Goal: Task Accomplishment & Management: Manage account settings

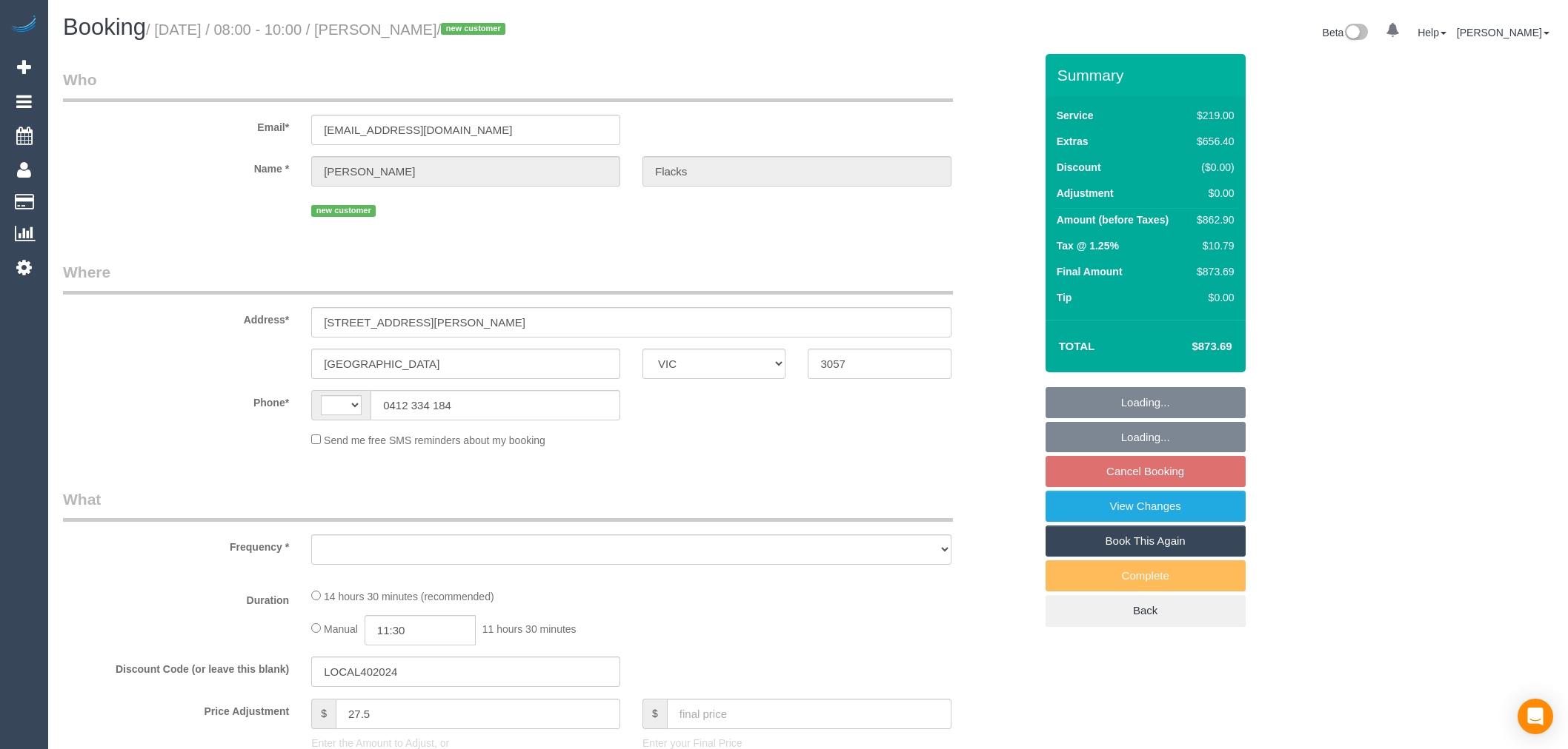
select select "VIC"
select select "string:AU"
select select "object:546"
select select "string:stripe-pm_1S4y5m2GScqysDRVY30JfYcm"
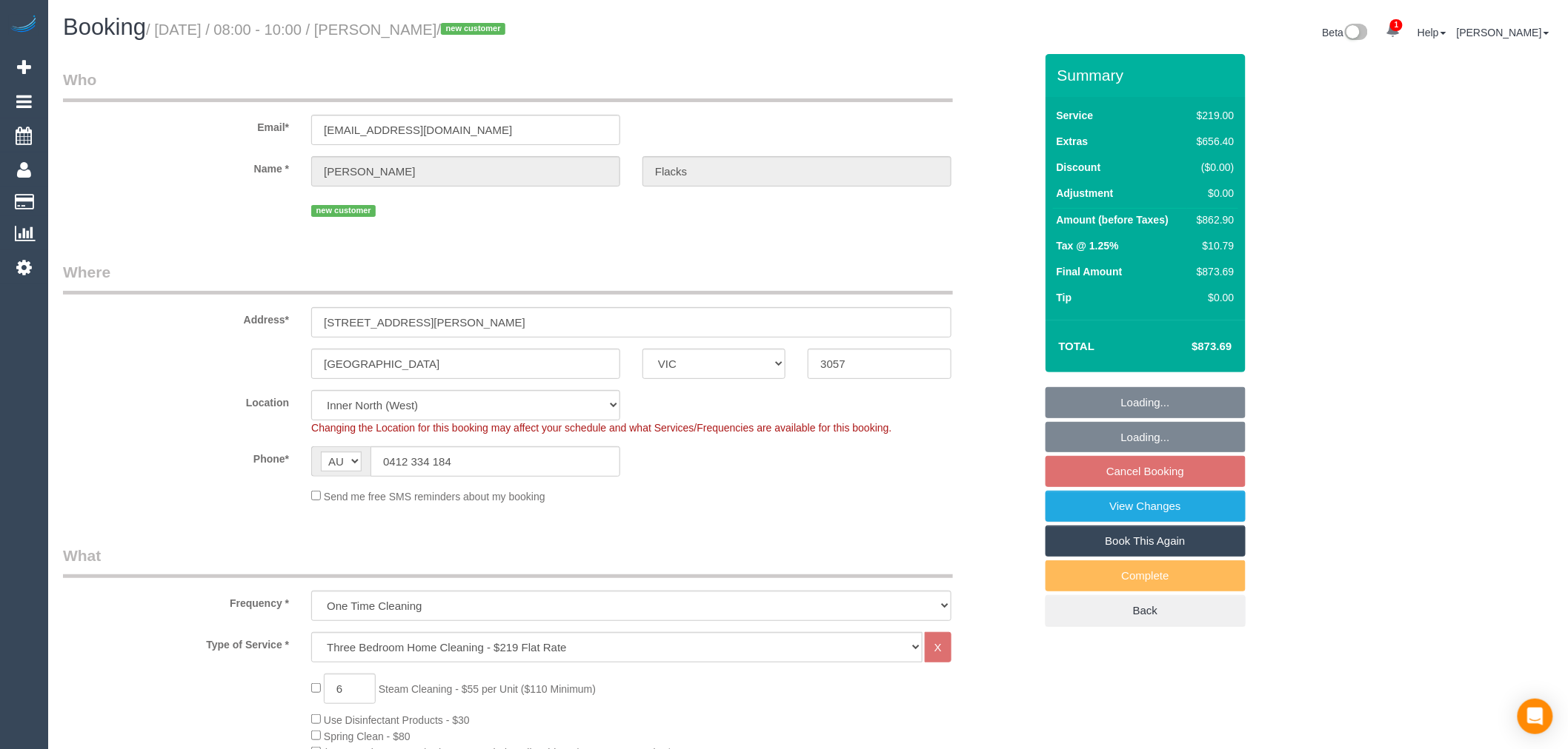
select select "number:28"
select select "number:14"
select select "number:19"
select select "number:36"
select select "number:13"
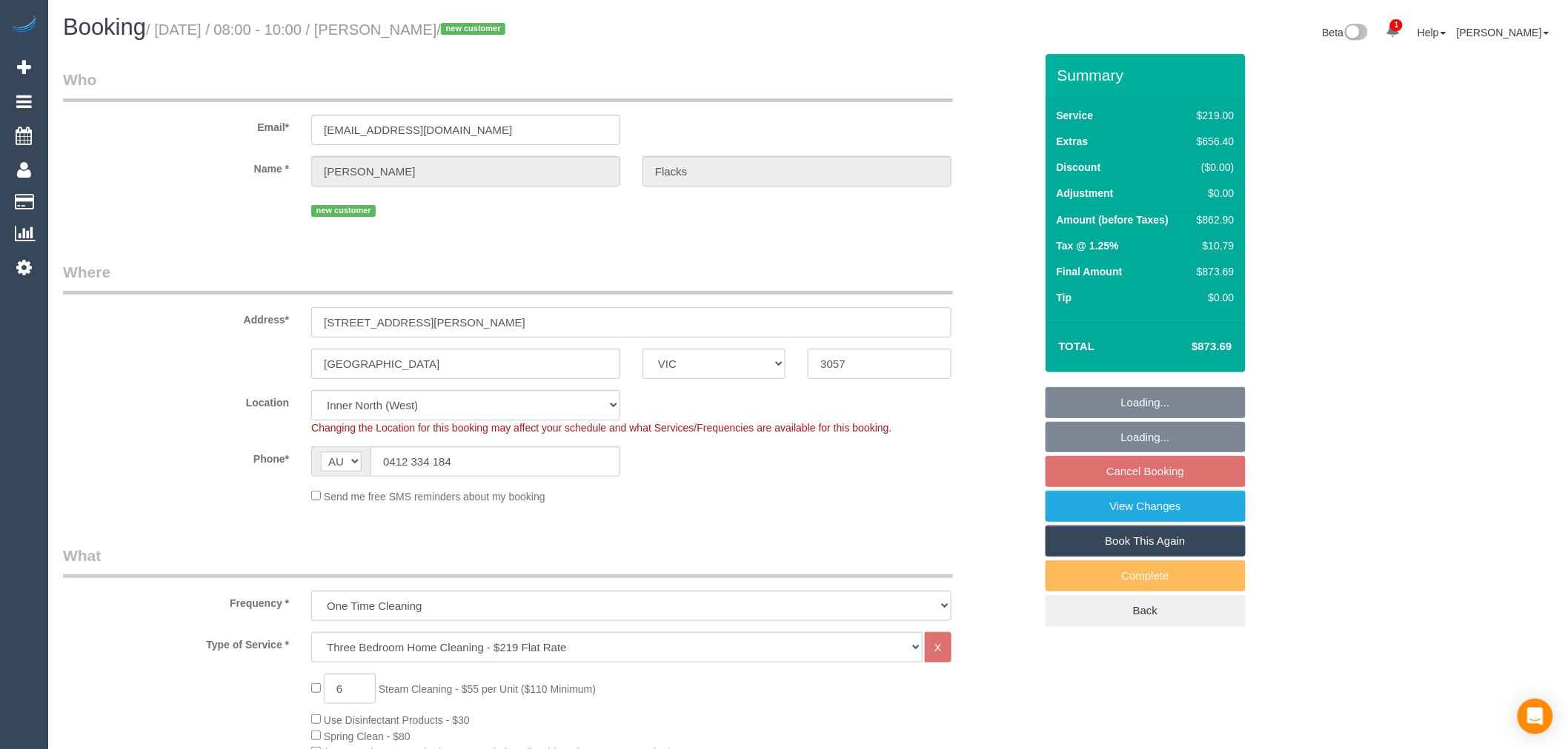
select select "object:1686"
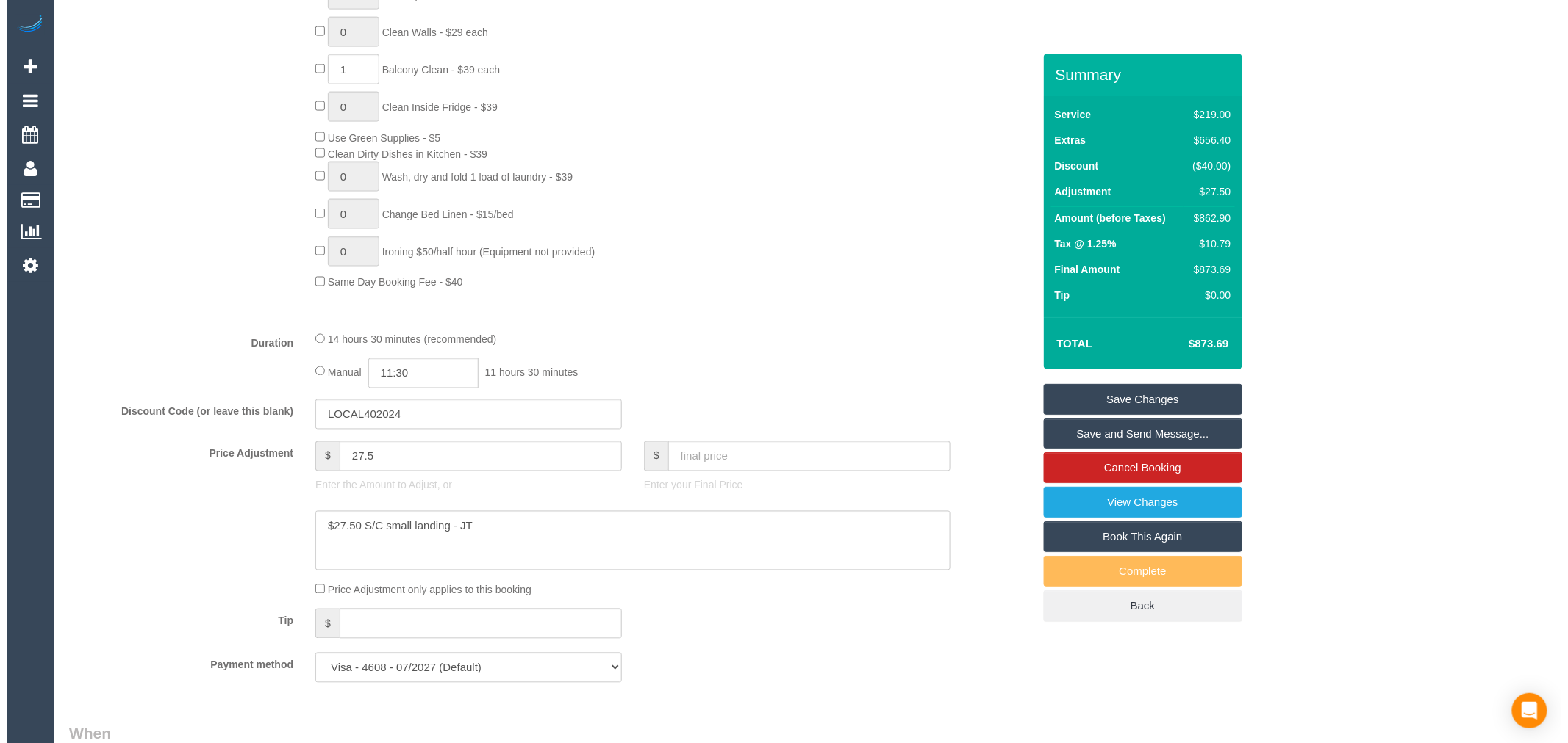
scroll to position [898, 0]
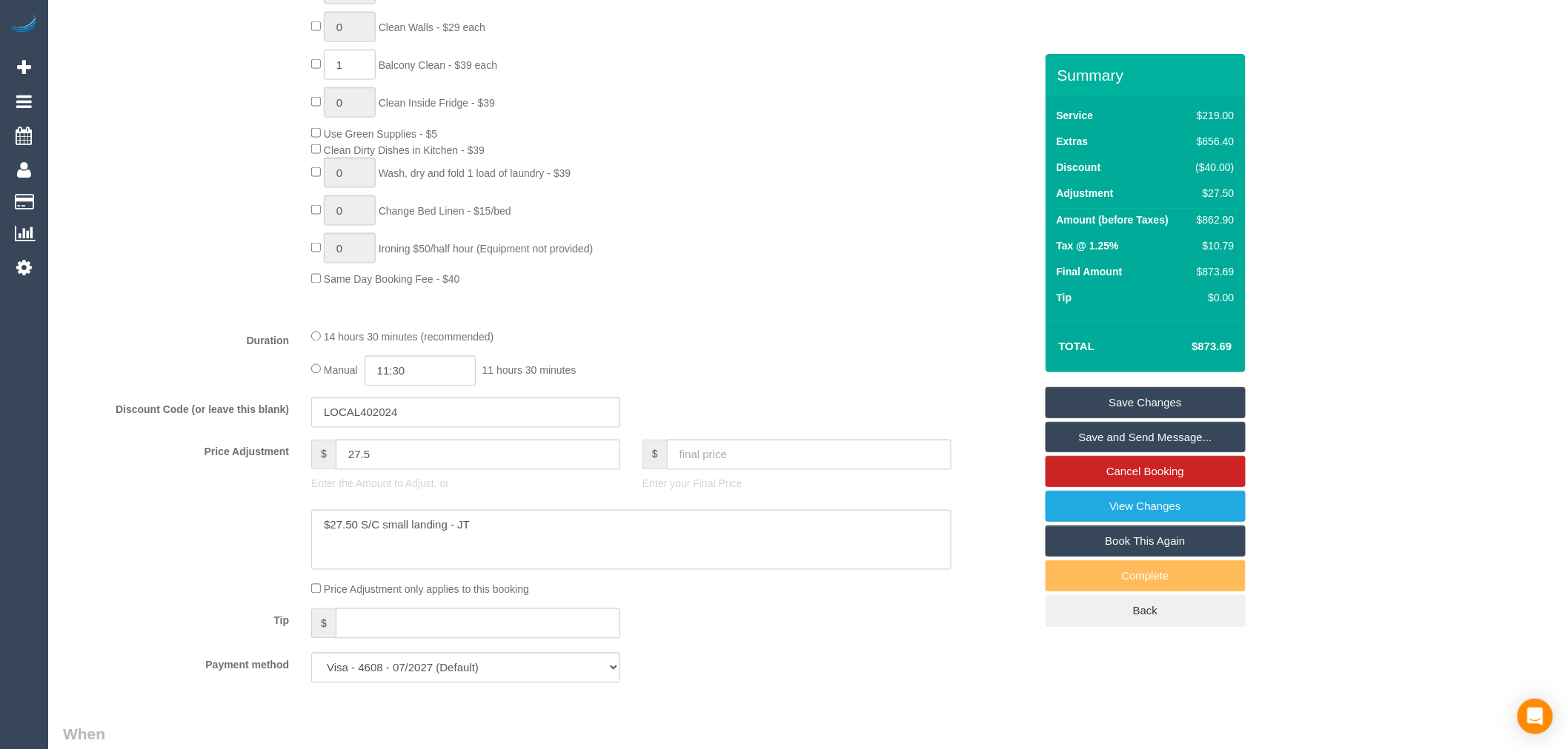
click at [1169, 438] on link "Save and Send Message..." at bounding box center [1146, 438] width 200 height 31
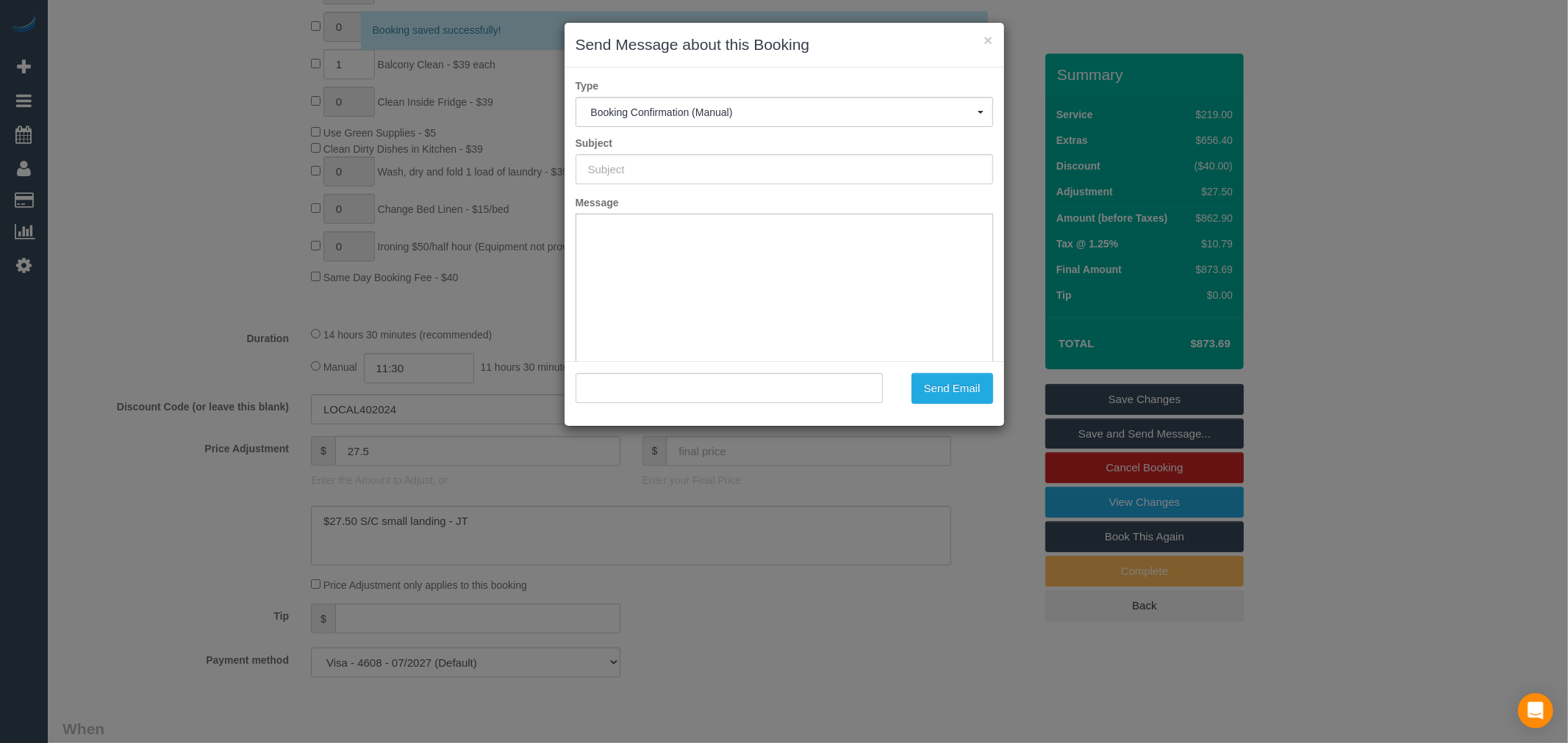
scroll to position [0, 0]
type input "Booking Confirmed"
type input ""Nate Flacks" <nate.flacks@gmail.com>"
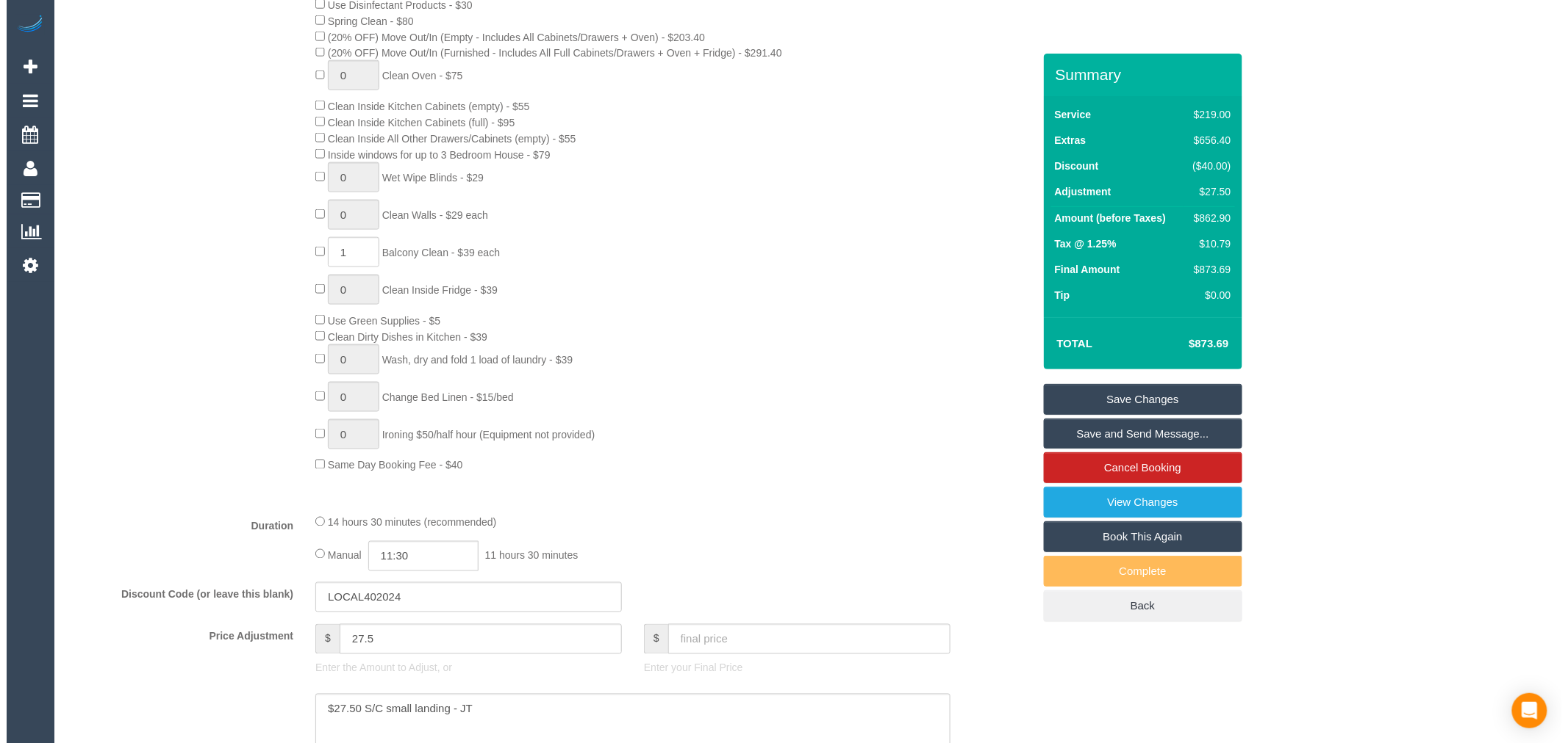
scroll to position [735, 0]
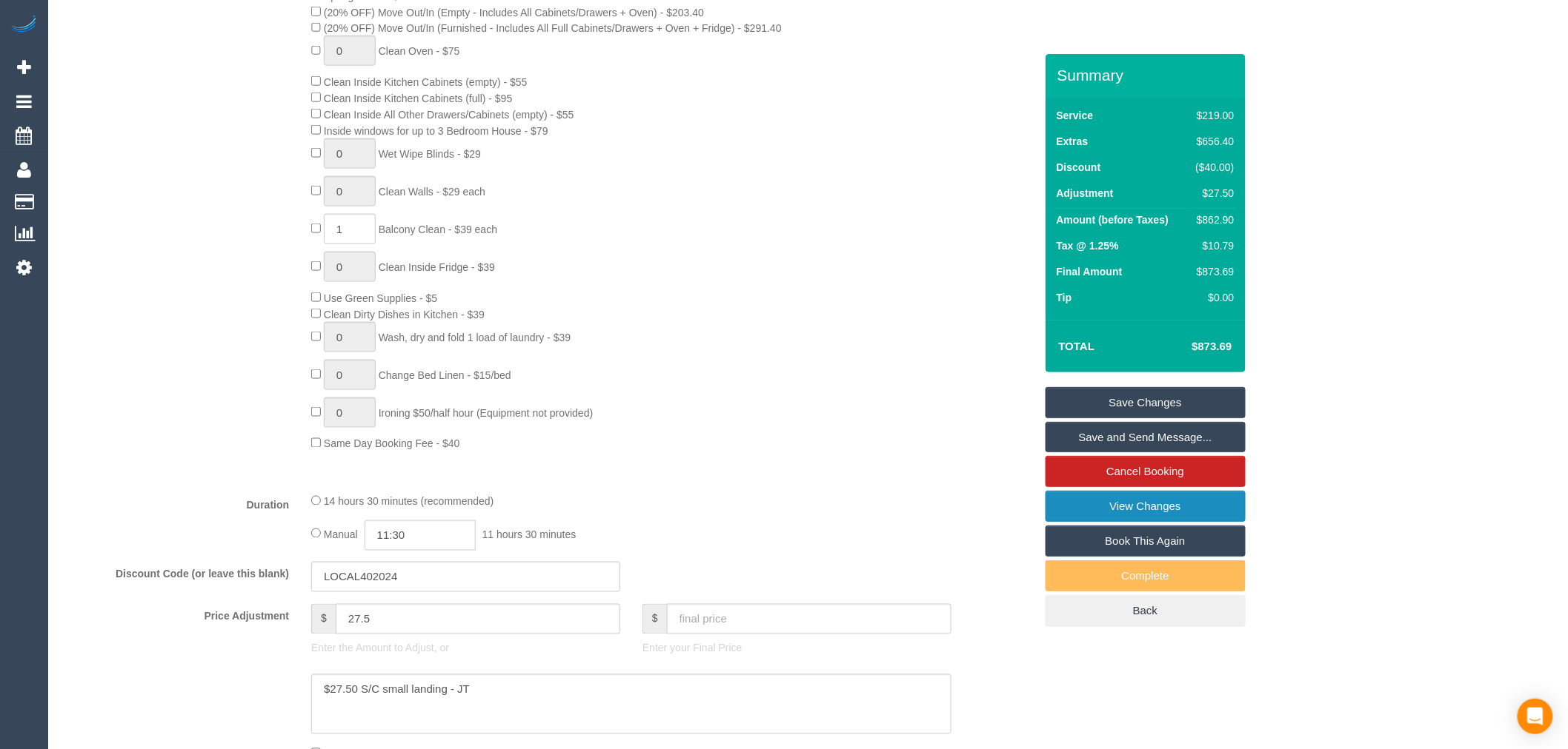
click at [1201, 509] on link "View Changes" at bounding box center [1146, 507] width 200 height 31
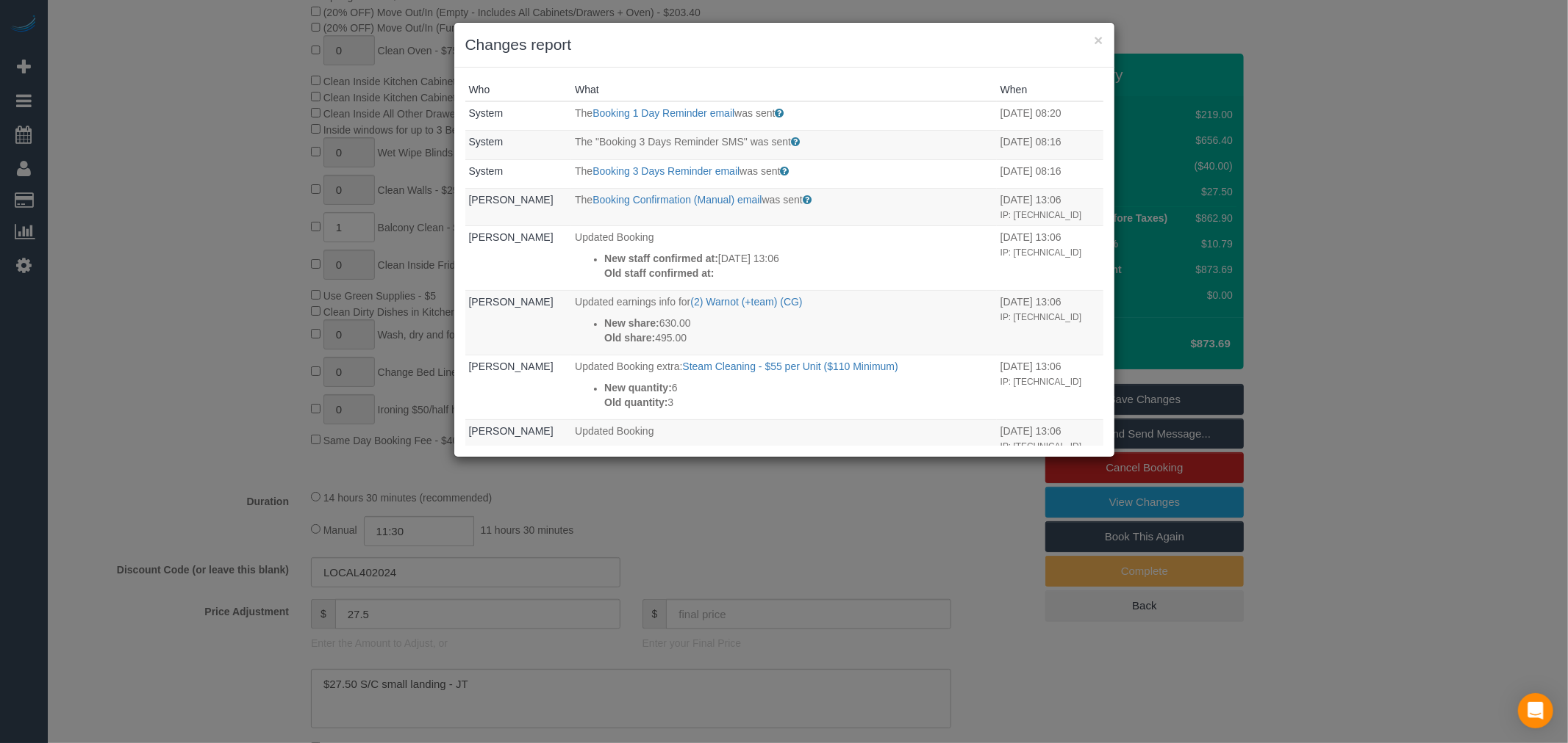
click at [1093, 48] on h3 "Changes report" at bounding box center [784, 45] width 638 height 22
click at [1098, 41] on button "×" at bounding box center [1099, 40] width 9 height 15
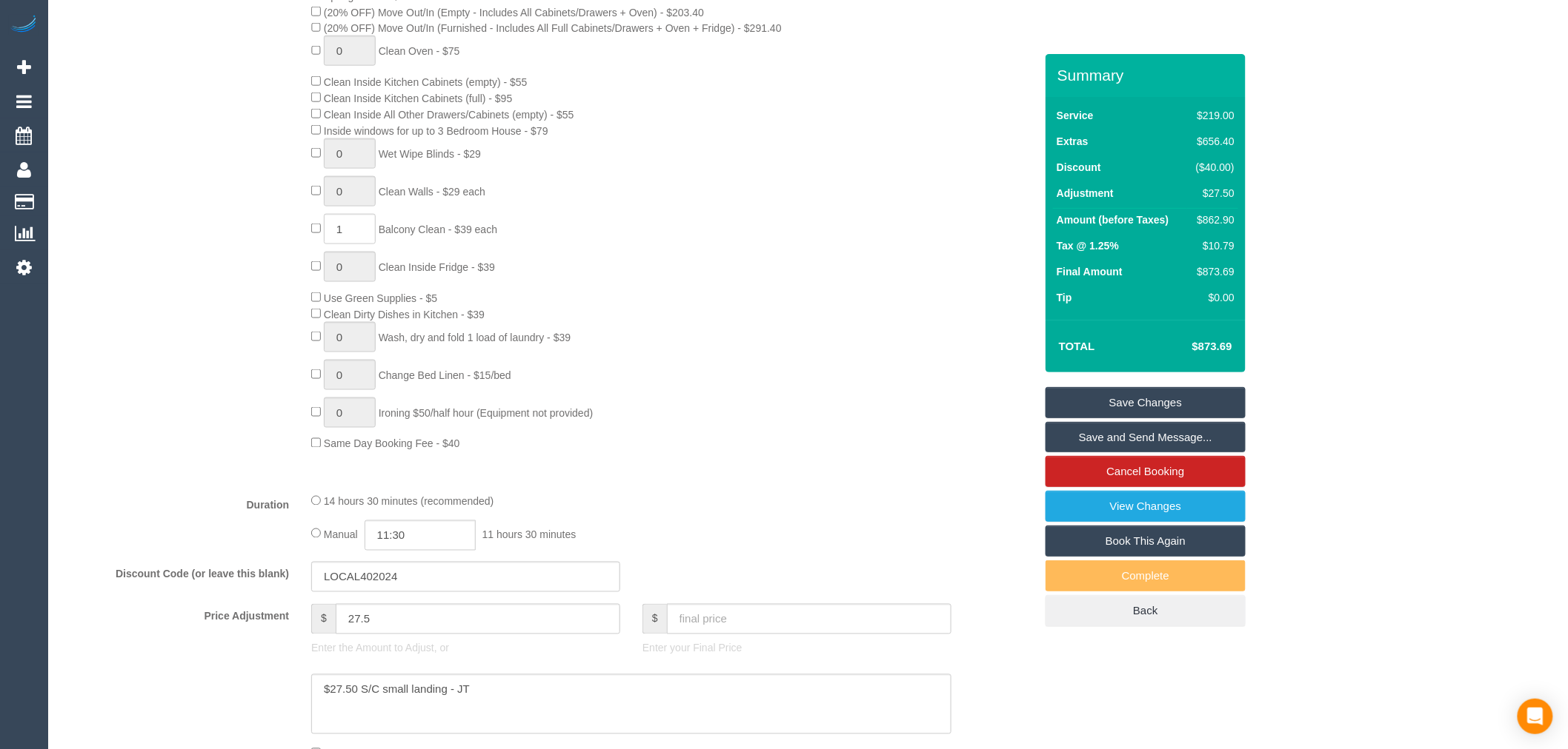
click at [1190, 448] on link "Save and Send Message..." at bounding box center [1146, 438] width 200 height 31
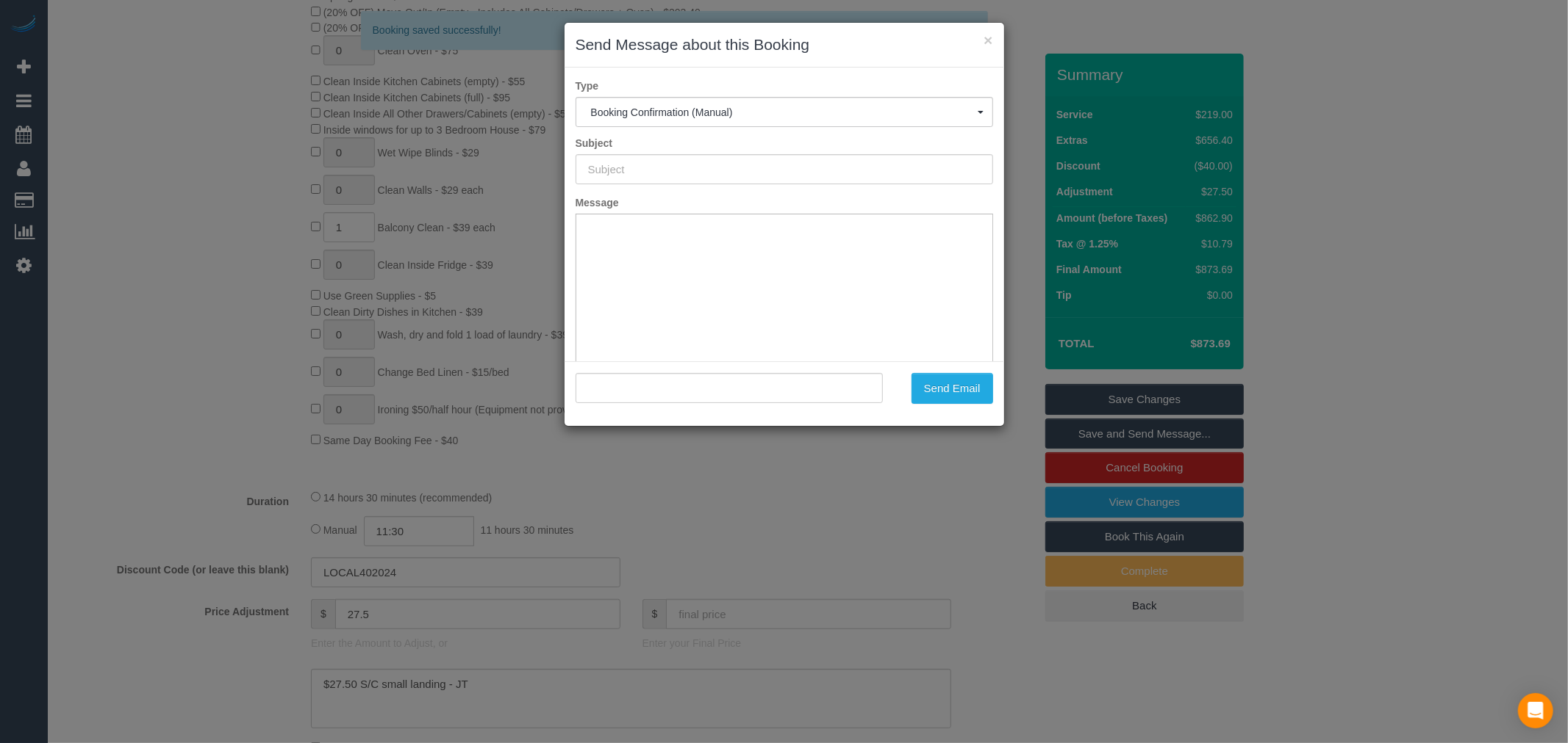
type input "Booking Confirmed"
type input ""Nate Flacks" <nate.flacks@gmail.com>"
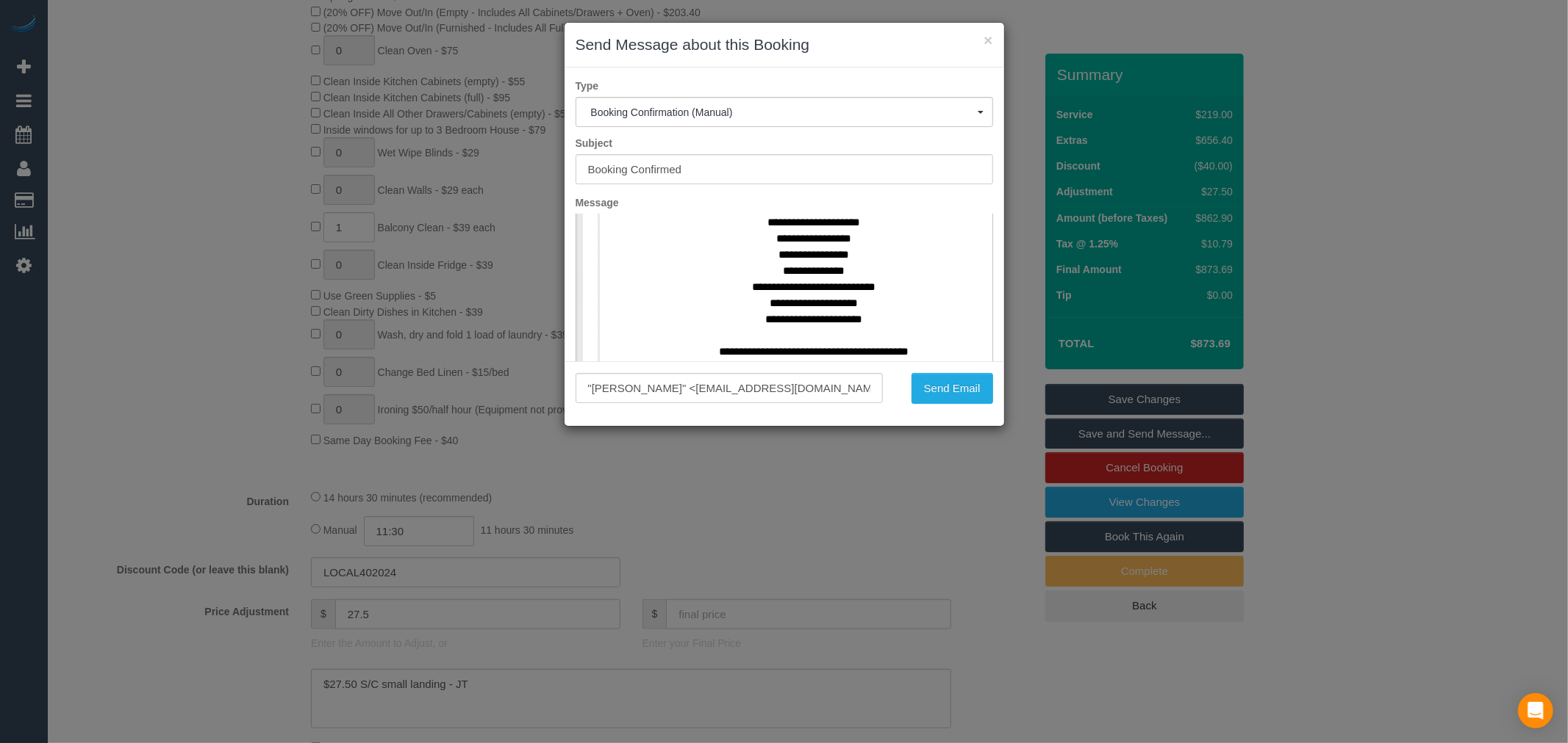
scroll to position [898, 0]
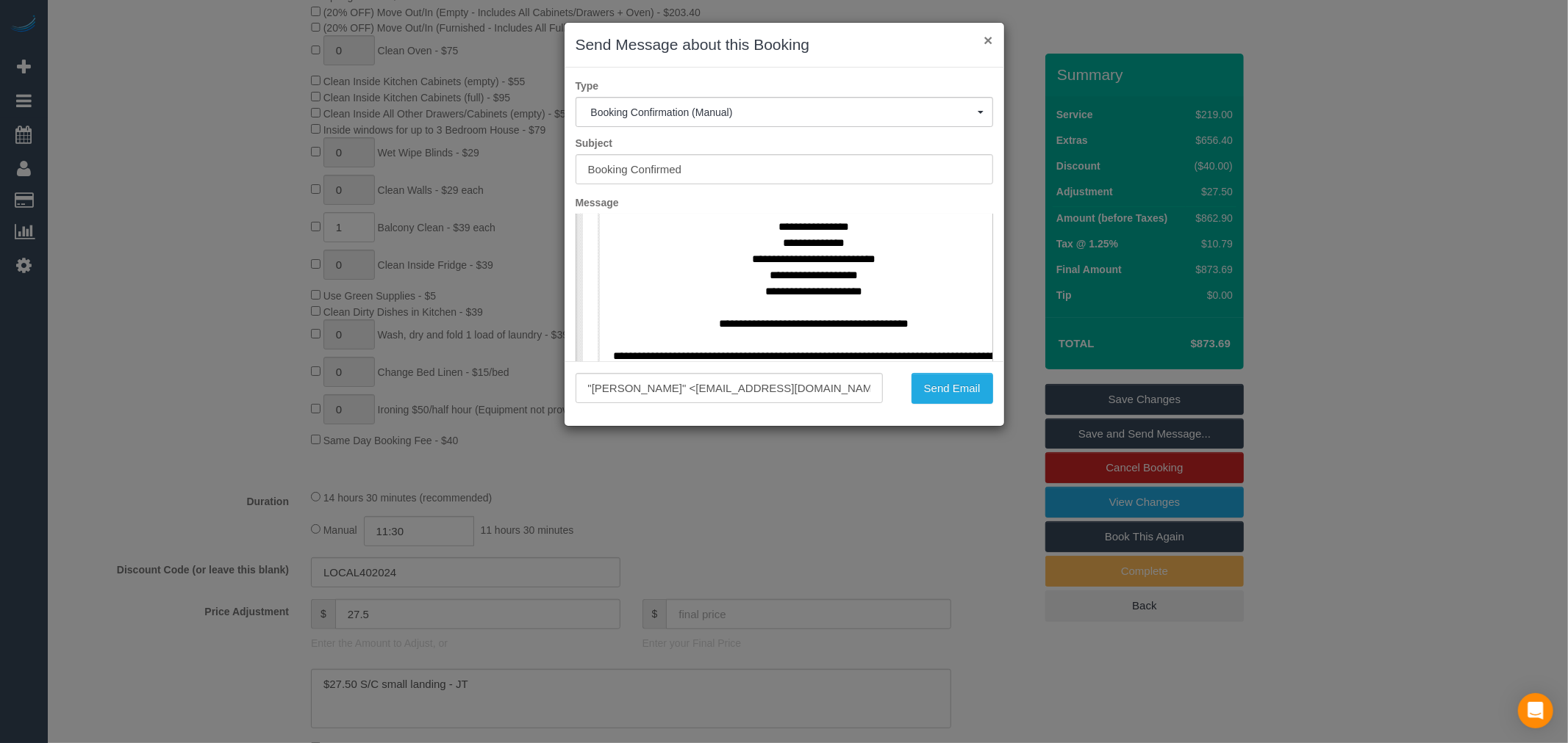
click at [987, 39] on button "×" at bounding box center [988, 40] width 9 height 15
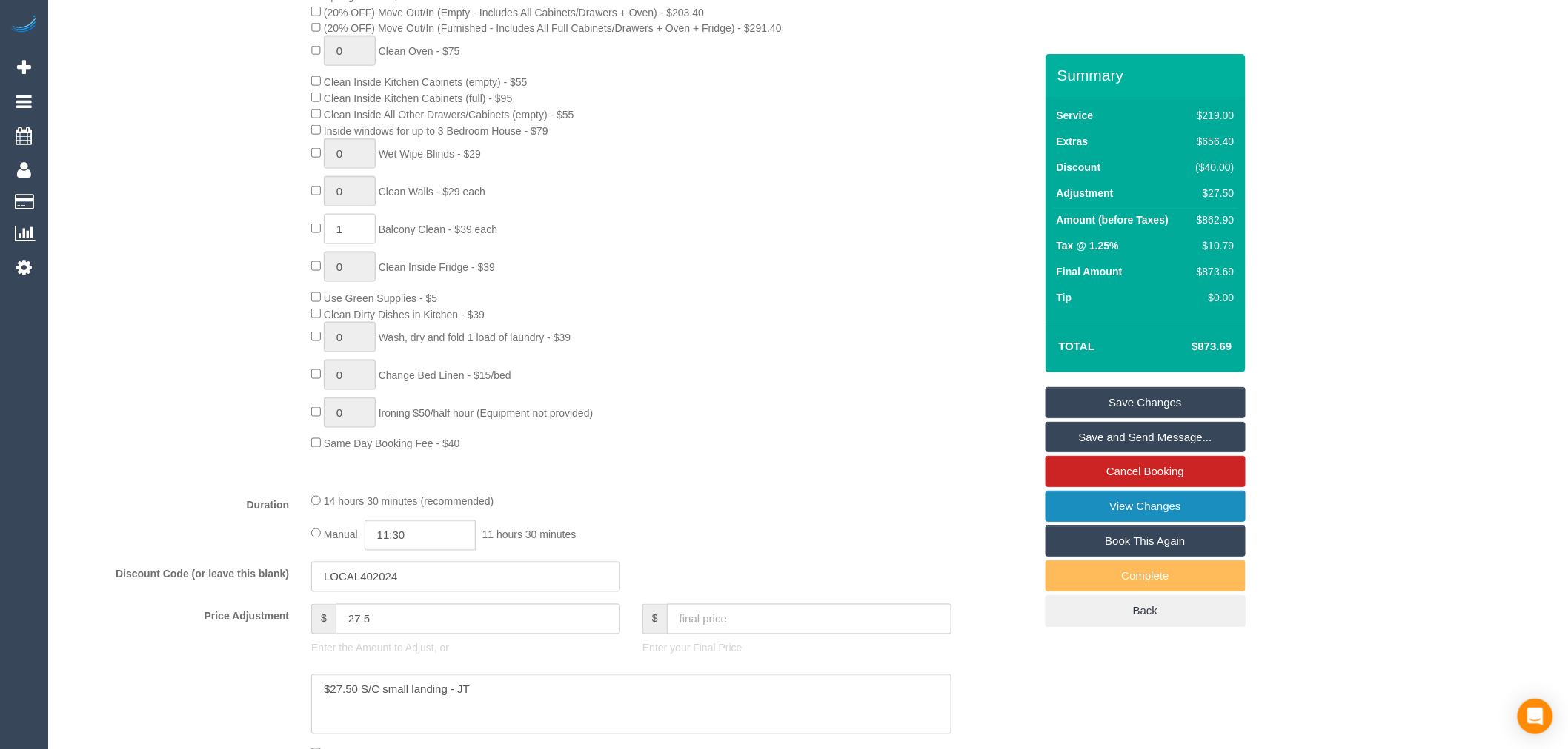
click at [1162, 516] on link "View Changes" at bounding box center [1146, 507] width 200 height 31
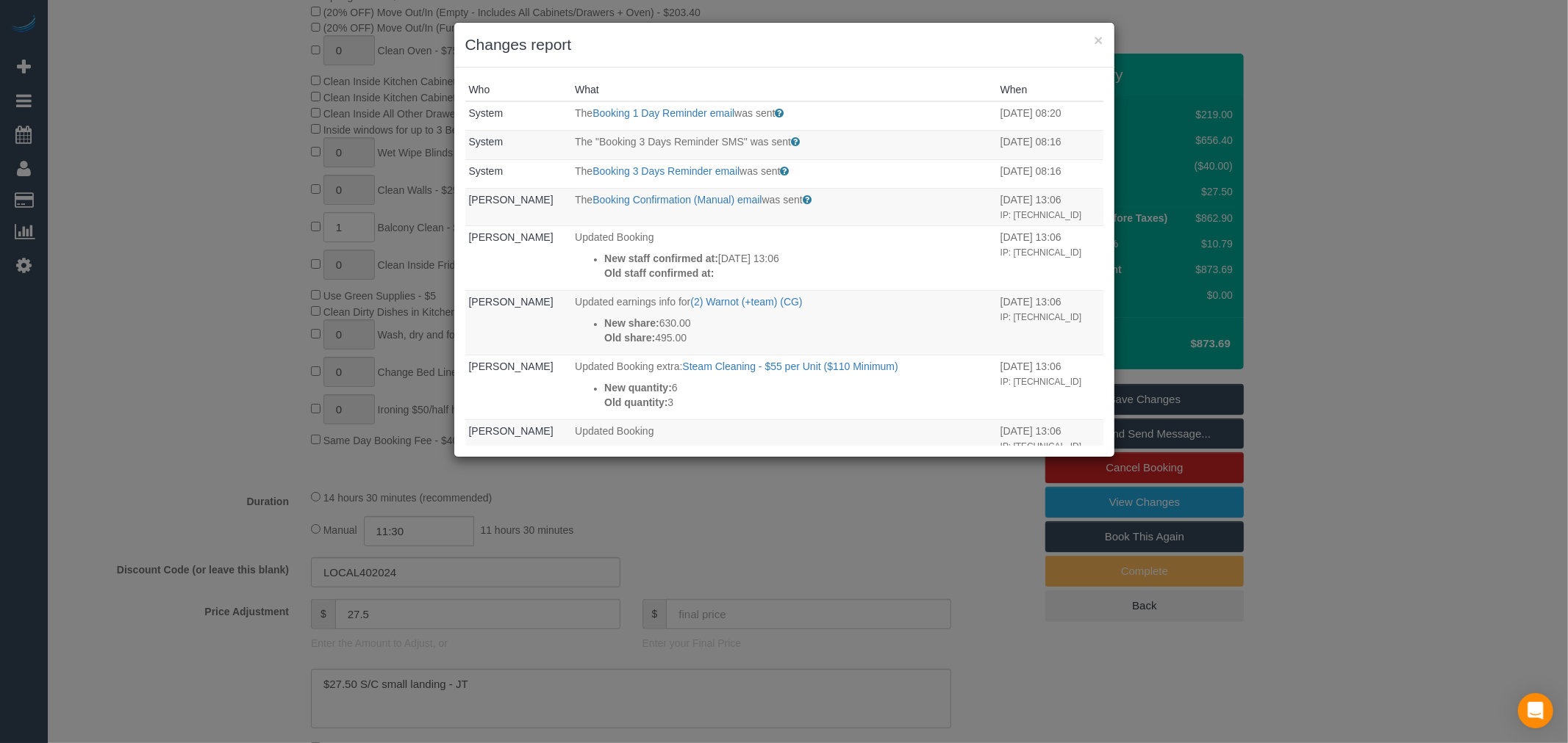
click at [1082, 30] on div "× Changes report" at bounding box center [784, 45] width 660 height 45
click at [1098, 32] on button "×" at bounding box center [1099, 40] width 9 height 15
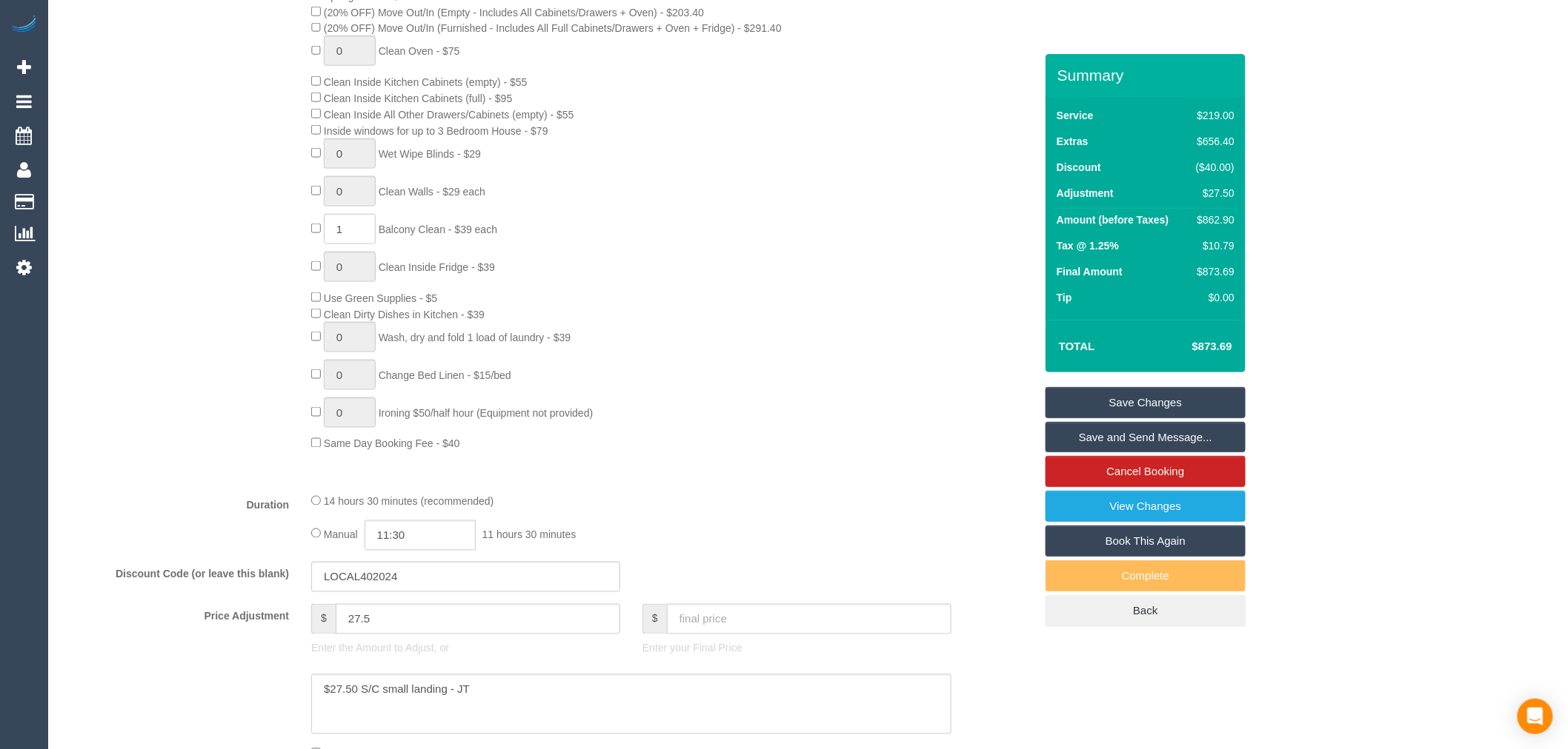
click at [1161, 448] on link "Save and Send Message..." at bounding box center [1146, 438] width 200 height 31
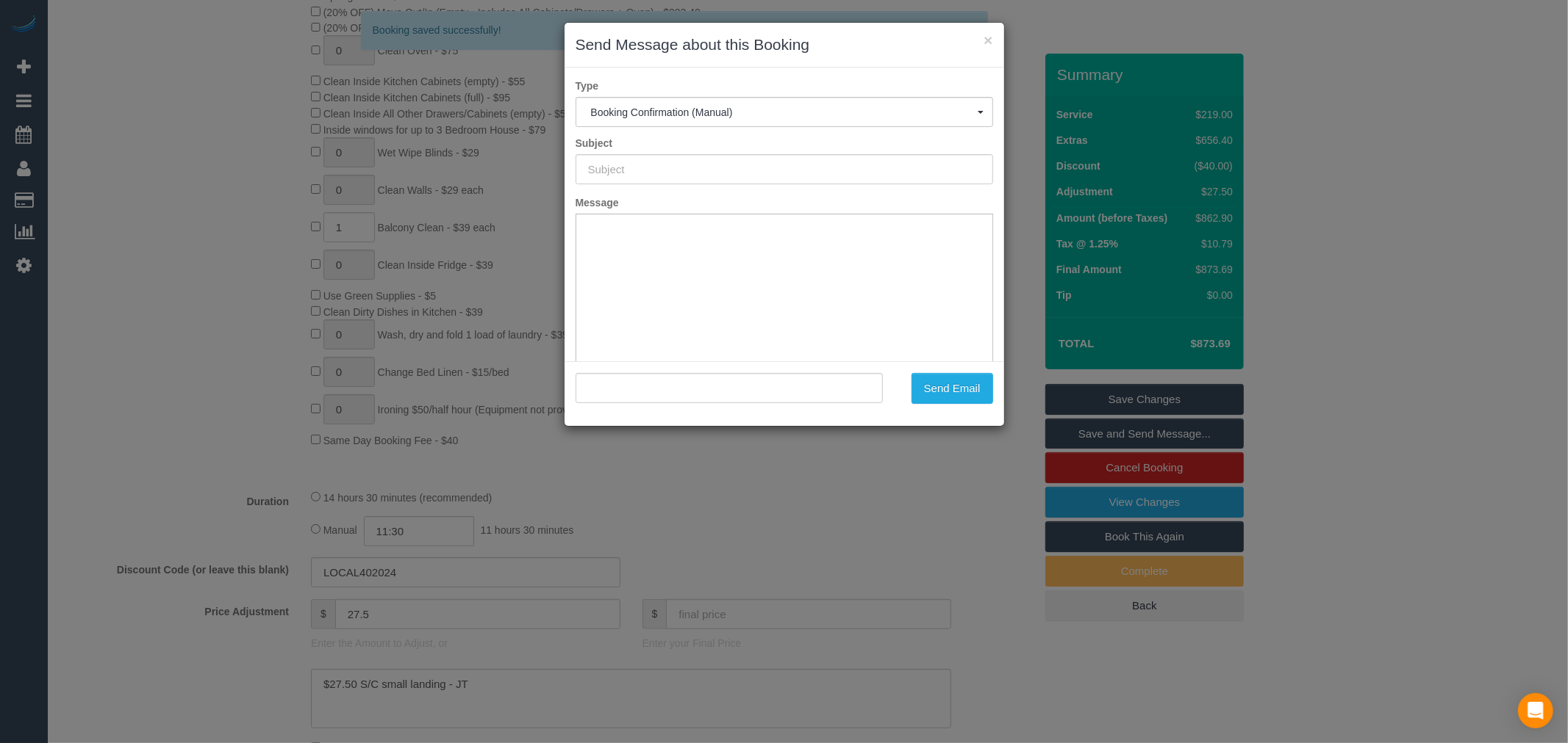
scroll to position [0, 0]
type input "Booking Confirmed"
type input ""Nate Flacks" <nate.flacks@gmail.com>"
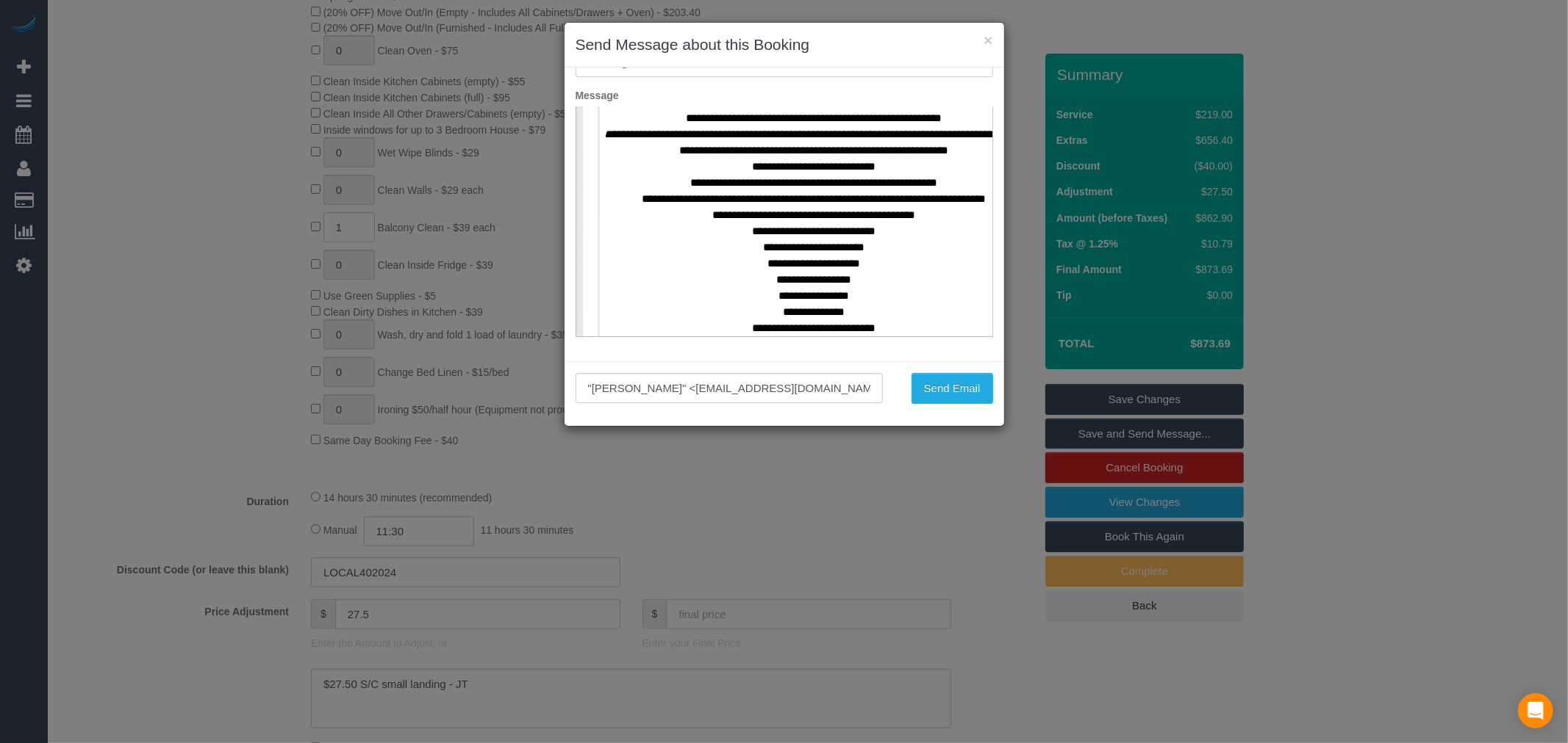
scroll to position [735, 0]
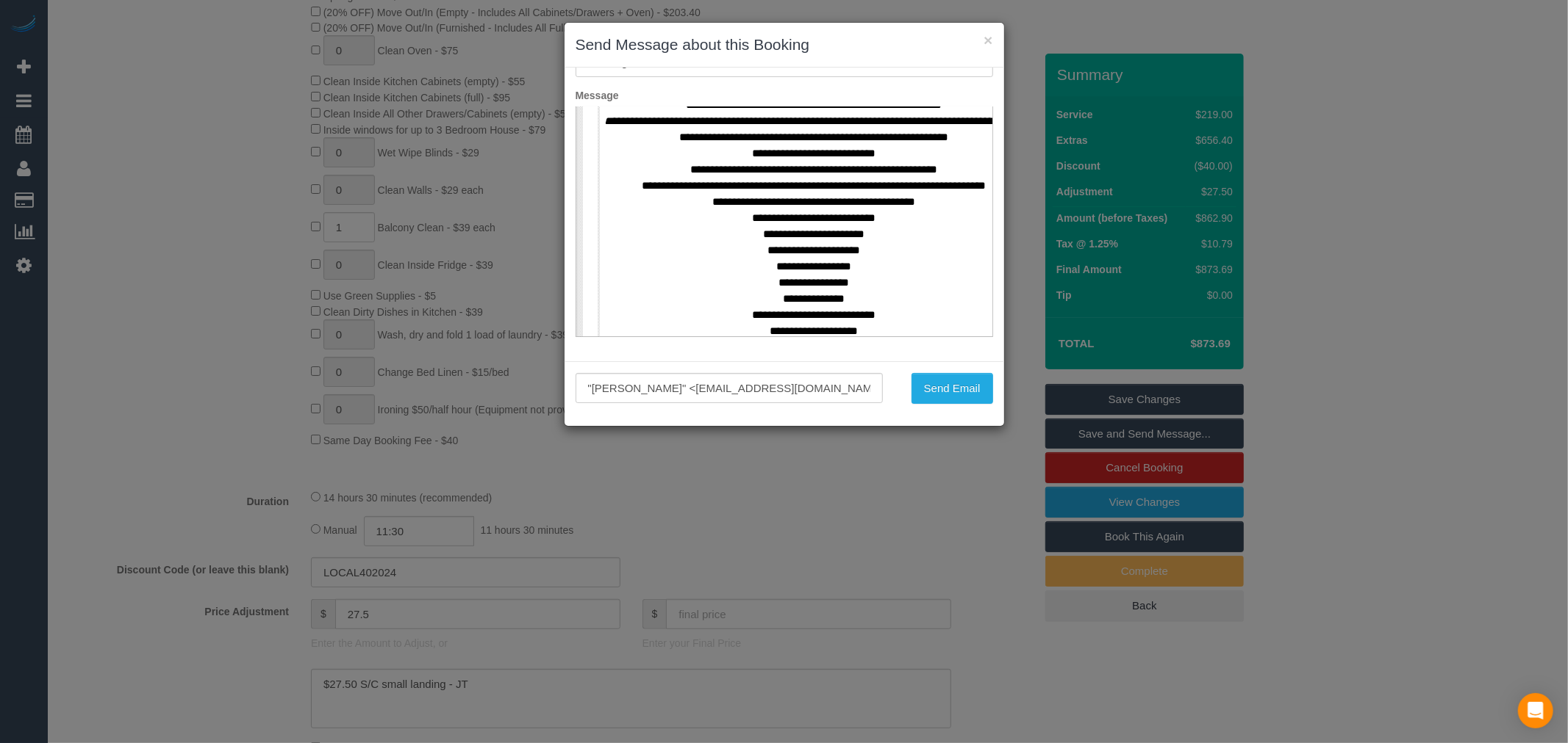
click at [838, 221] on p "**********" at bounding box center [813, 185] width 428 height 533
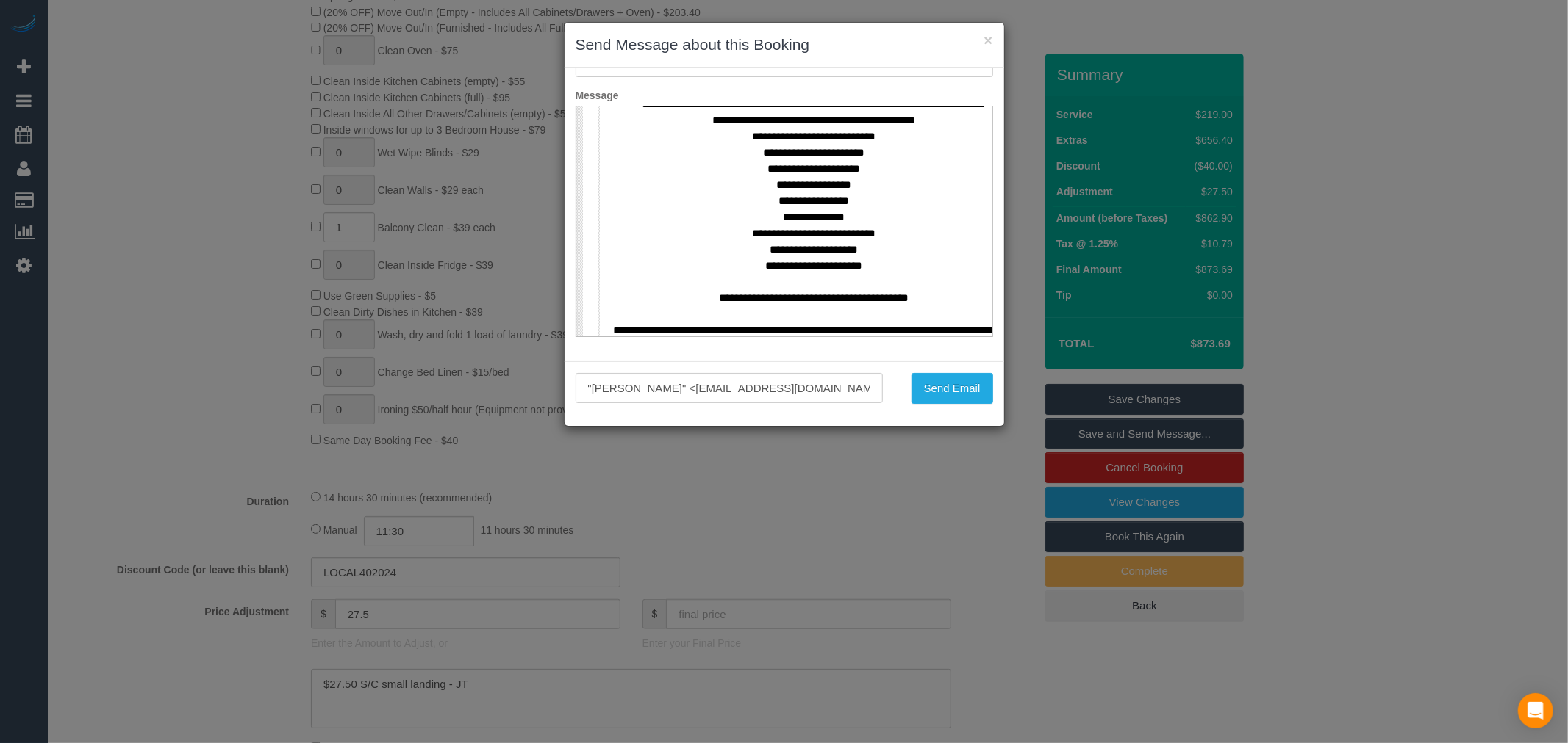
click at [863, 191] on p "**********" at bounding box center [813, 104] width 428 height 533
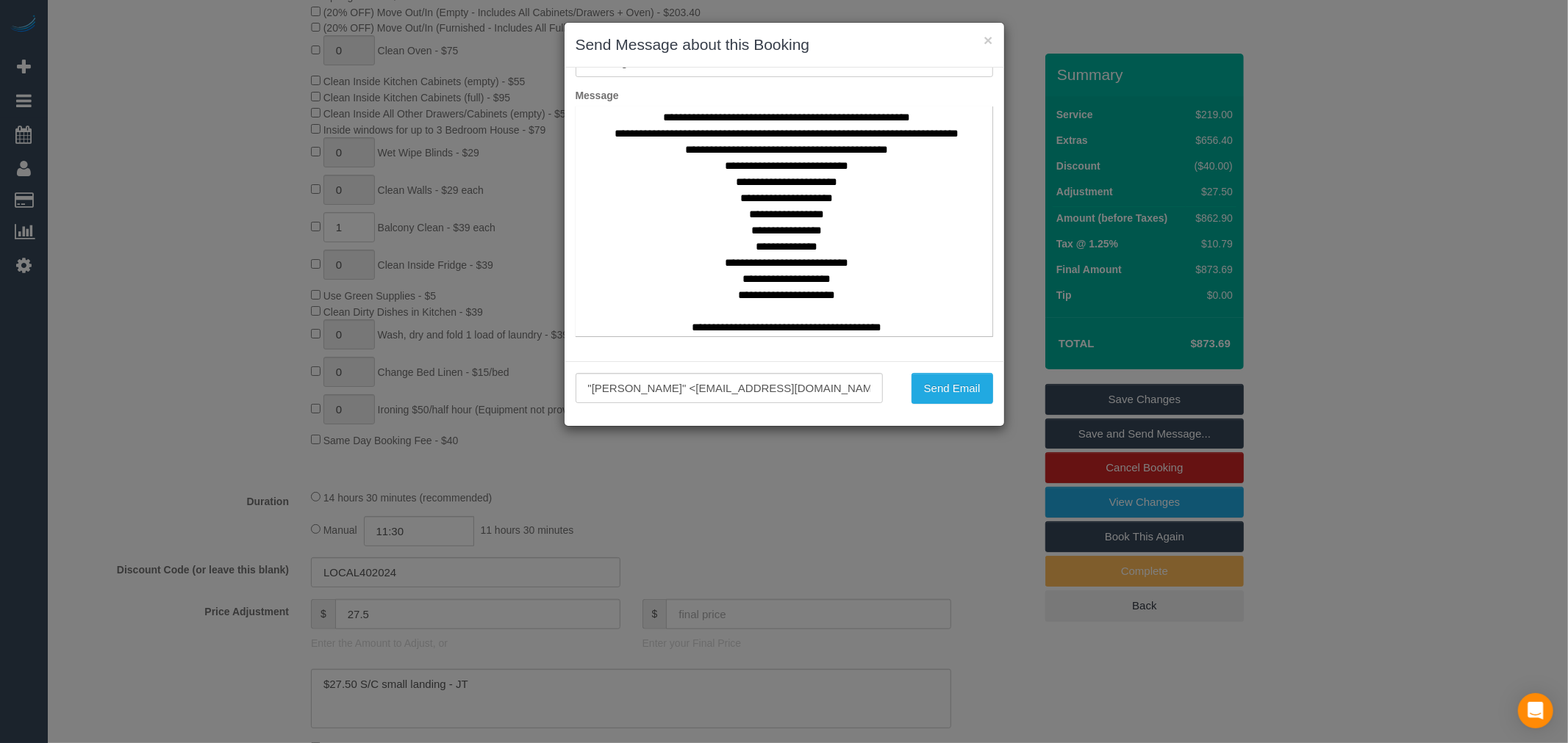
scroll to position [816, 27]
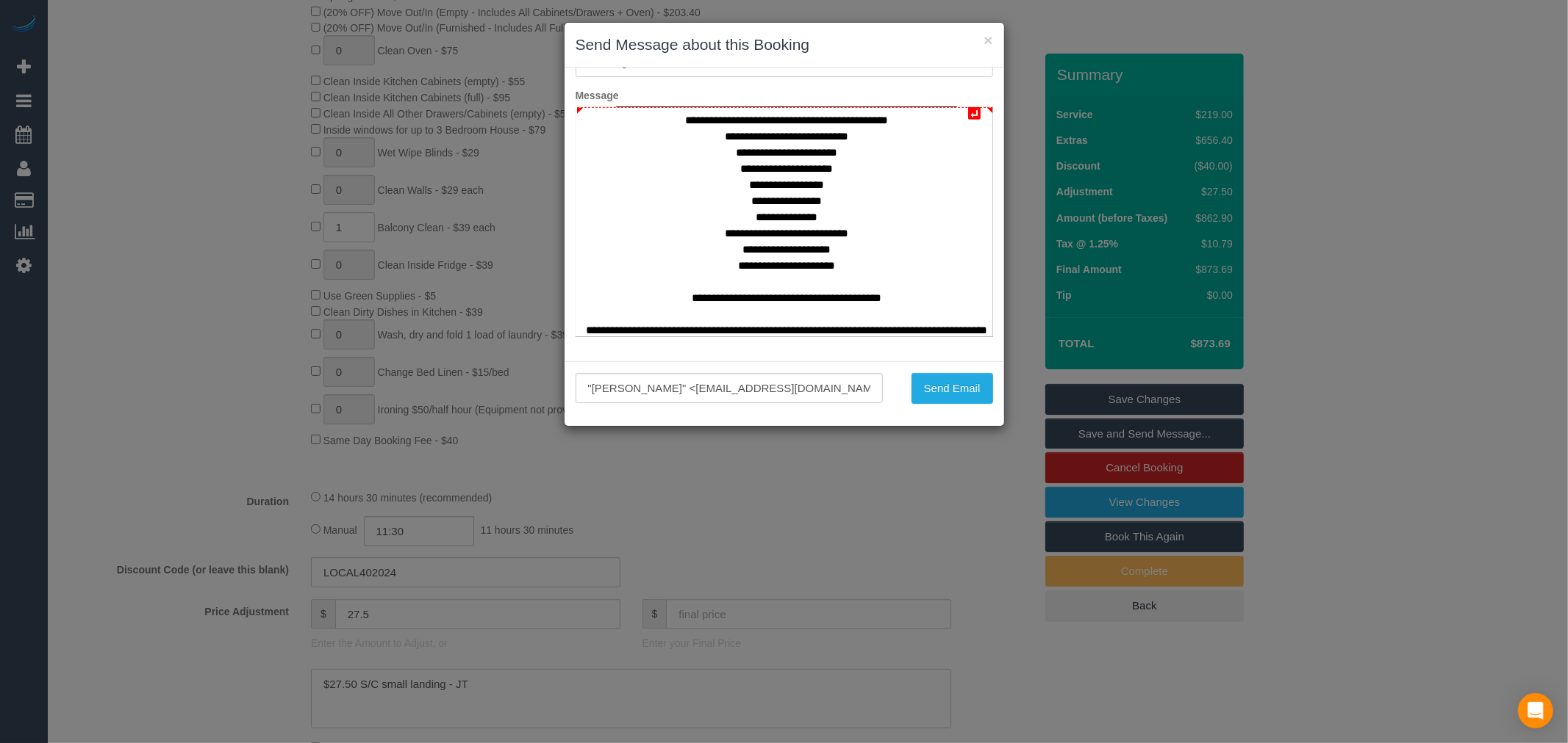
click at [827, 233] on p "**********" at bounding box center [786, 104] width 428 height 533
click at [825, 218] on p "**********" at bounding box center [786, 104] width 428 height 533
click at [831, 203] on p "**********" at bounding box center [786, 104] width 428 height 533
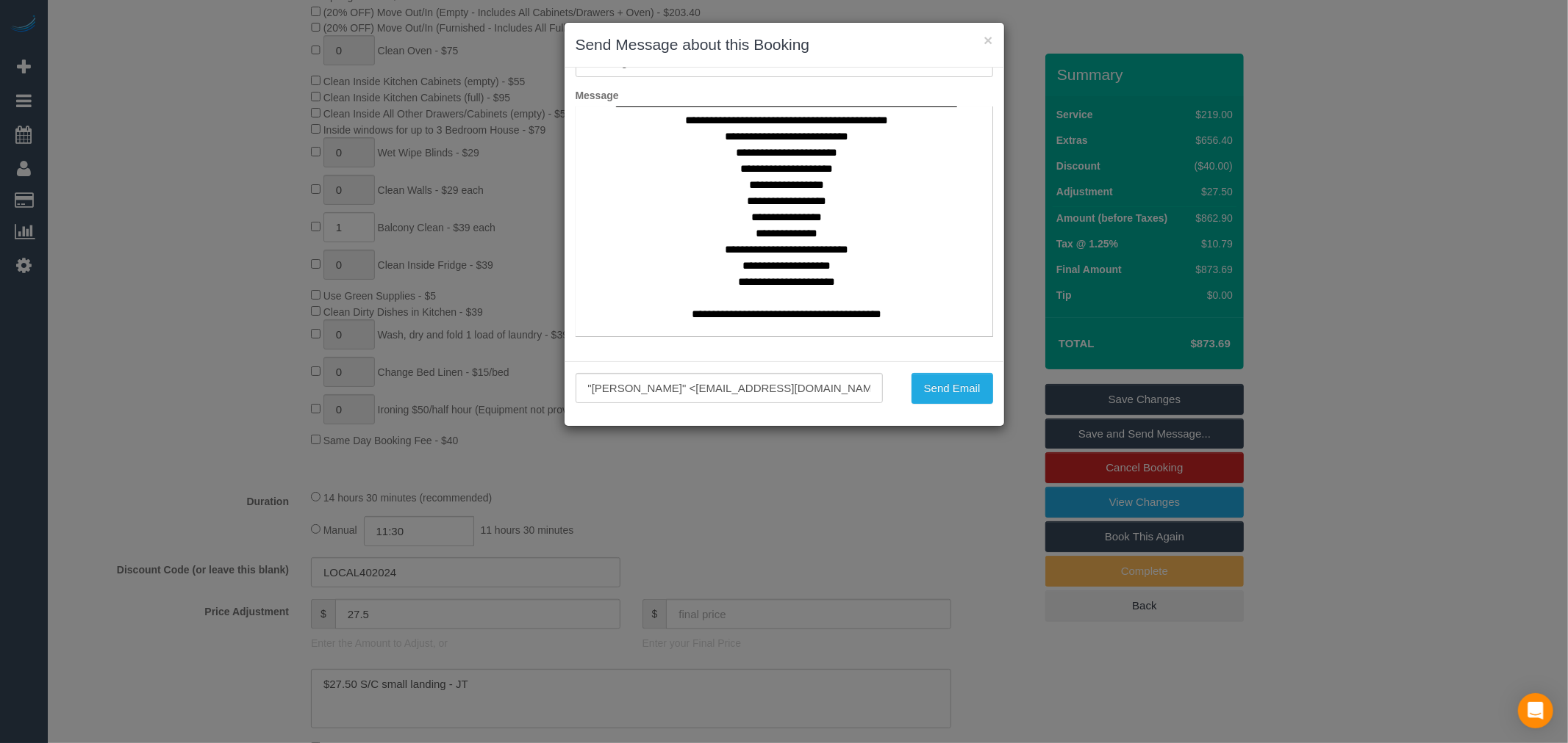
scroll to position [0, 0]
click at [795, 211] on p "**********" at bounding box center [786, 112] width 428 height 549
drag, startPoint x: 576, startPoint y: 115, endPoint x: 779, endPoint y: 221, distance: 229.0
click at [779, 221] on p "**********" at bounding box center [786, 112] width 428 height 549
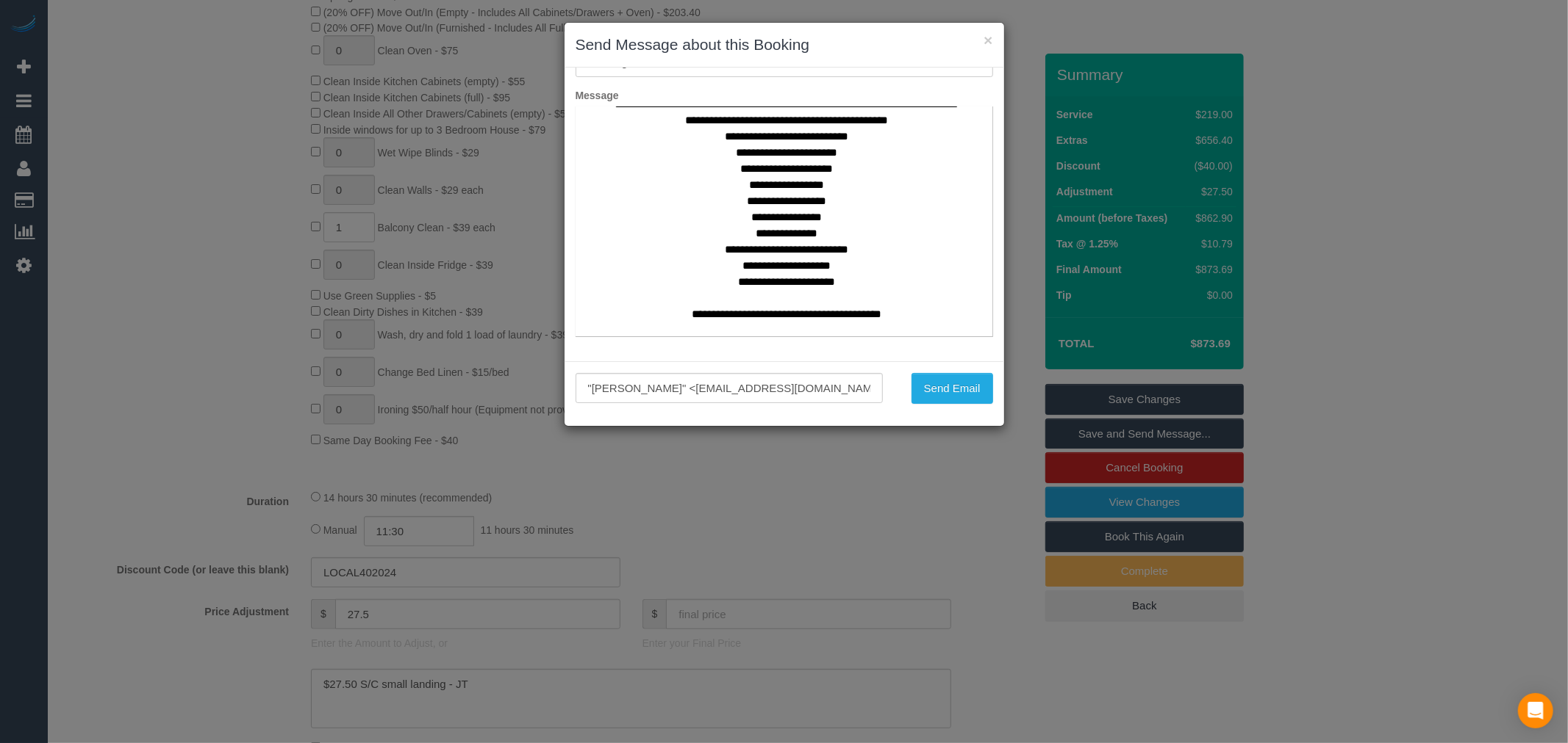
click at [819, 222] on p "**********" at bounding box center [786, 112] width 428 height 549
click at [807, 219] on p "**********" at bounding box center [786, 112] width 428 height 549
click at [803, 221] on p "**********" at bounding box center [786, 112] width 428 height 549
click at [835, 221] on p "**********" at bounding box center [786, 112] width 428 height 549
click at [807, 221] on p "**********" at bounding box center [786, 112] width 428 height 549
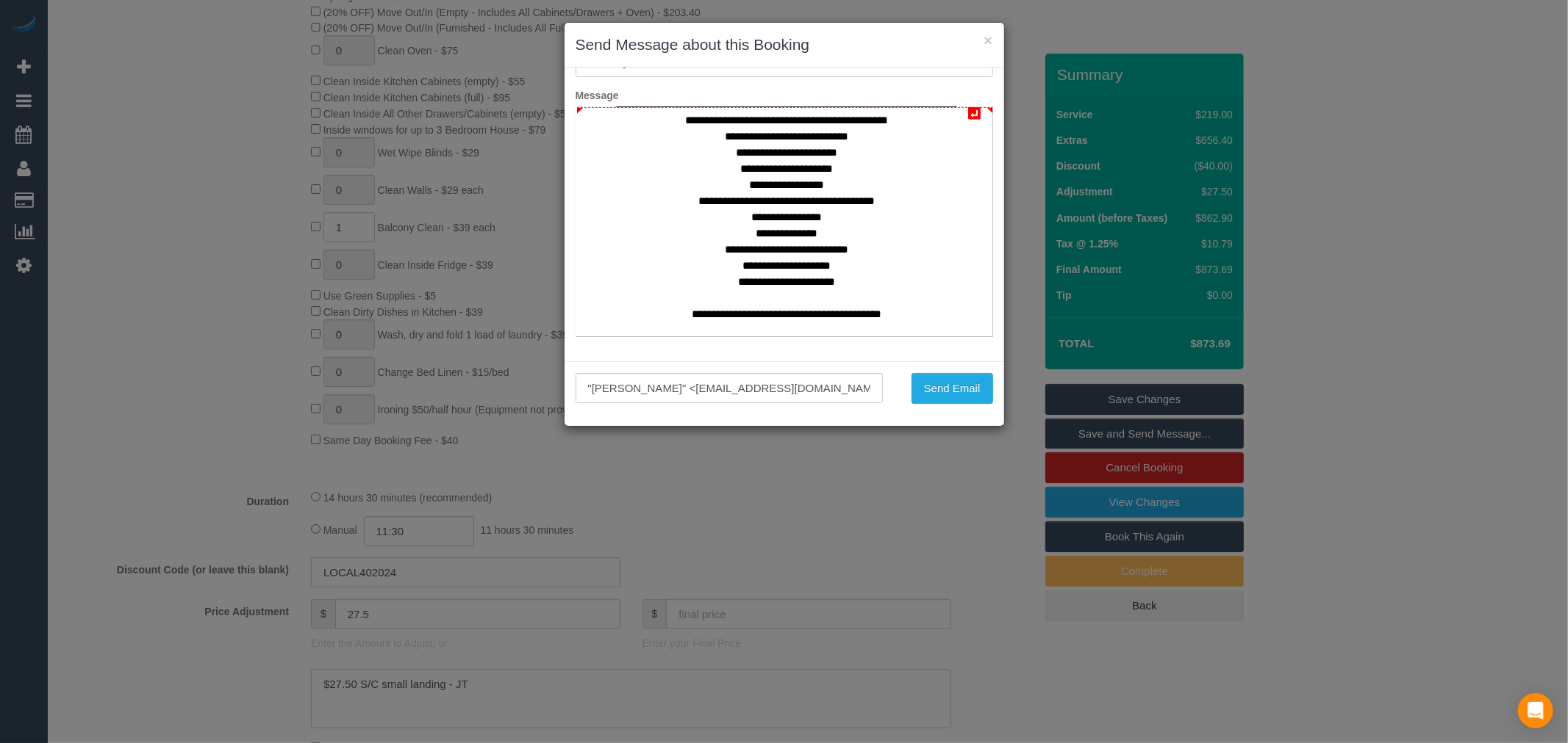
click at [847, 261] on p "**********" at bounding box center [786, 112] width 428 height 549
drag, startPoint x: 887, startPoint y: 217, endPoint x: 691, endPoint y: 221, distance: 196.0
click at [691, 221] on p "**********" at bounding box center [786, 112] width 428 height 549
click at [834, 200] on p "**********" at bounding box center [786, 112] width 428 height 549
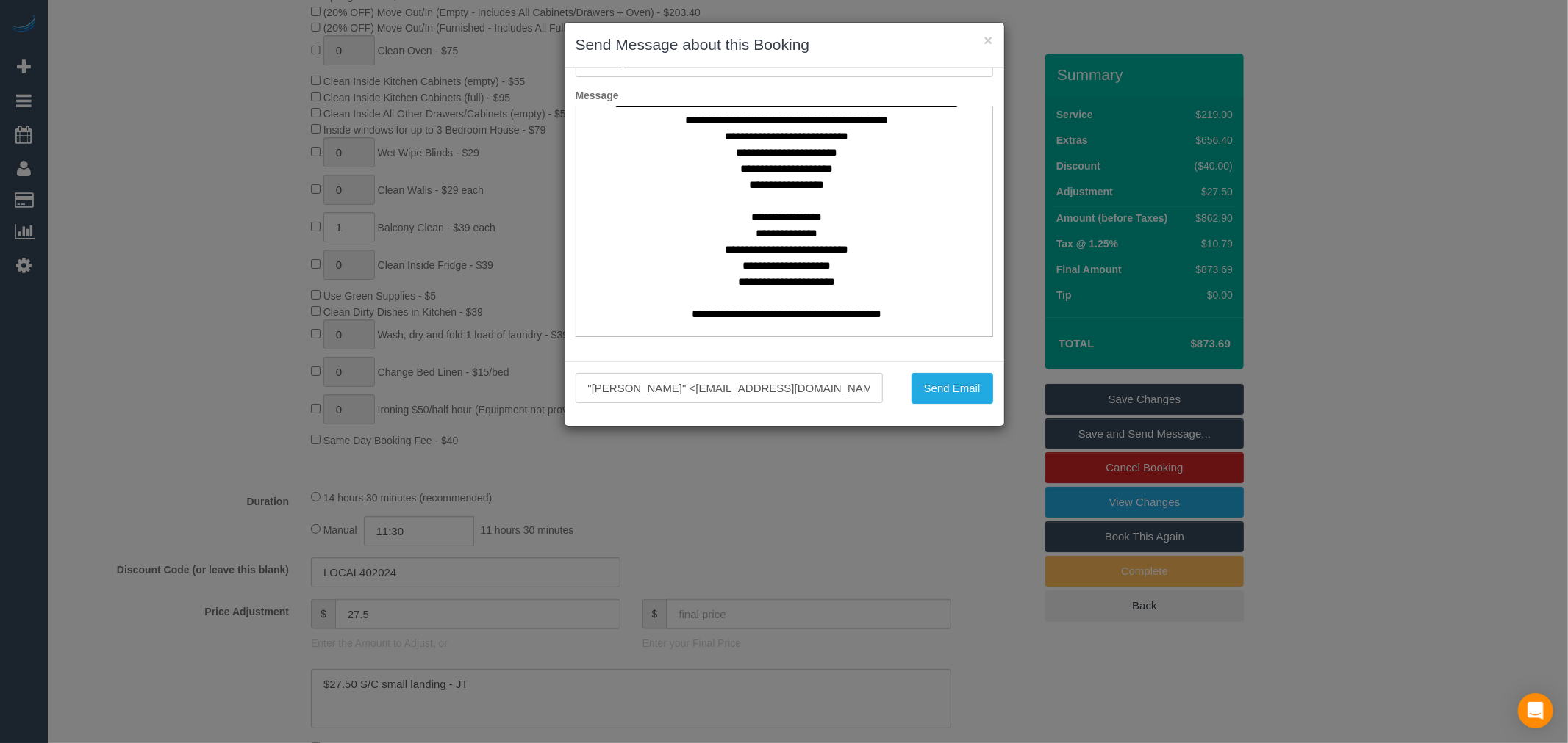
click at [839, 192] on p "**********" at bounding box center [786, 112] width 428 height 549
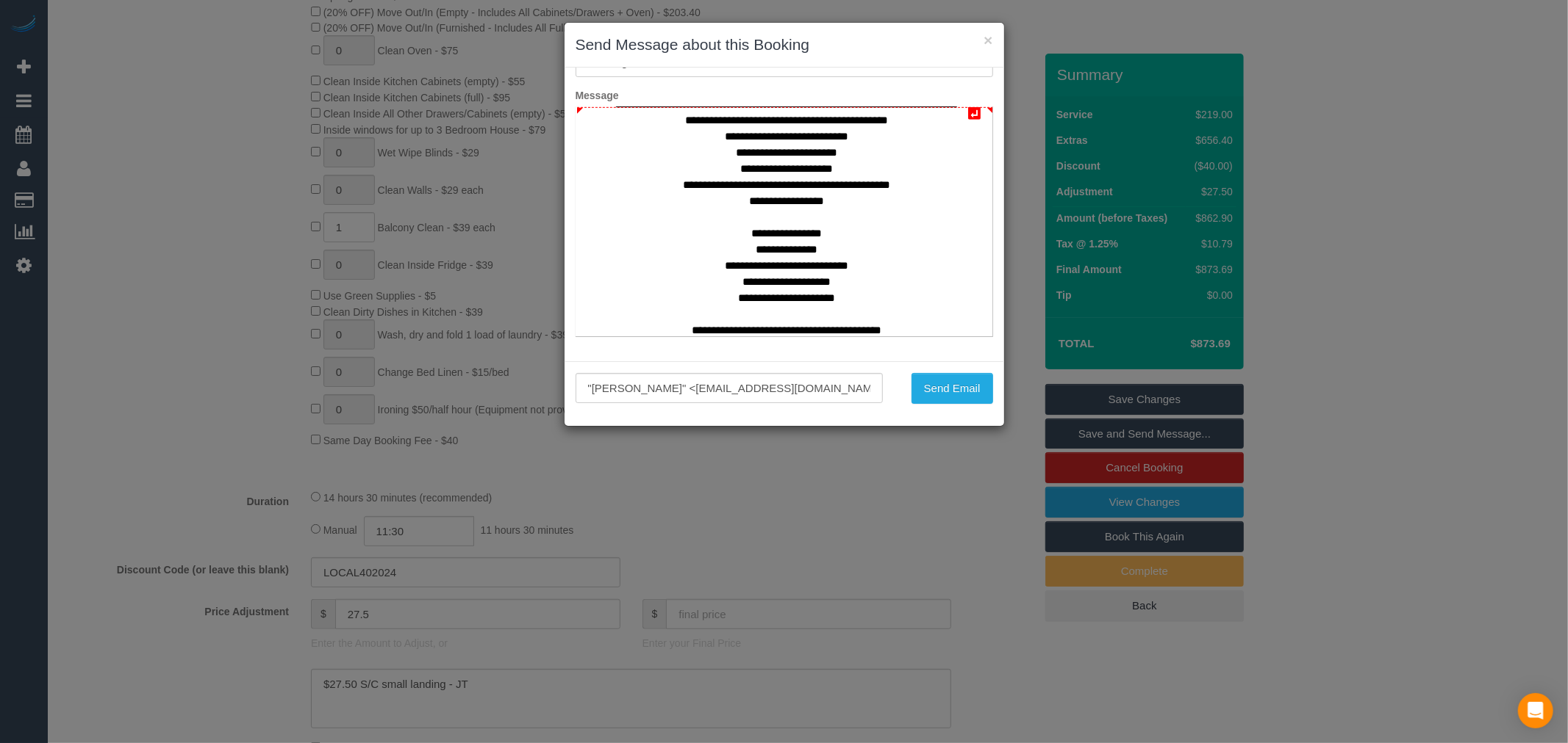
click at [797, 230] on p "**********" at bounding box center [786, 112] width 428 height 549
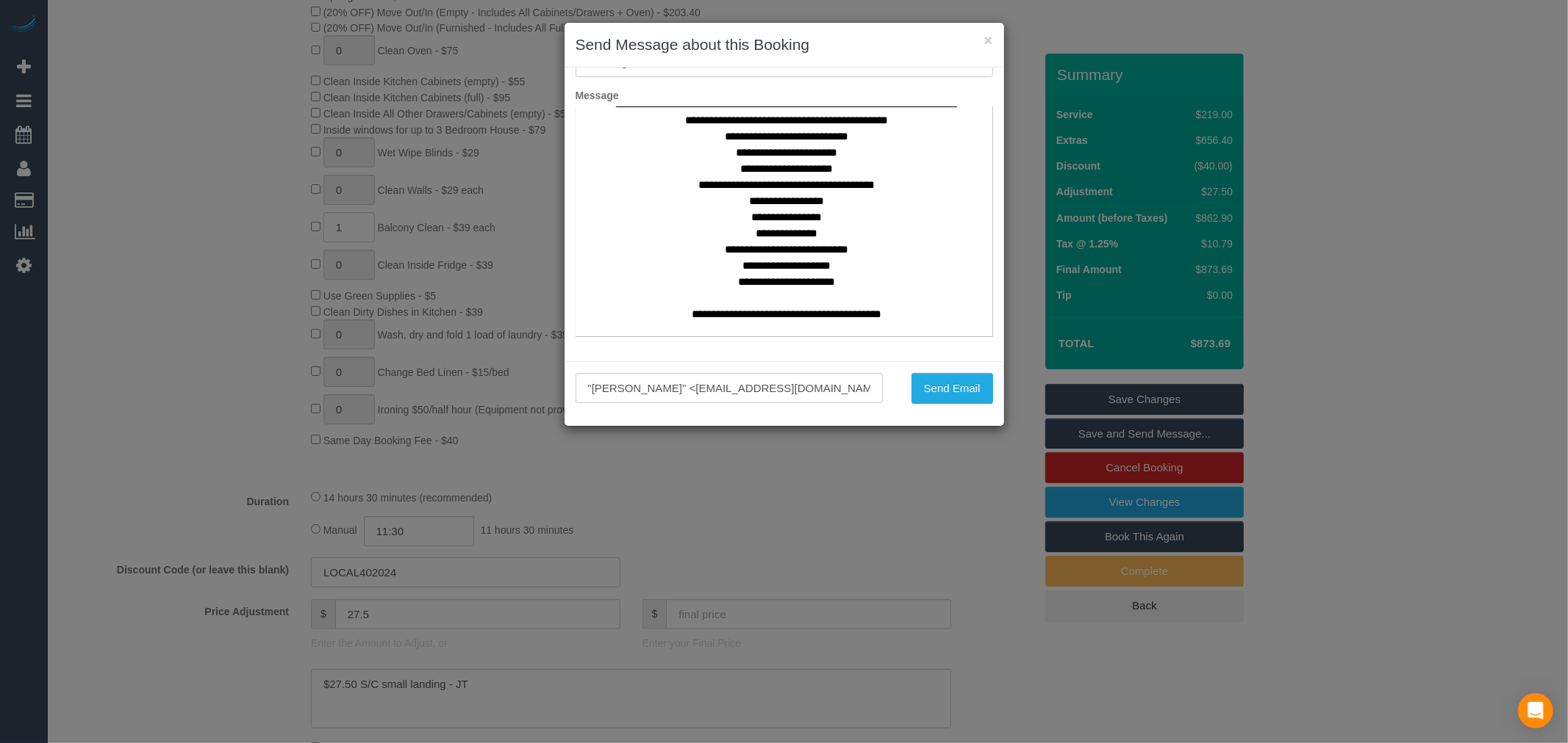
click at [837, 229] on p "**********" at bounding box center [786, 104] width 428 height 533
click at [831, 257] on p "**********" at bounding box center [786, 104] width 428 height 533
click at [889, 201] on p "**********" at bounding box center [786, 104] width 428 height 533
drag, startPoint x: 818, startPoint y: 220, endPoint x: 796, endPoint y: 220, distance: 22.0
click at [796, 220] on p "**********" at bounding box center [786, 104] width 428 height 533
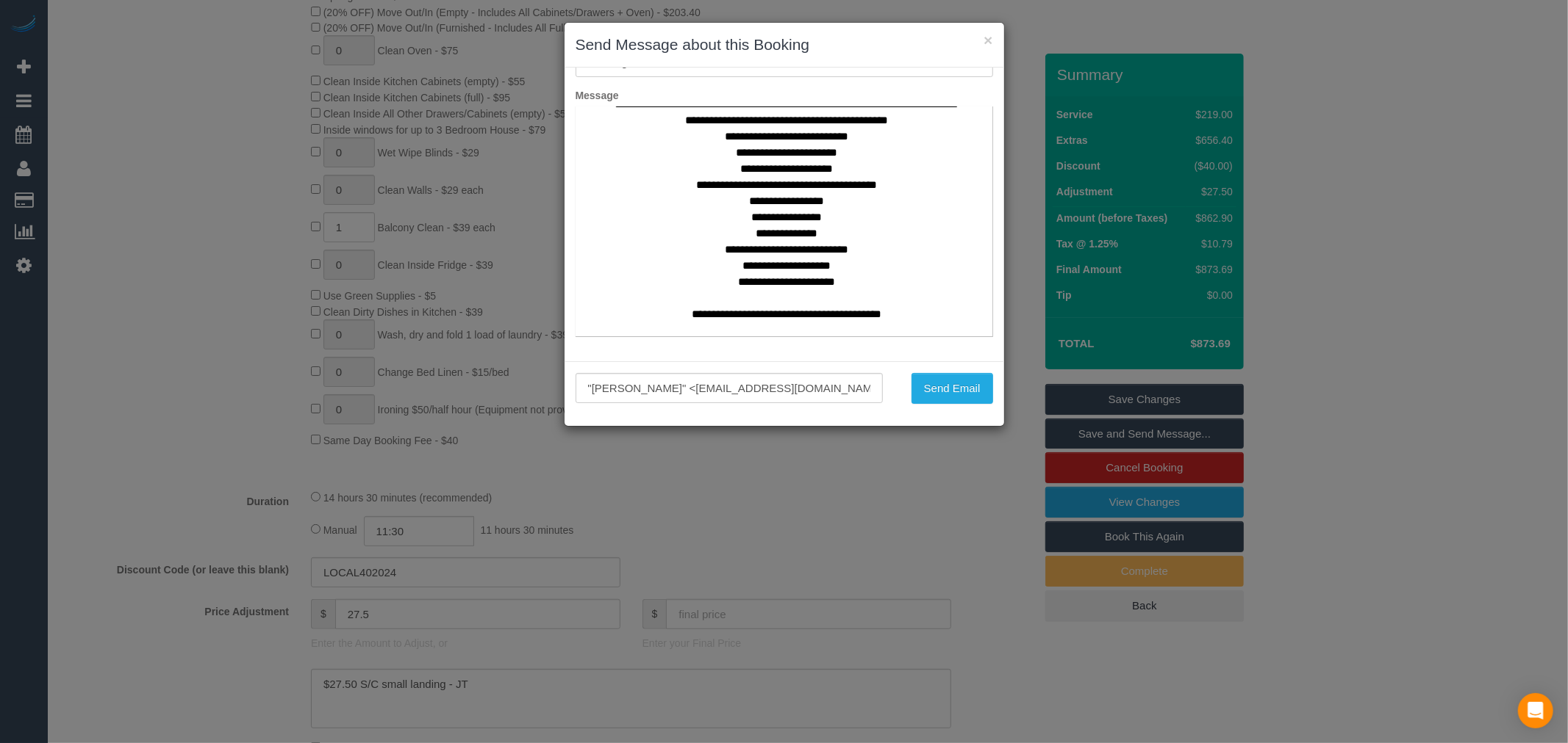
click at [835, 254] on p "**********" at bounding box center [786, 104] width 428 height 533
drag, startPoint x: 825, startPoint y: 251, endPoint x: 789, endPoint y: 257, distance: 36.5
click at [789, 257] on p "**********" at bounding box center [786, 104] width 428 height 533
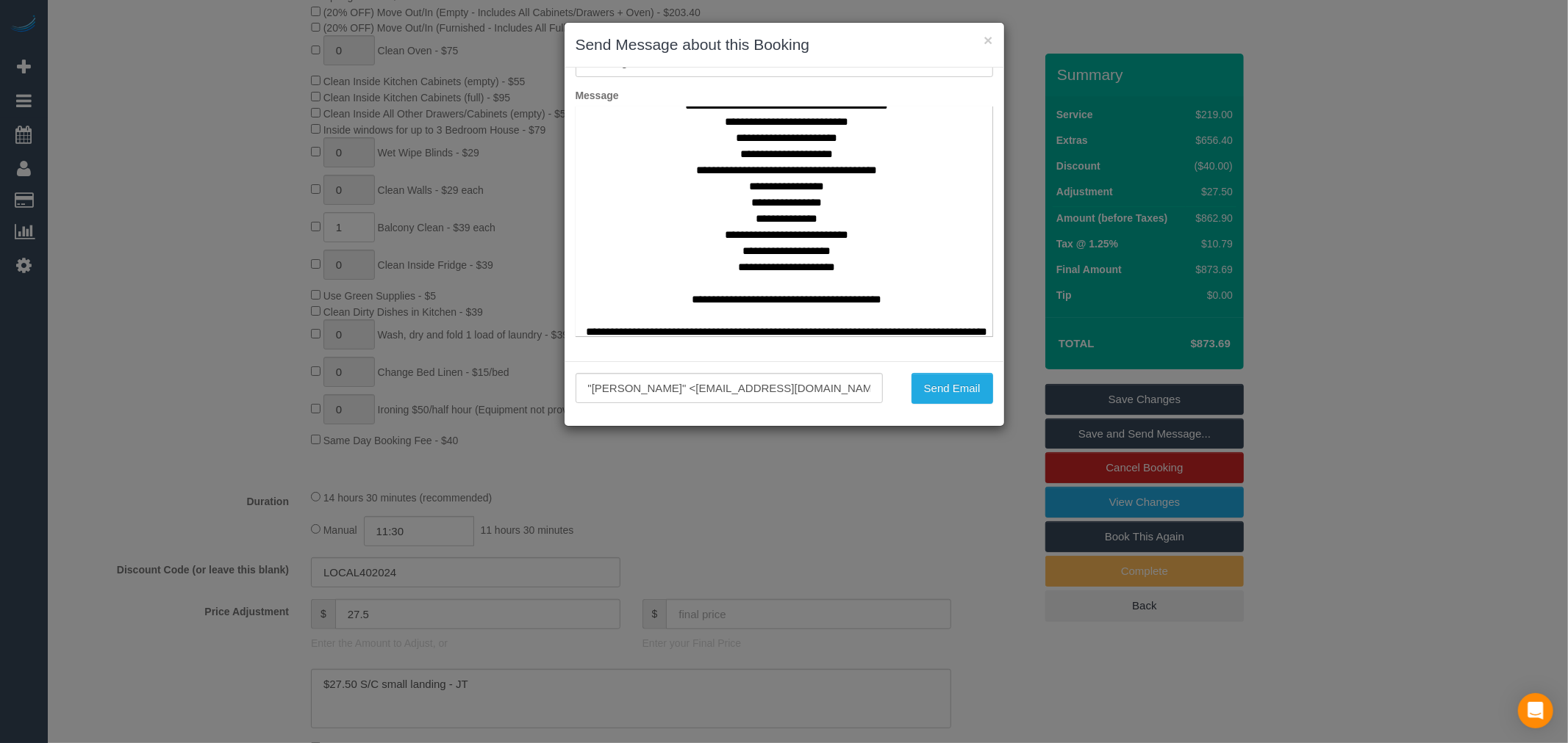
scroll to position [898, 27]
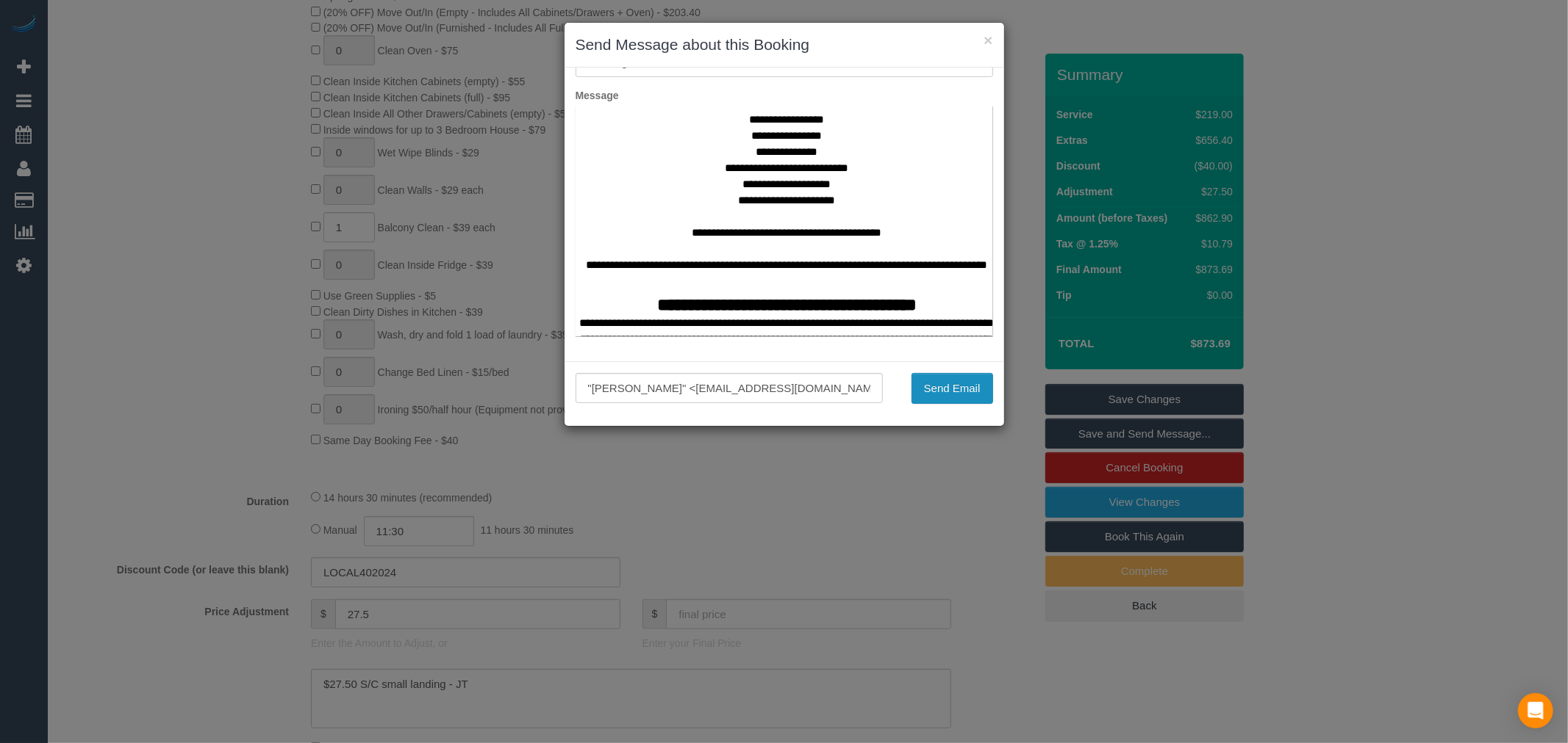
click at [954, 390] on button "Send Email" at bounding box center [952, 388] width 82 height 31
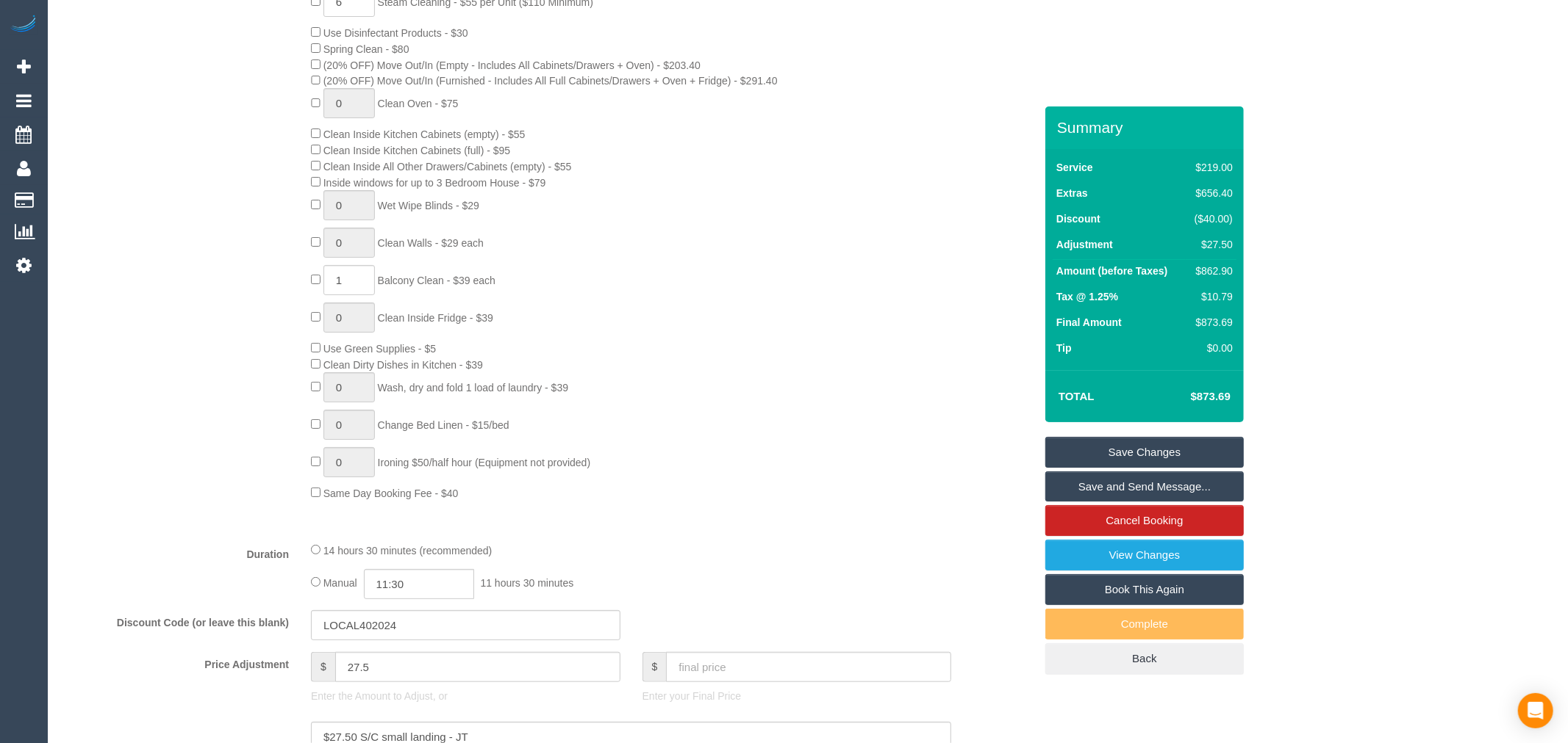
scroll to position [787, 0]
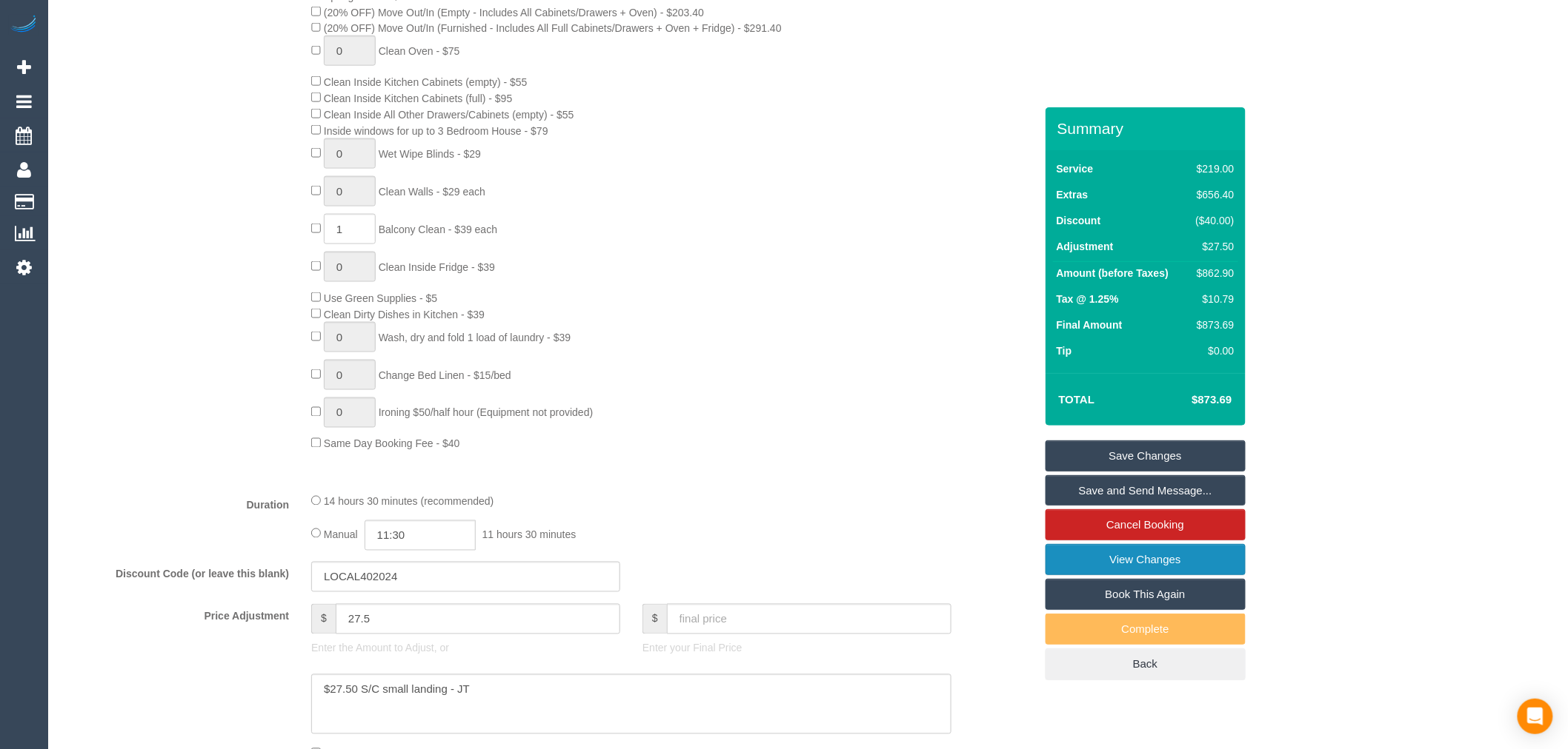
click at [1186, 561] on link "View Changes" at bounding box center [1146, 559] width 200 height 31
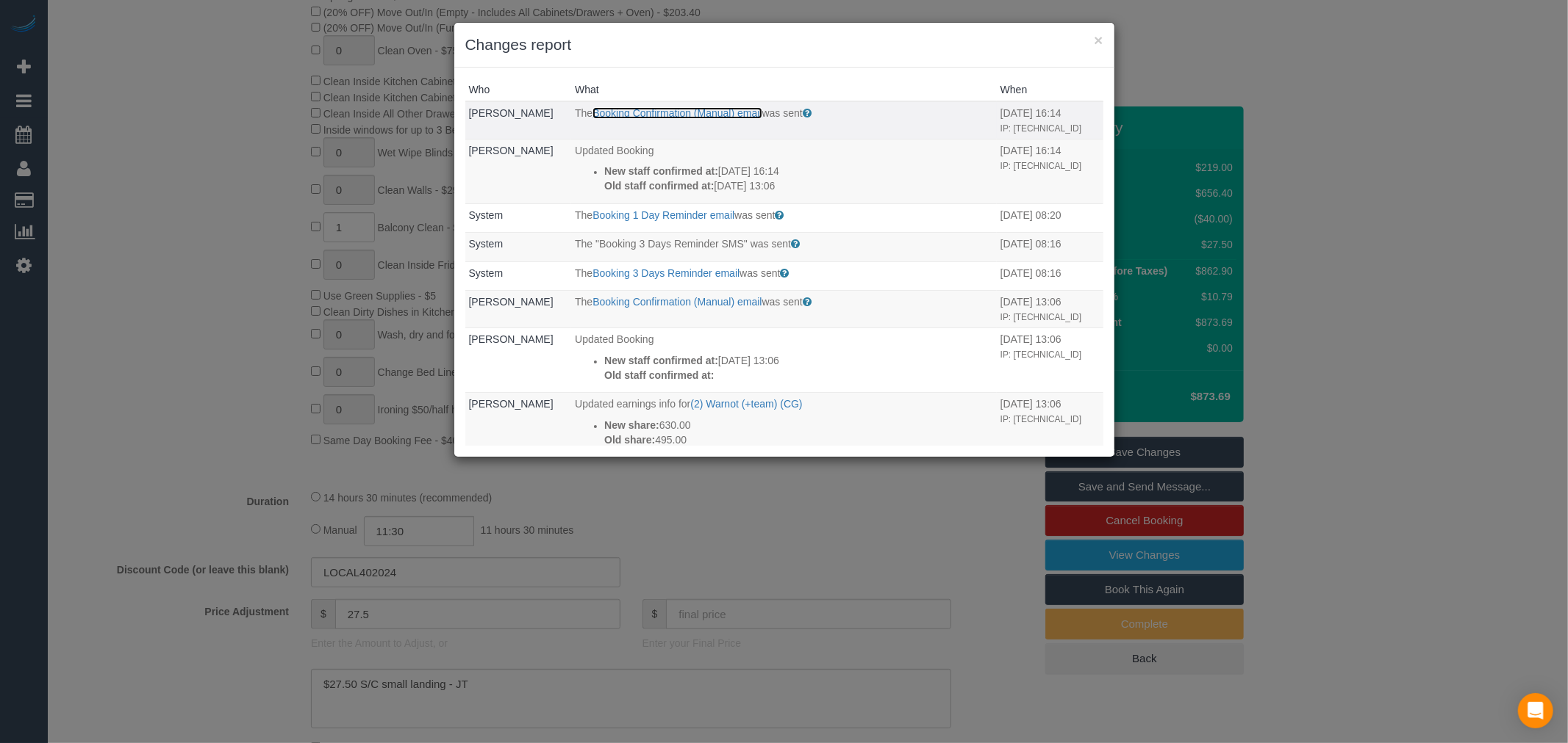
click at [643, 110] on link "Booking Confirmation (Manual) email" at bounding box center [677, 113] width 169 height 12
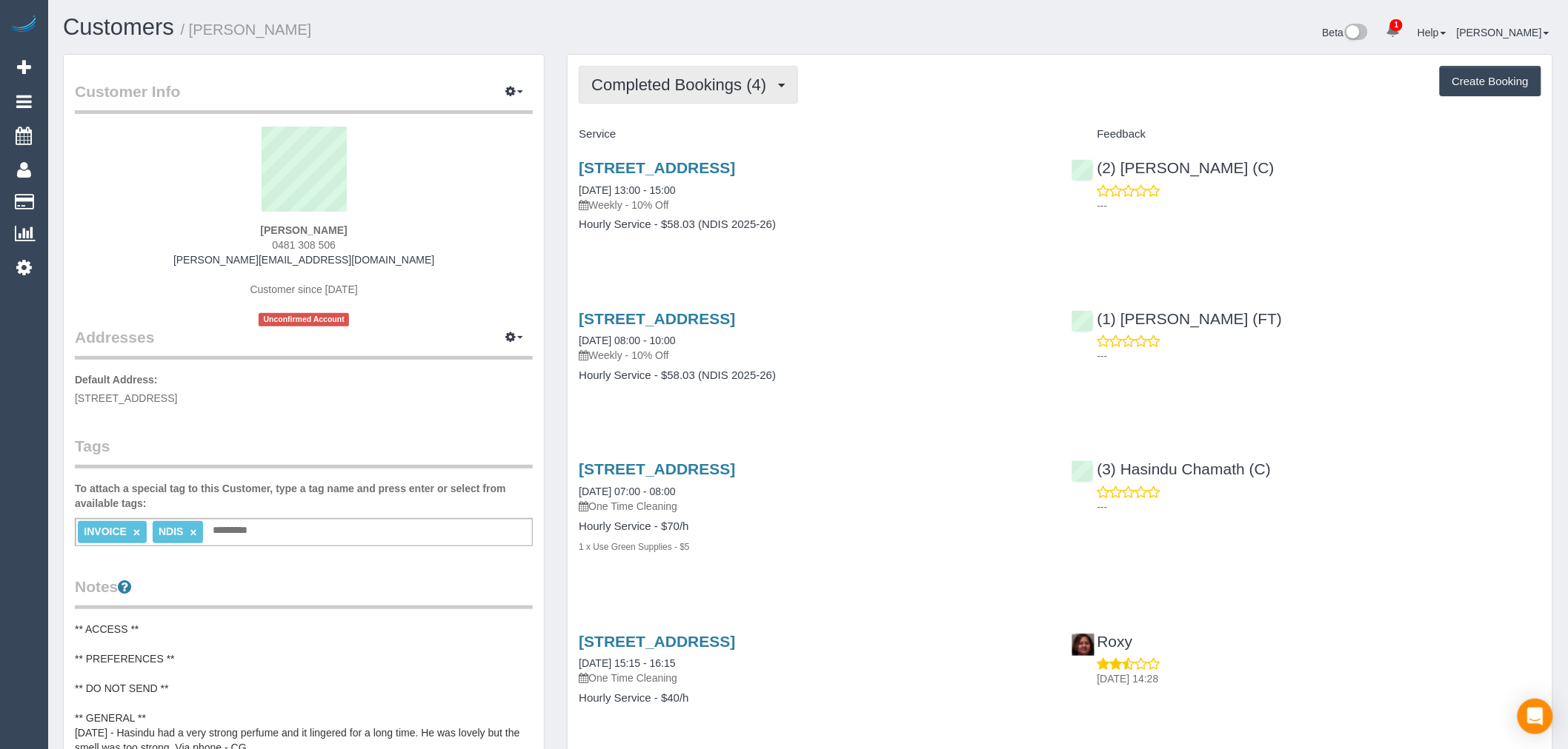
click at [700, 86] on span "Completed Bookings (4)" at bounding box center [682, 84] width 183 height 18
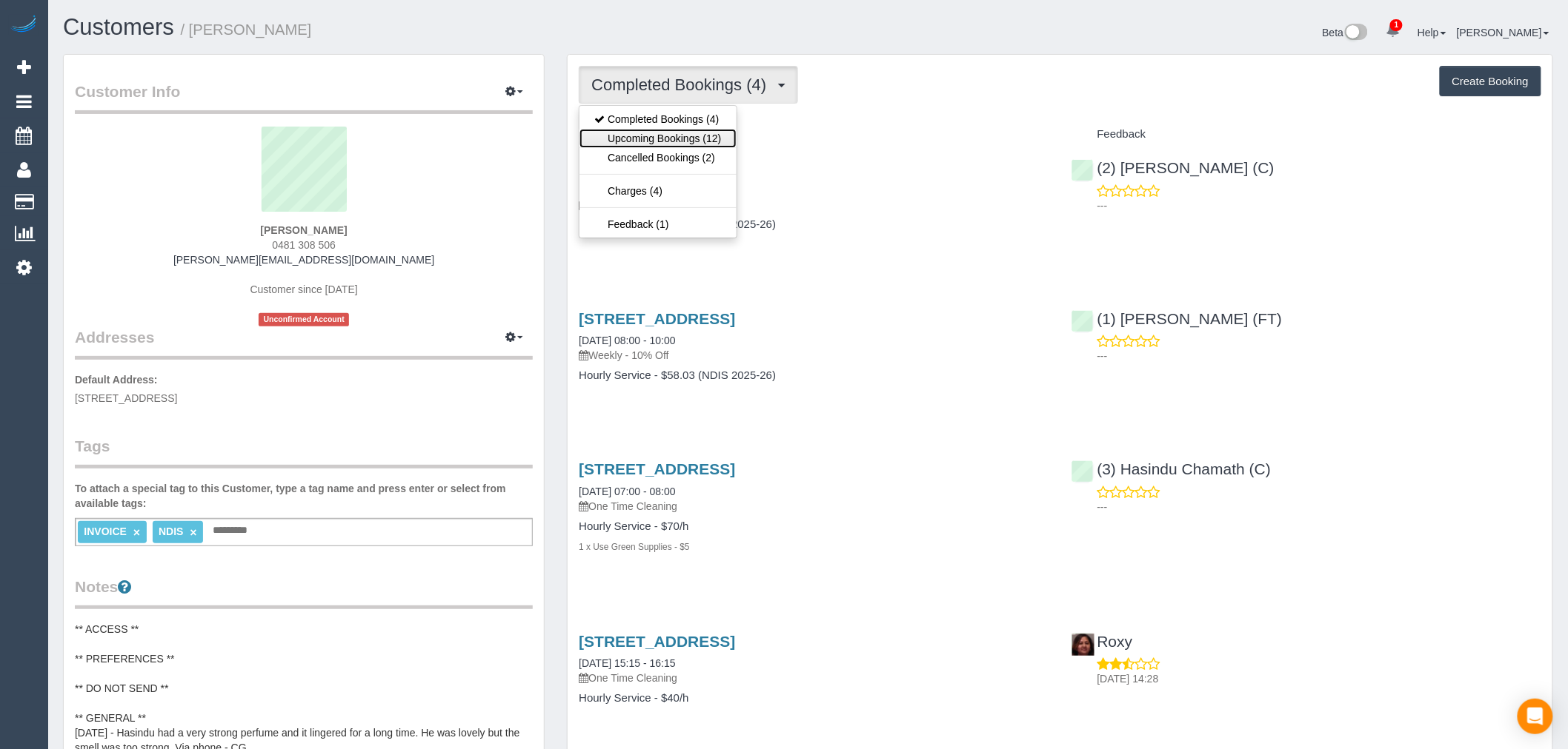
click at [713, 136] on link "Upcoming Bookings (12)" at bounding box center [658, 138] width 156 height 19
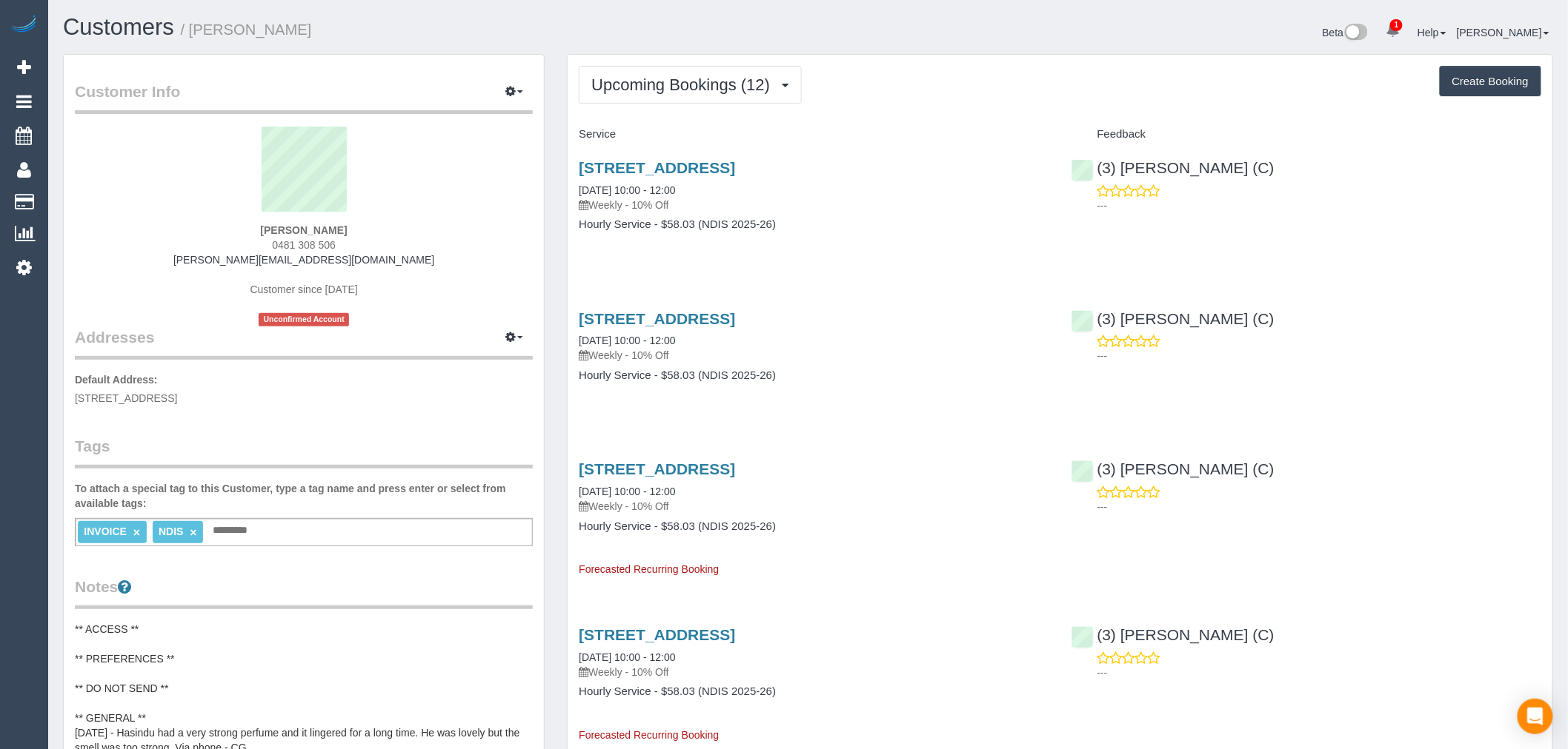
drag, startPoint x: 356, startPoint y: 242, endPoint x: 237, endPoint y: 242, distance: 119.0
click at [237, 242] on div "Fiona Kranenbroek 0481 308 506 fiona.kranenbroek@yahoo.com.au Customer since 20…" at bounding box center [303, 226] width 458 height 200
copy span "0481 308 506"
click at [742, 71] on button "Upcoming Bookings (12)" at bounding box center [690, 85] width 223 height 38
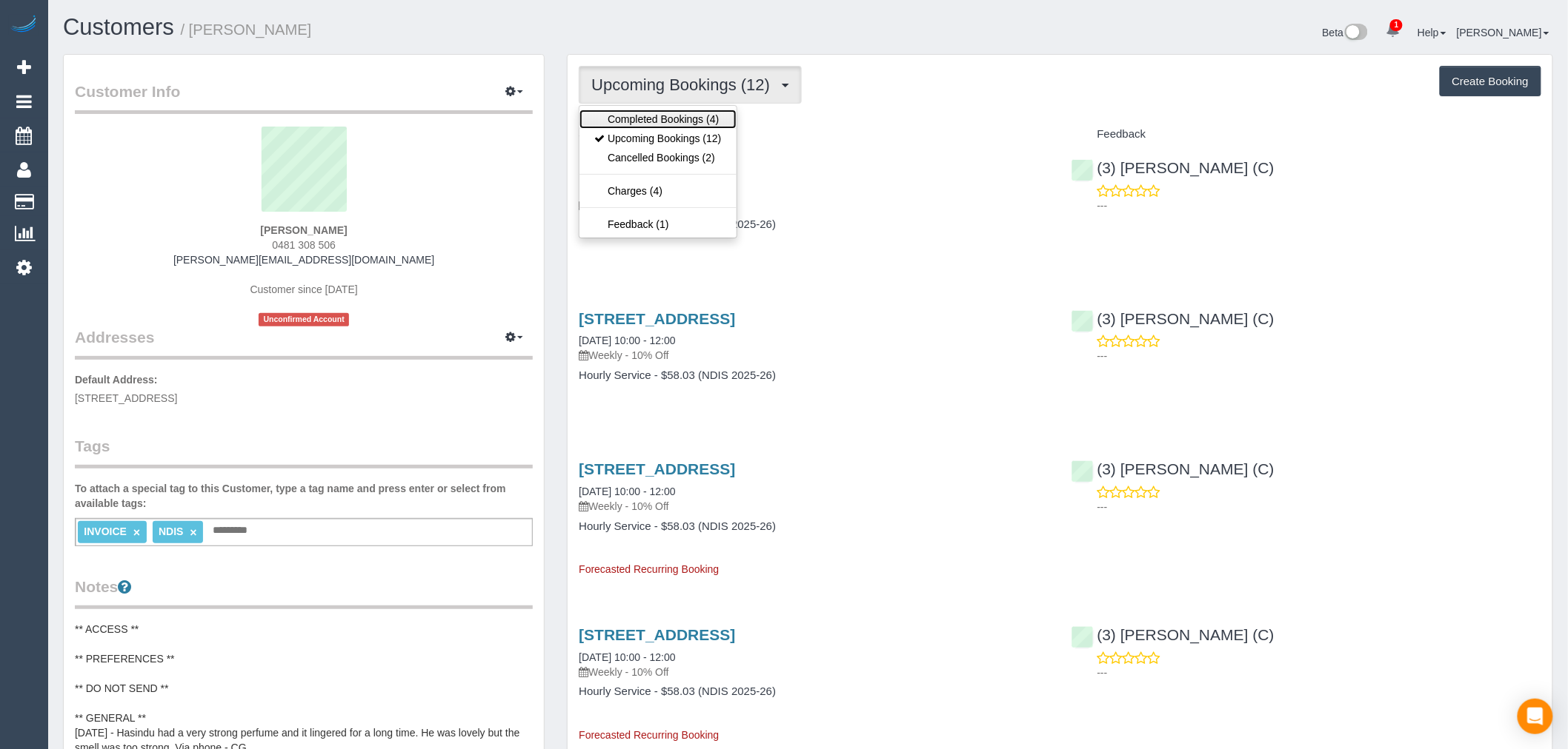
click at [722, 128] on link "Completed Bookings (4)" at bounding box center [658, 119] width 156 height 19
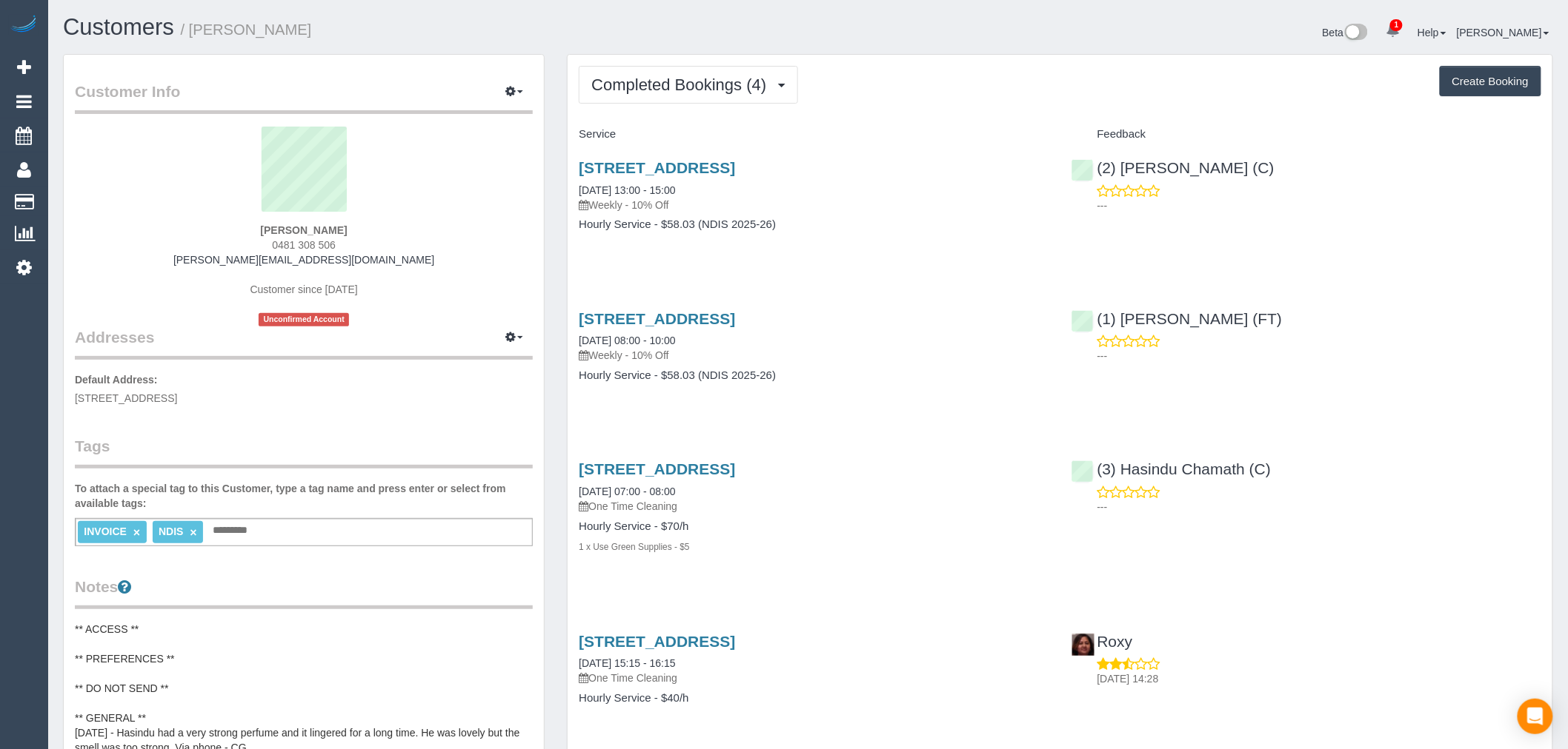
click at [1444, 399] on div "2/130 Flinders Street, Thornbury, VIC 3071 05/09/2025 08:00 - 10:00 Weekly - 10…" at bounding box center [1060, 355] width 985 height 114
click at [1353, 408] on div "2/130 Flinders Street, Thornbury, VIC 3071 05/09/2025 08:00 - 10:00 Weekly - 10…" at bounding box center [1060, 355] width 985 height 114
click at [915, 408] on div "2/130 Flinders Street, Thornbury, VIC 3071 05/09/2025 08:00 - 10:00 Weekly - 10…" at bounding box center [814, 355] width 492 height 114
click at [713, 167] on link "2/130 Flinders Street, Thornbury, VIC 3071" at bounding box center [657, 167] width 156 height 17
click at [794, 75] on button "Completed Bookings (4)" at bounding box center [688, 85] width 219 height 38
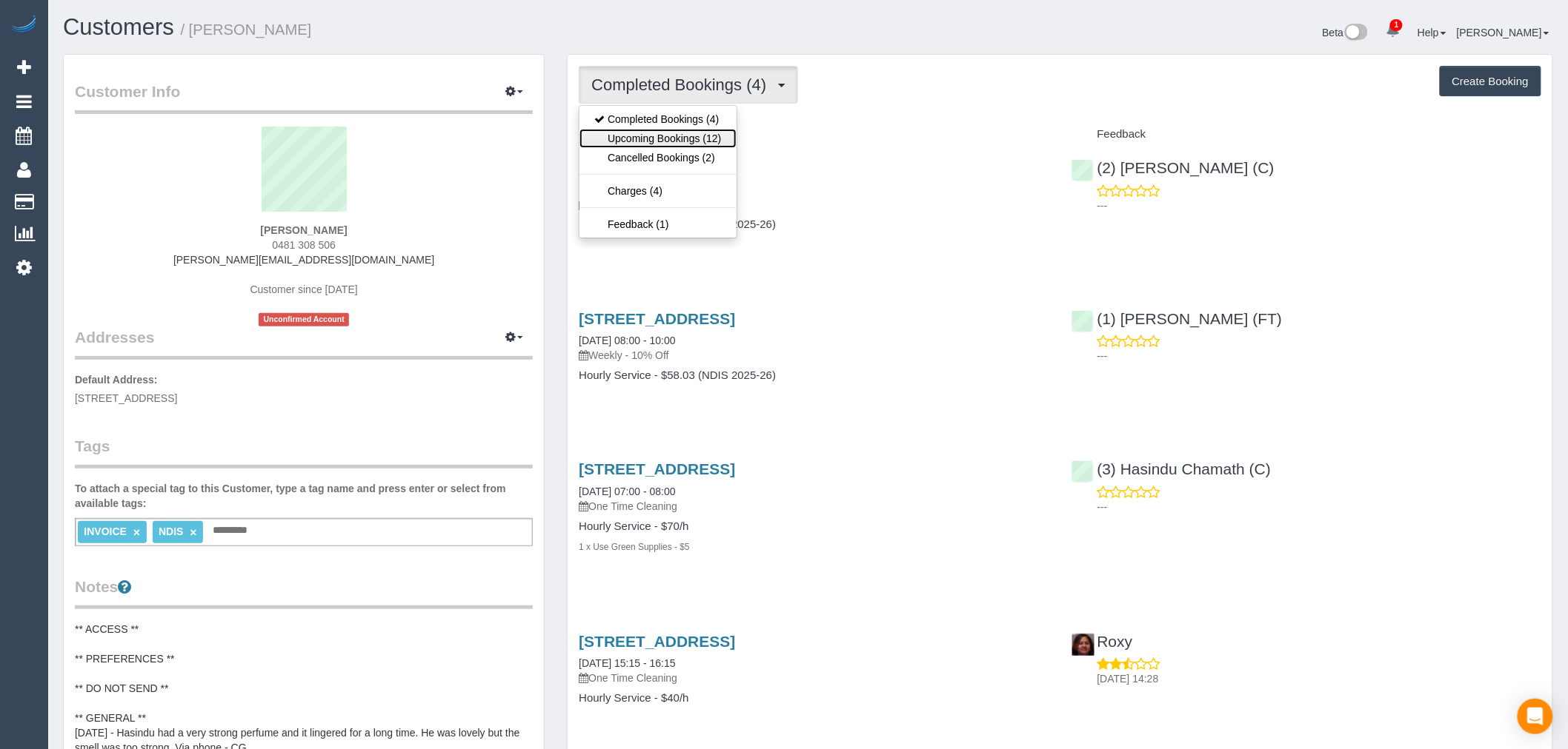
click at [665, 137] on link "Upcoming Bookings (12)" at bounding box center [658, 138] width 156 height 19
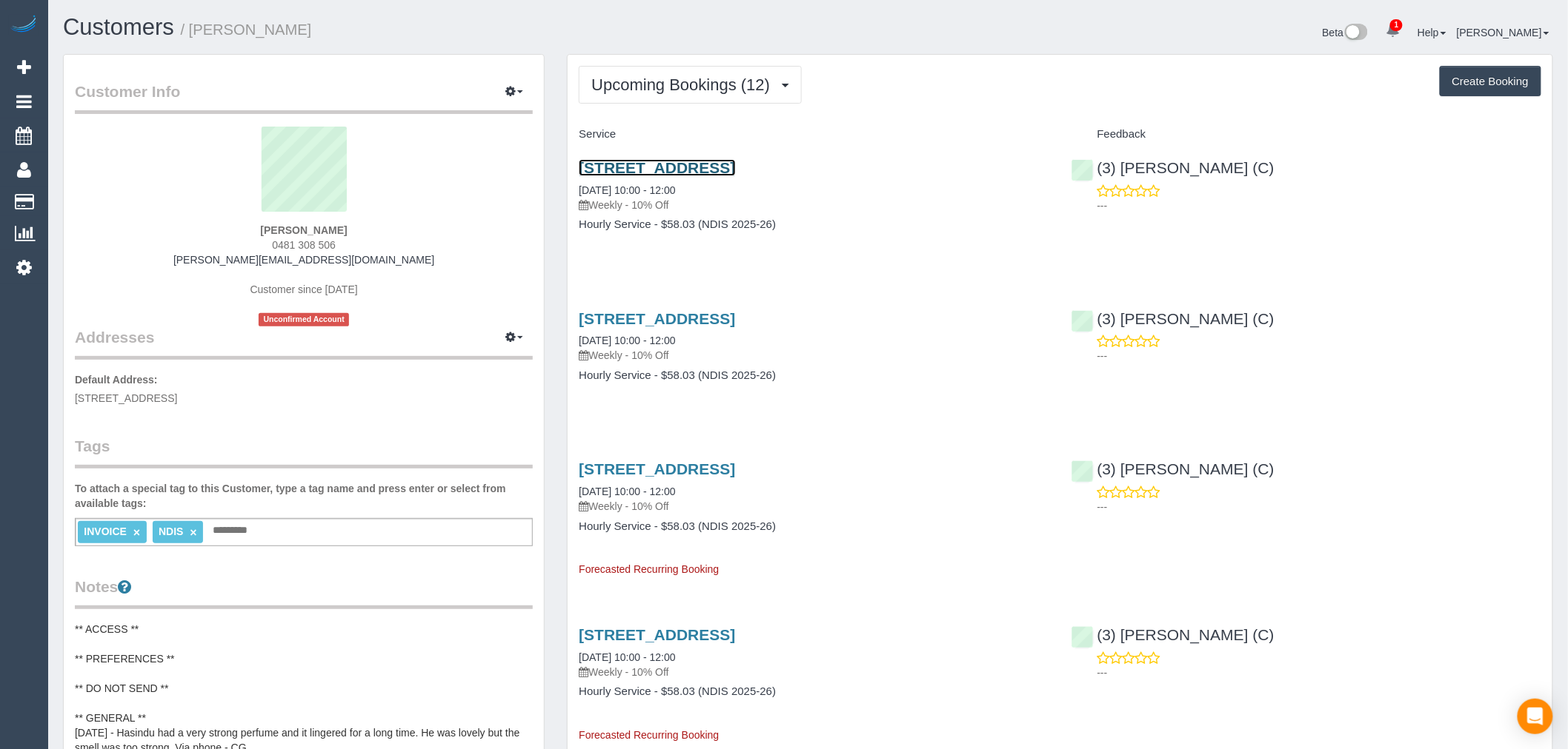
click at [735, 171] on link "2/130 Flinders Street, Thornbury, VIC 3071" at bounding box center [657, 167] width 156 height 17
click at [653, 96] on button "Upcoming Bookings (12)" at bounding box center [690, 85] width 223 height 38
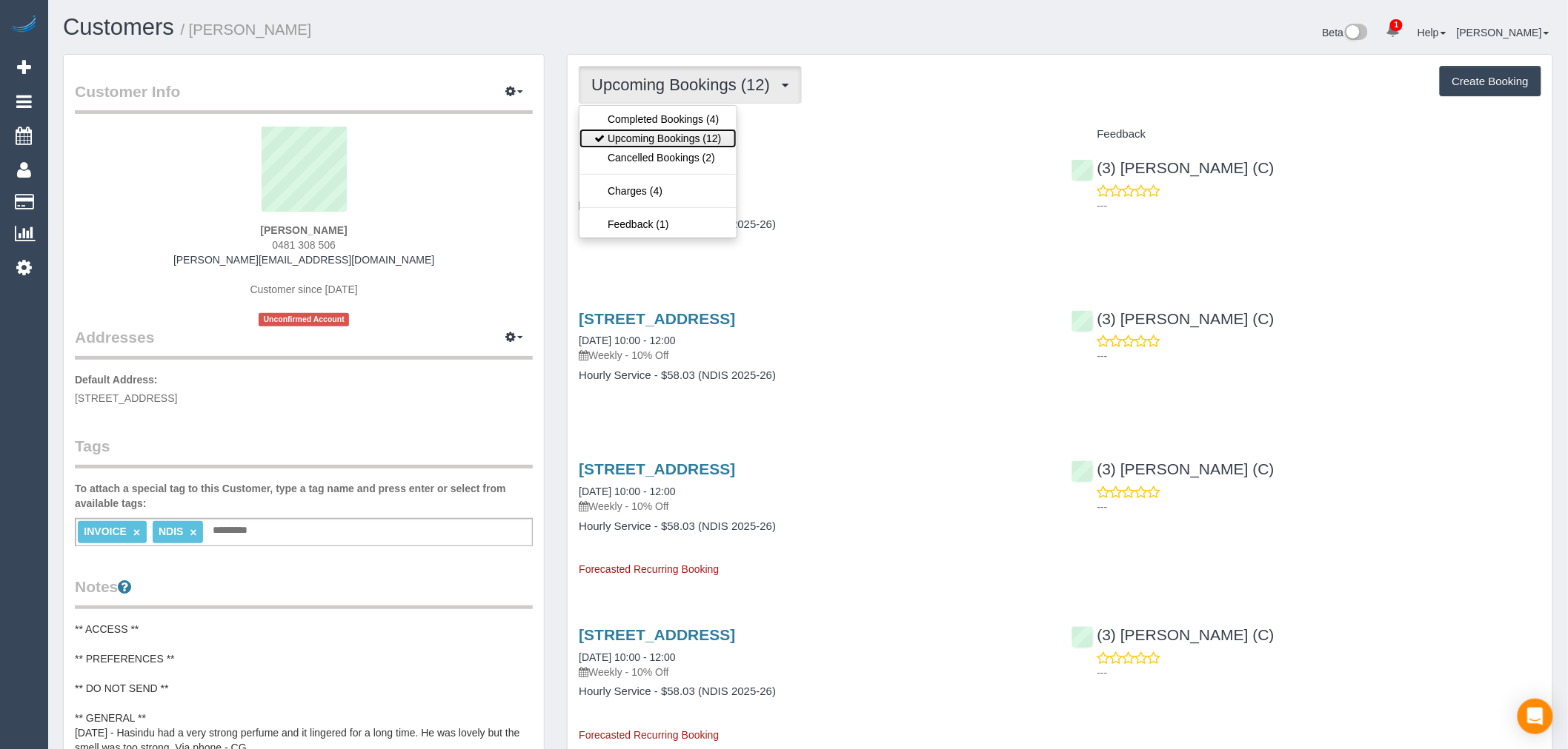
click at [661, 137] on link "Upcoming Bookings (12)" at bounding box center [658, 138] width 156 height 19
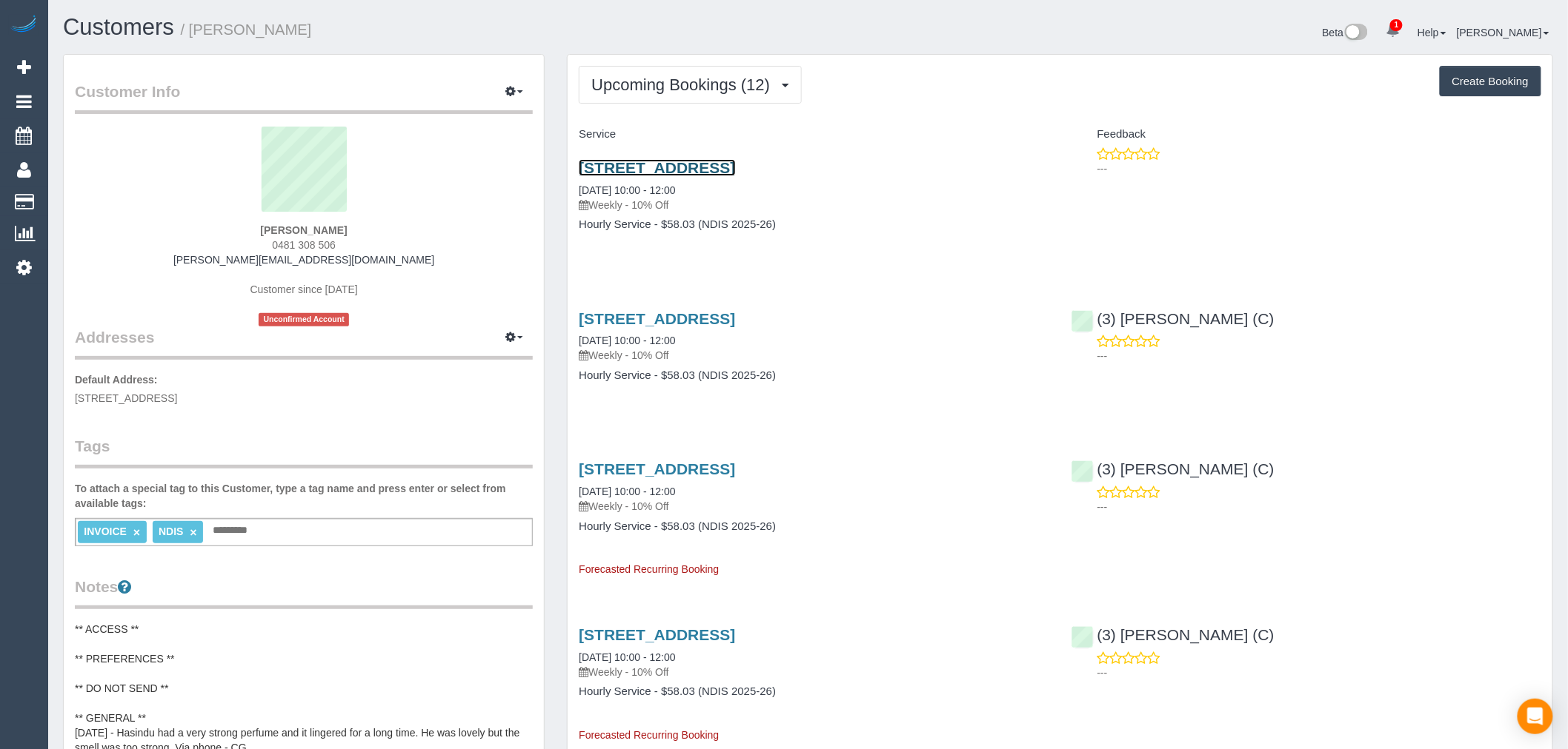
click at [735, 169] on link "2/130 Flinders Street, Thornbury, VIC 3071" at bounding box center [657, 167] width 156 height 17
click at [32, 271] on link "Settings" at bounding box center [24, 268] width 48 height 34
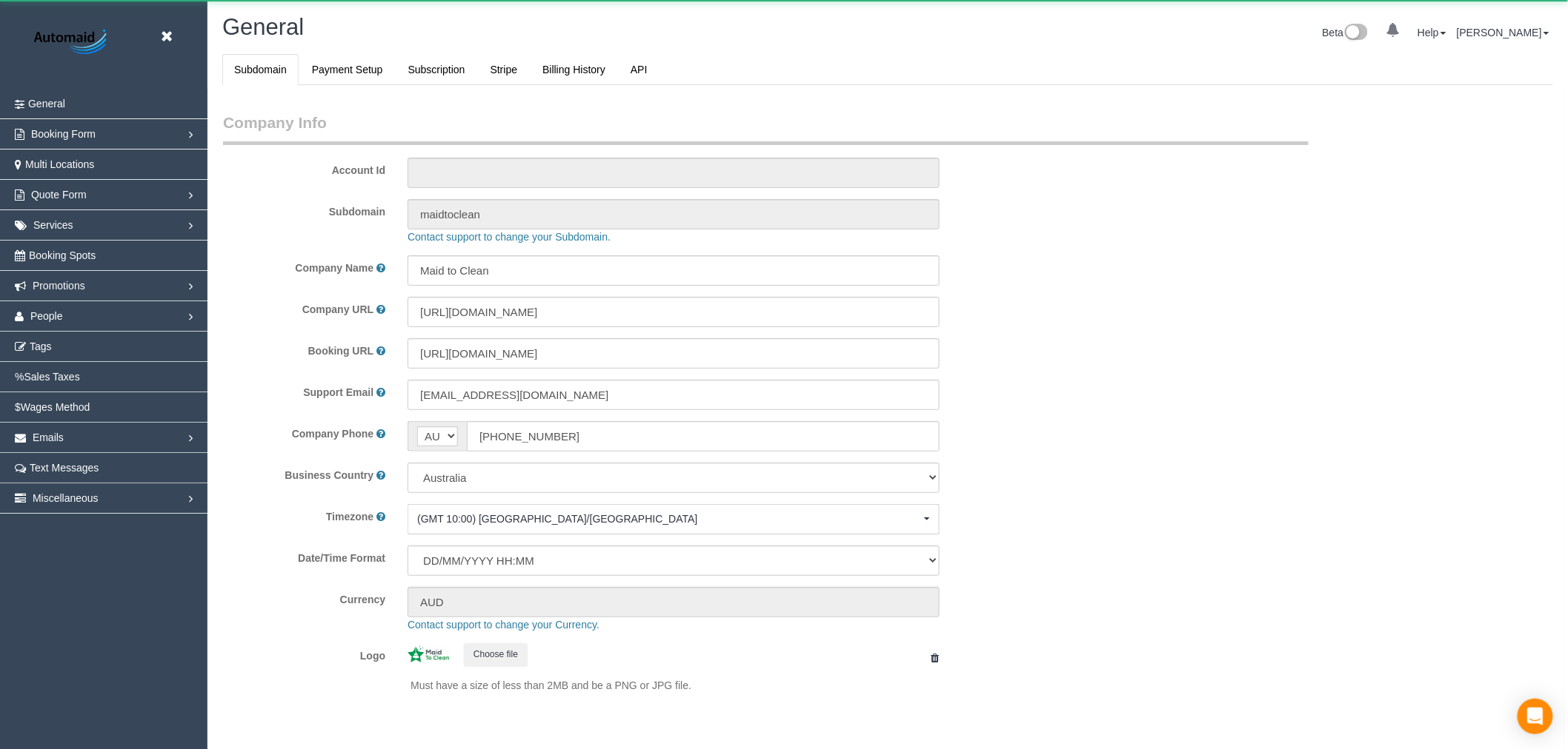
scroll to position [3336, 1568]
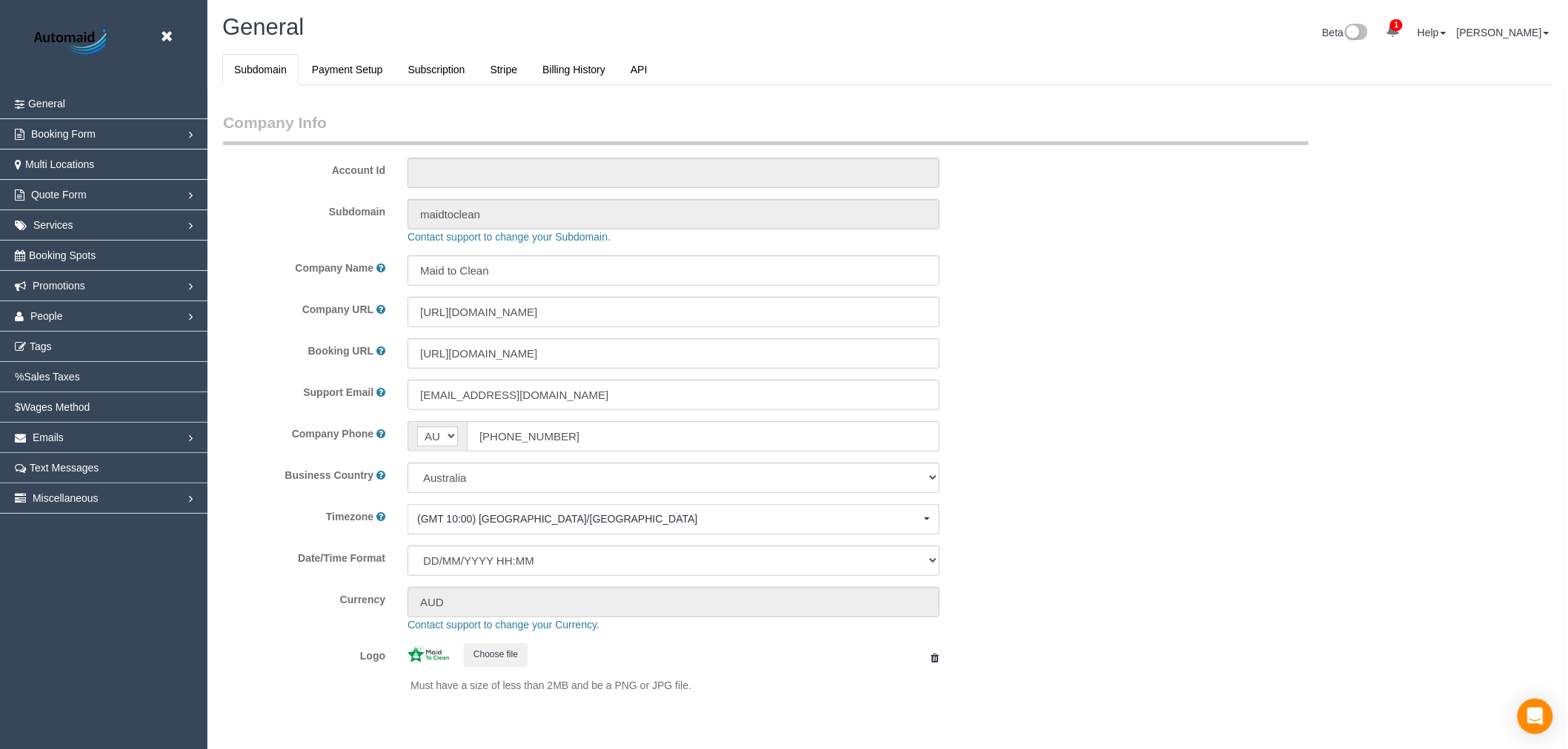
select select "1"
click at [90, 317] on link "People" at bounding box center [104, 316] width 207 height 30
click at [94, 432] on link "Emails" at bounding box center [104, 438] width 207 height 30
click at [91, 460] on link "Email Templates" at bounding box center [104, 468] width 207 height 30
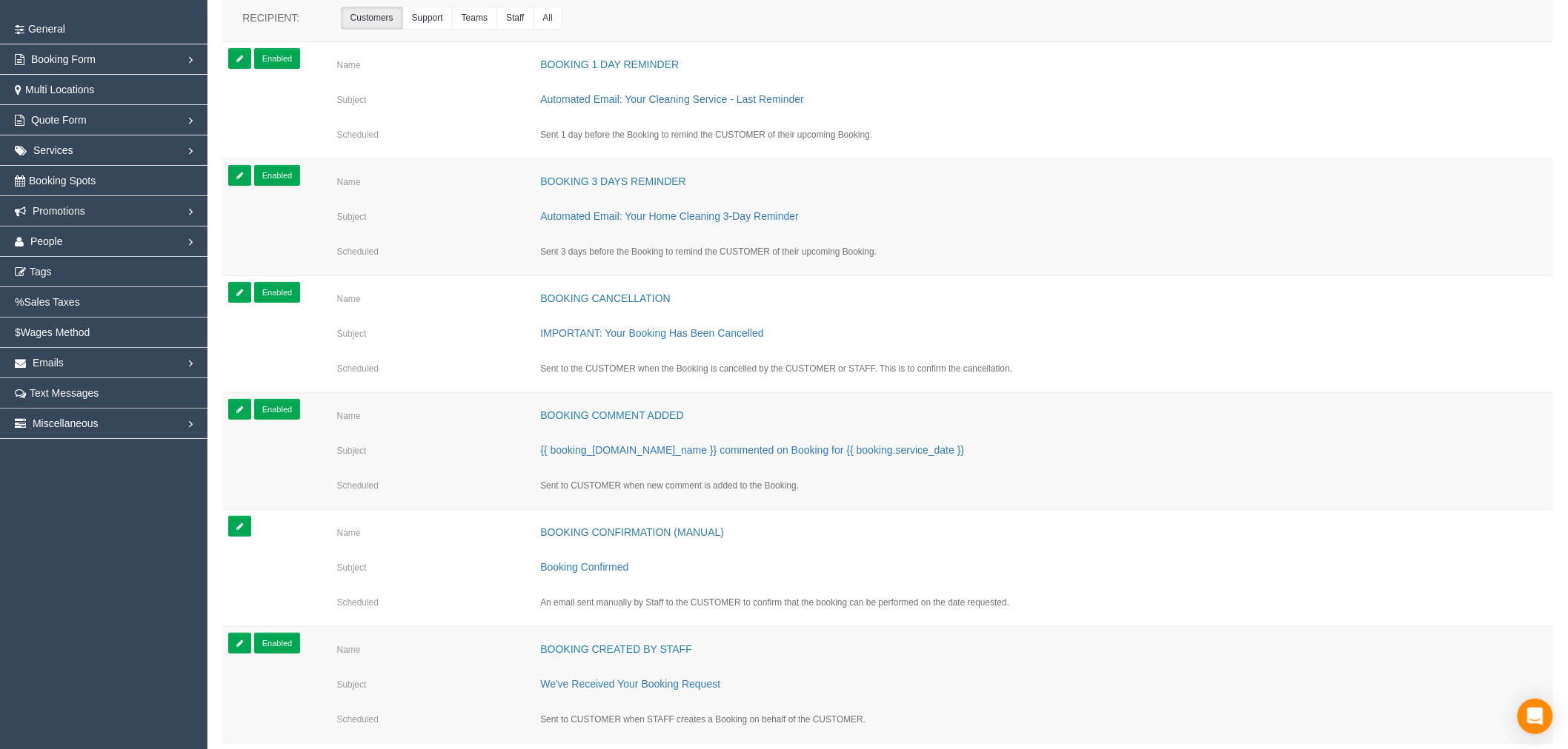
scroll to position [164, 0]
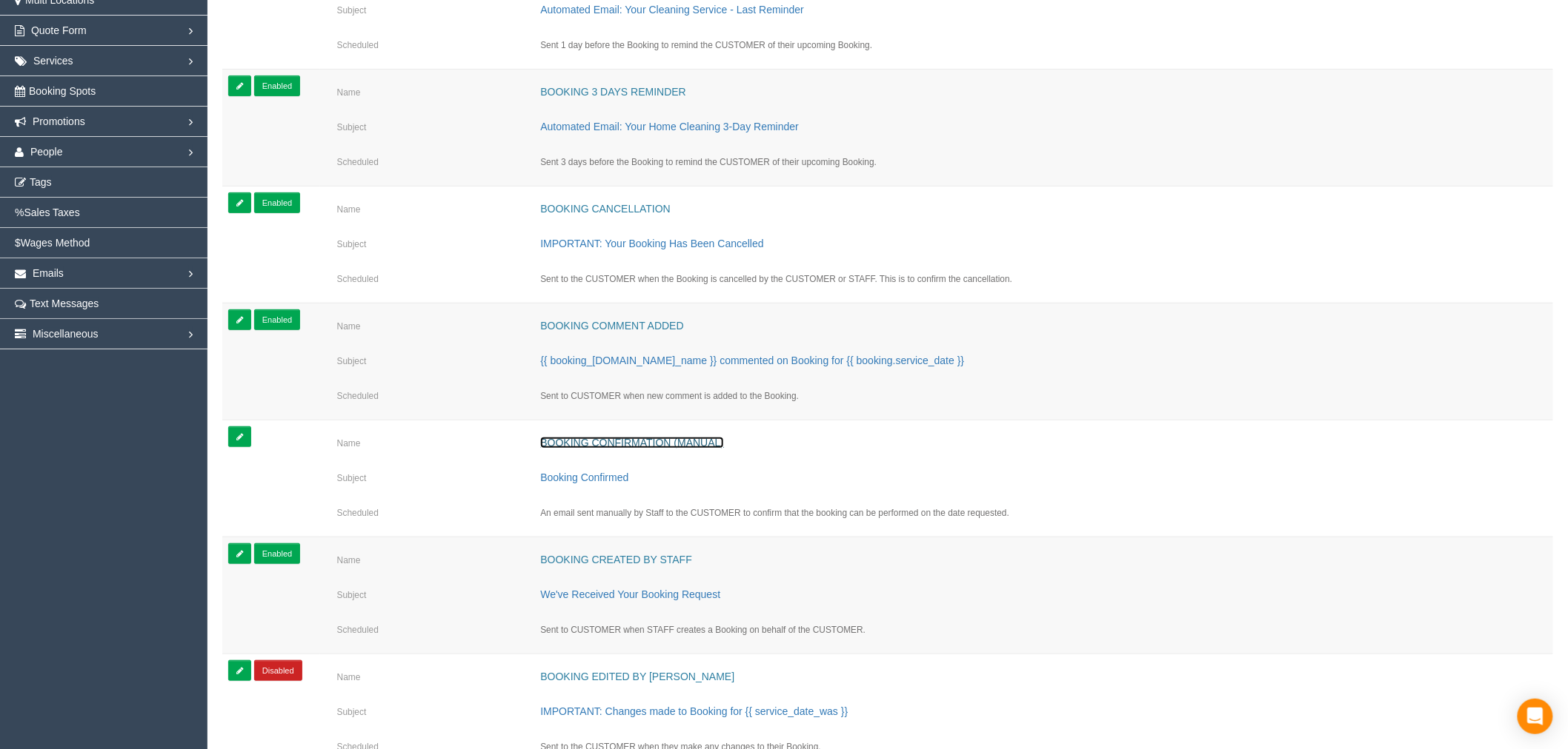
click at [701, 445] on link "Booking Confirmation (Manual)" at bounding box center [632, 442] width 184 height 12
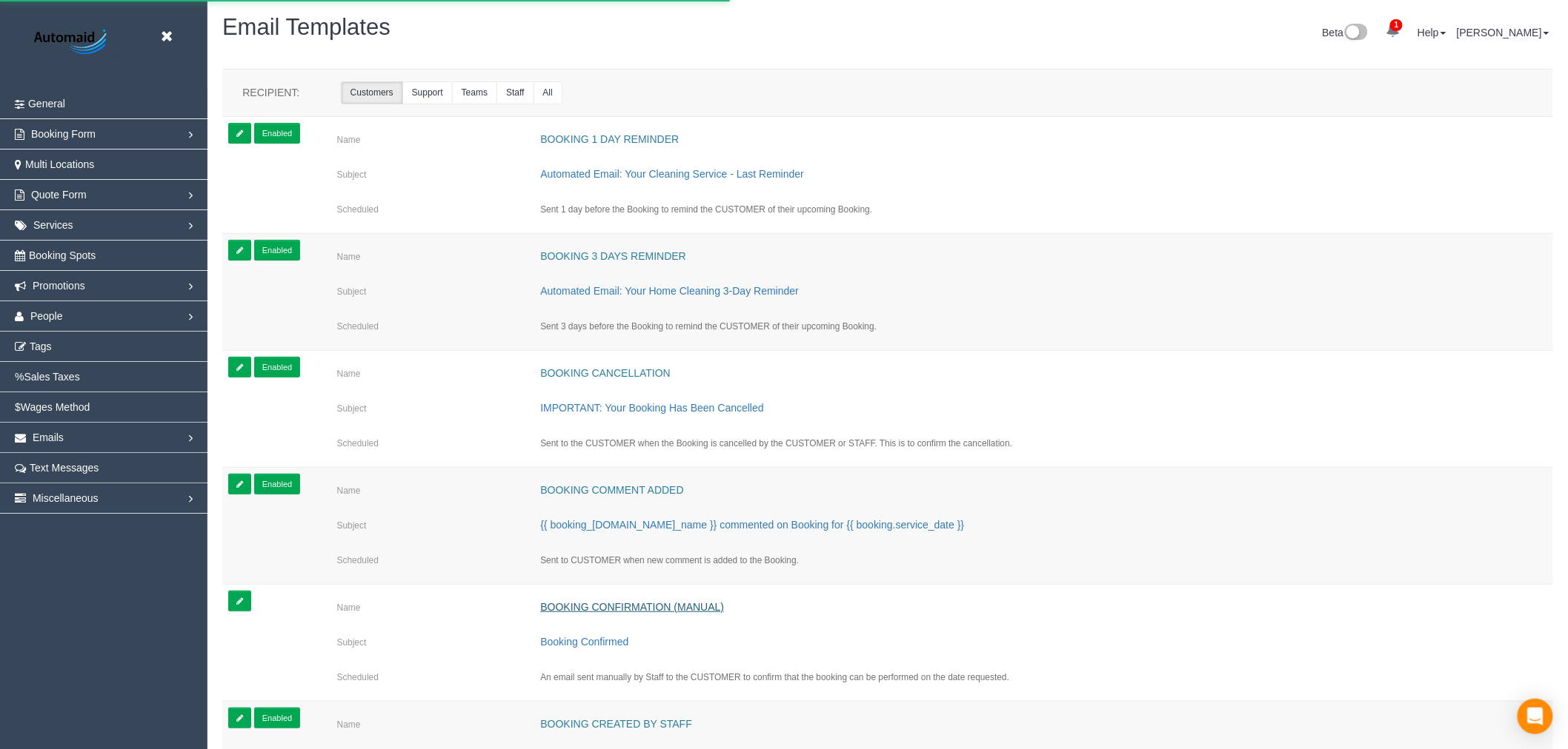
select select "number:35"
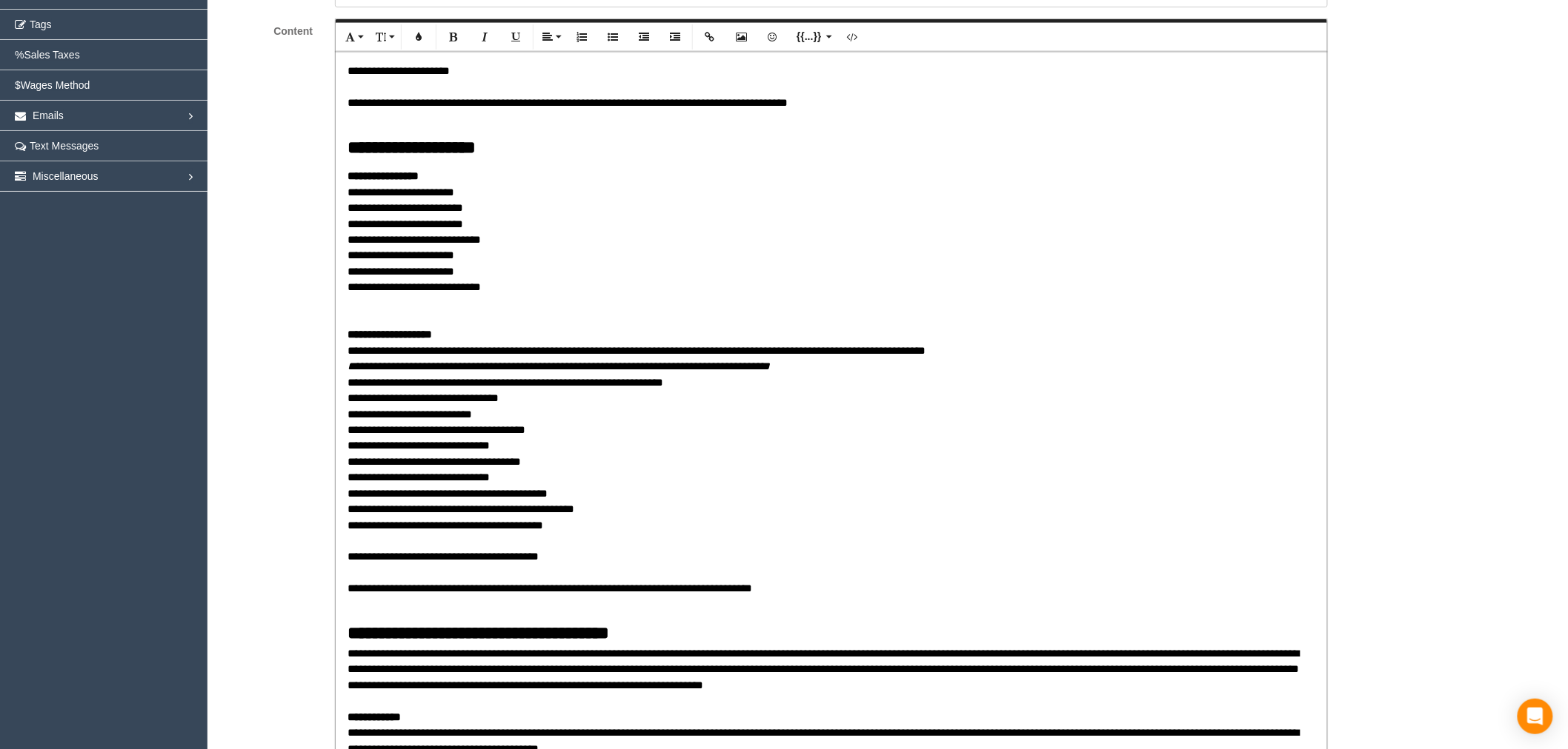
scroll to position [329, 0]
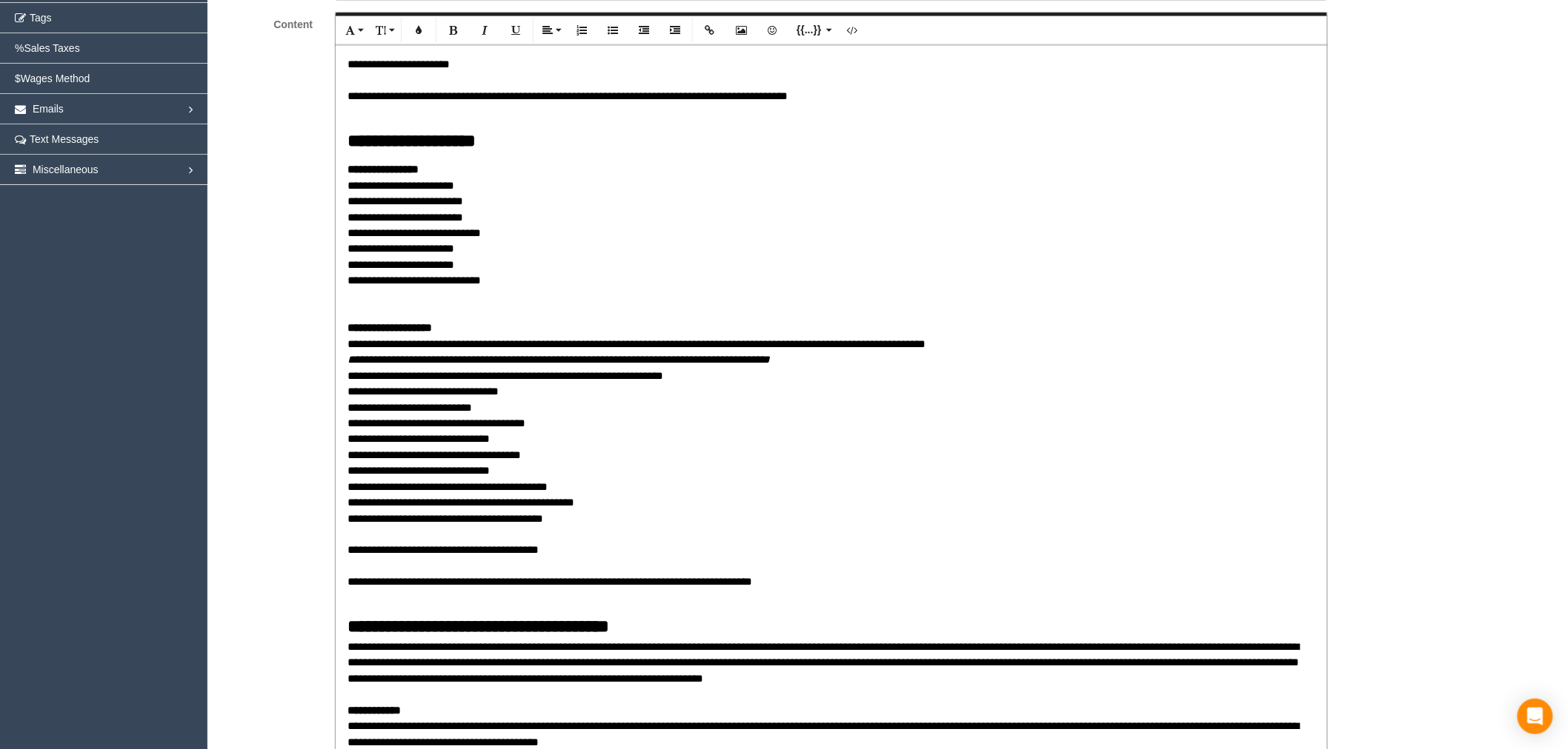
click at [509, 452] on p "**********" at bounding box center [831, 383] width 968 height 444
click at [537, 453] on p "**********" at bounding box center [831, 383] width 968 height 444
click at [509, 443] on p "**********" at bounding box center [831, 383] width 968 height 444
click at [530, 432] on p "**********" at bounding box center [831, 383] width 968 height 444
click at [529, 425] on p "**********" at bounding box center [831, 383] width 968 height 444
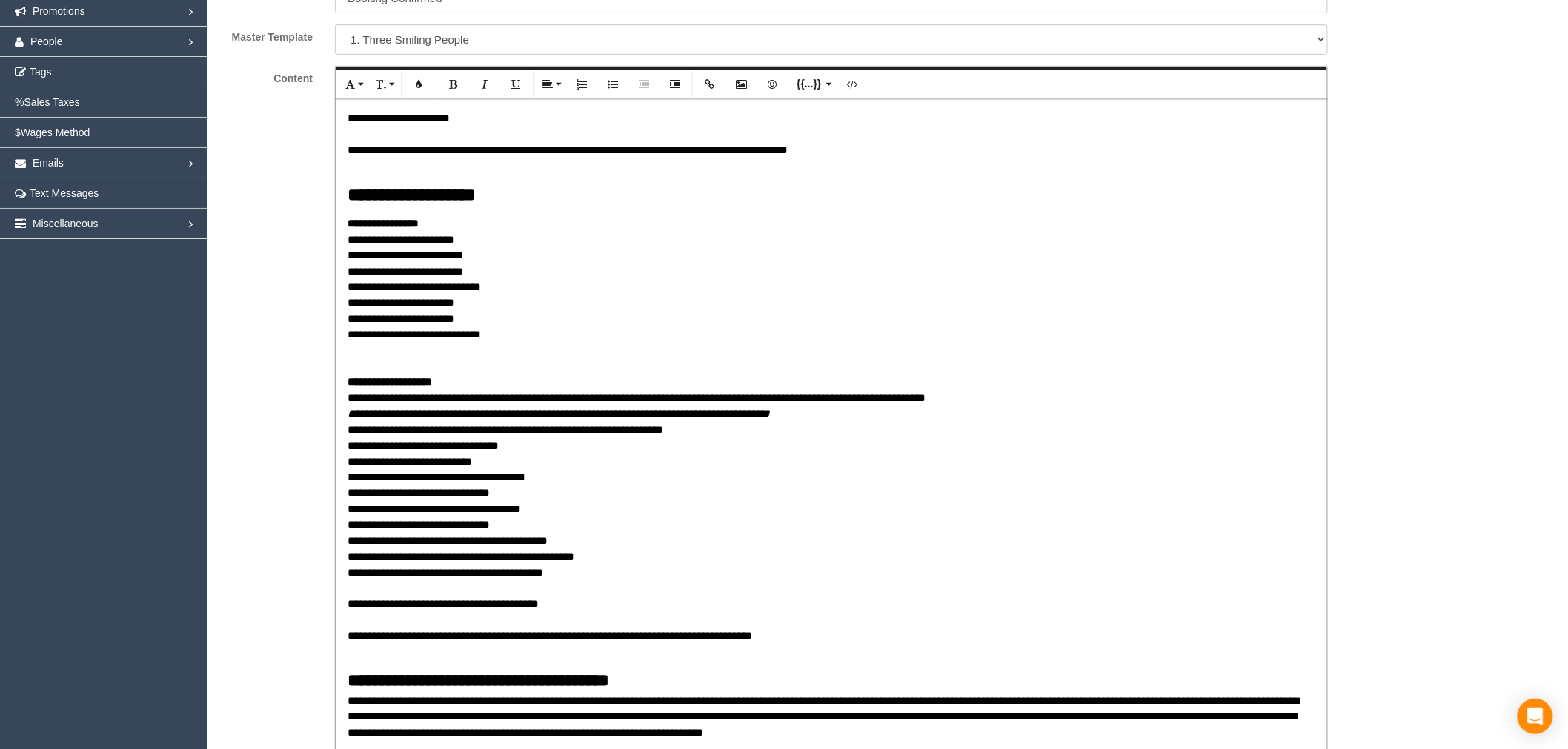
scroll to position [247, 0]
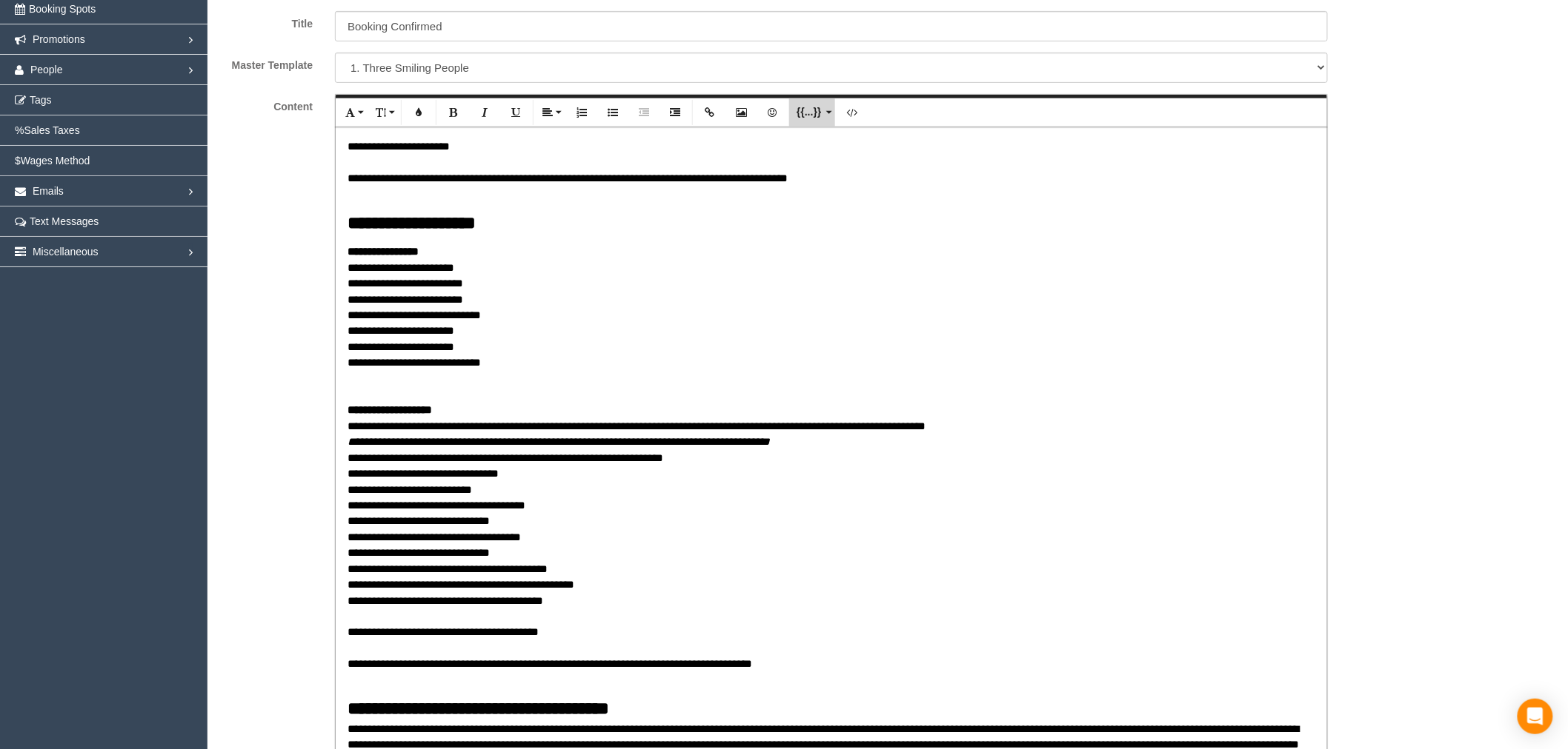
click at [819, 108] on span "{{...}}" at bounding box center [809, 113] width 27 height 13
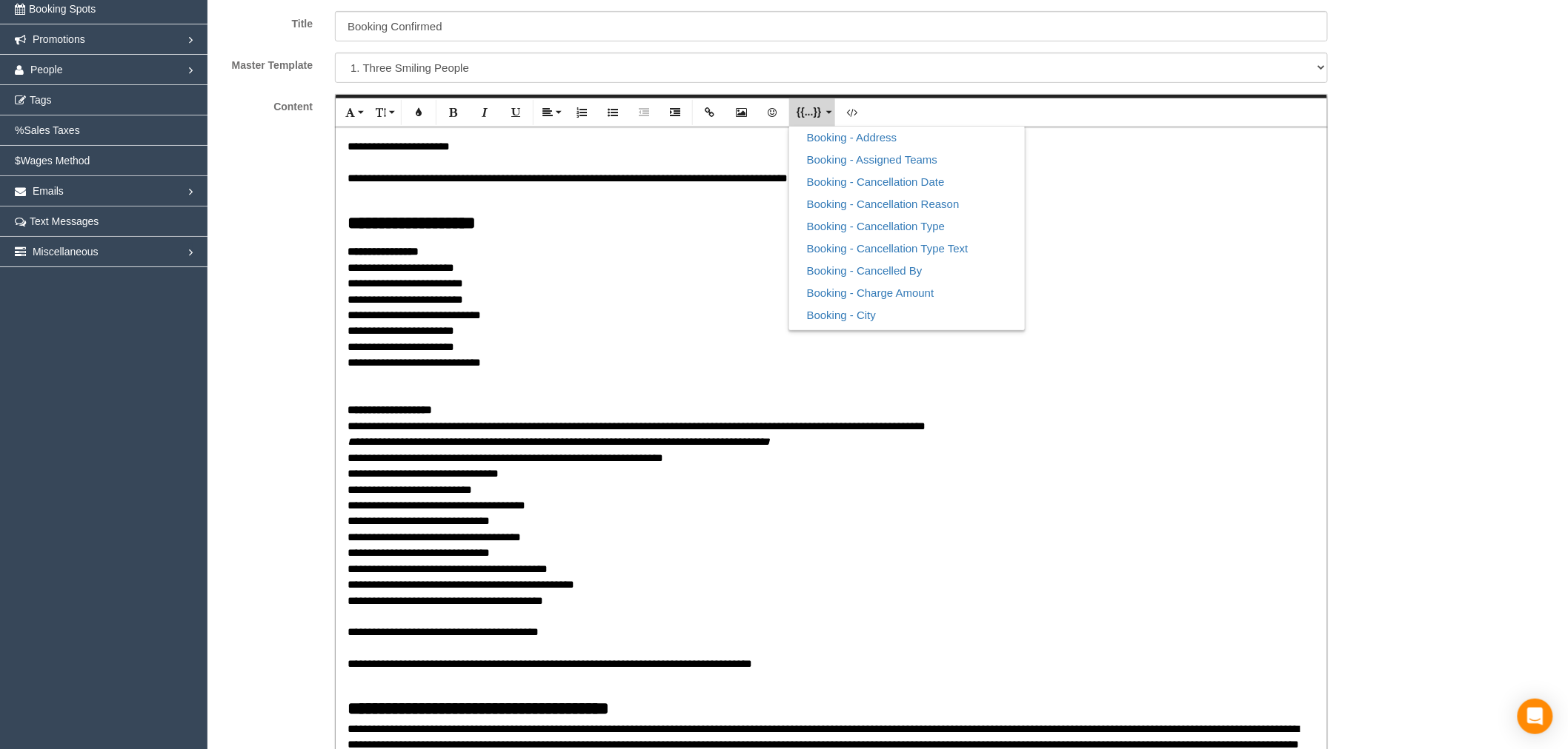
click at [819, 108] on span "{{...}}" at bounding box center [809, 113] width 27 height 13
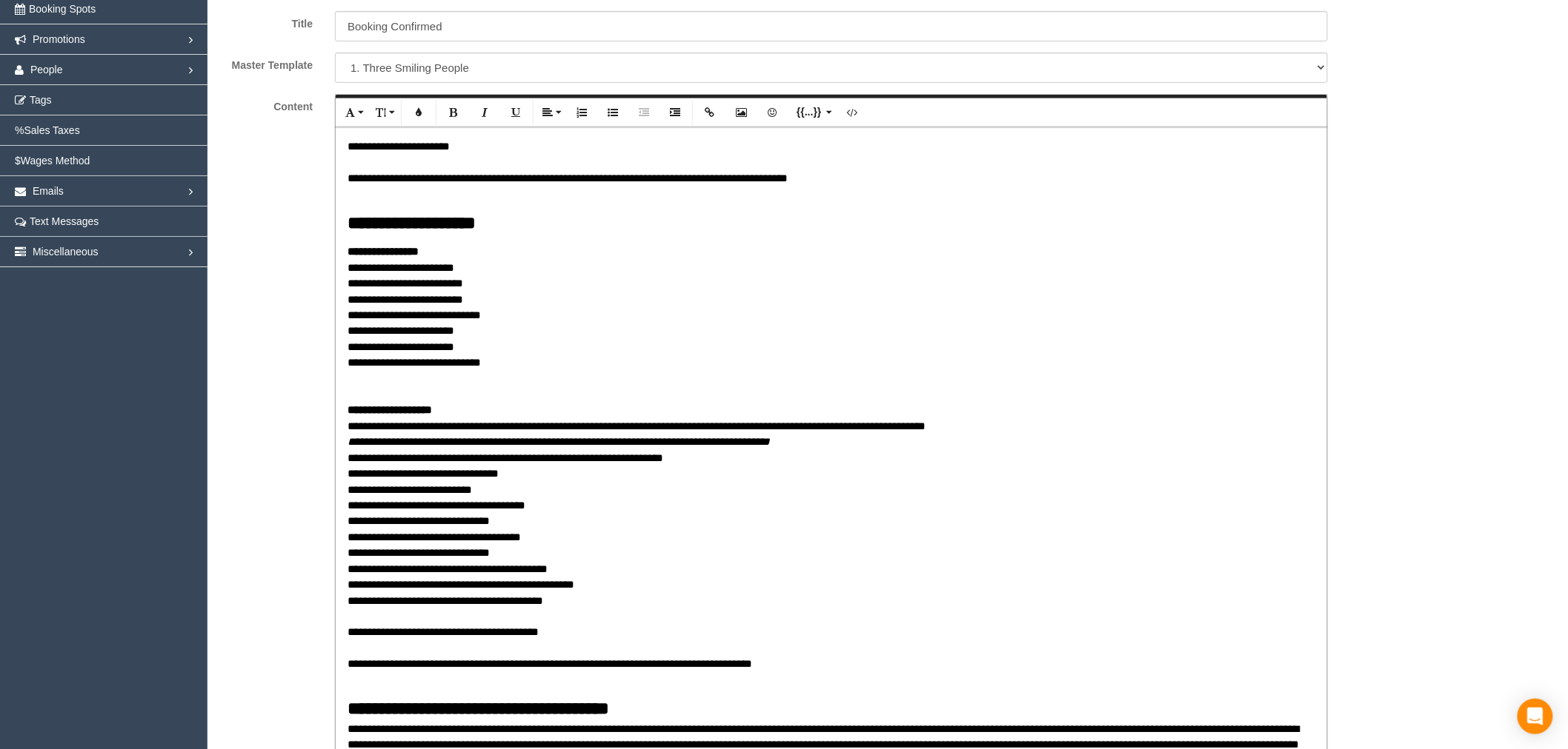
click at [532, 541] on p "**********" at bounding box center [831, 465] width 968 height 444
click at [551, 537] on p "**********" at bounding box center [831, 465] width 968 height 444
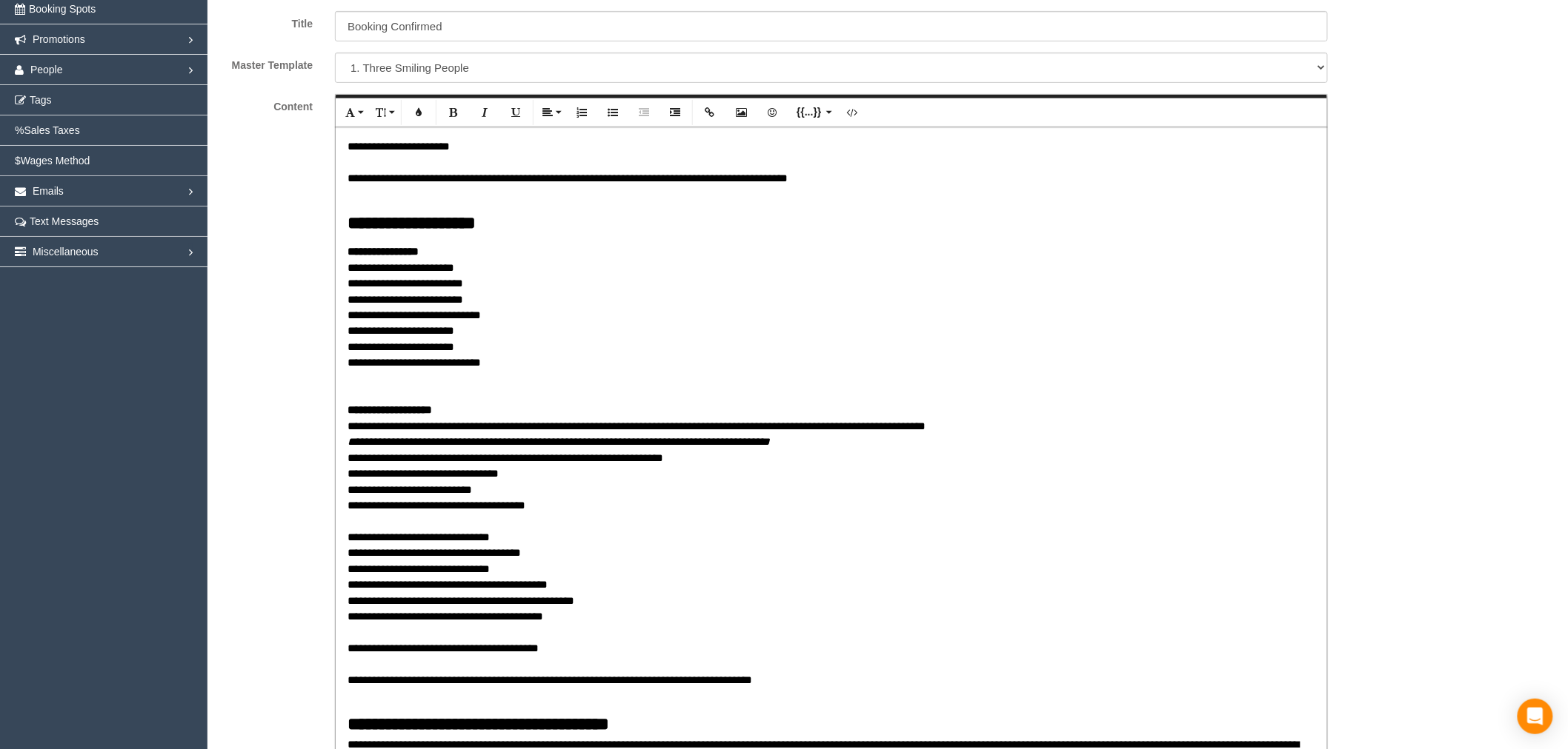
scroll to position [3916, 1568]
drag, startPoint x: 412, startPoint y: 518, endPoint x: 399, endPoint y: 528, distance: 16.4
click at [399, 528] on p "**********" at bounding box center [831, 473] width 968 height 459
click at [404, 527] on p "**********" at bounding box center [831, 473] width 968 height 459
click at [446, 524] on p "**********" at bounding box center [831, 473] width 968 height 459
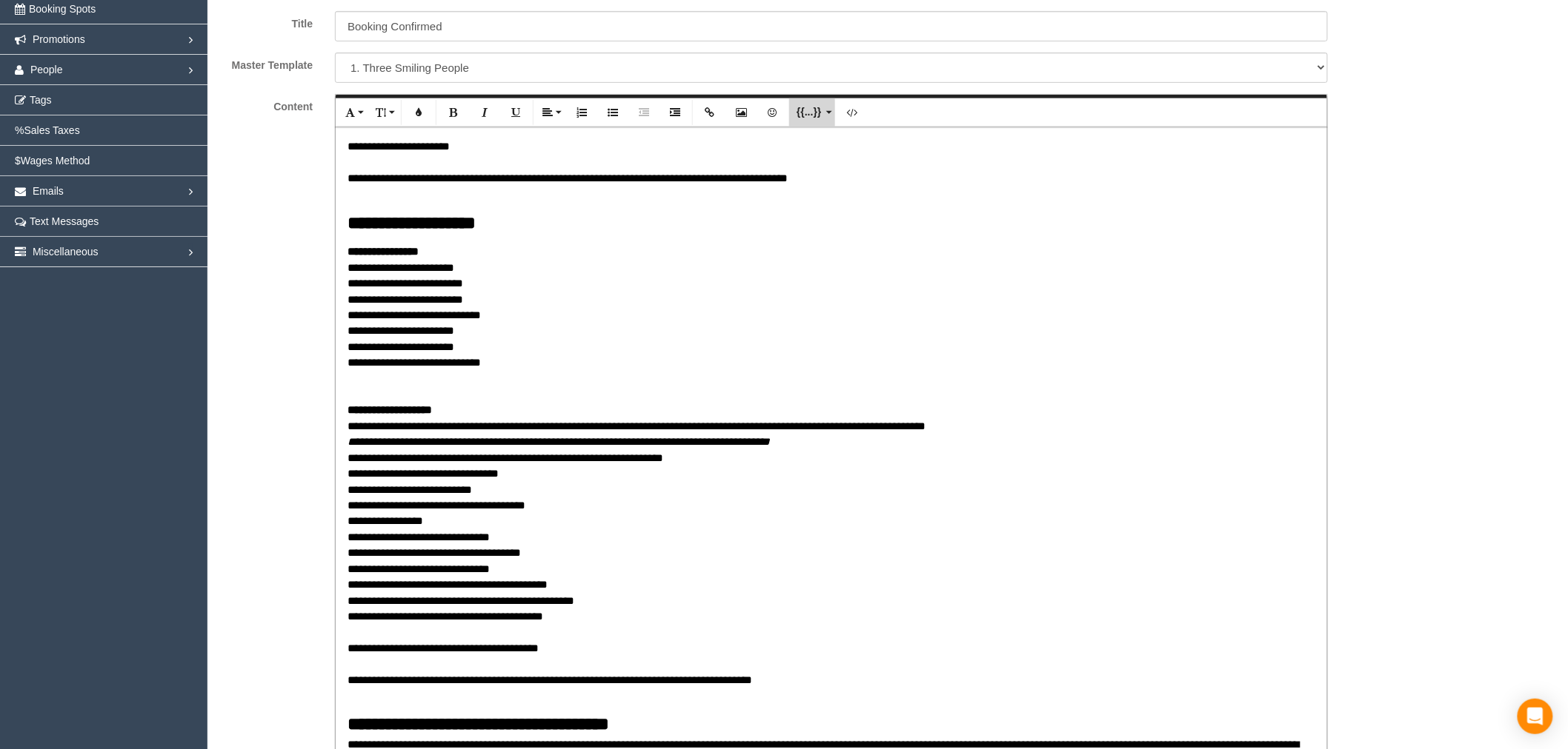
click at [831, 113] on button "{{...}} Liquid Tag" at bounding box center [812, 112] width 45 height 28
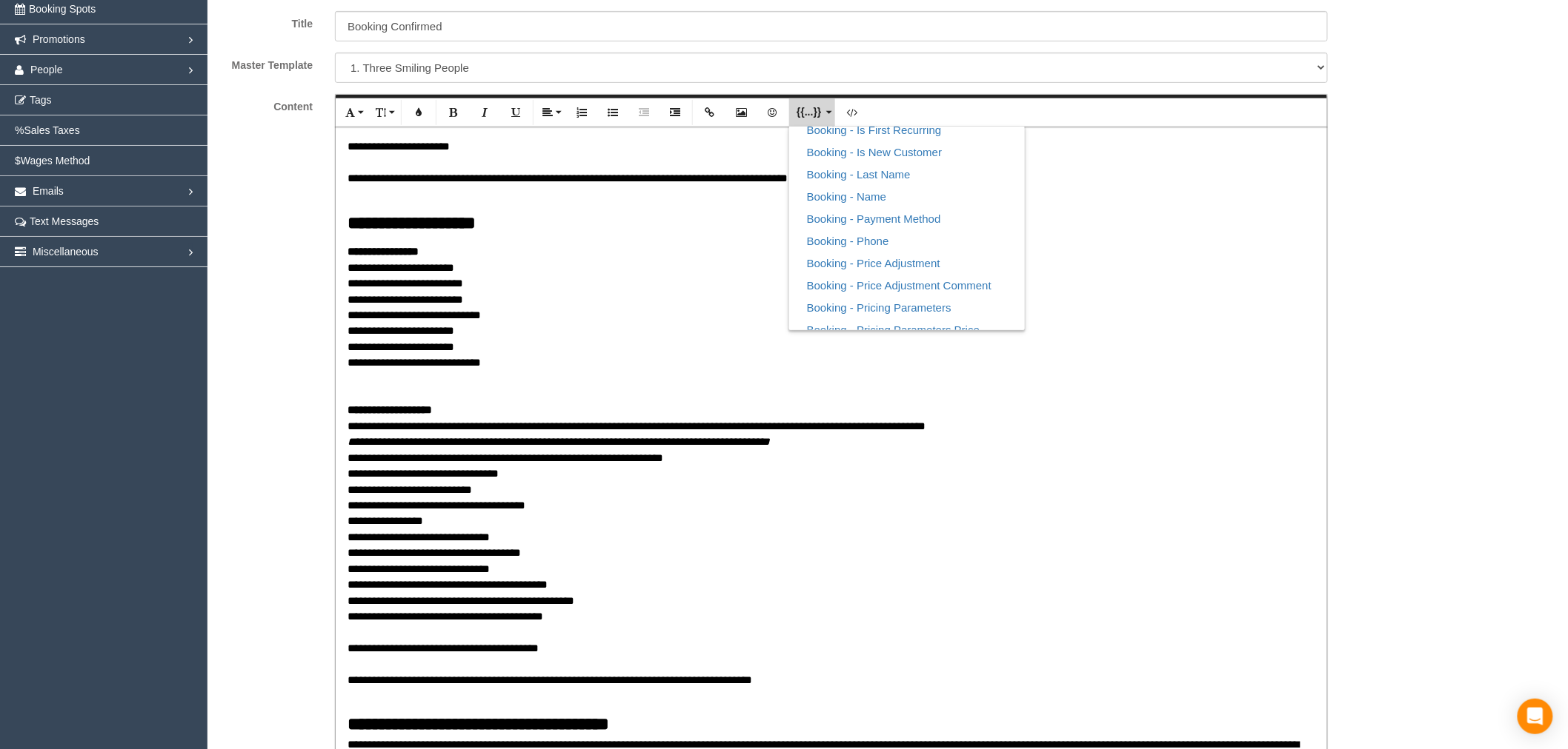
scroll to position [823, 0]
click at [943, 187] on link "Booking - Price Adjustment" at bounding box center [907, 182] width 235 height 22
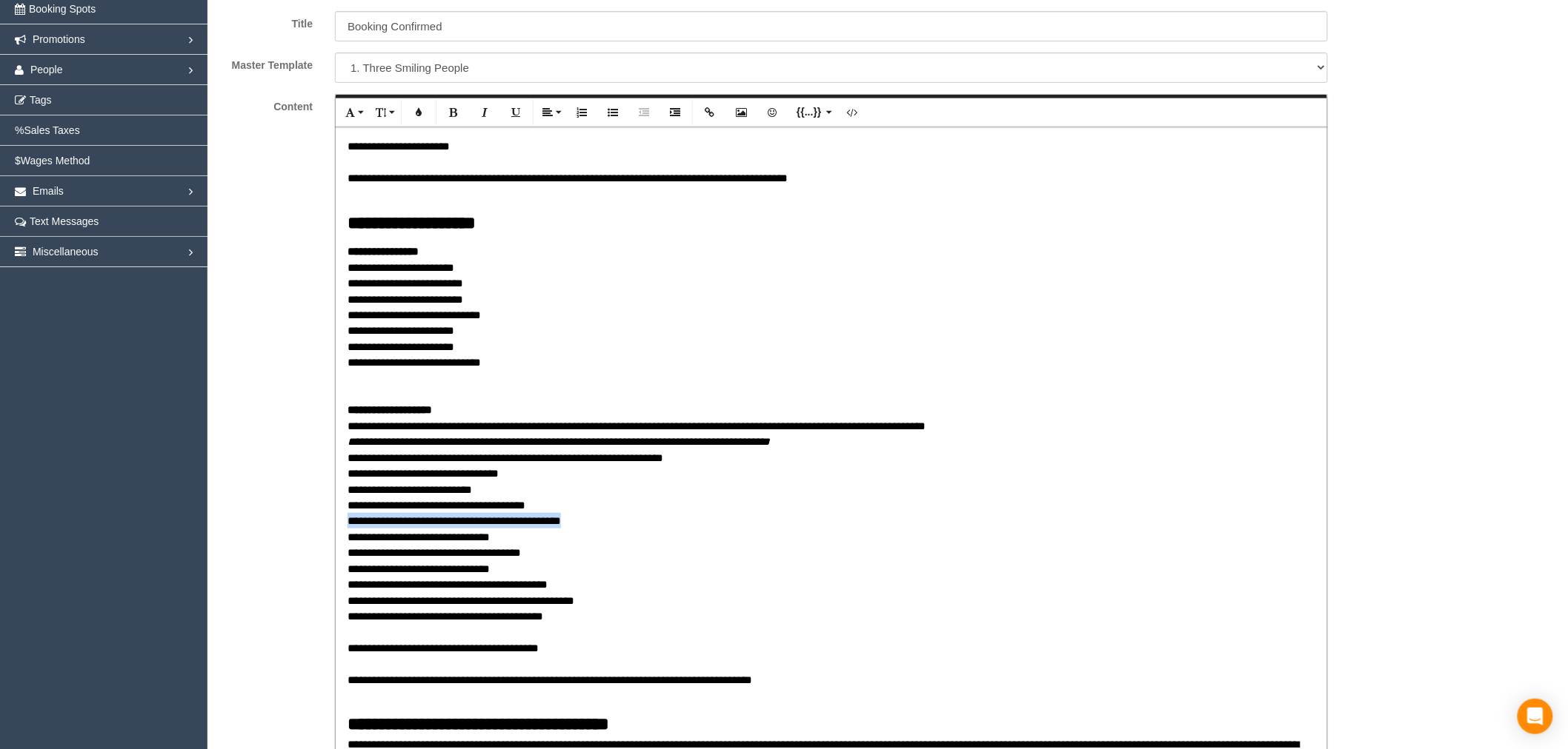
drag, startPoint x: 577, startPoint y: 521, endPoint x: 346, endPoint y: 526, distance: 231.1
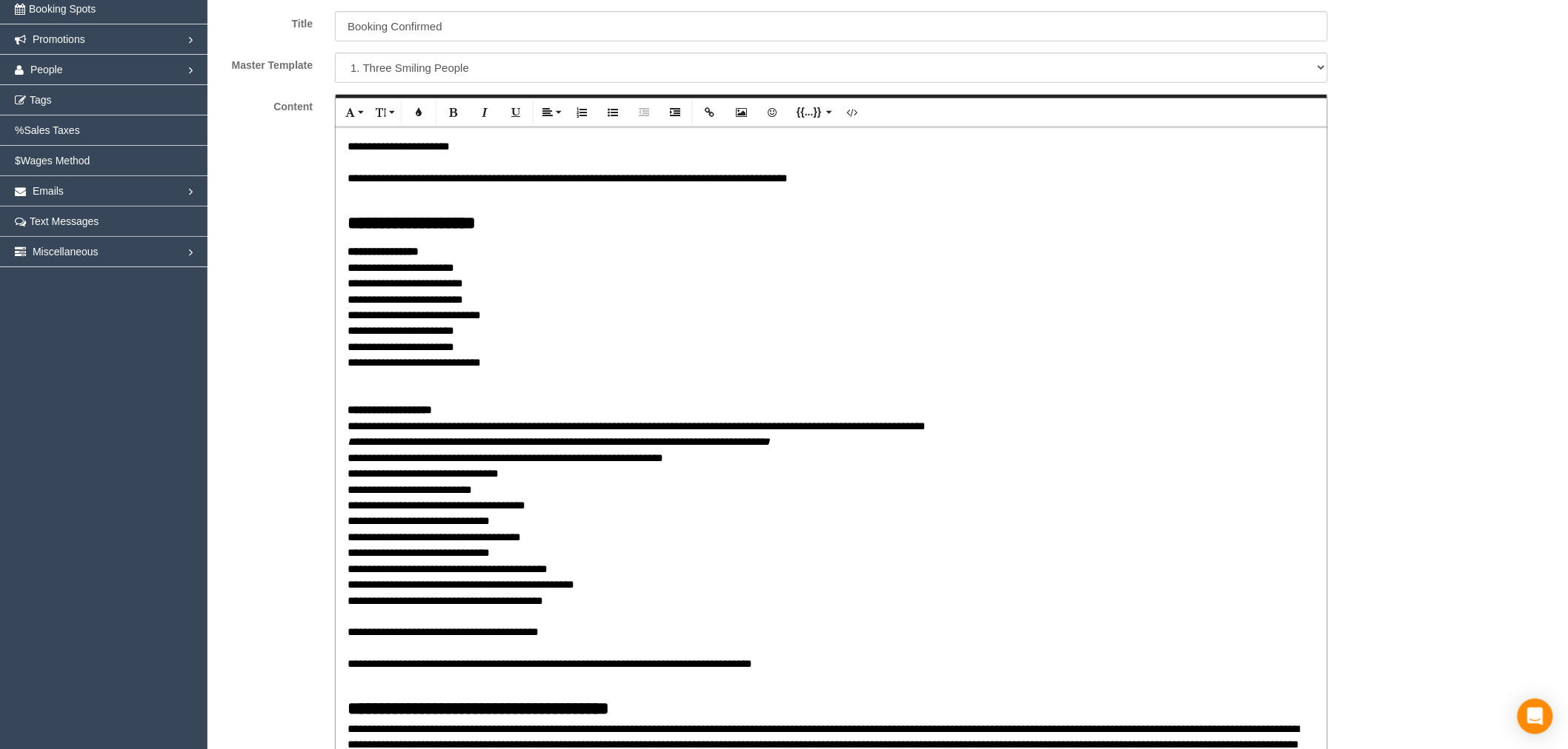
scroll to position [70146, 72526]
click at [420, 643] on p "**********" at bounding box center [831, 465] width 968 height 444
drag, startPoint x: 595, startPoint y: 650, endPoint x: 335, endPoint y: 655, distance: 260.0
click at [520, 511] on p "**********" at bounding box center [831, 465] width 968 height 444
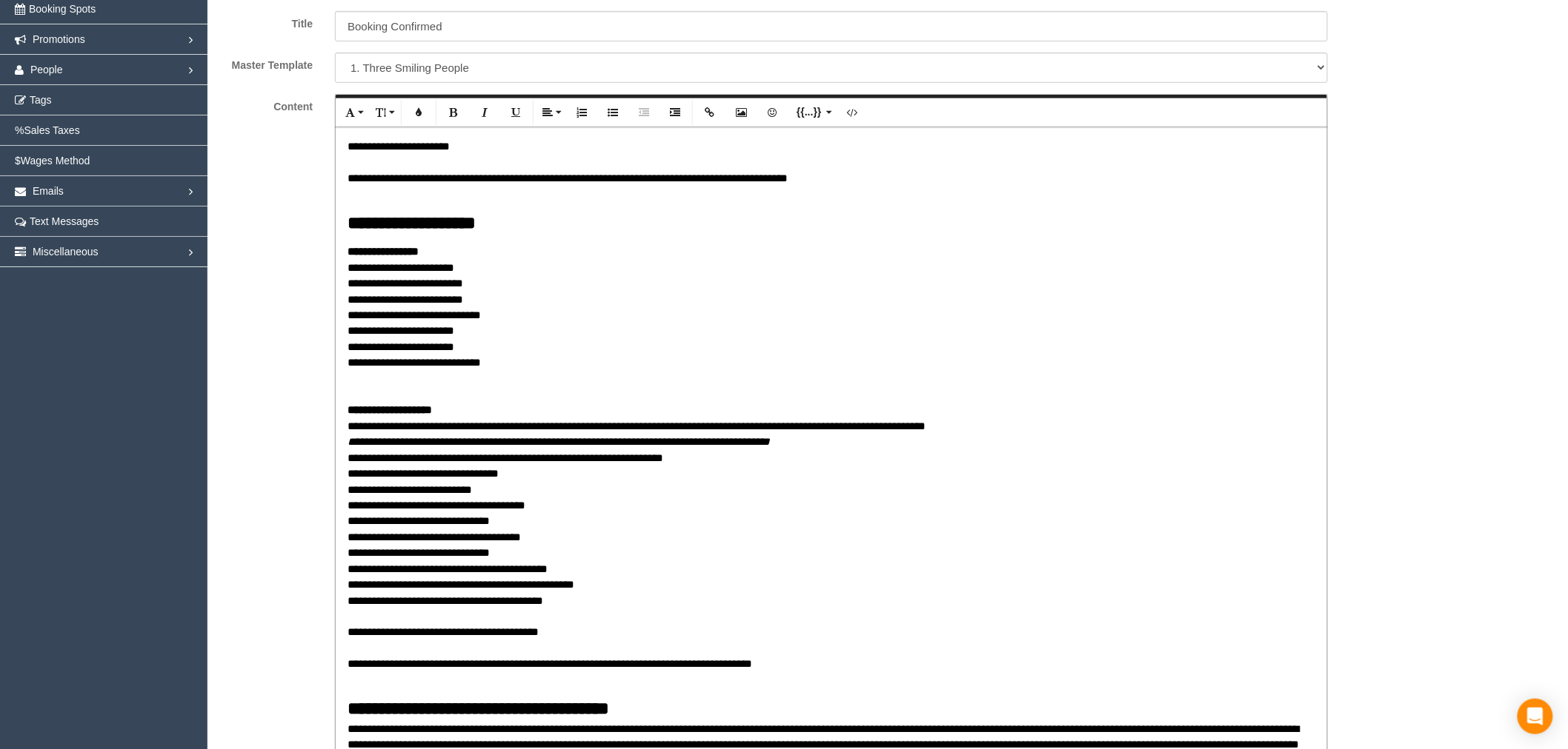
click at [510, 493] on p "**********" at bounding box center [831, 465] width 968 height 444
click at [532, 505] on p "**********" at bounding box center [831, 465] width 968 height 444
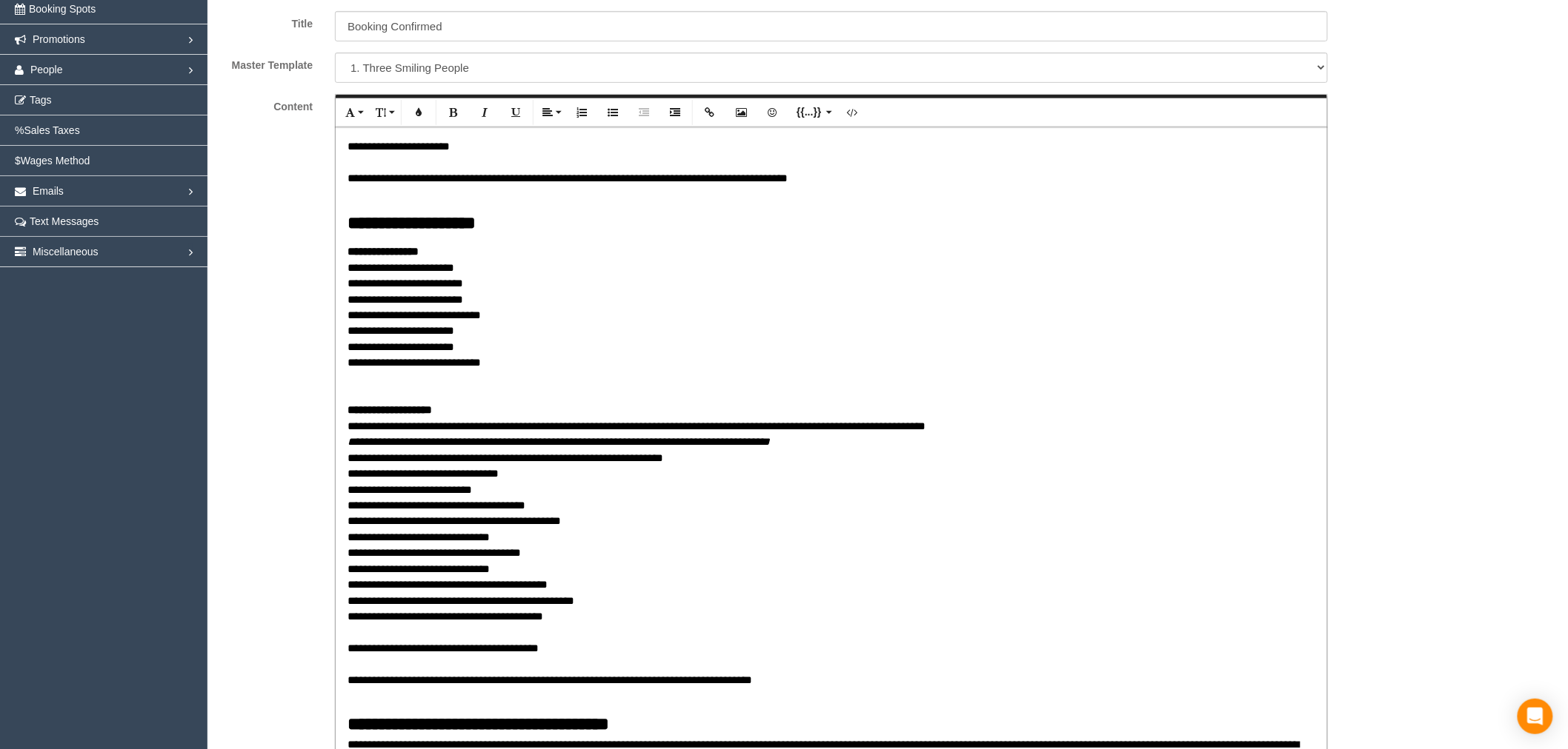
click at [801, 604] on p "**********" at bounding box center [831, 473] width 968 height 459
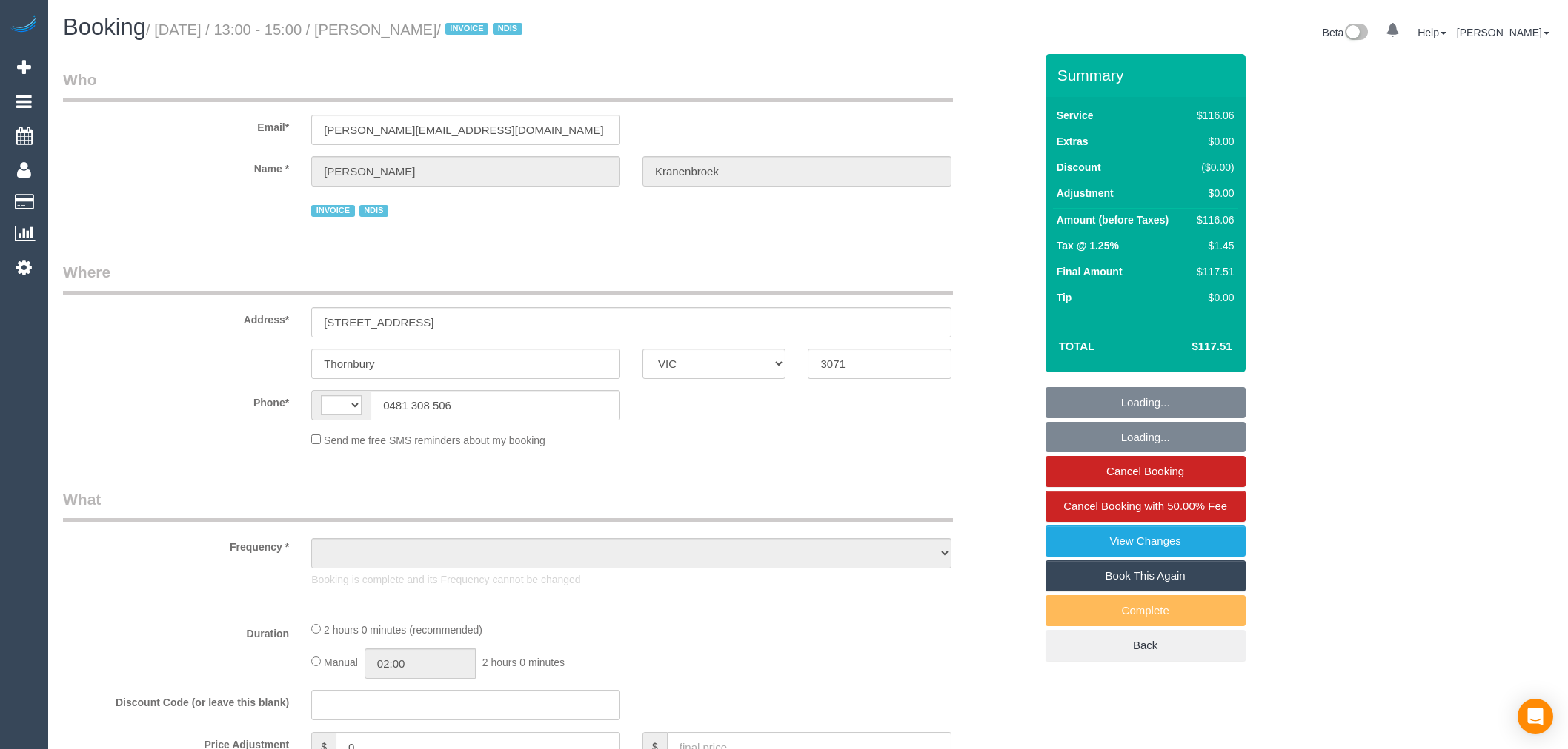
select select "VIC"
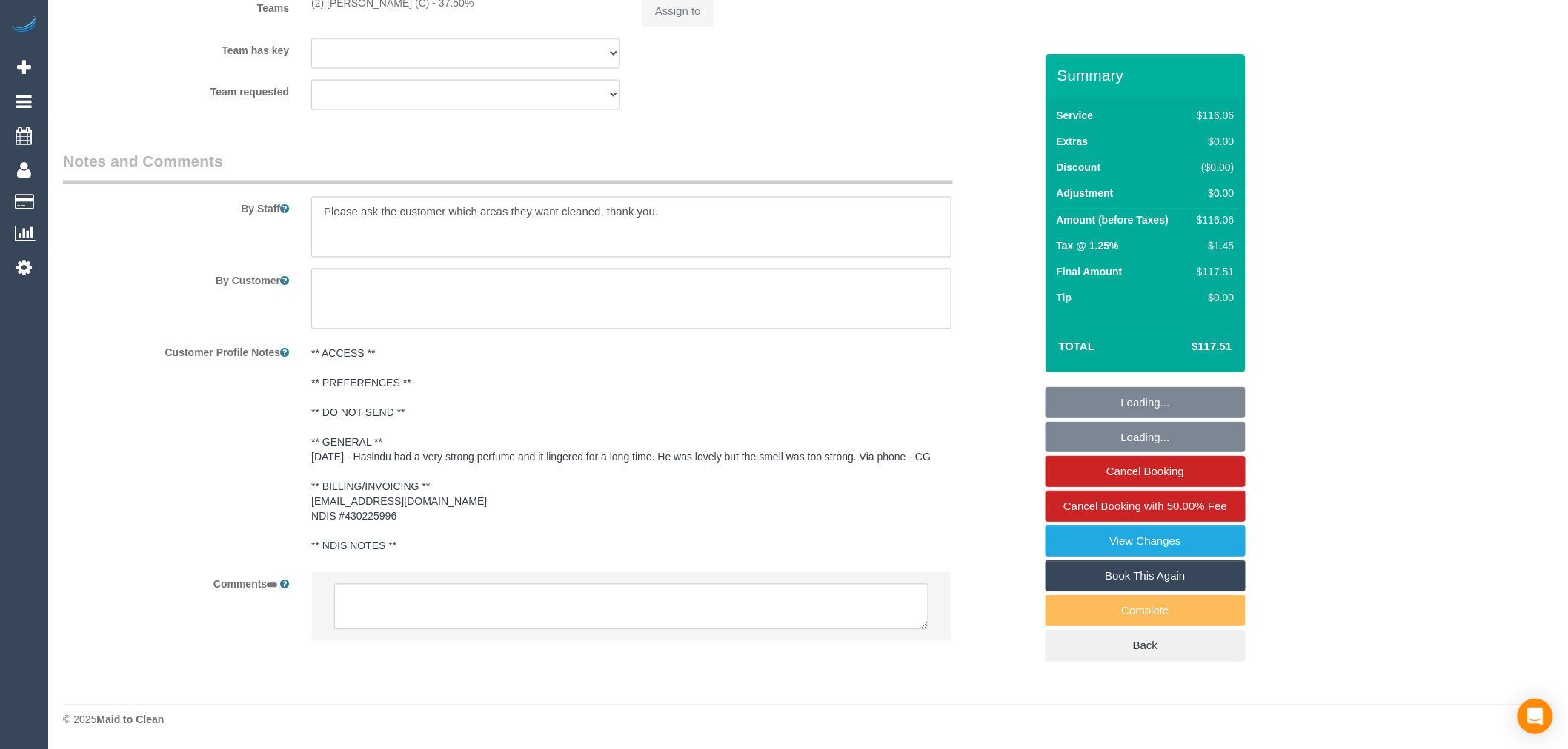
select select "string:AU"
select select "object:665"
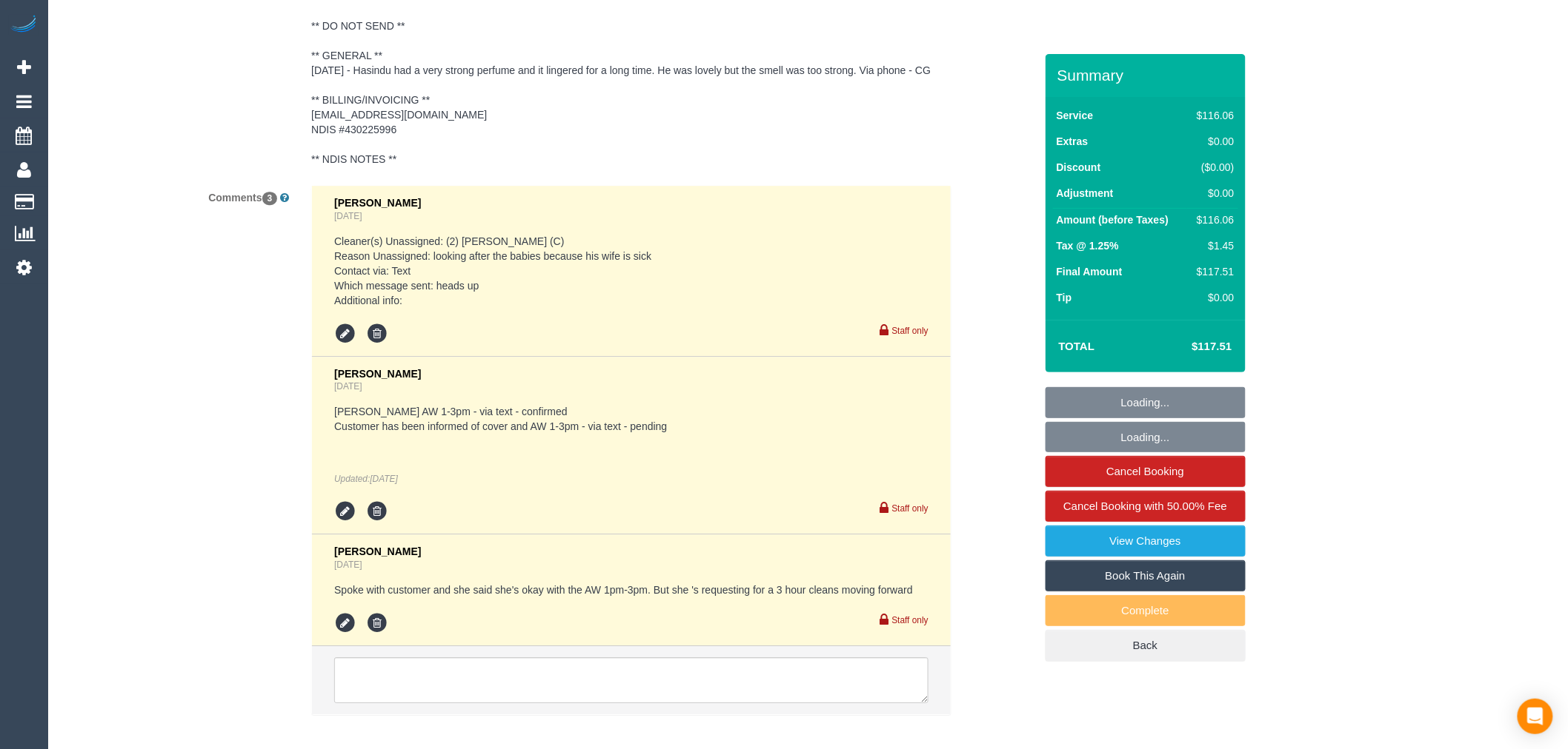
select select "number:29"
select select "number:14"
select select "number:19"
select select "number:23"
select select "number:34"
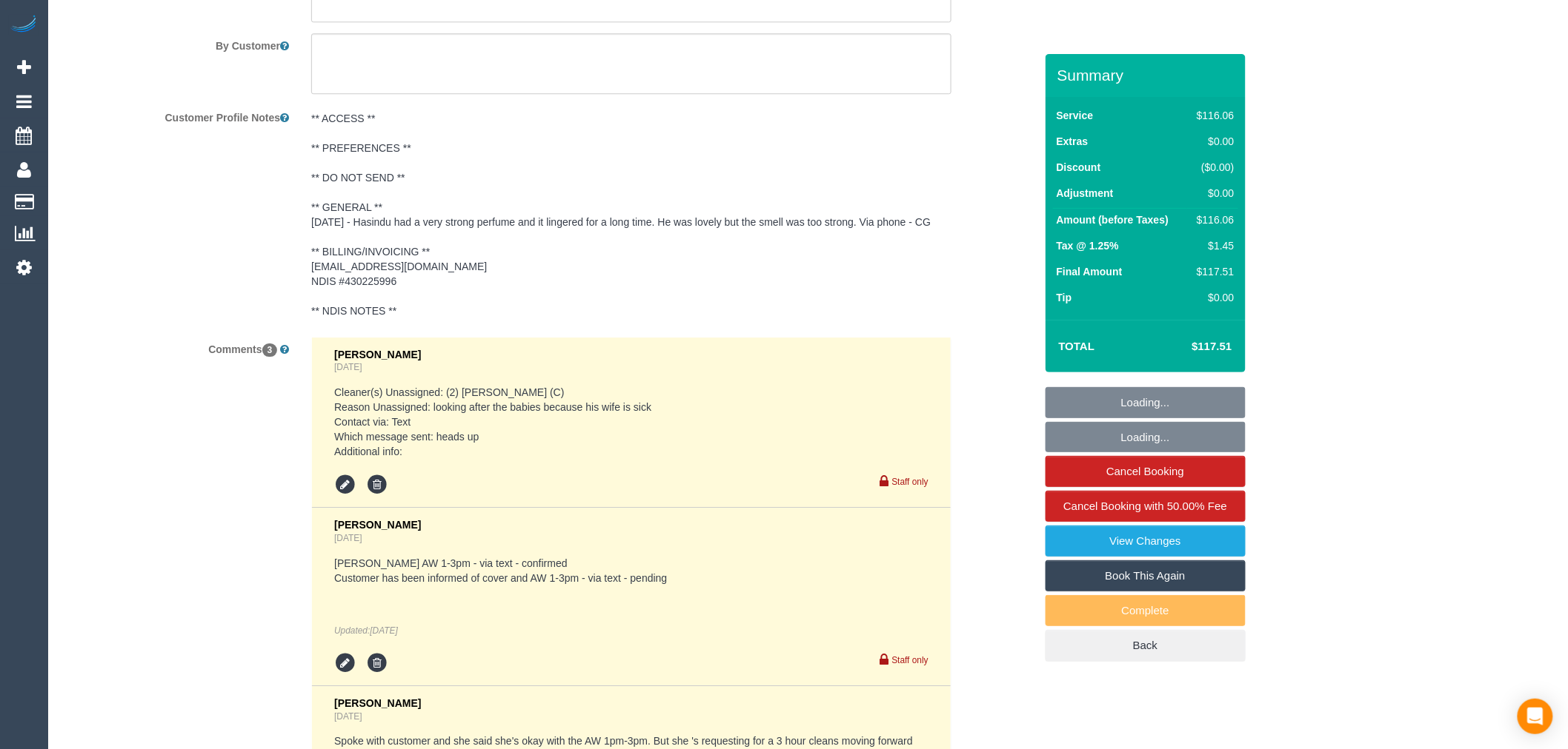
select select "object:1647"
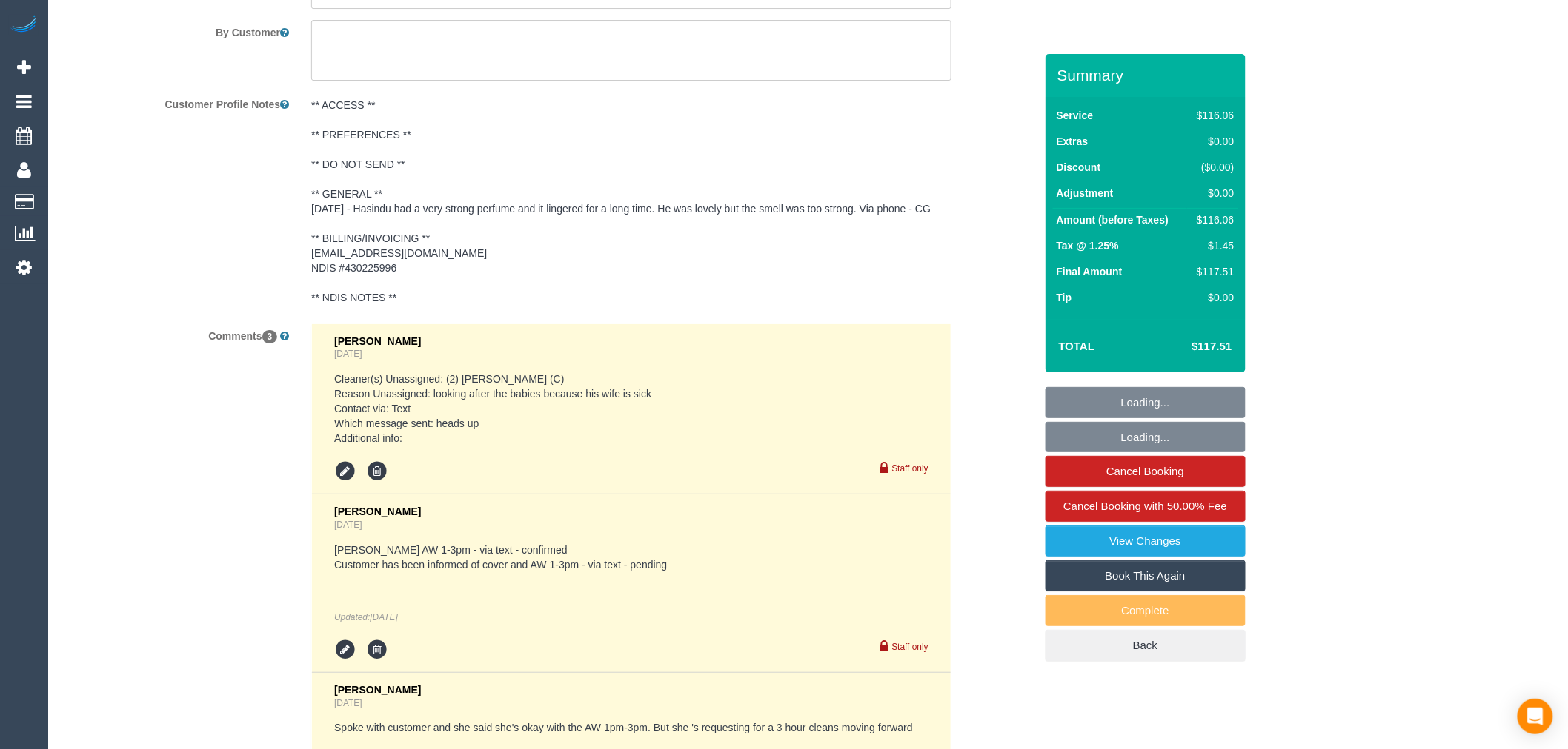
scroll to position [1778, 0]
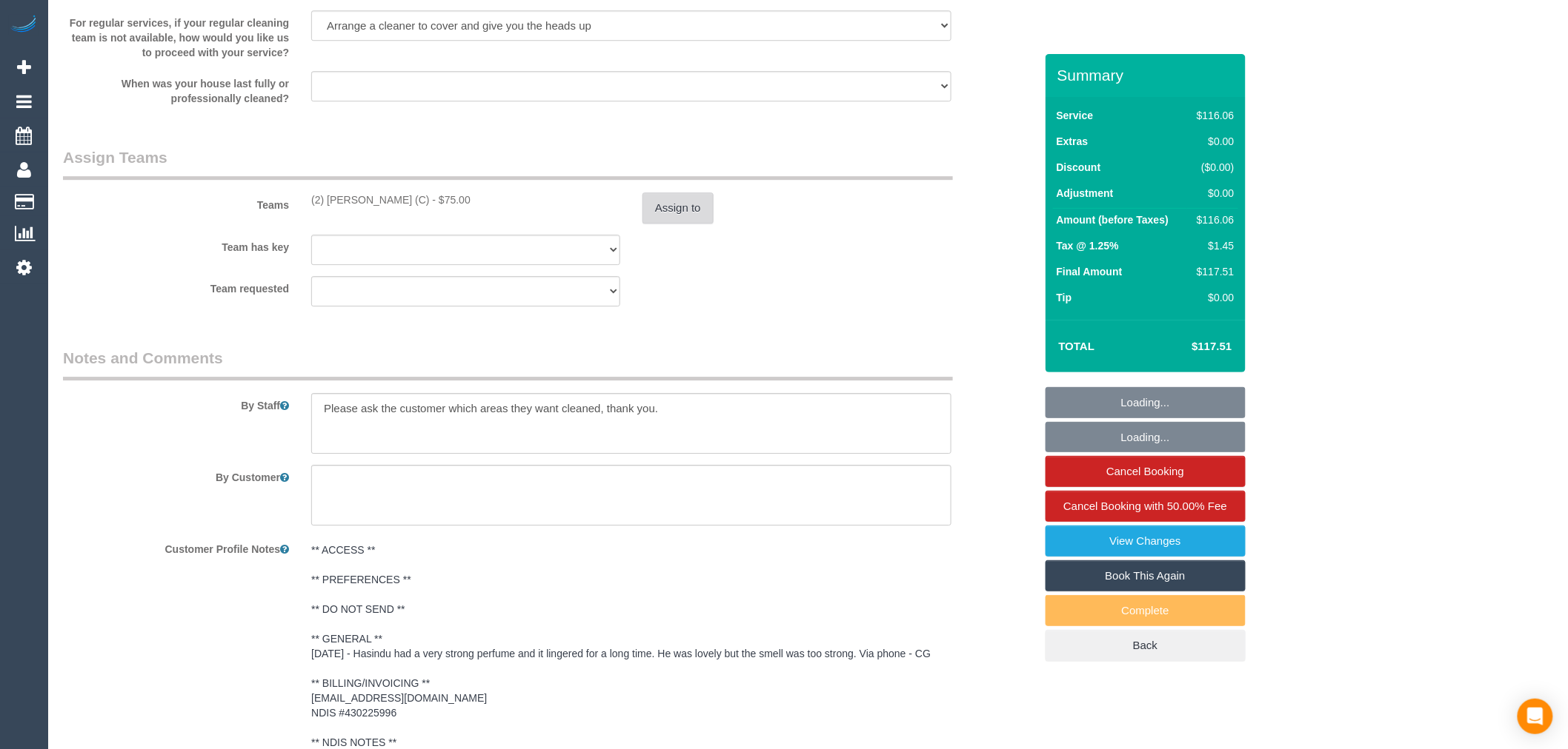
click at [680, 202] on button "Assign to" at bounding box center [678, 208] width 71 height 31
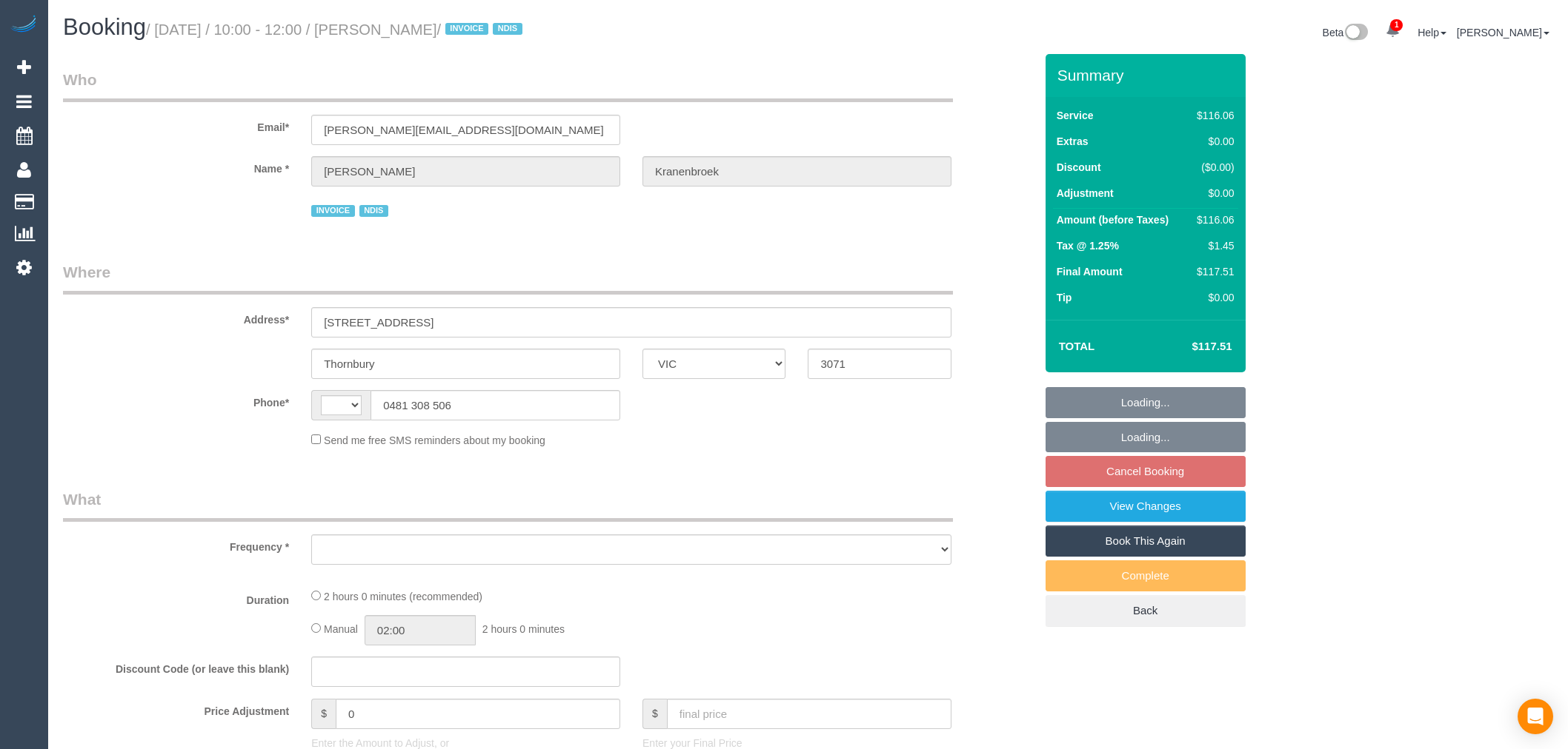
select select "VIC"
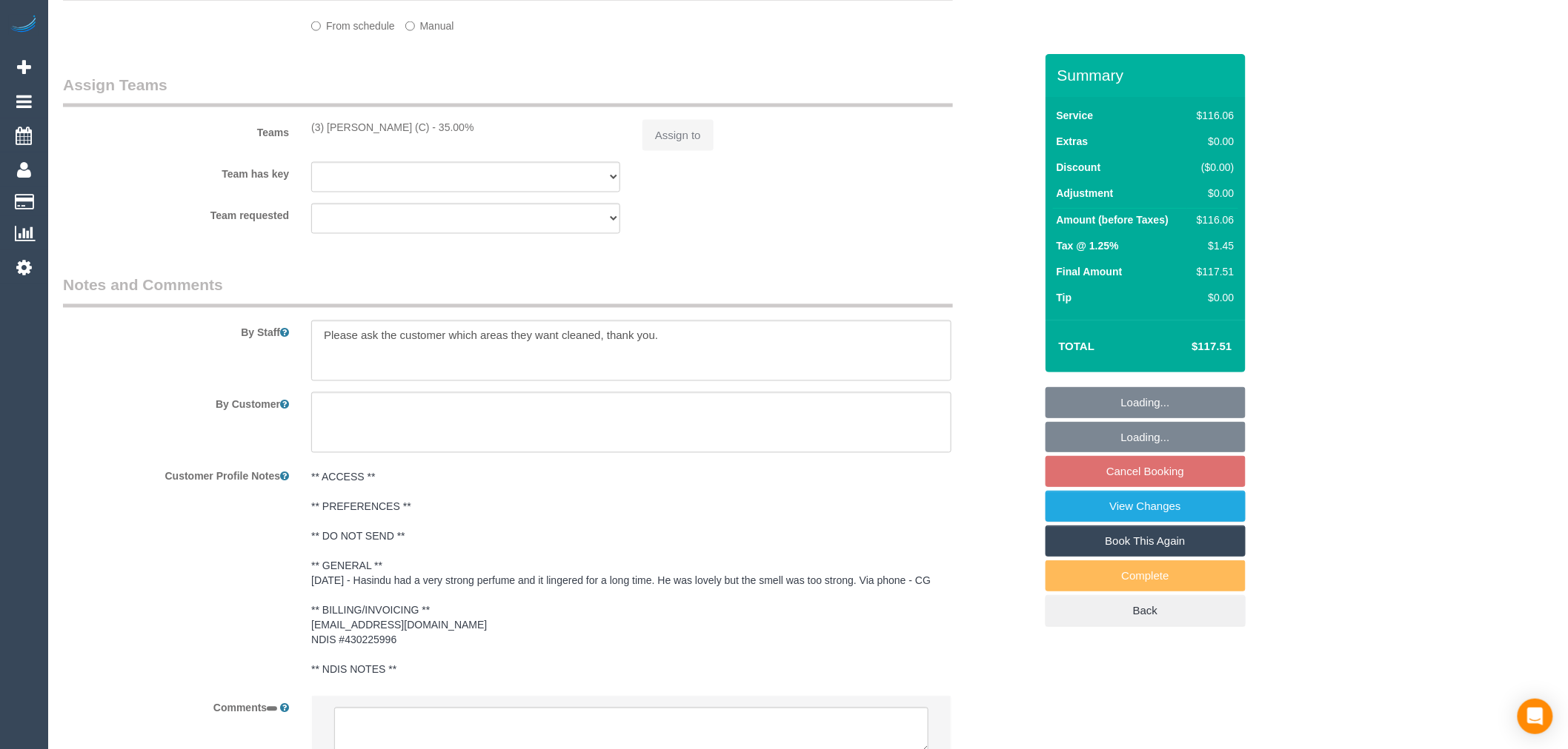
select select "string:AU"
select select "object:287"
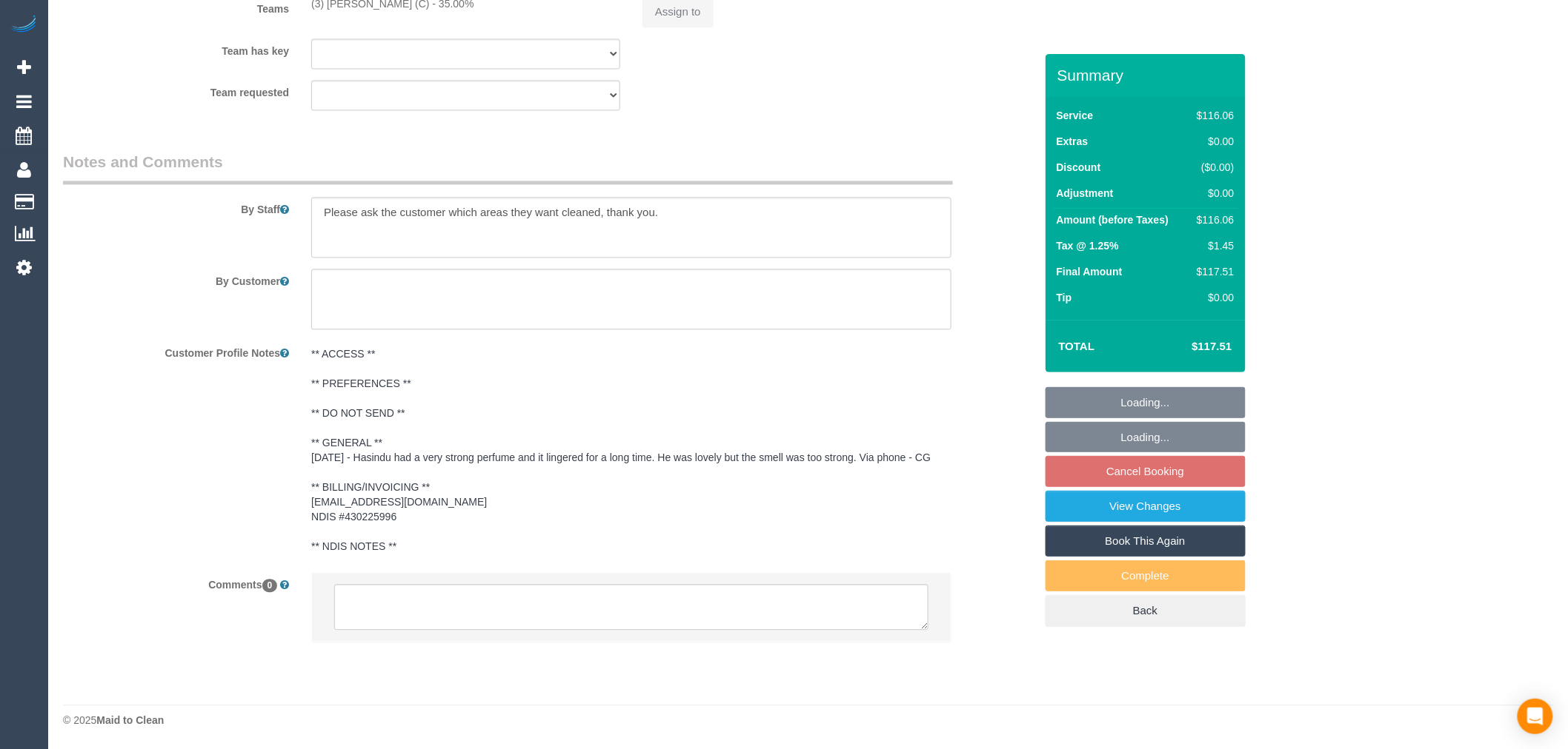
select select "number:29"
select select "number:14"
select select "number:19"
select select "number:23"
select select "number:34"
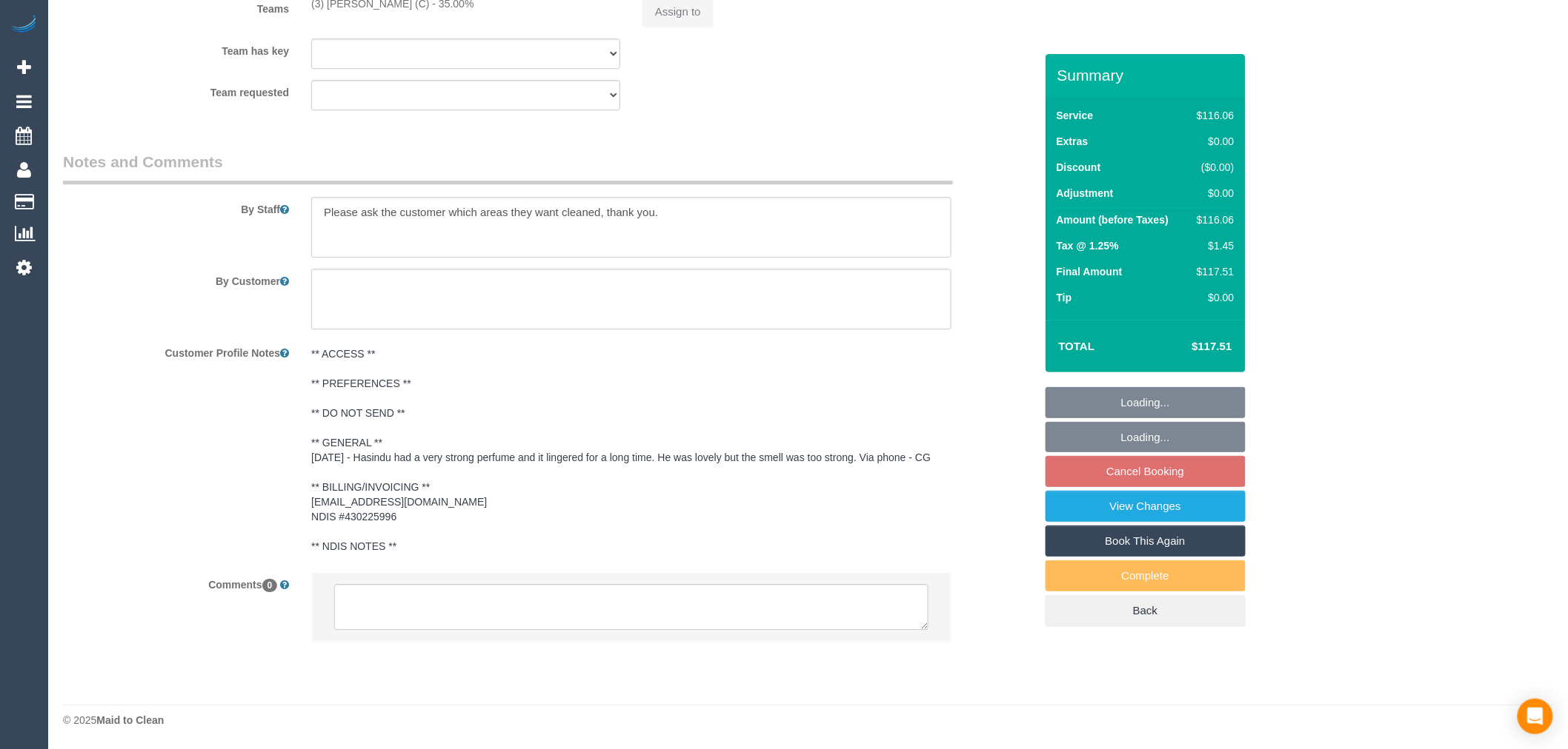
select select "object:760"
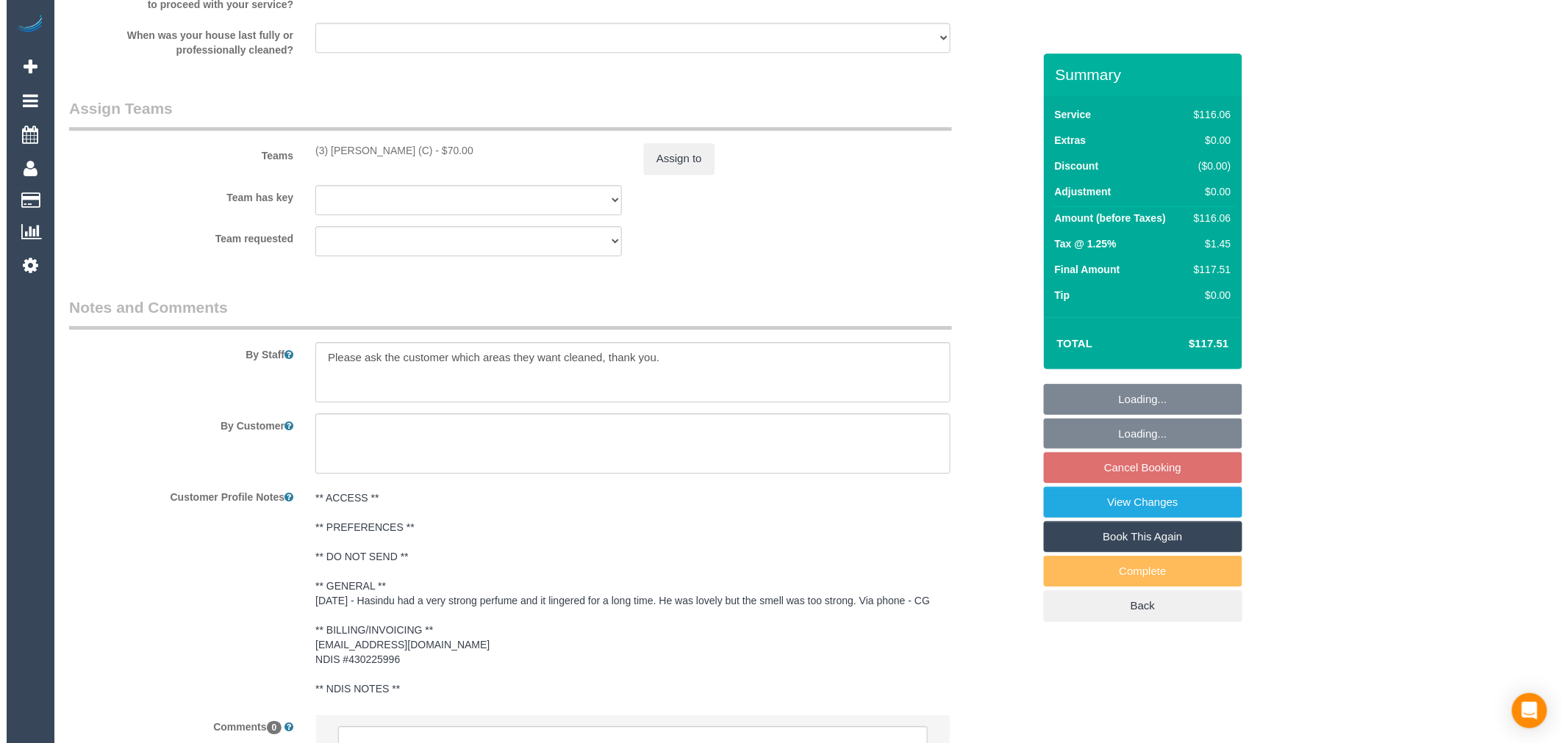
scroll to position [1903, 0]
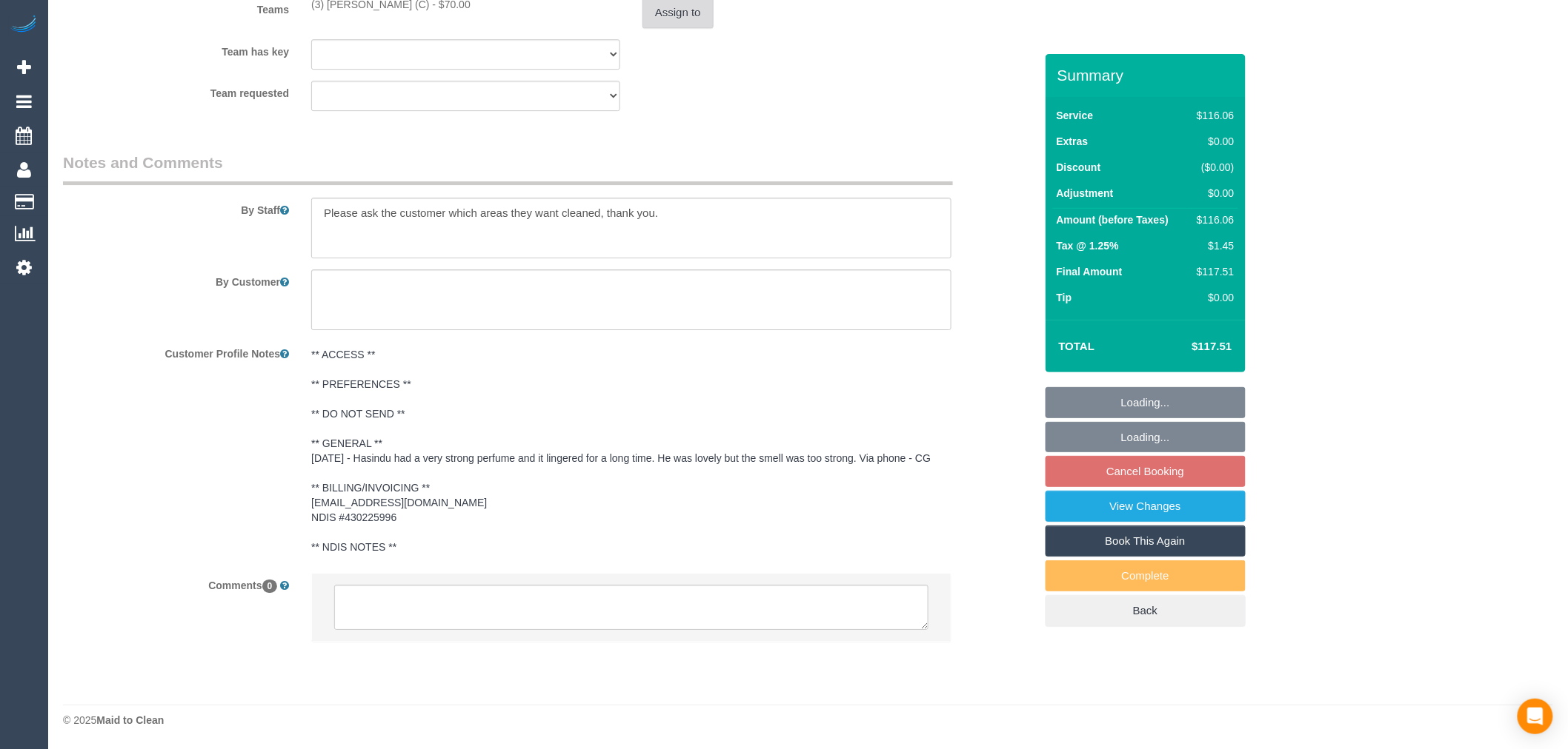
click at [671, 15] on button "Assign to" at bounding box center [678, 13] width 71 height 31
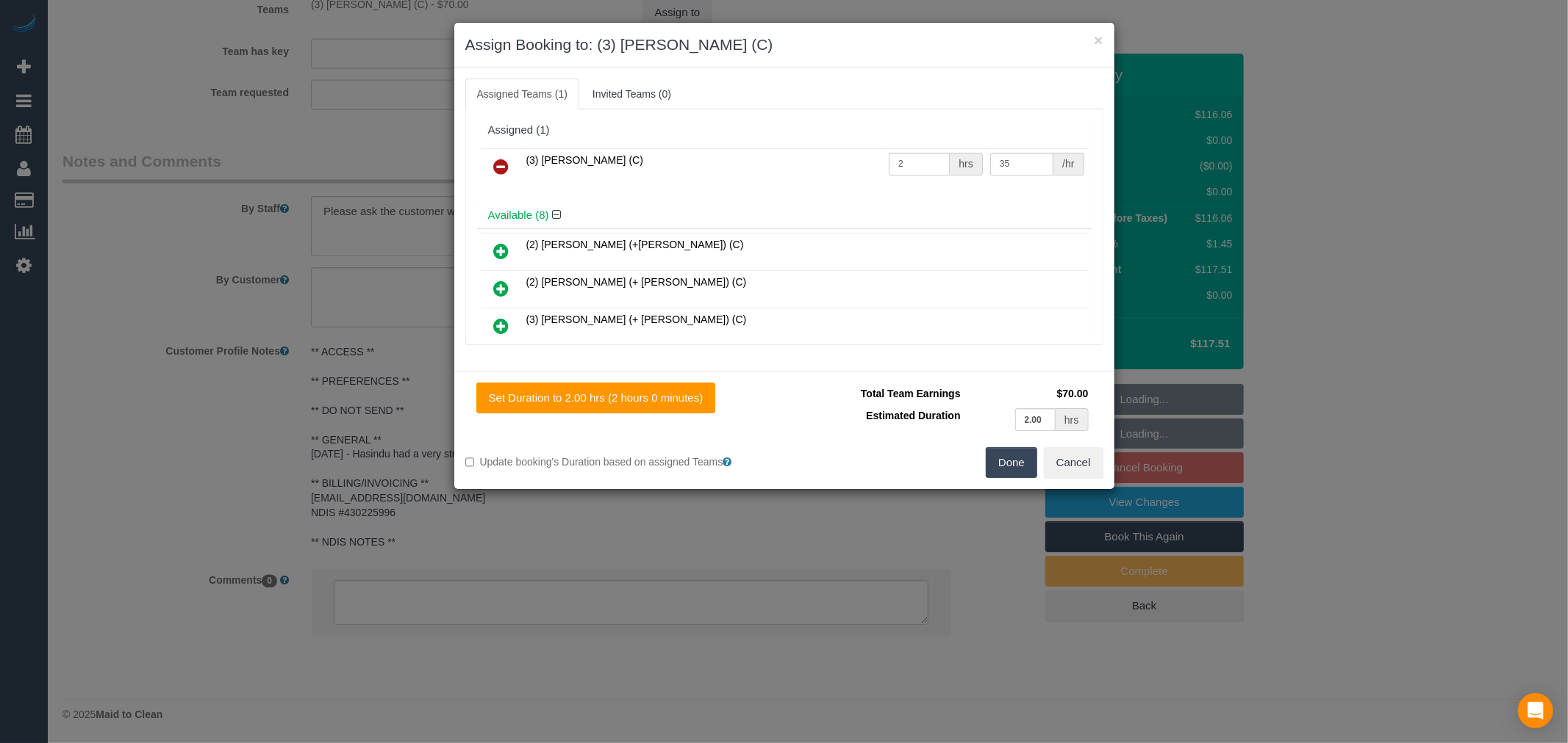
click at [505, 168] on icon at bounding box center [501, 167] width 15 height 18
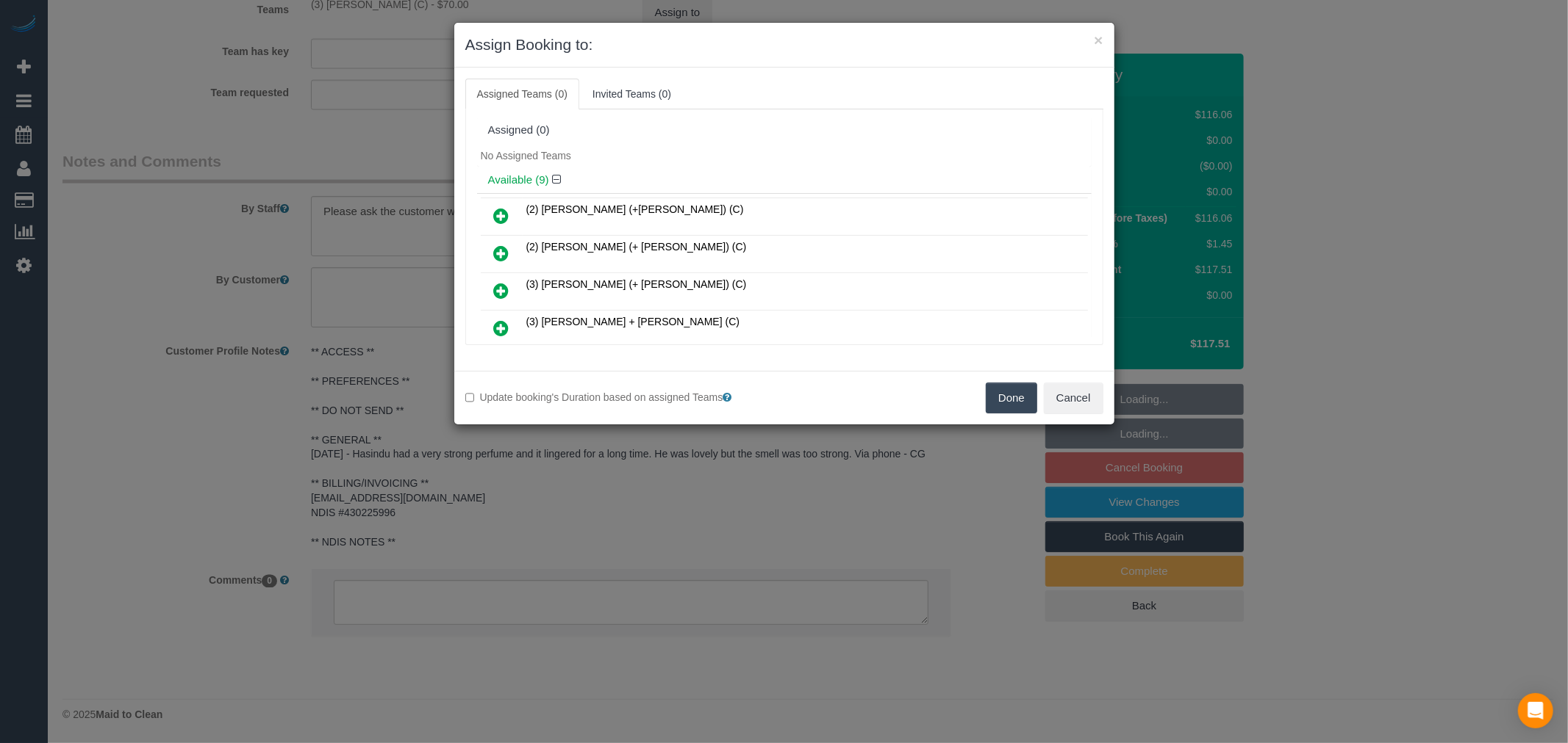
click at [1027, 410] on button "Done" at bounding box center [1011, 398] width 51 height 31
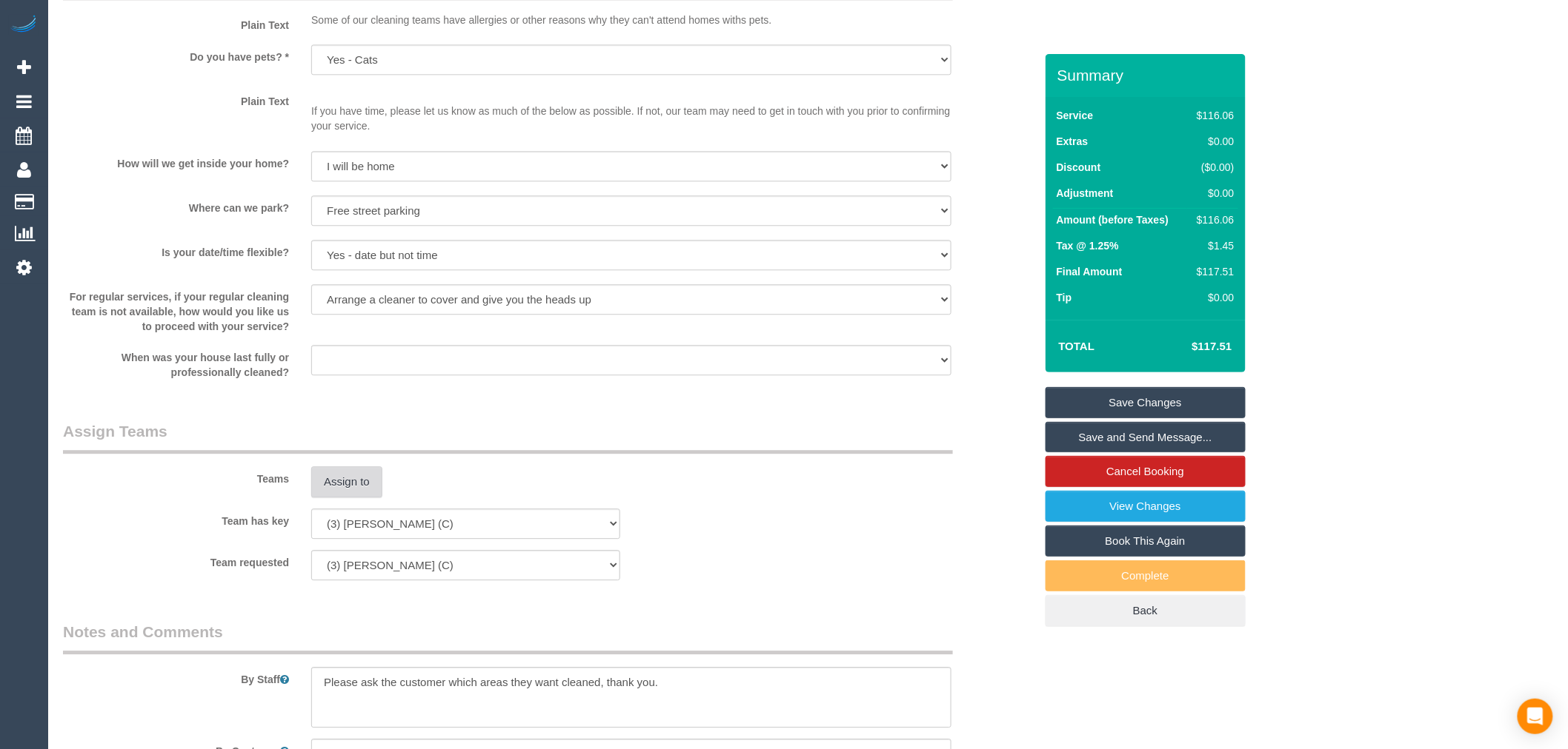
scroll to position [1256, 0]
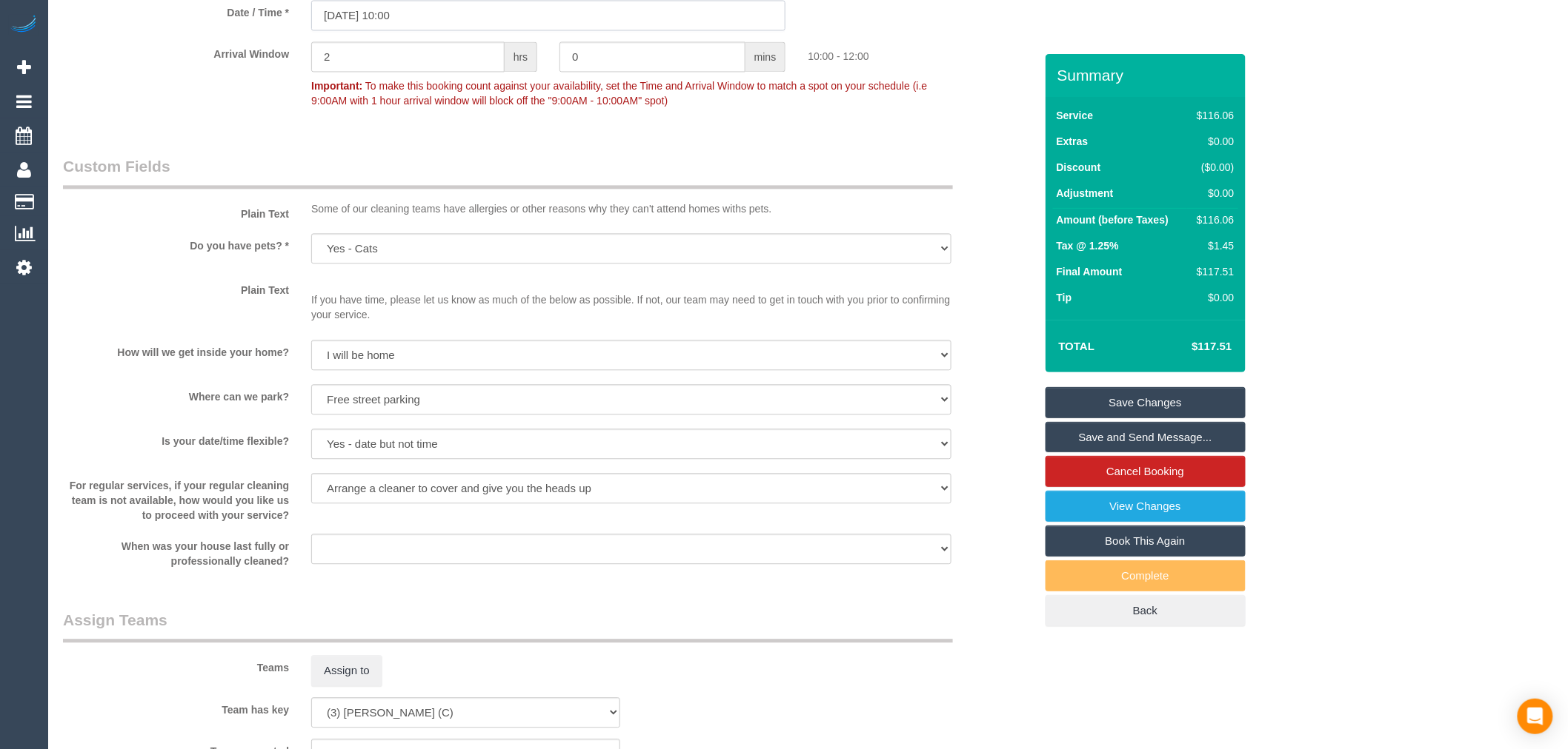
click at [424, 26] on input "19/09/2025 10:00" at bounding box center [549, 15] width 474 height 30
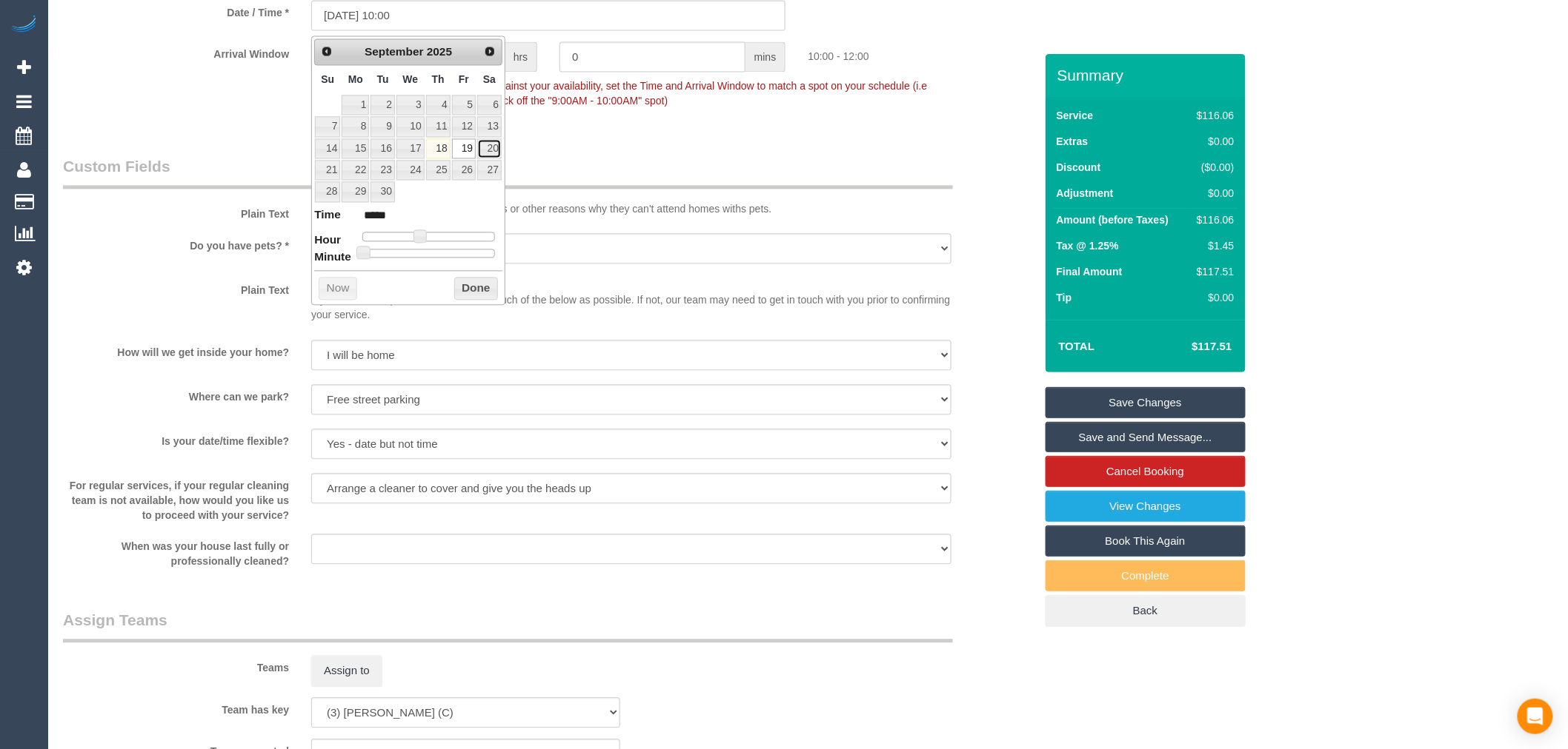
click at [494, 146] on link "20" at bounding box center [489, 149] width 25 height 20
type input "20/09/2025 10:00"
click at [476, 283] on button "Done" at bounding box center [476, 289] width 44 height 24
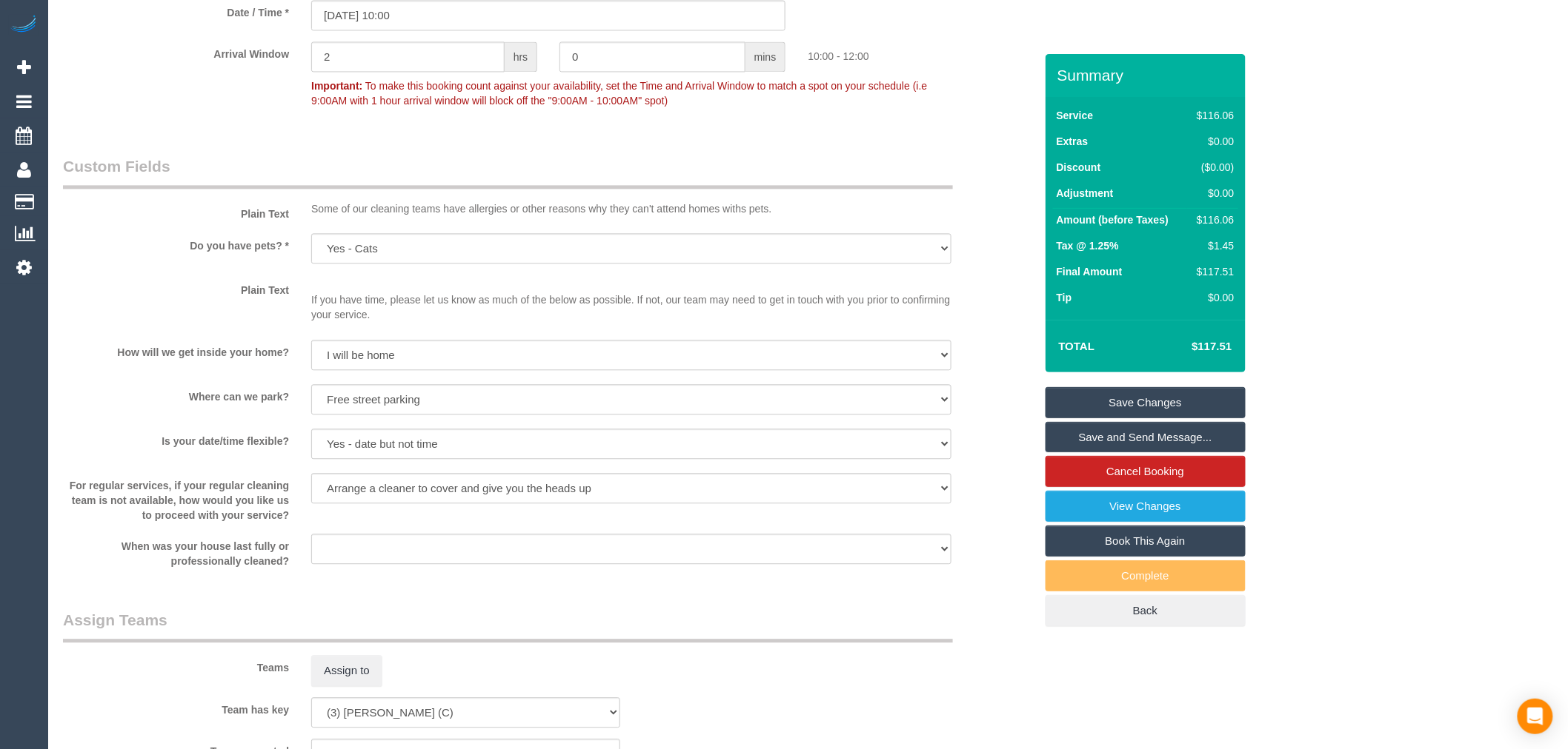
click at [1079, 400] on link "Save Changes" at bounding box center [1146, 403] width 200 height 31
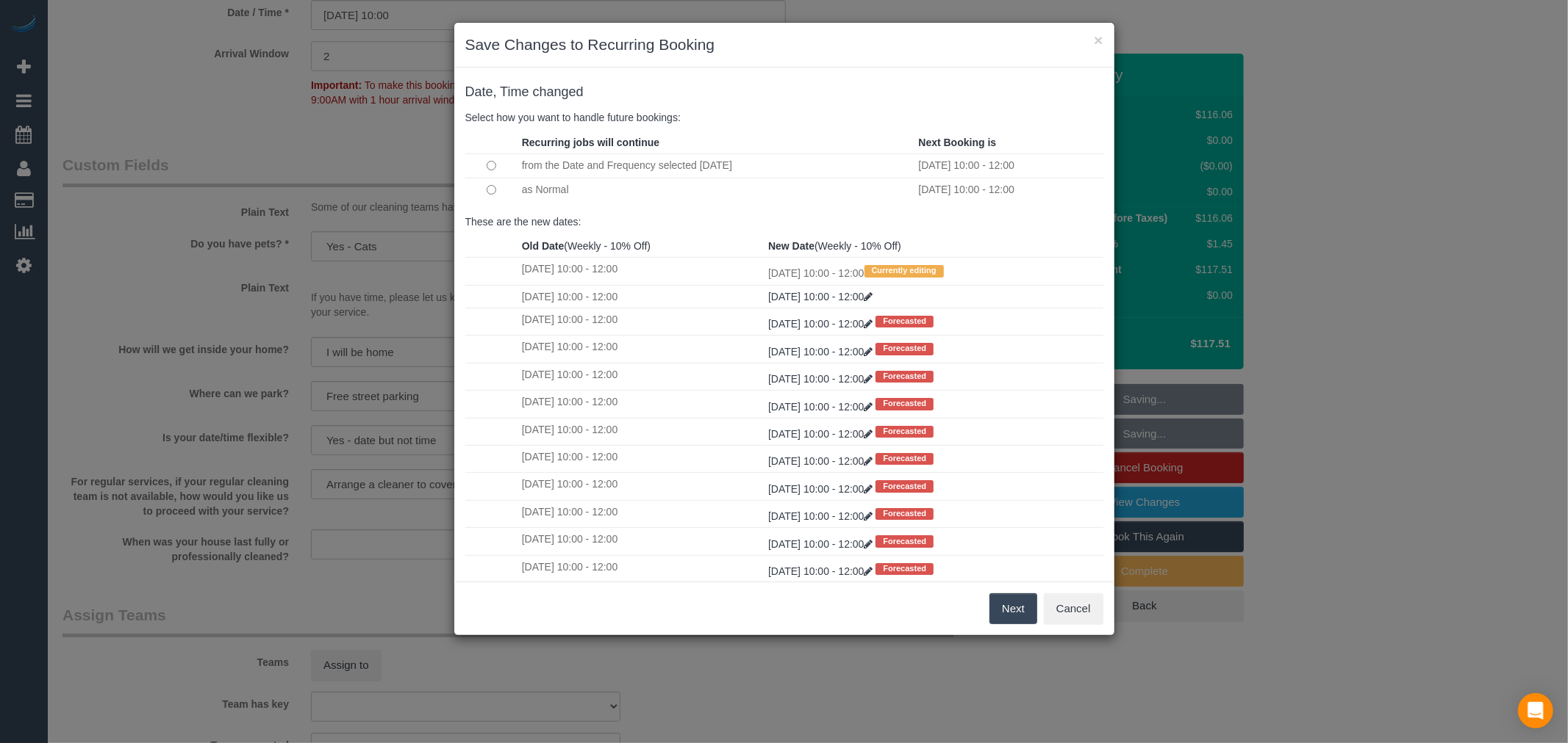
click at [1003, 611] on button "Next" at bounding box center [1013, 609] width 48 height 31
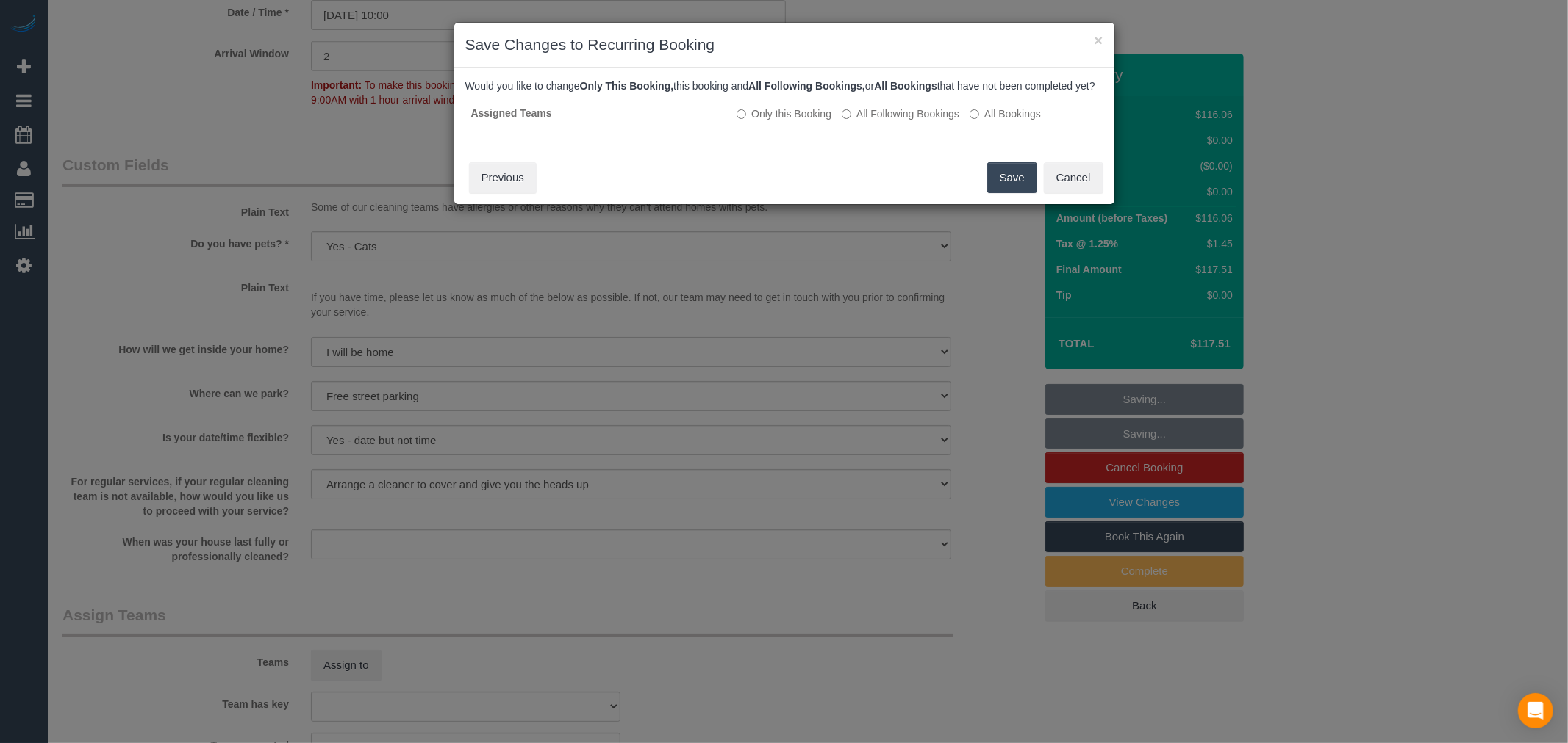
click at [1006, 188] on button "Save" at bounding box center [1011, 177] width 50 height 31
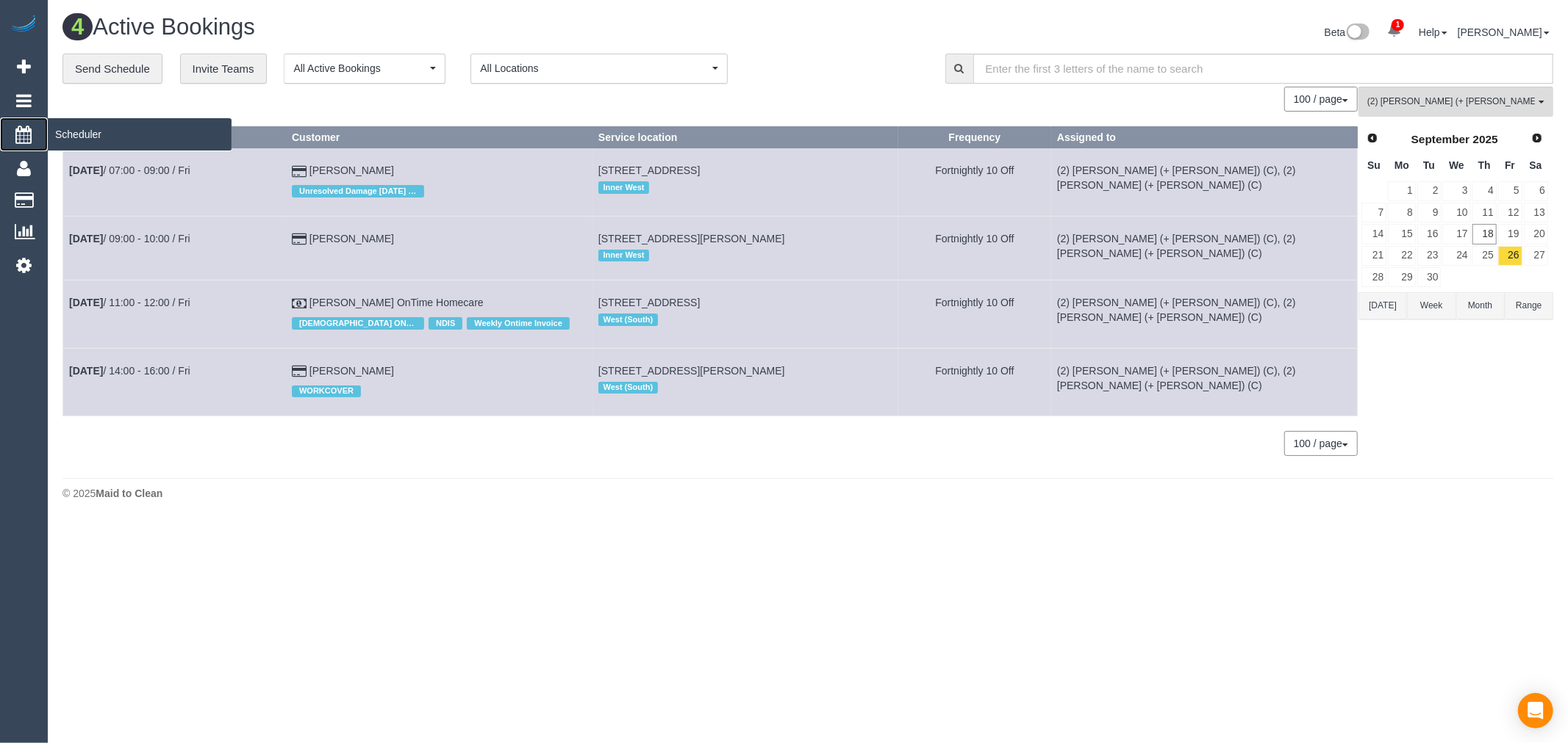
click at [105, 141] on span "Scheduler" at bounding box center [140, 134] width 184 height 34
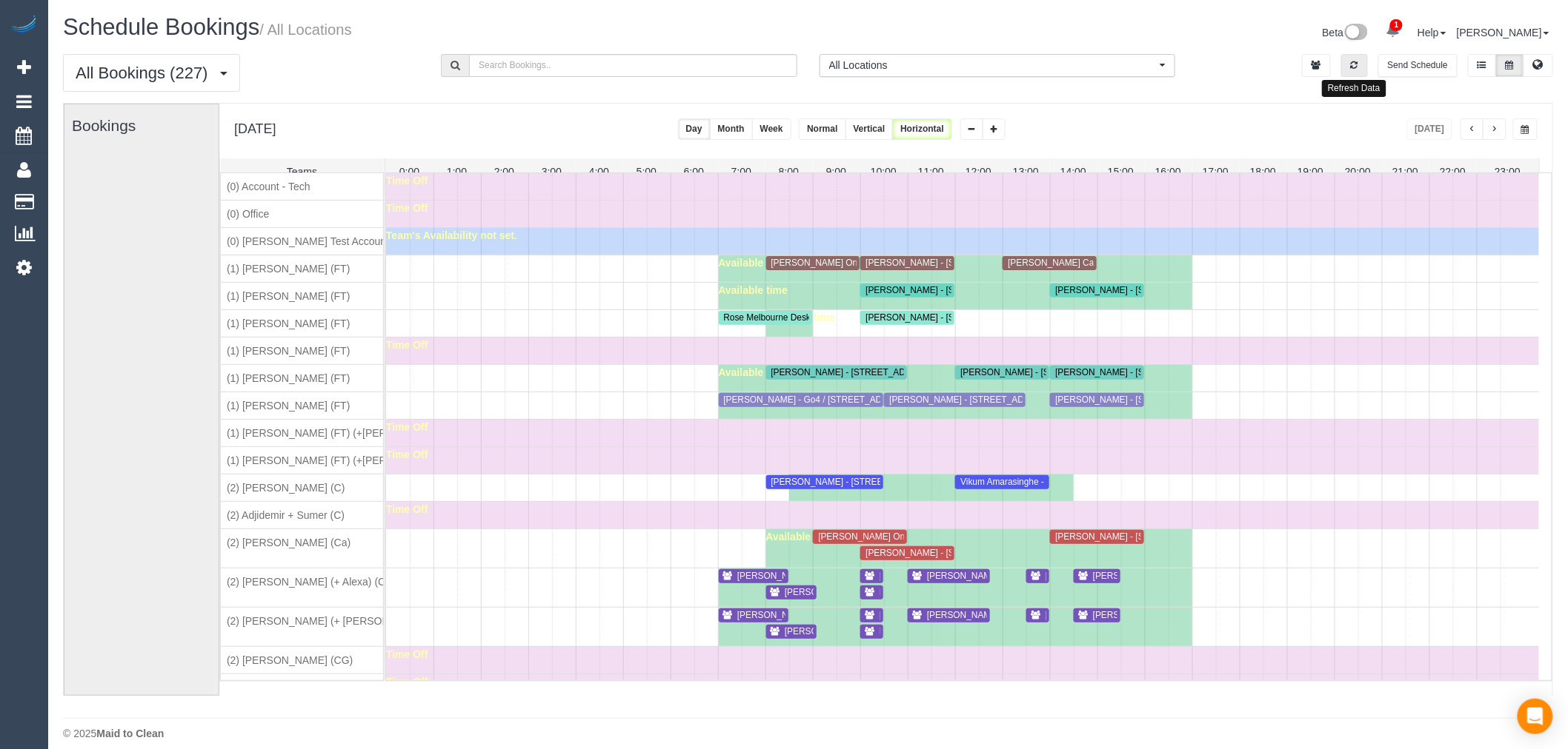
click at [1350, 75] on button "button" at bounding box center [1354, 65] width 26 height 23
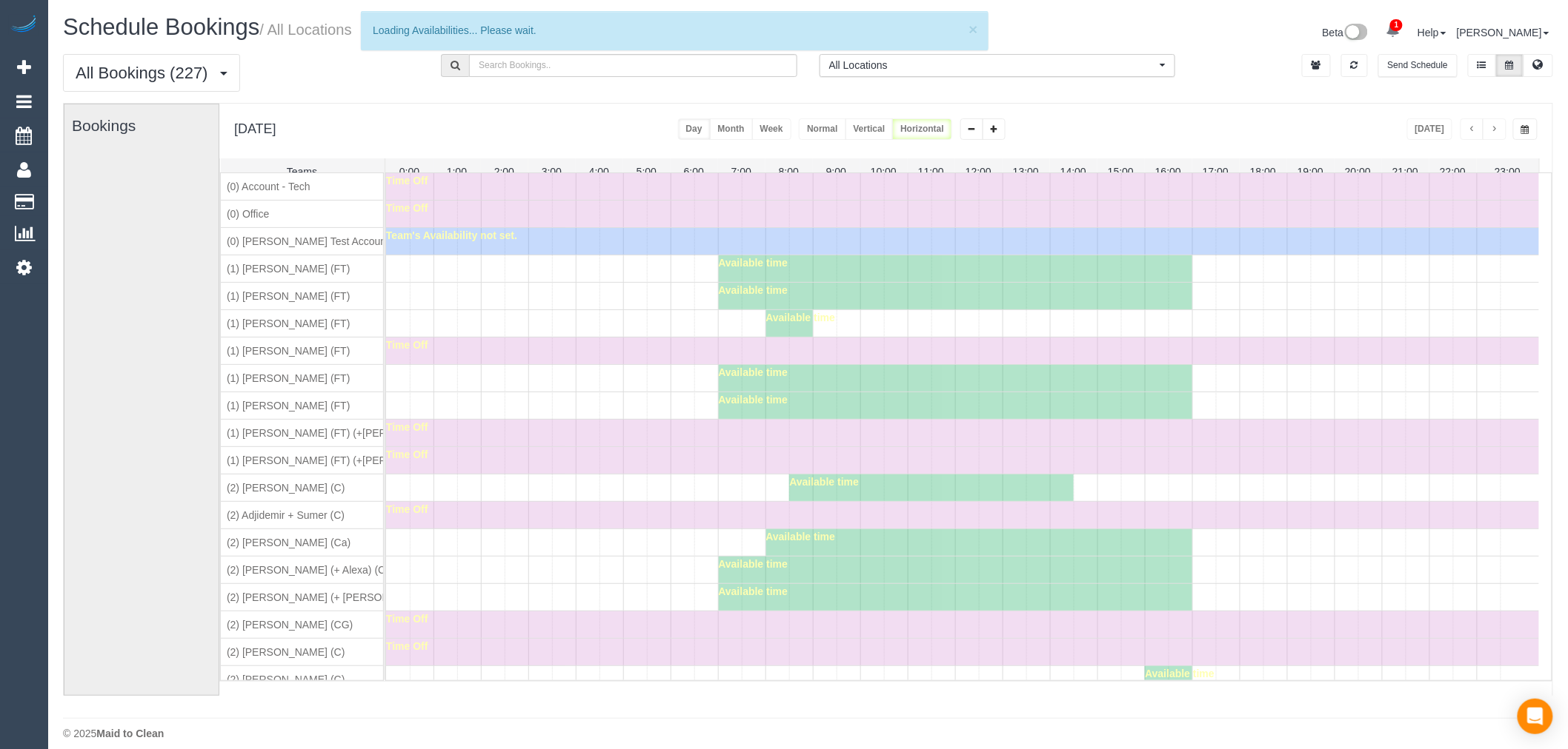
click at [1532, 137] on button "button" at bounding box center [1524, 129] width 25 height 22
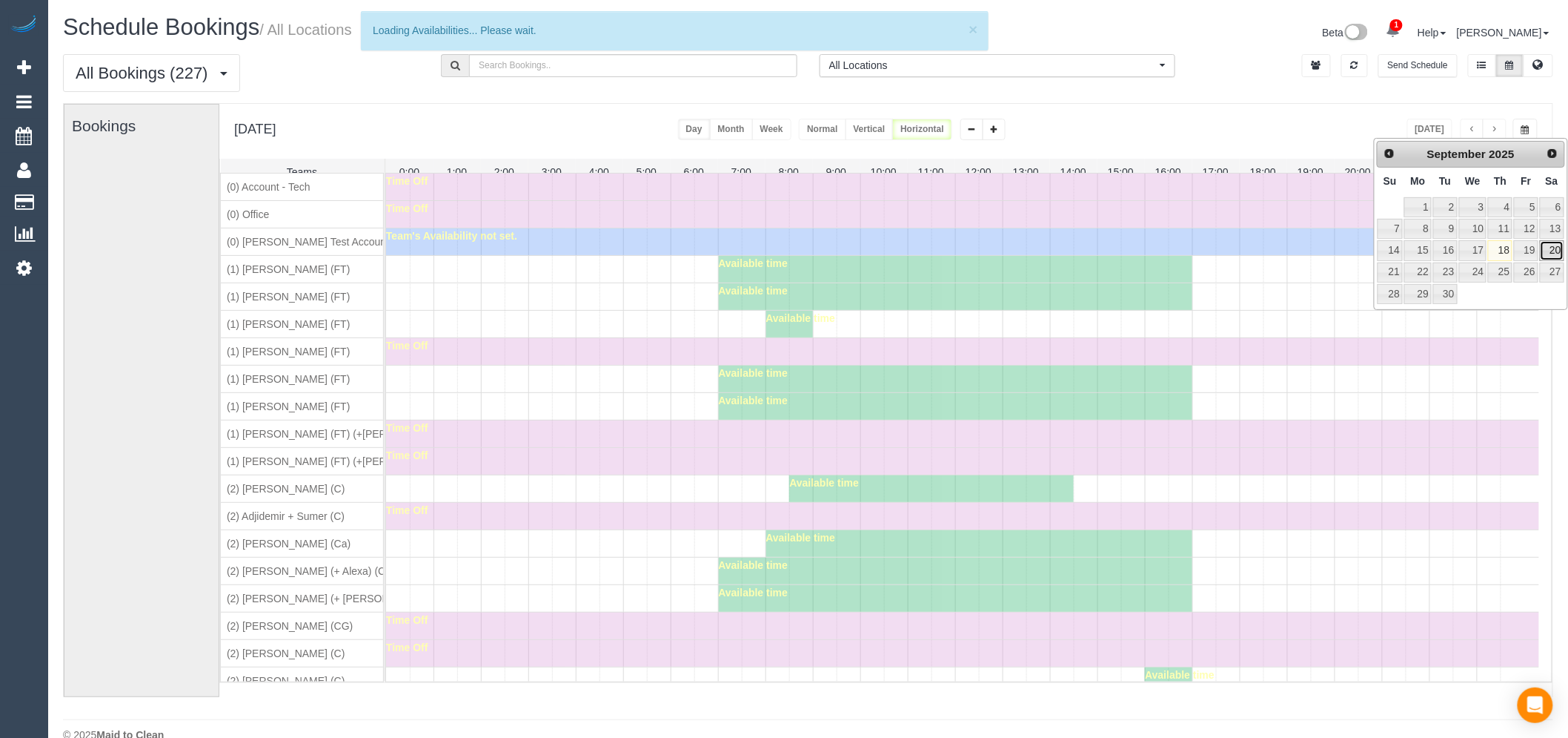
click at [1549, 250] on link "20" at bounding box center [1552, 250] width 25 height 20
type input "**********"
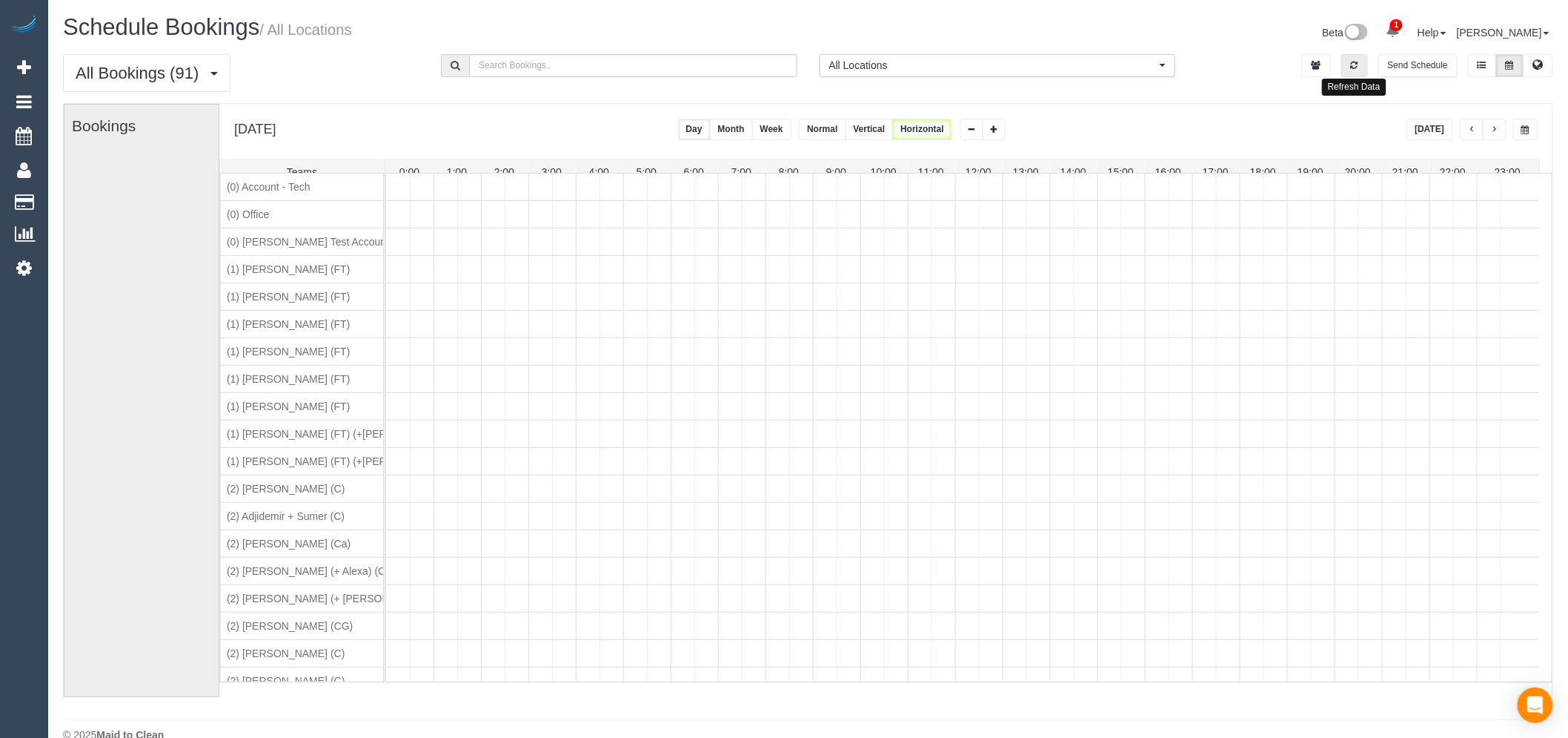
click at [1355, 55] on button "button" at bounding box center [1354, 65] width 26 height 23
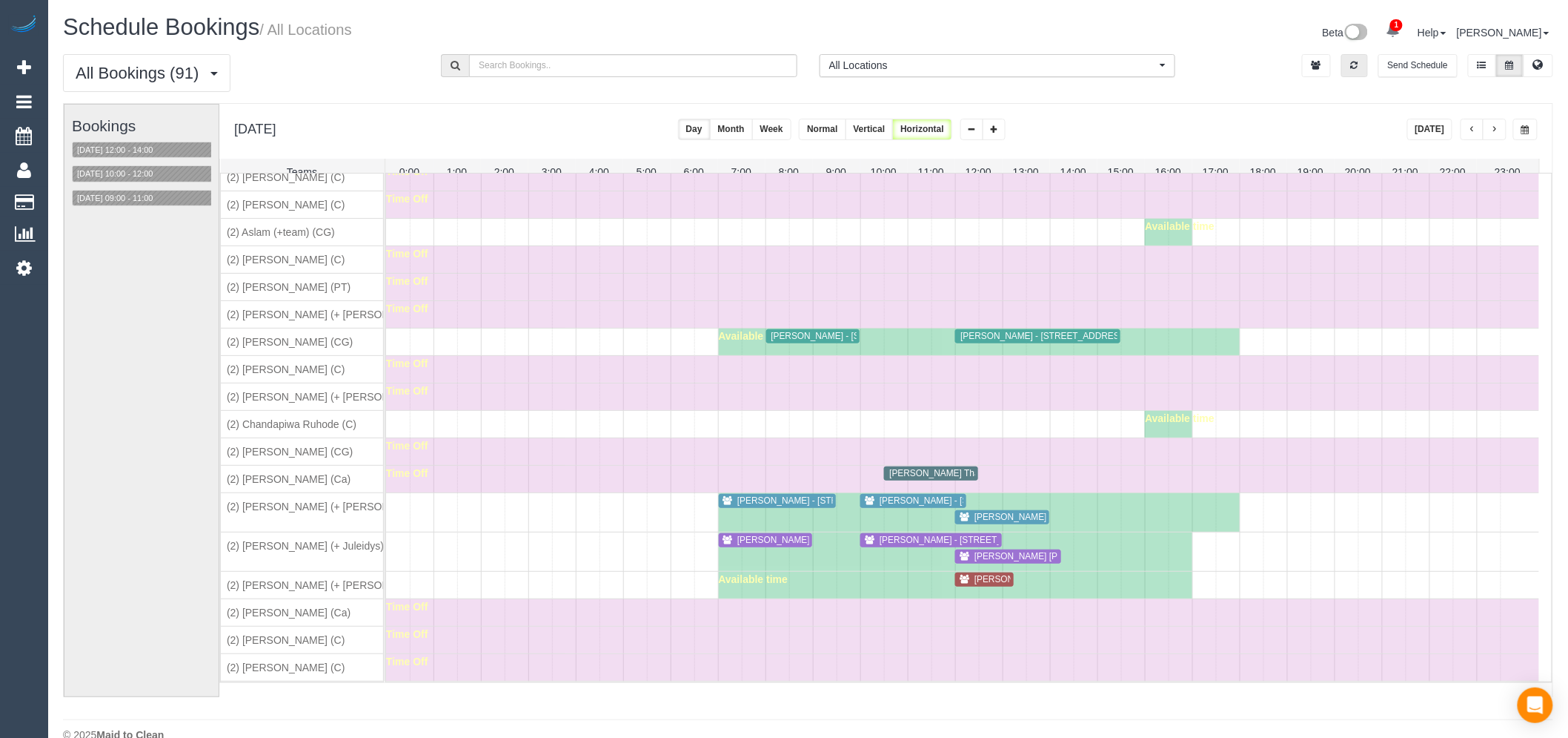
scroll to position [412, 0]
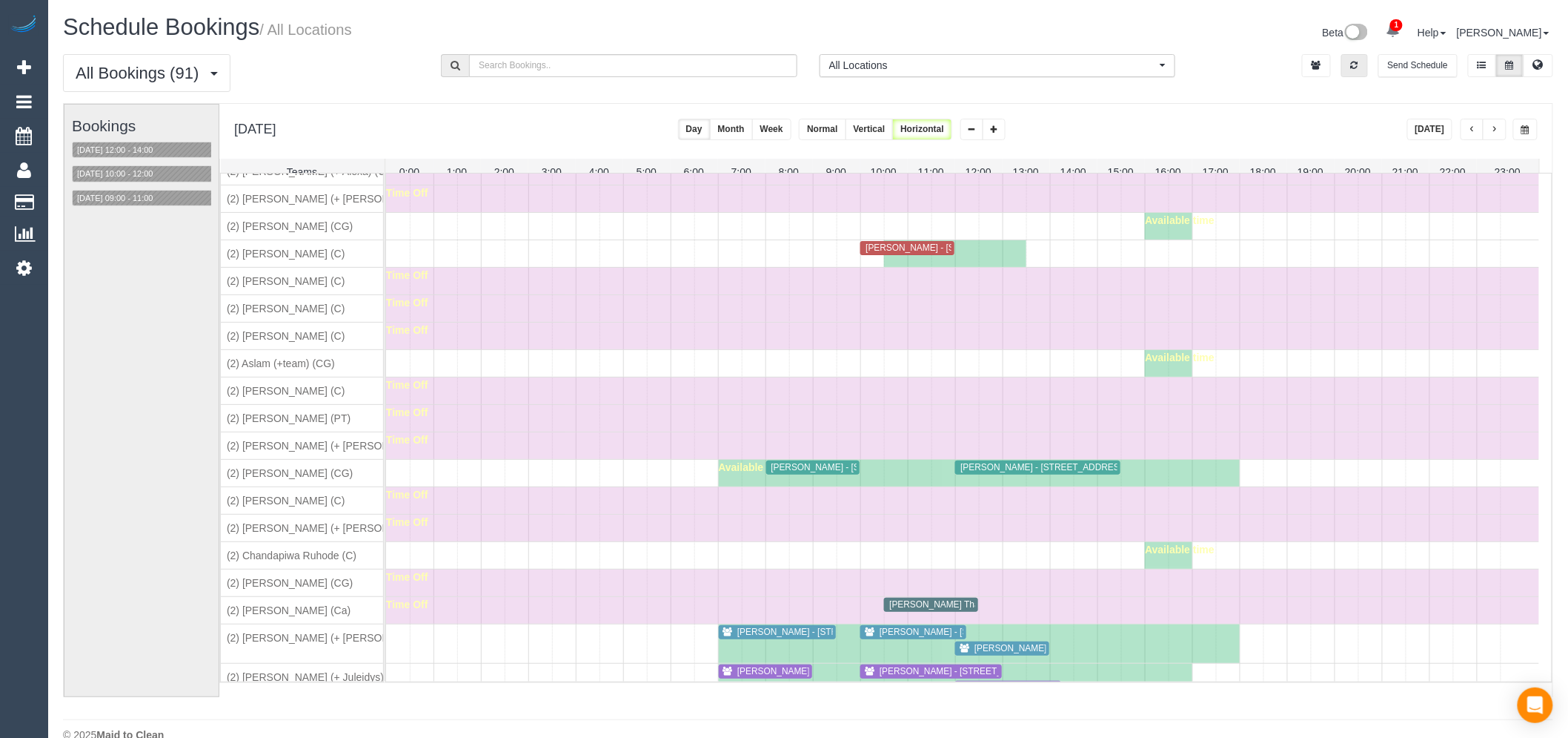
click at [857, 475] on div at bounding box center [858, 467] width 5 height 15
click at [1027, 473] on span "Hamish Morgan - 2/31 Station Road, Rosanna, VIC 3084" at bounding box center [1077, 466] width 248 height 10
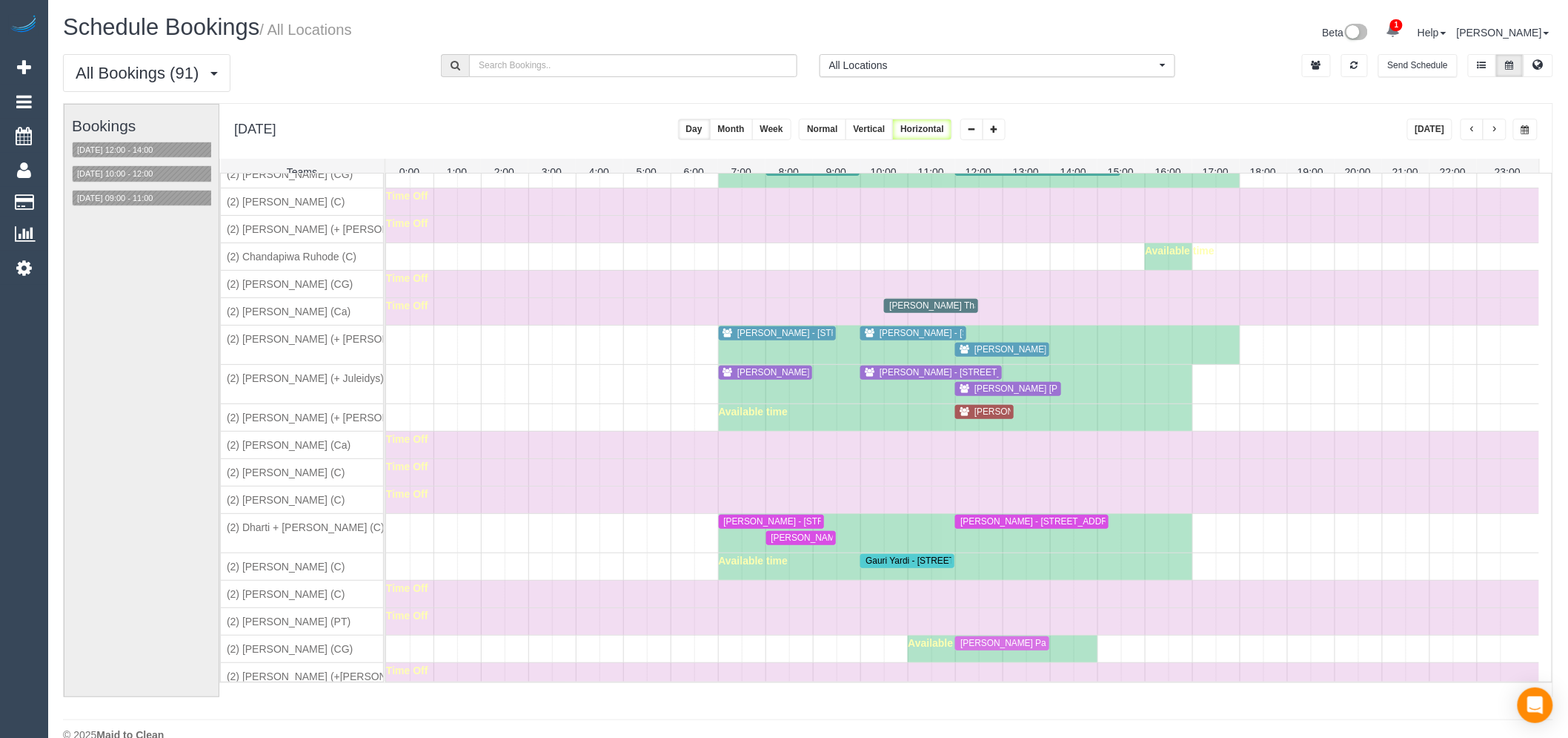
scroll to position [742, 0]
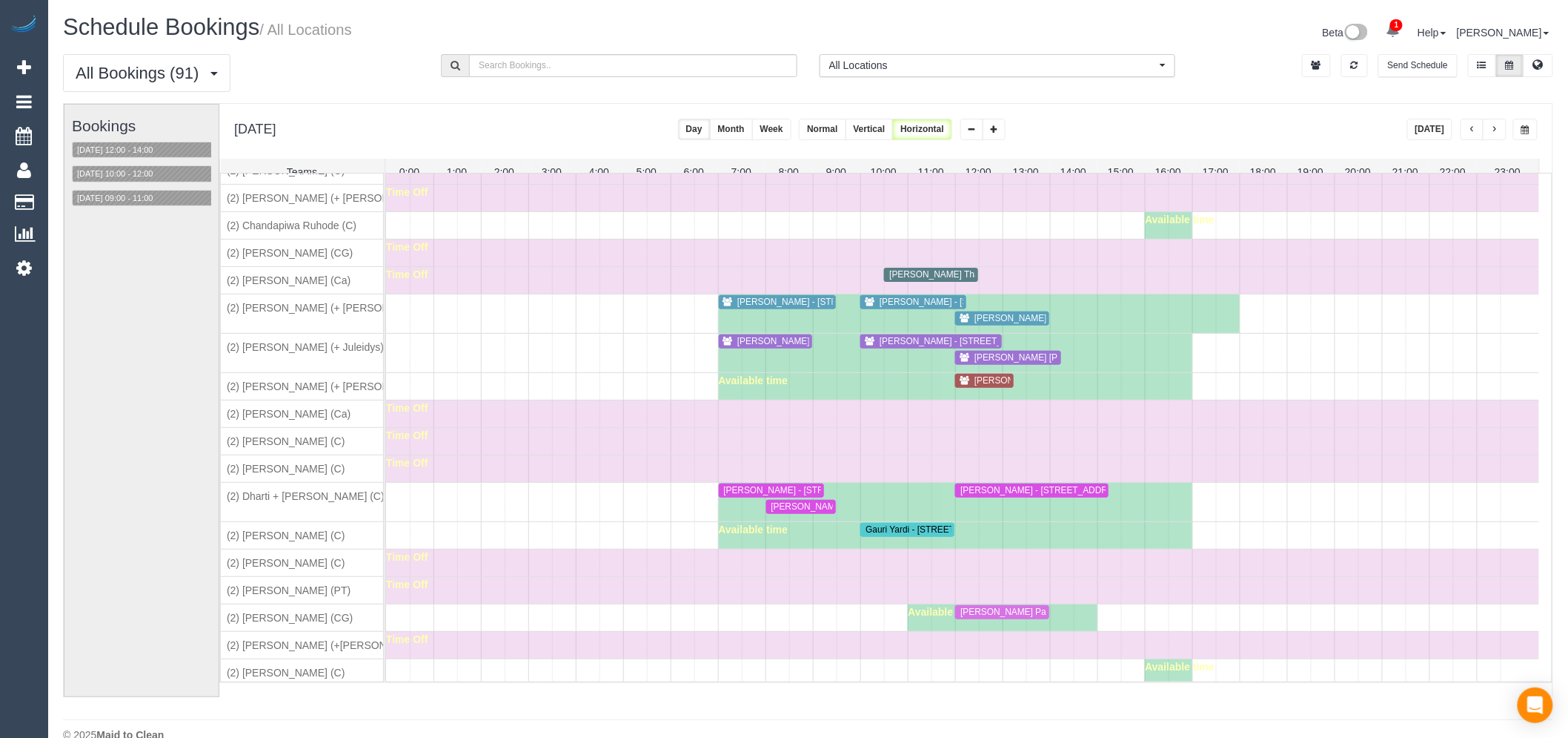
click at [945, 279] on span "Thanh Thai Just Better Care NW - 2 Leunig Place, Footscray, VIC 3011" at bounding box center [1021, 274] width 279 height 10
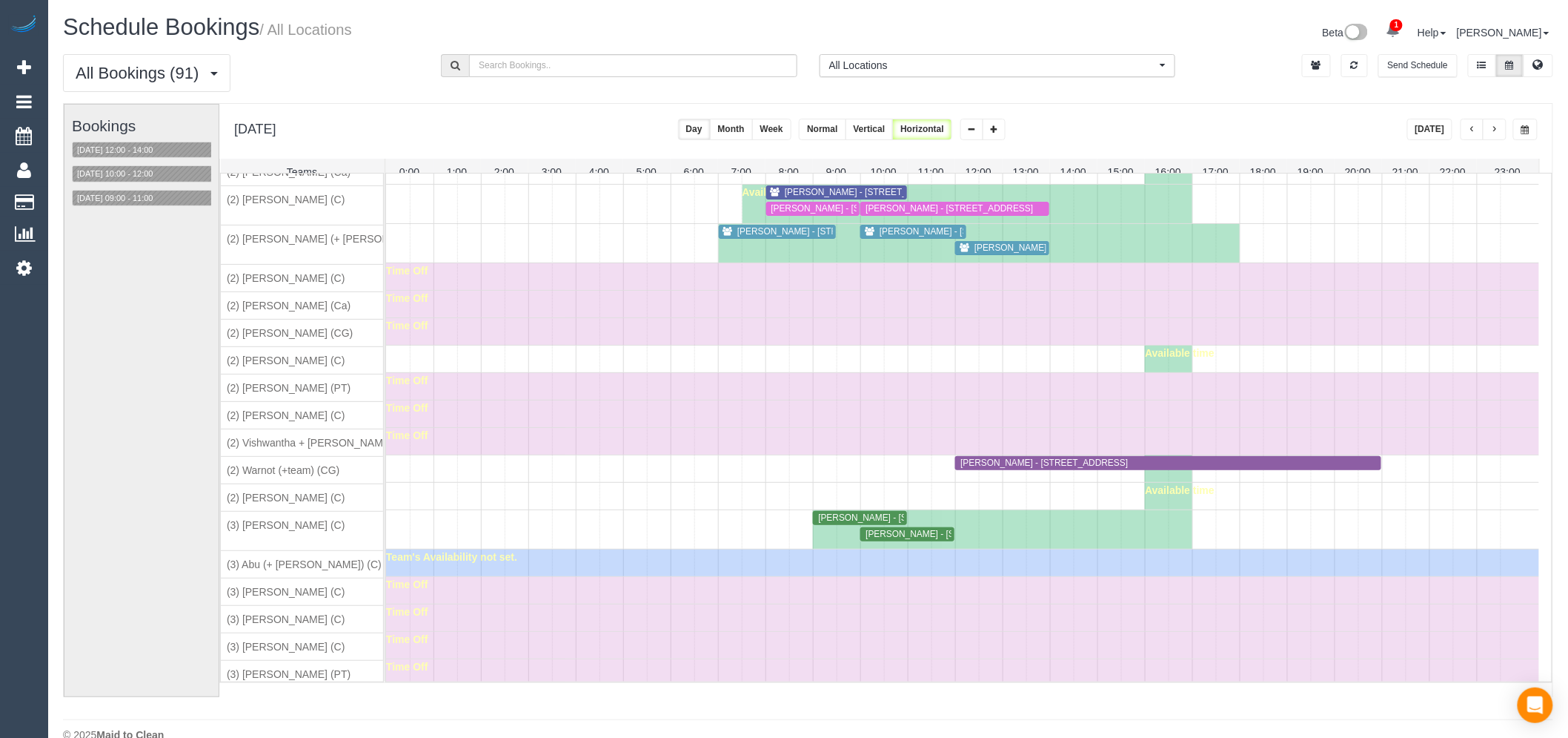
scroll to position [2059, 0]
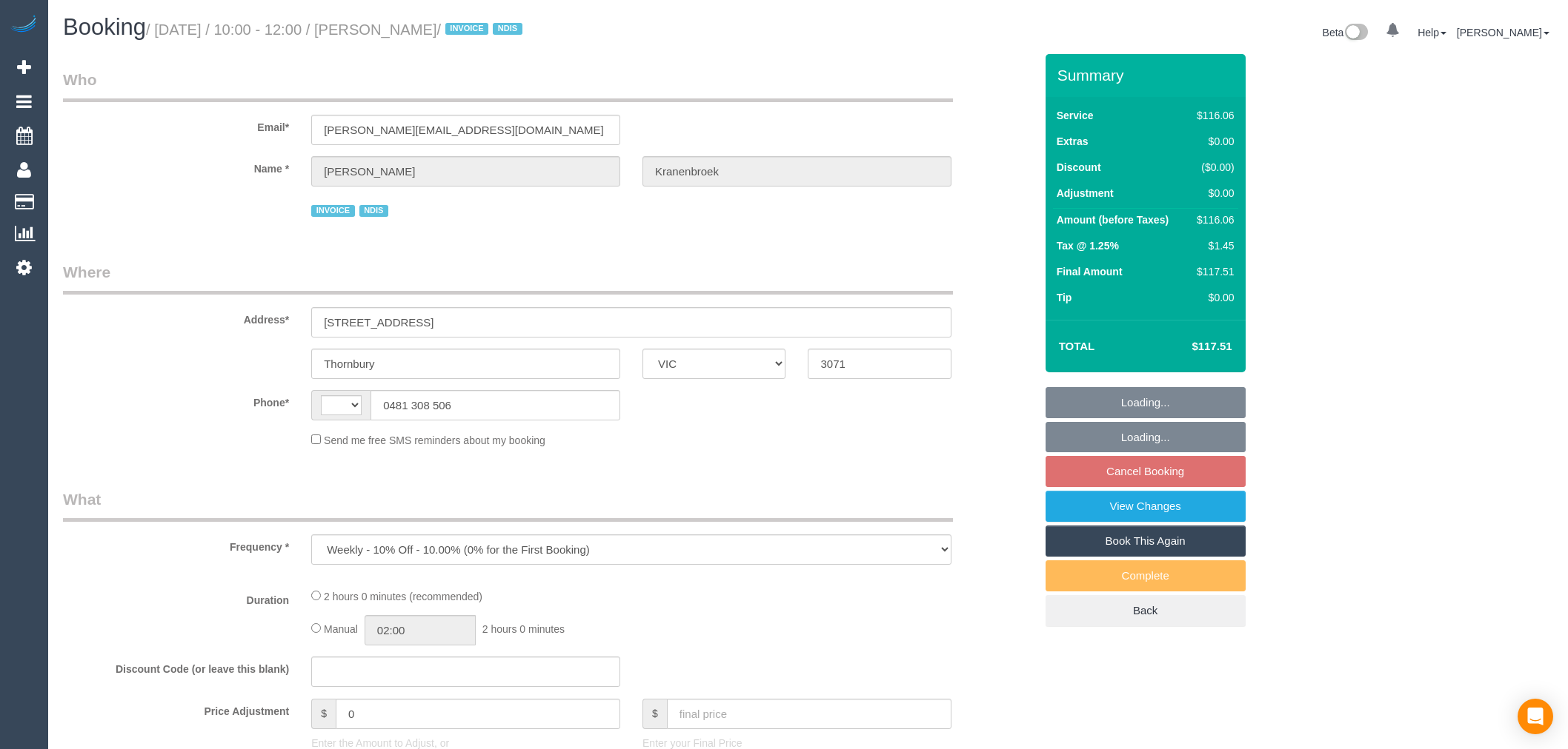
select select "VIC"
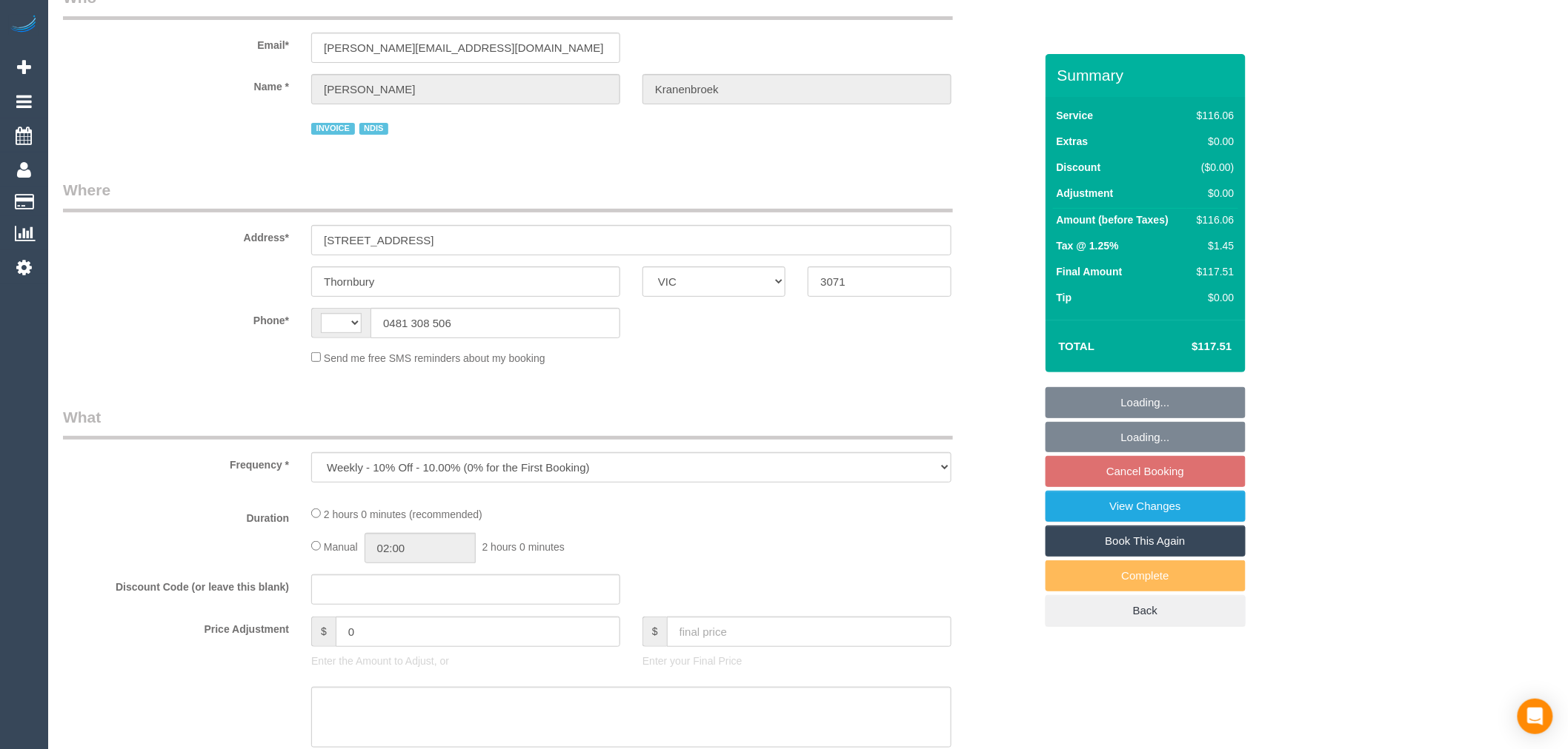
select select "string:AU"
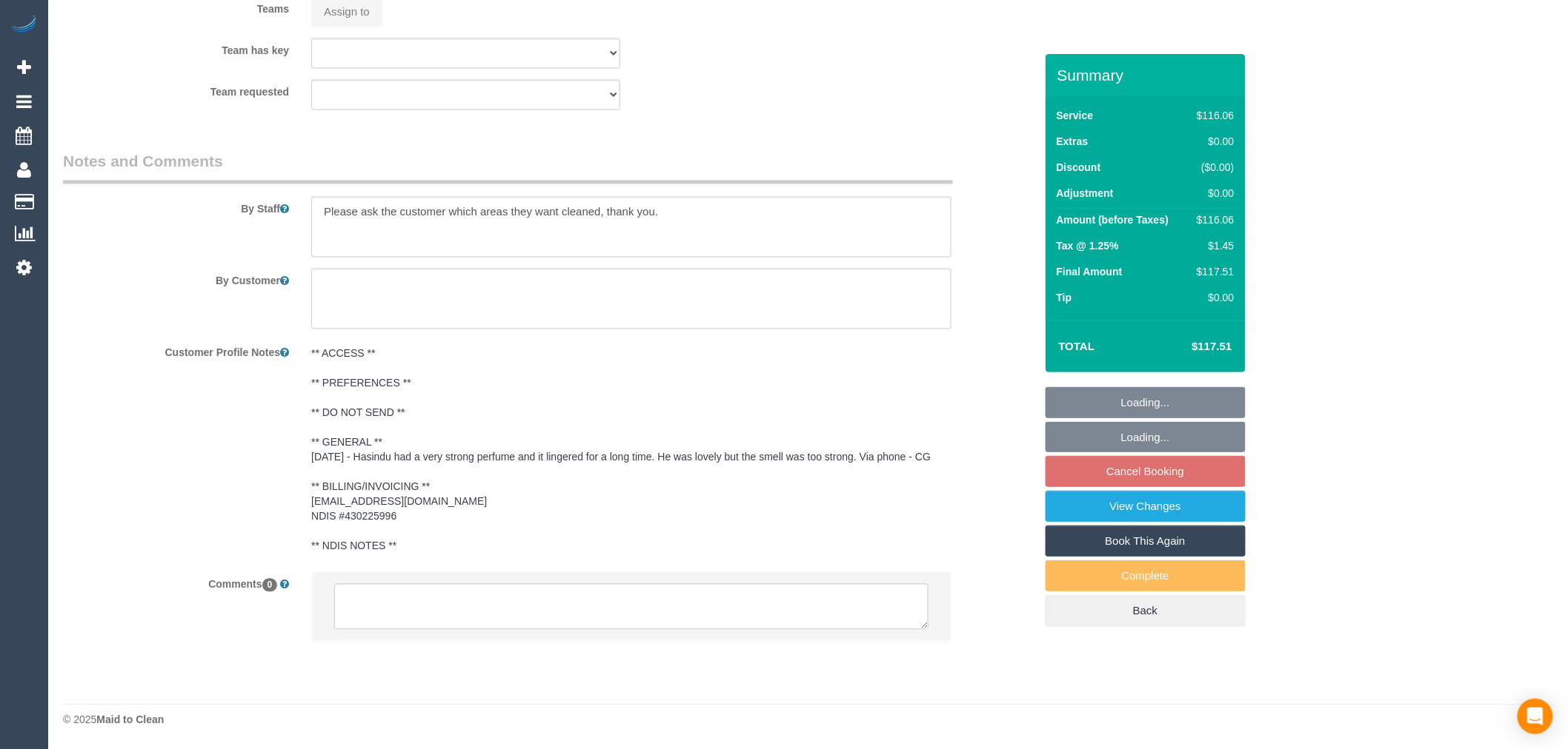
select select "number:29"
select select "number:14"
select select "number:19"
select select "number:23"
select select "number:34"
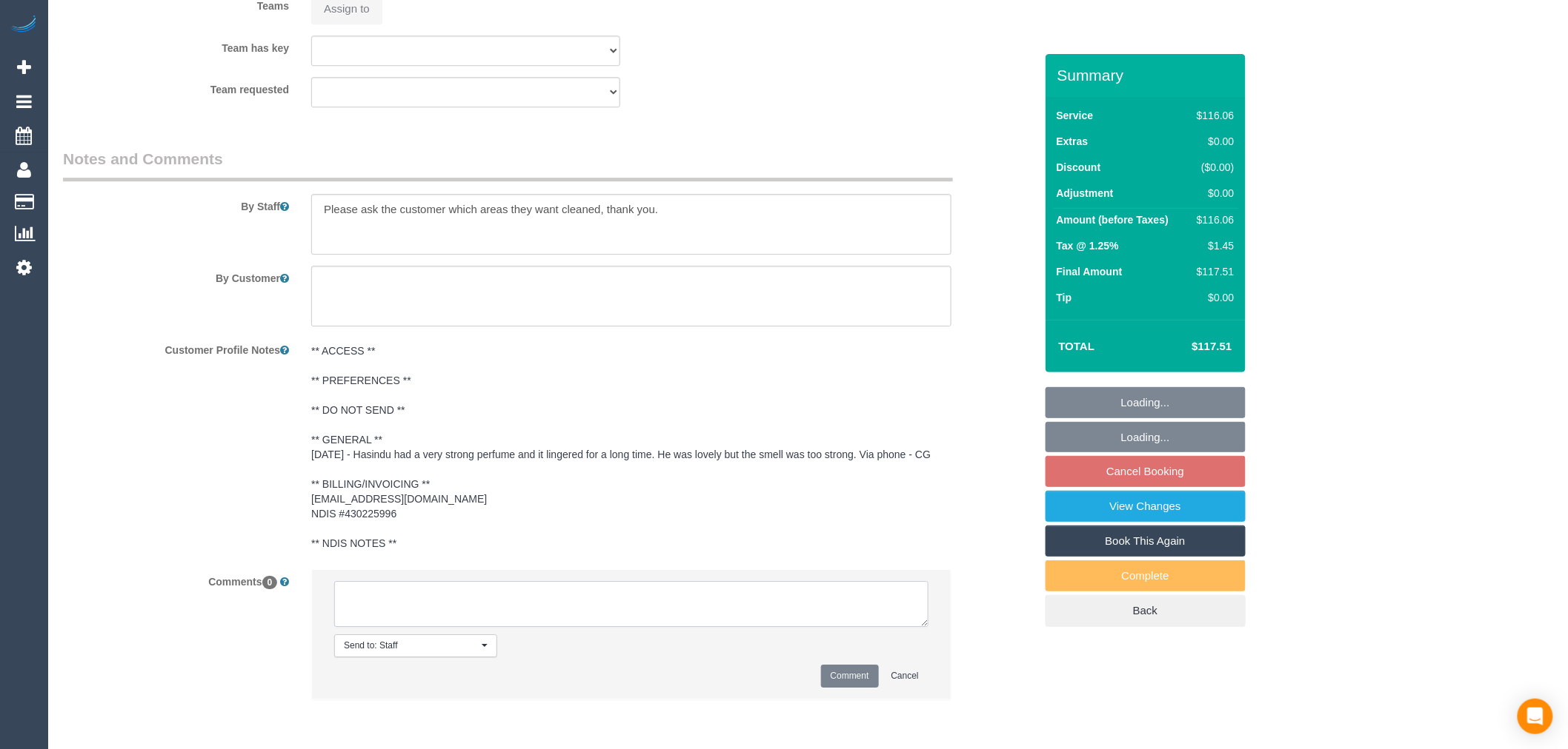
click at [609, 616] on textarea at bounding box center [631, 604] width 594 height 46
type textarea "M"
select select "object:755"
type textarea "Mv"
select select "spot1"
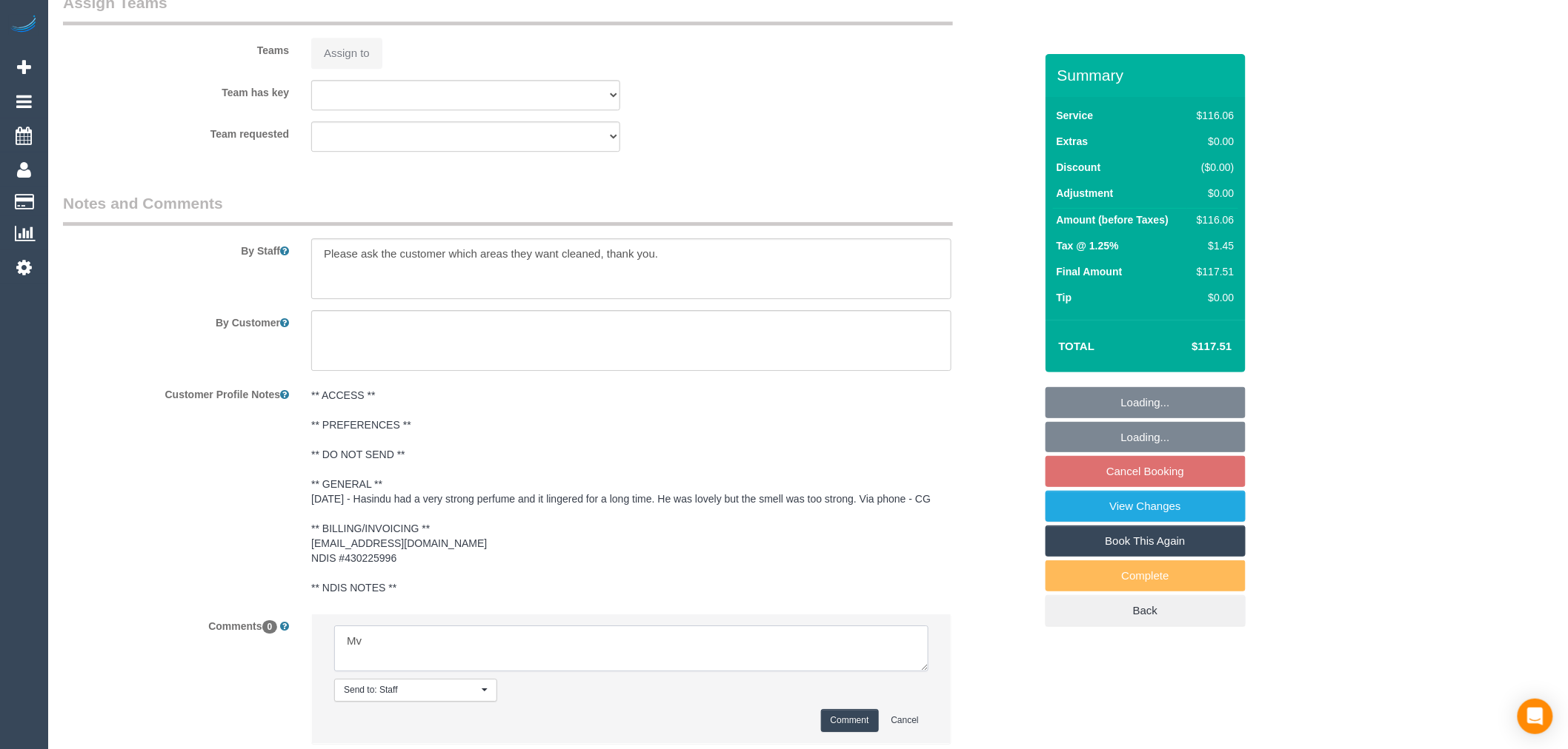
scroll to position [1837, 0]
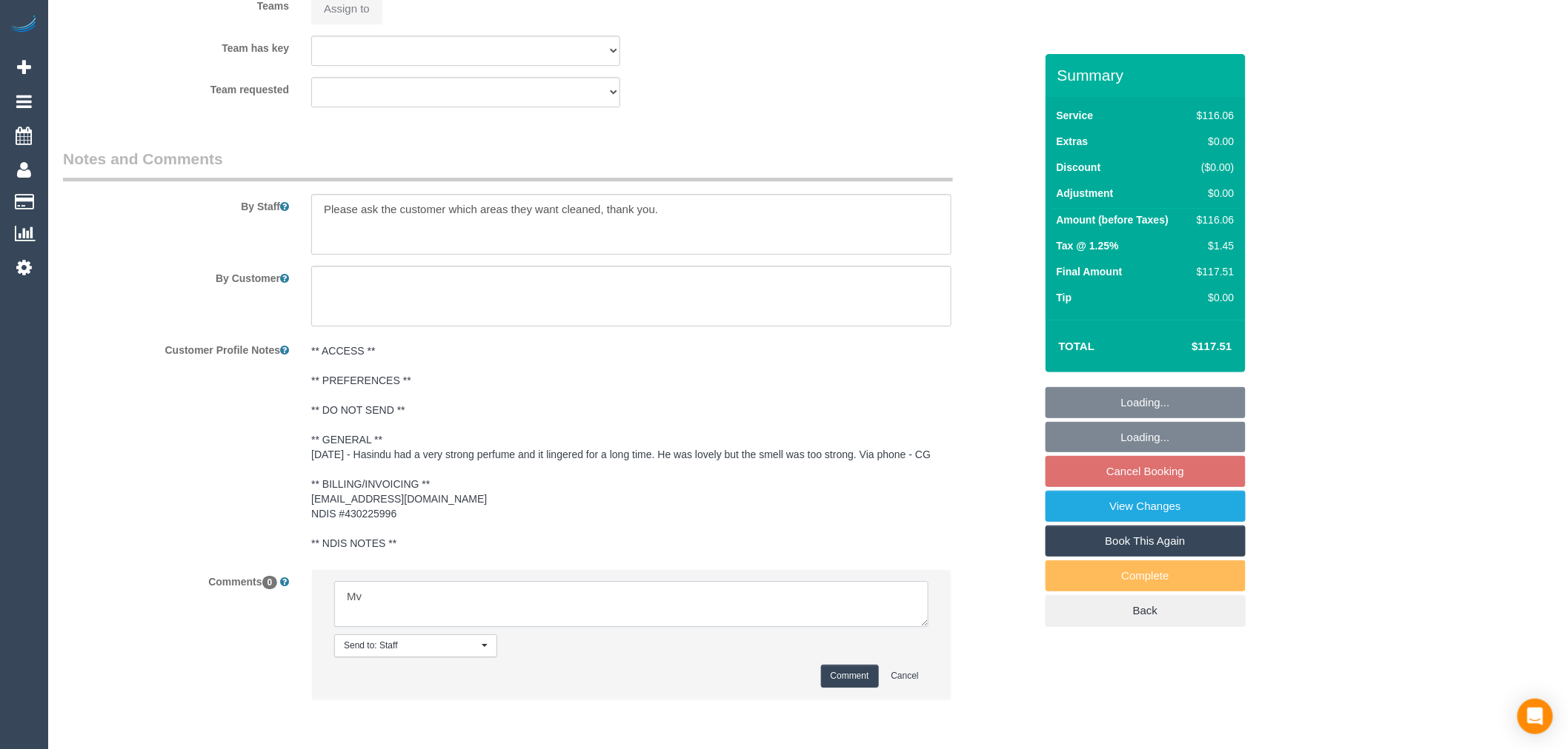
type textarea "M"
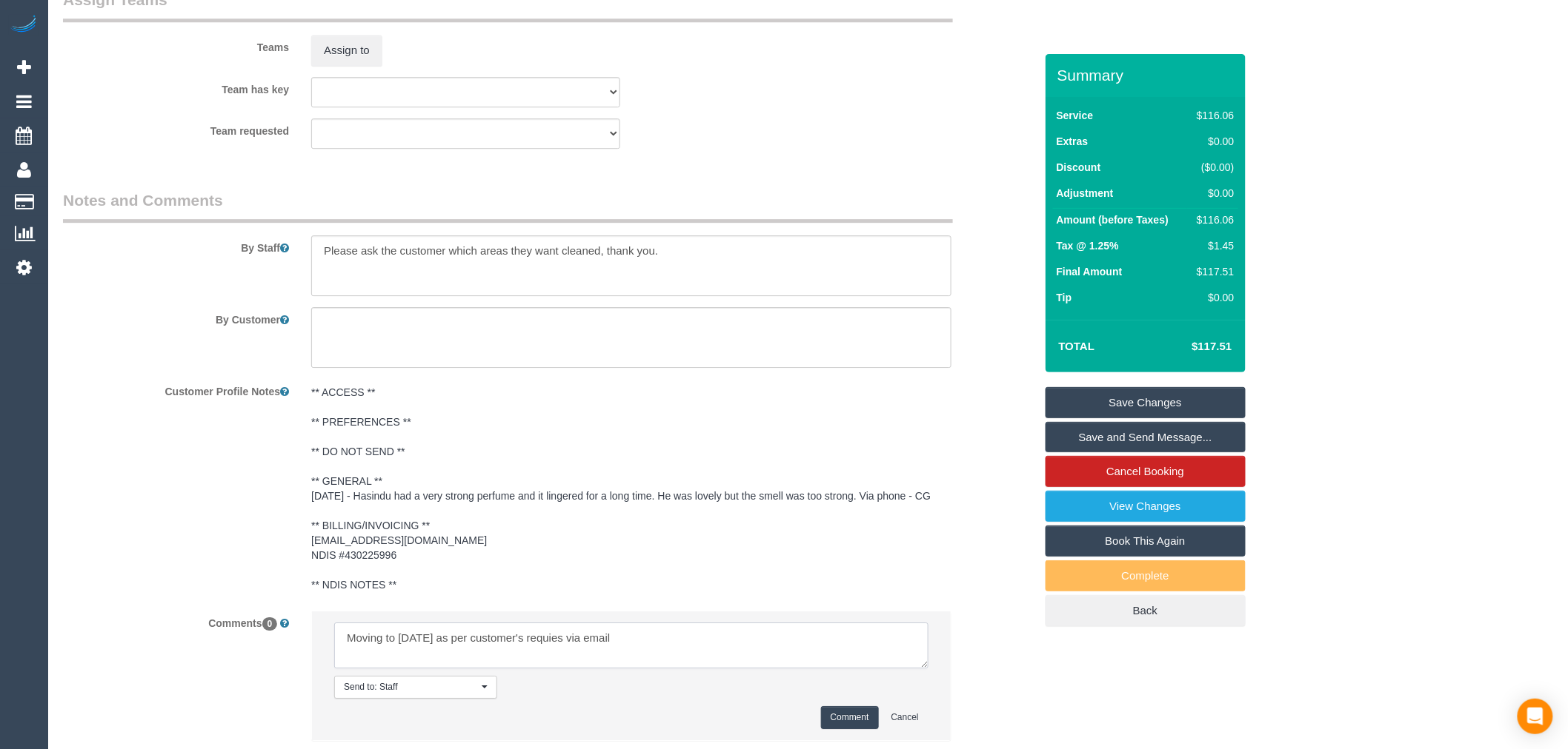
scroll to position [1753, 0]
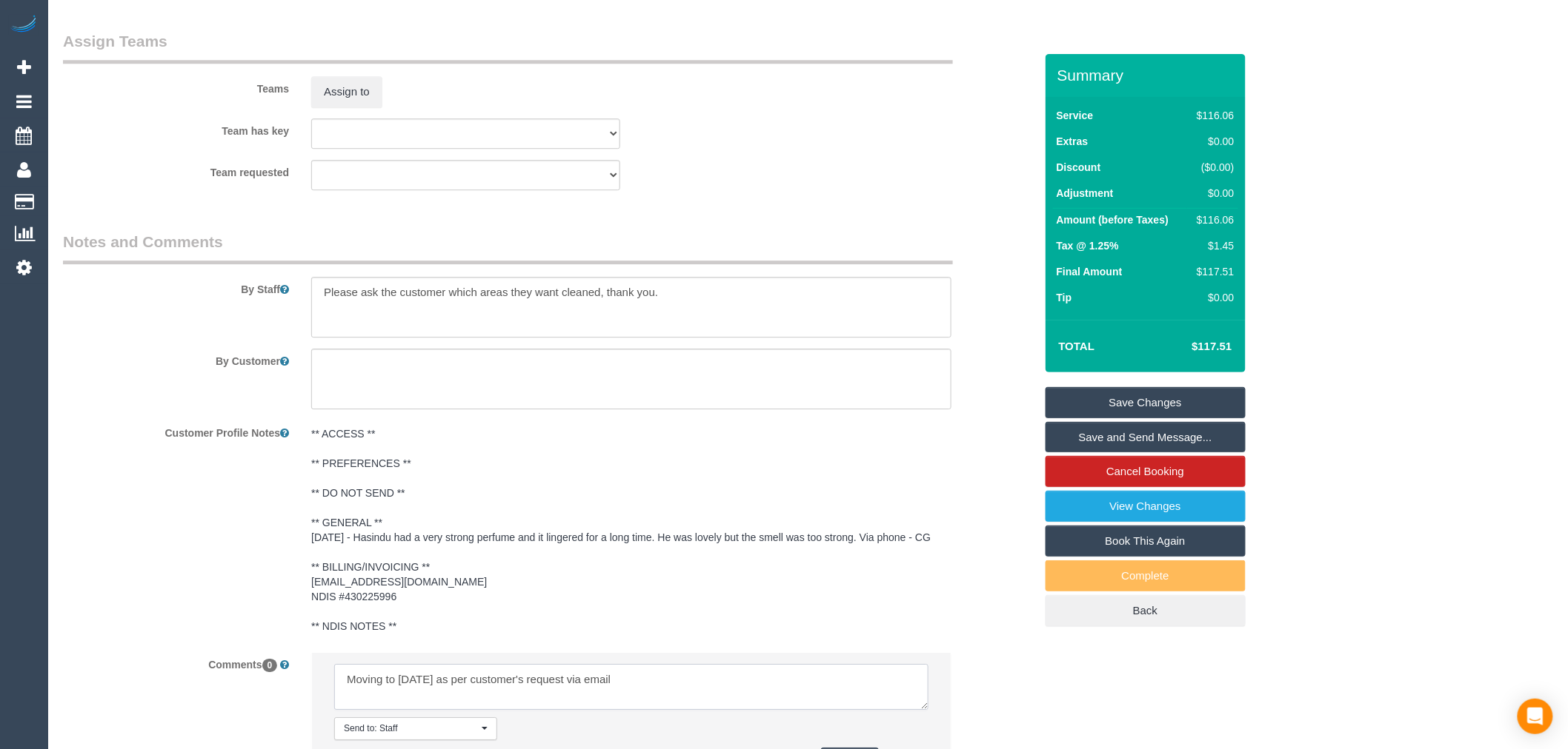
click at [650, 685] on textarea at bounding box center [631, 687] width 594 height 46
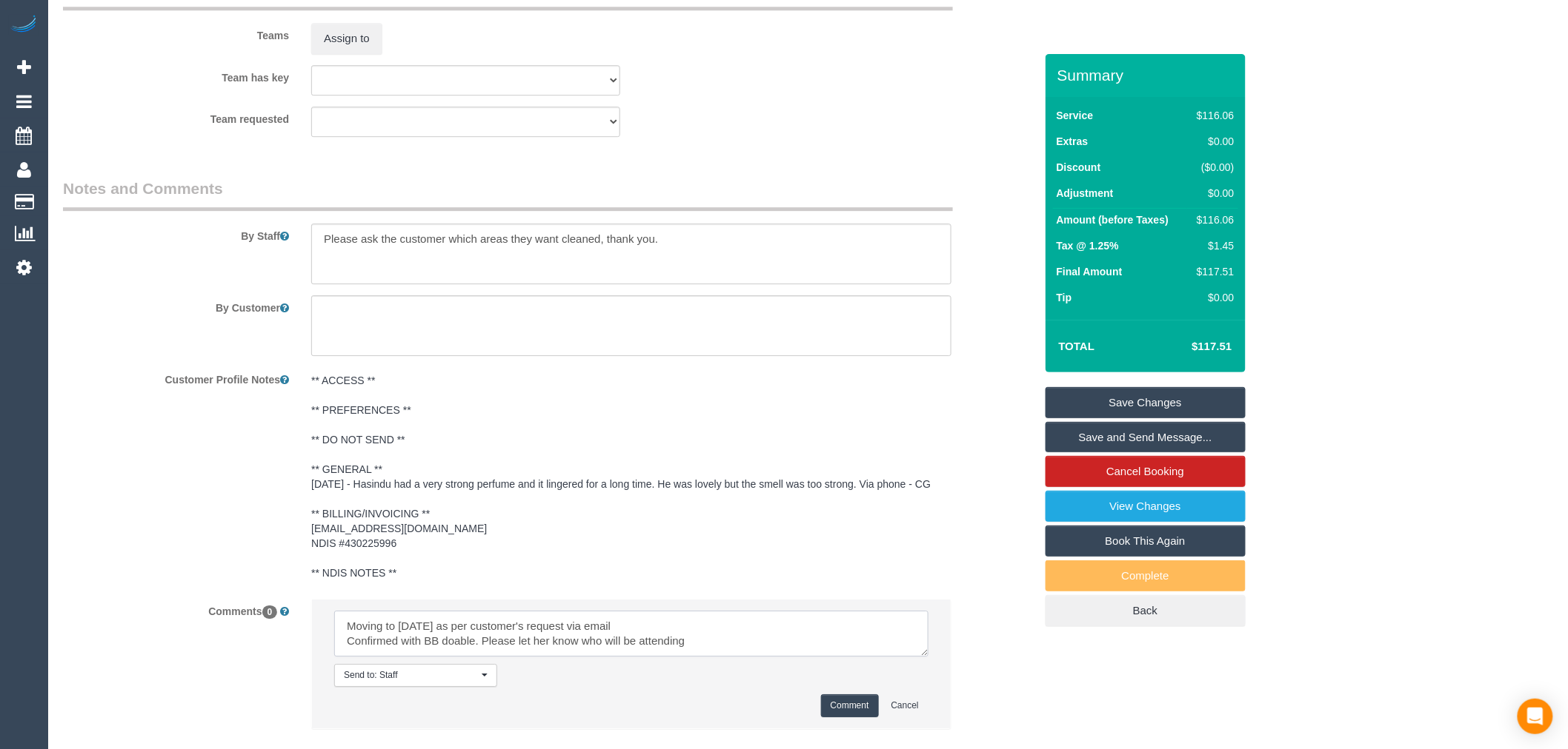
scroll to position [1897, 0]
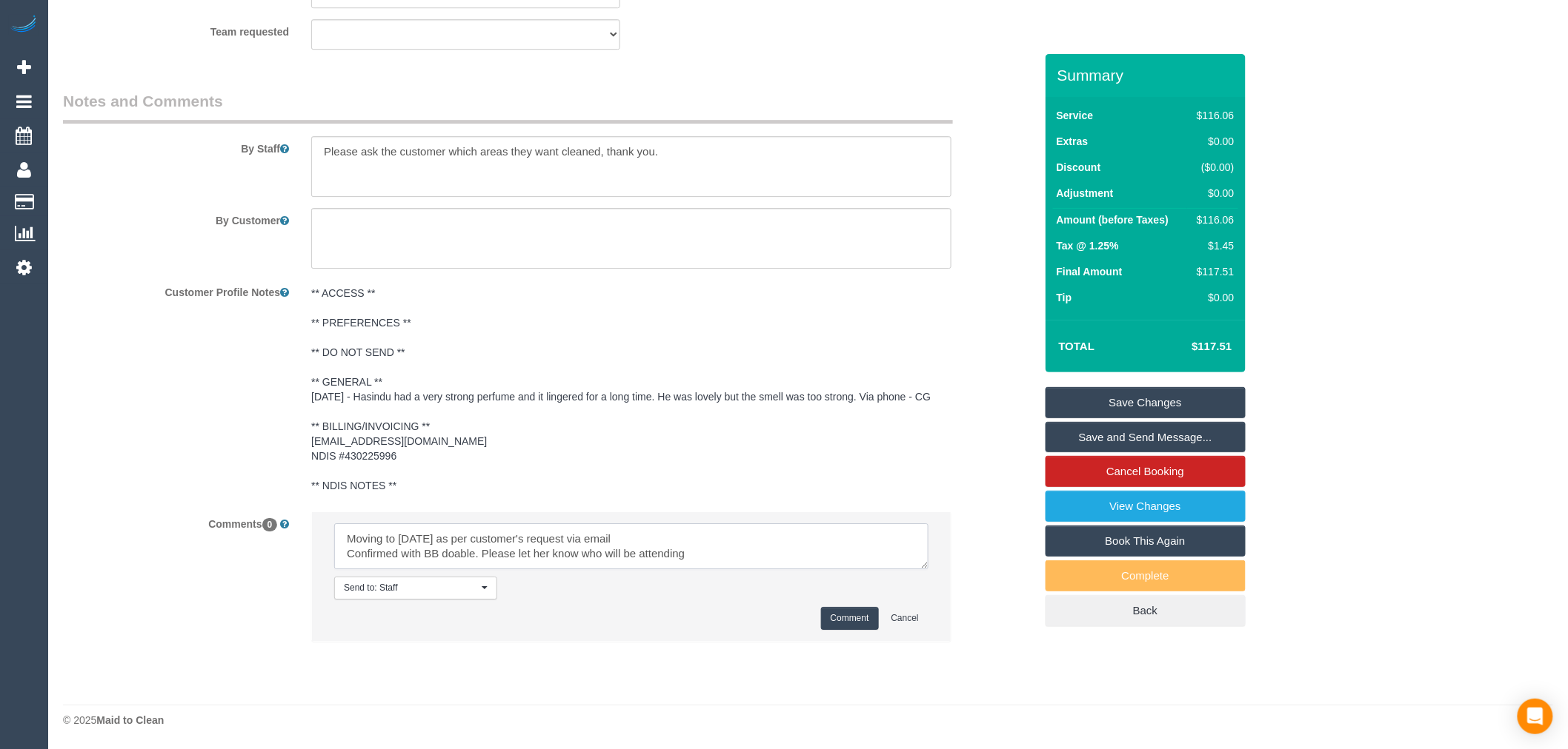
type textarea "Moving to Saturday as per customer's request via email Confirmed with BB doable…"
click at [850, 618] on button "Comment" at bounding box center [850, 618] width 58 height 23
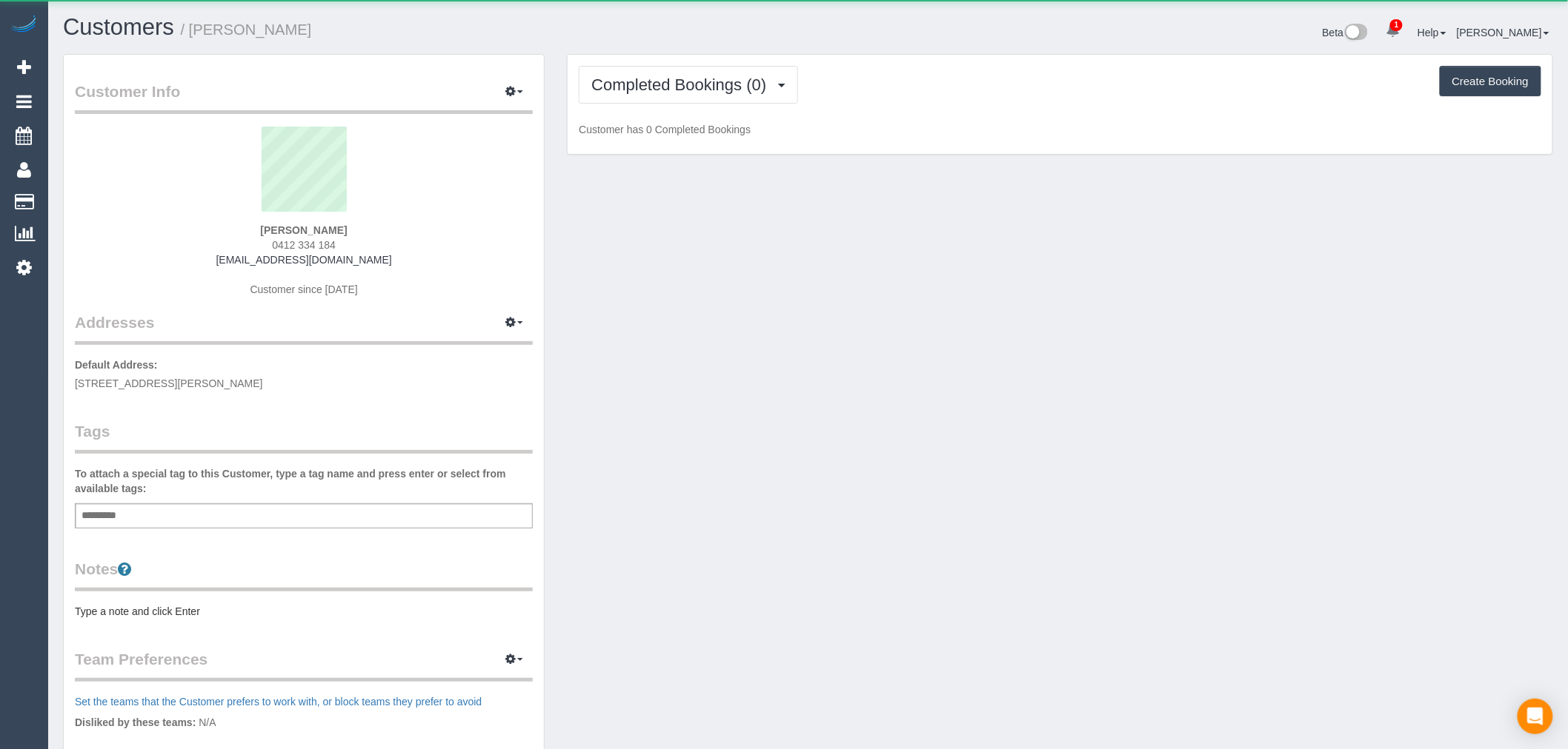
scroll to position [1067, 1568]
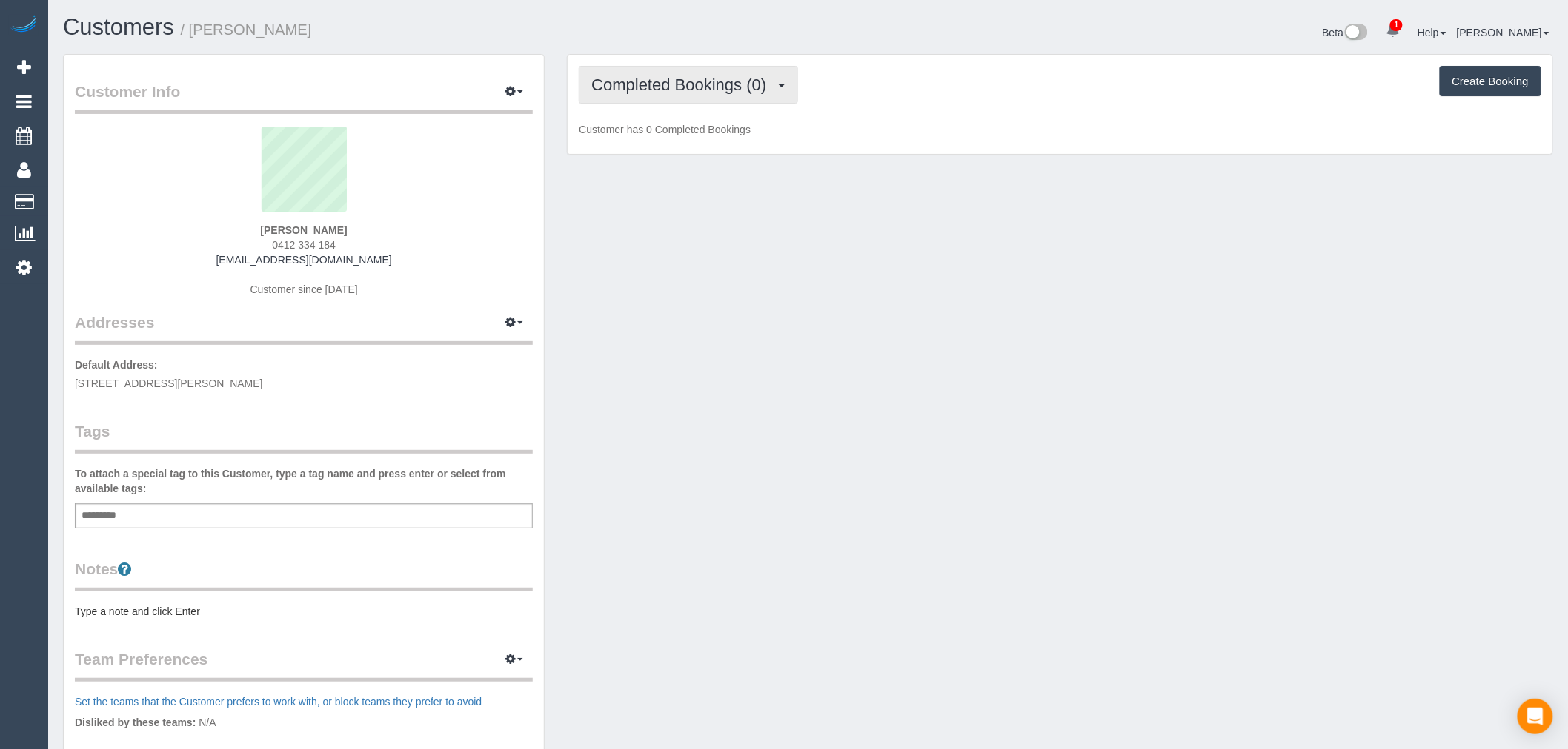
click at [718, 103] on button "Completed Bookings (0)" at bounding box center [688, 85] width 219 height 38
click at [693, 139] on link "Upcoming Bookings (1)" at bounding box center [657, 138] width 154 height 19
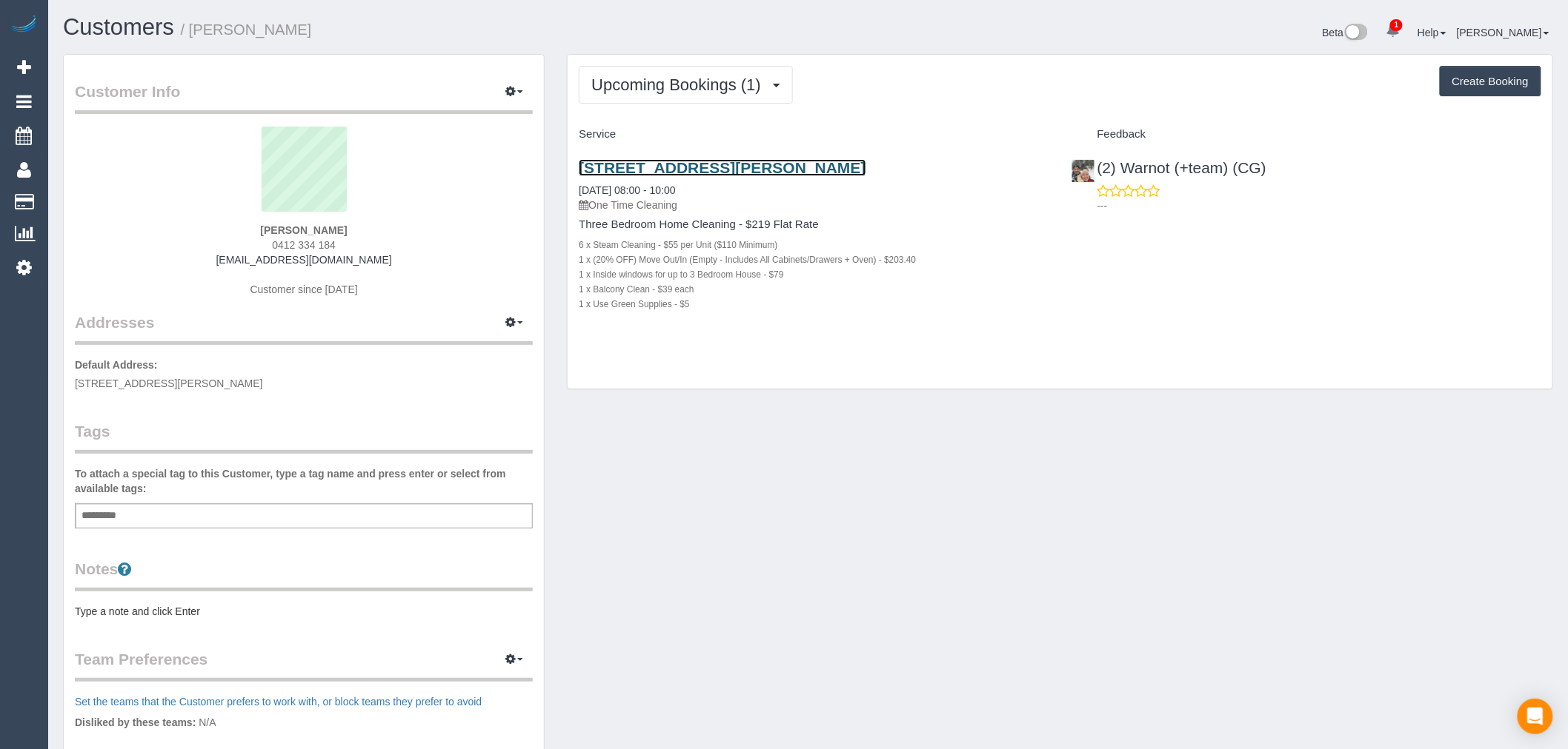
click at [808, 169] on link "[STREET_ADDRESS][PERSON_NAME]" at bounding box center [722, 167] width 287 height 17
click at [708, 169] on link "[STREET_ADDRESS][PERSON_NAME]" at bounding box center [722, 167] width 287 height 17
click at [138, 25] on link "Customers" at bounding box center [118, 26] width 111 height 26
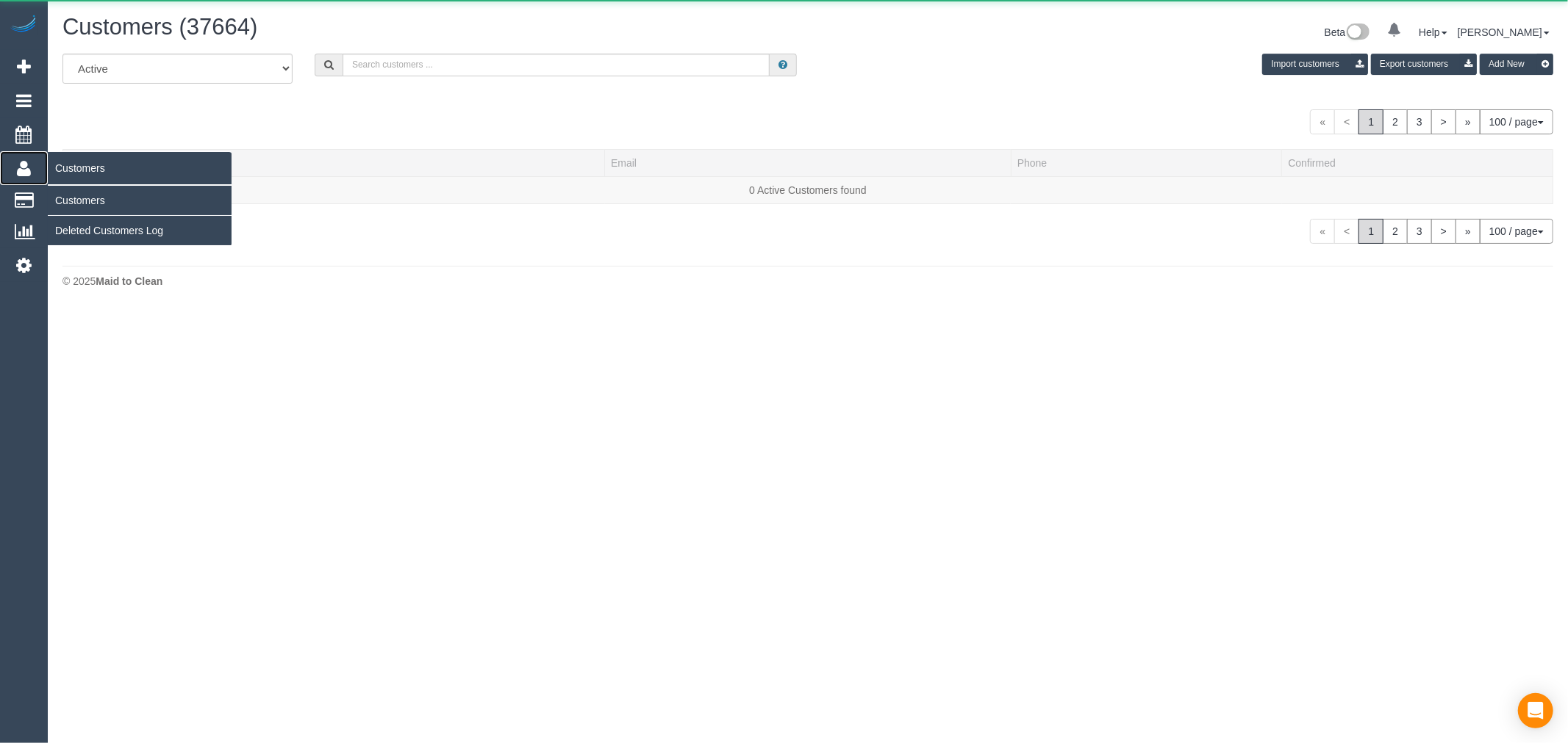
click at [31, 175] on link "Customers" at bounding box center [23, 168] width 48 height 34
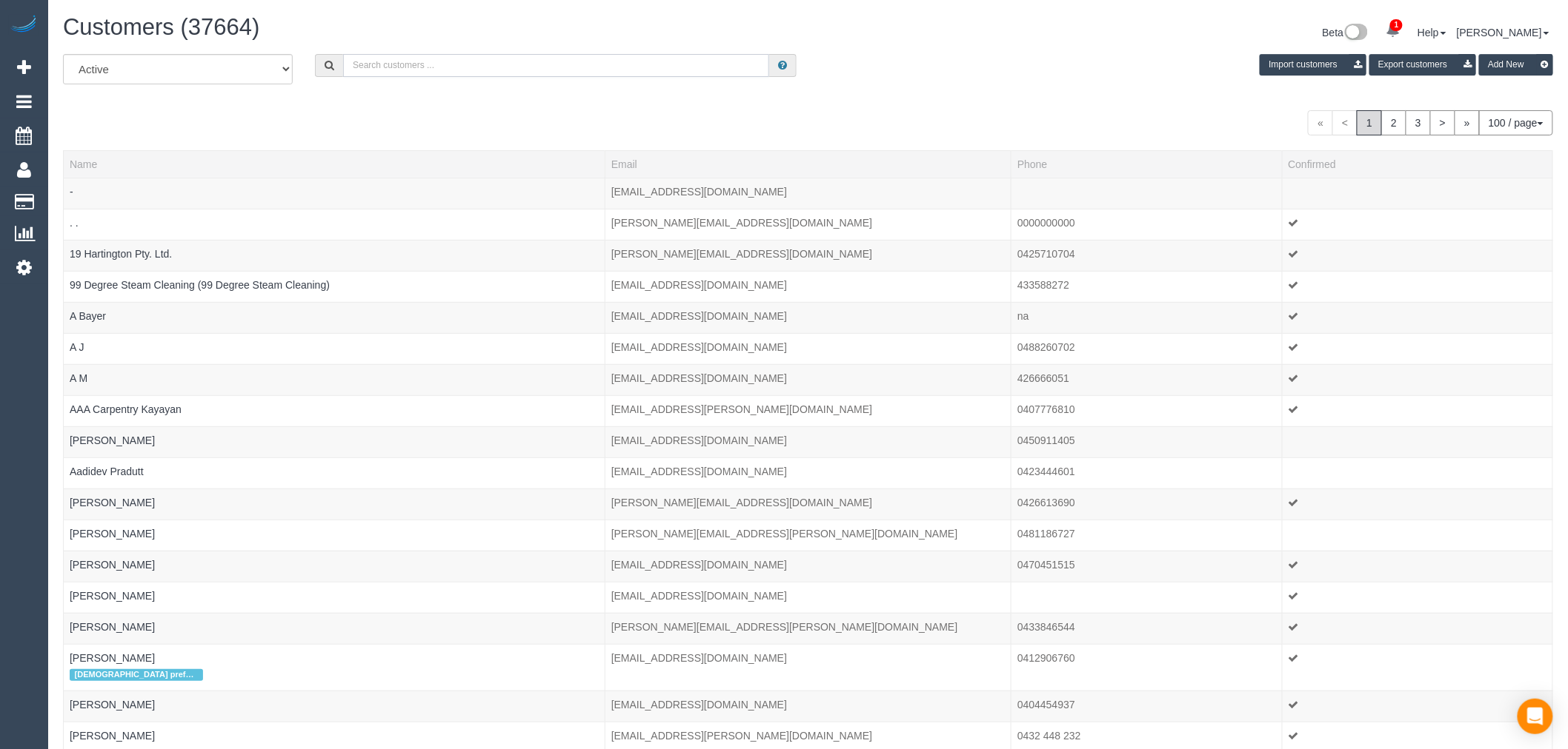
click at [383, 73] on input "text" at bounding box center [556, 65] width 426 height 23
type input "Fiona Kranenbroek"
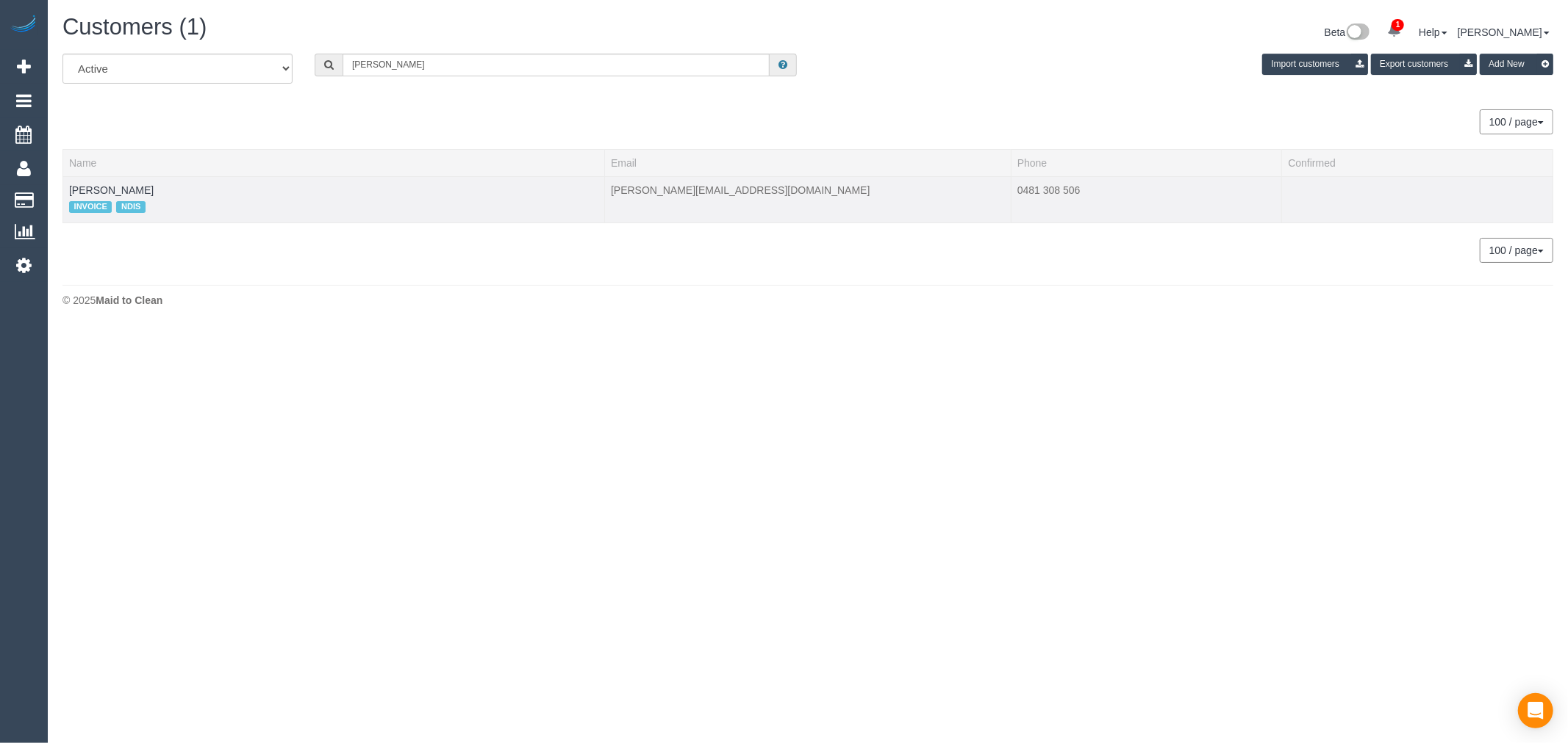
click at [150, 178] on td "Fiona Kranenbroek INVOICE NDIS" at bounding box center [333, 199] width 542 height 46
click at [150, 185] on link "Fiona Kranenbroek" at bounding box center [112, 190] width 85 height 12
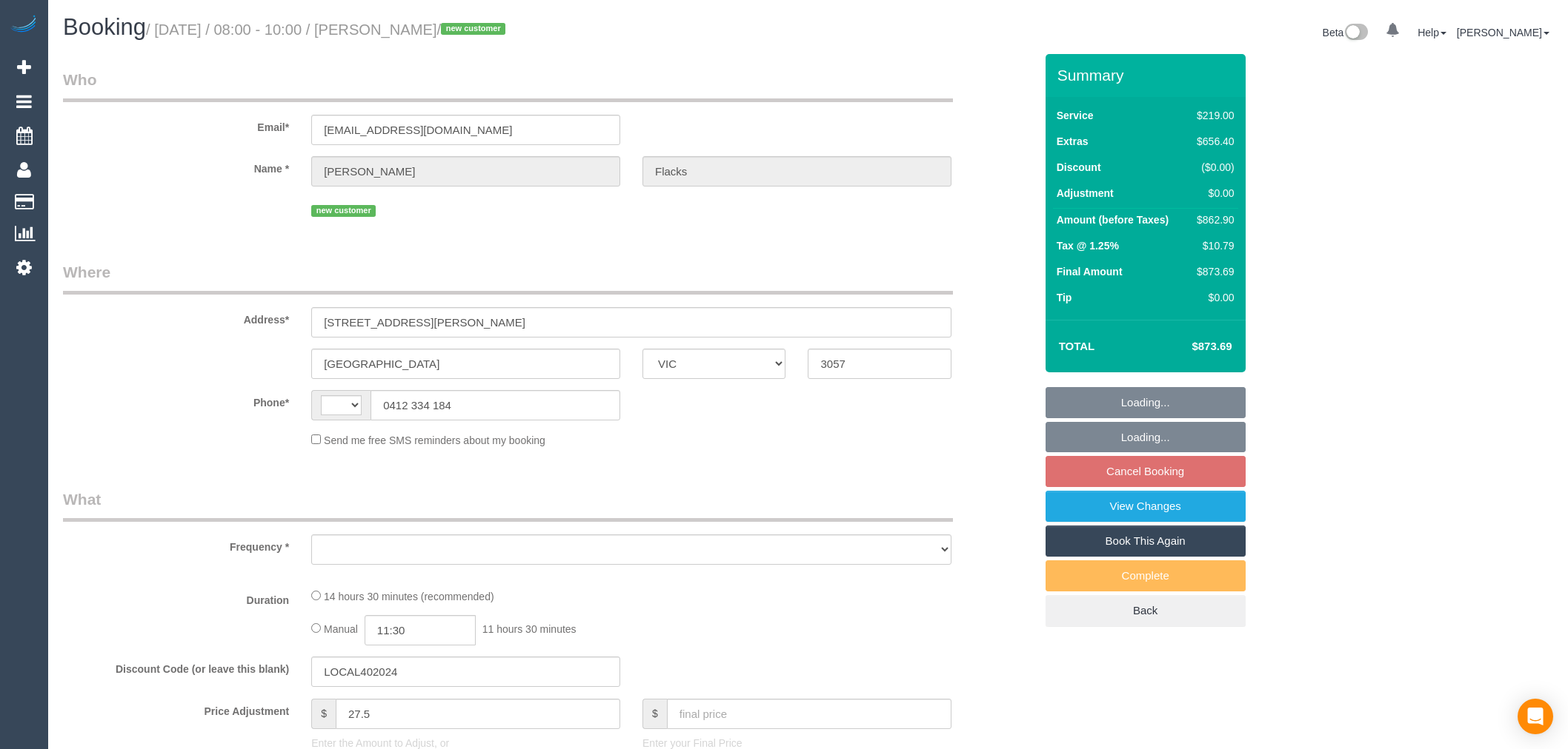
select select "VIC"
select select "string:AU"
select select "object:570"
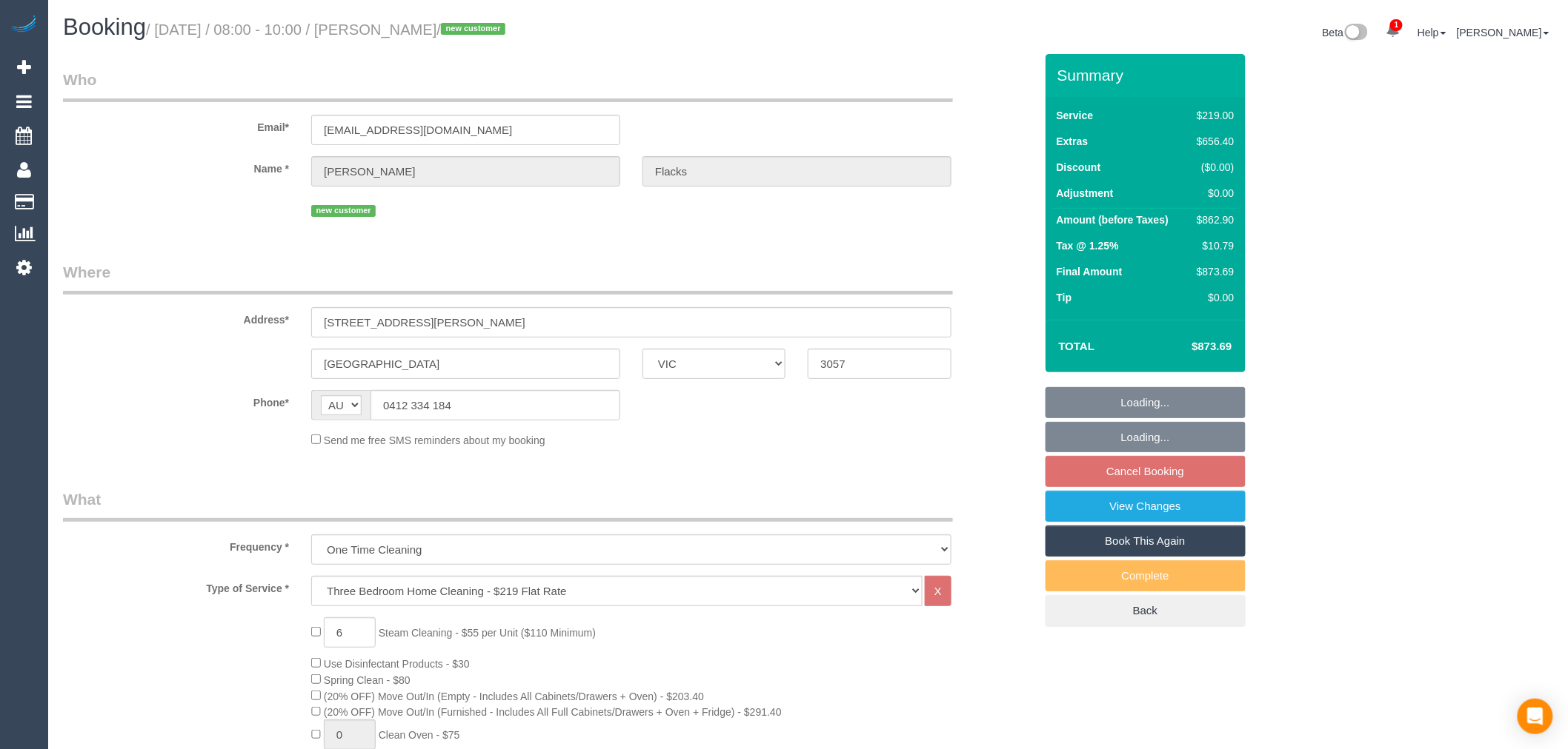
select select "string:stripe-pm_1S4y5m2GScqysDRVY30JfYcm"
select select "number:28"
select select "number:14"
select select "number:19"
select select "number:36"
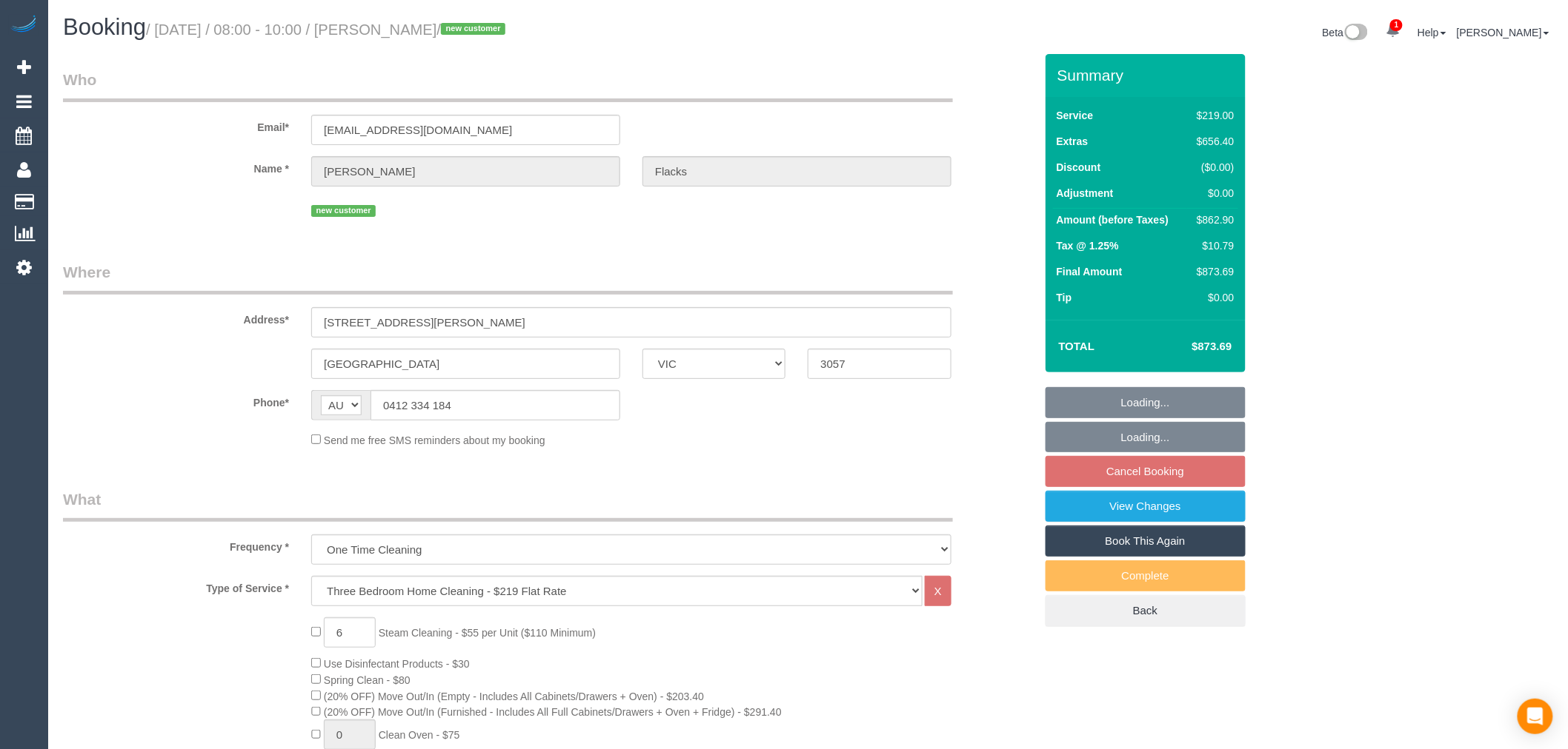
select select "number:13"
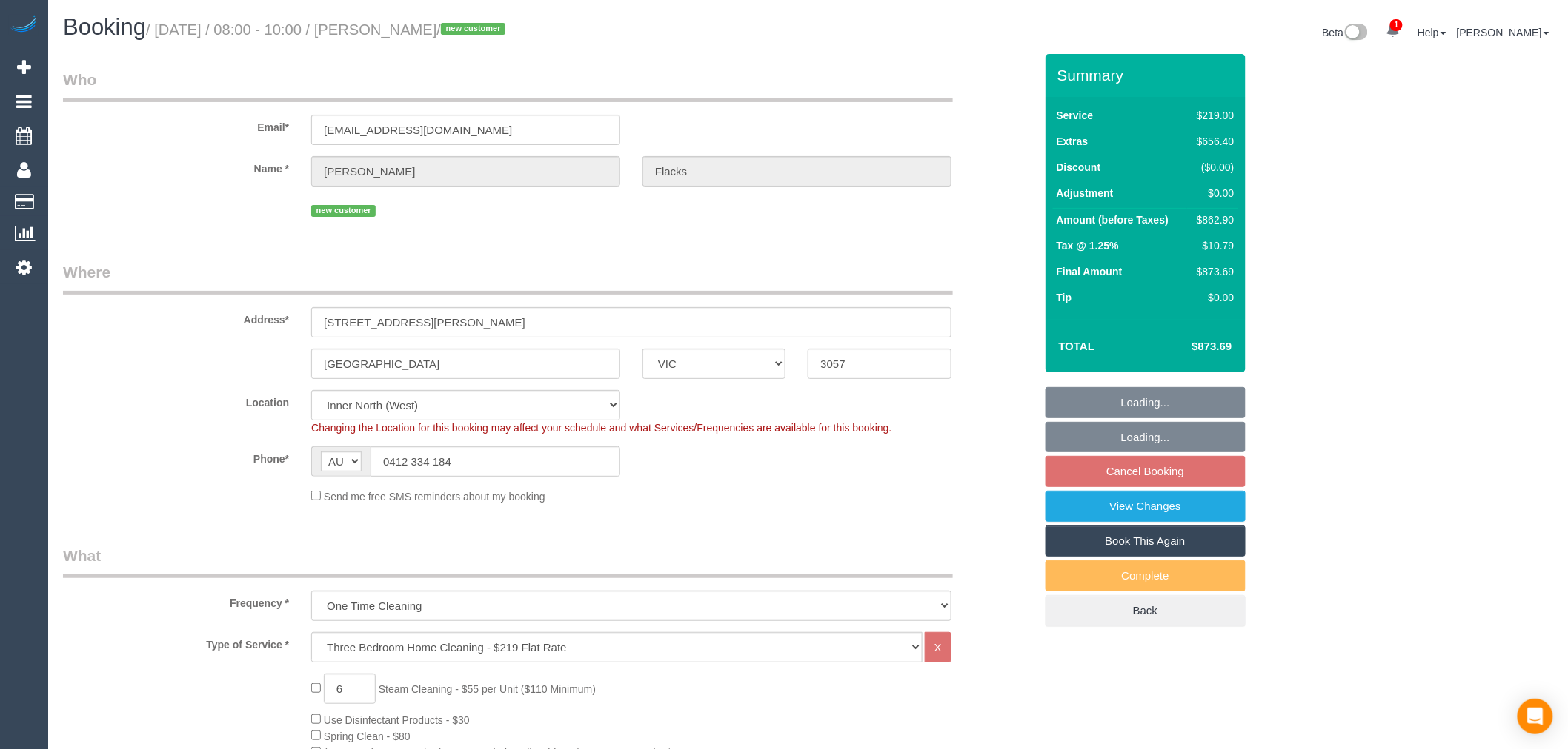
select select "object:819"
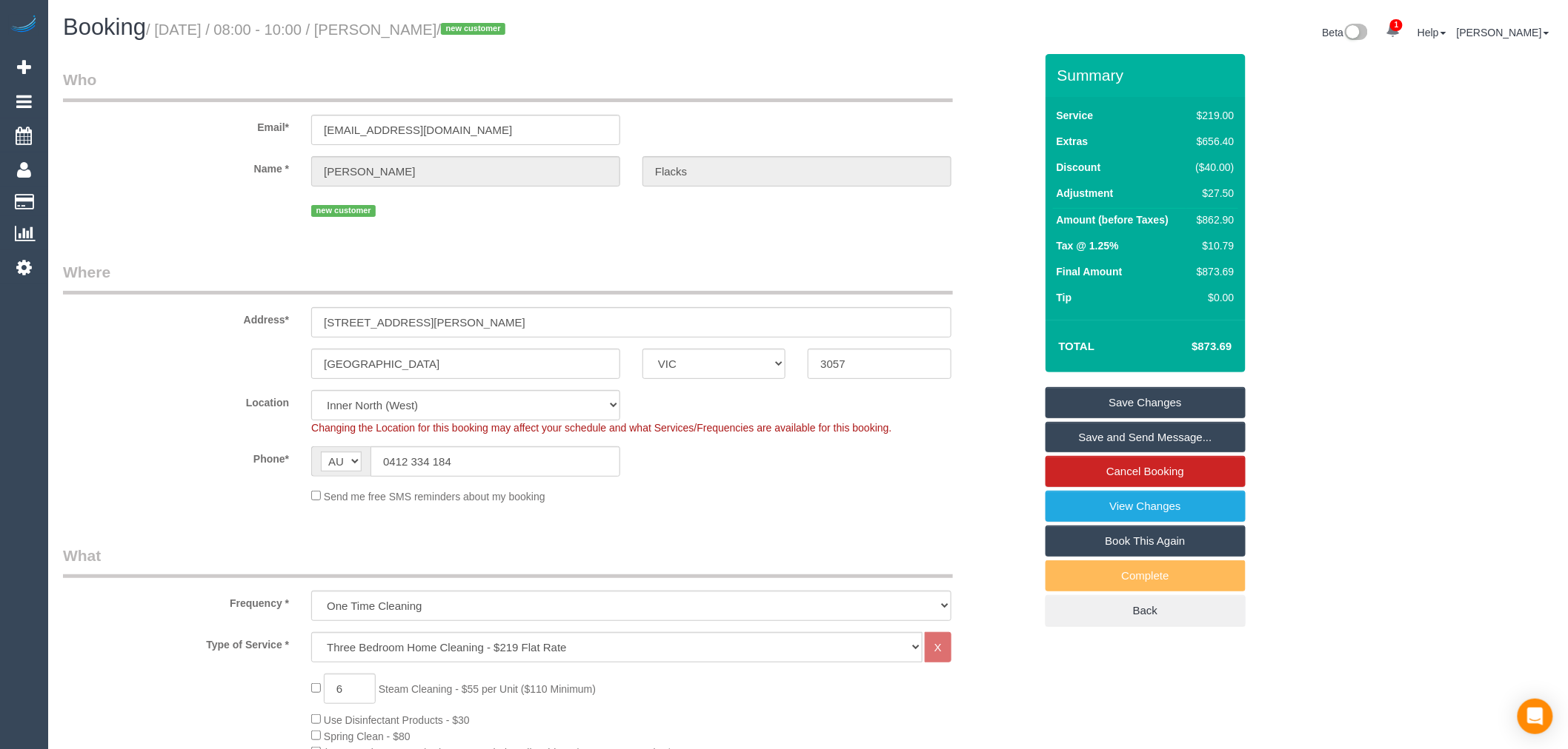
click at [1158, 437] on link "Save and Send Message..." at bounding box center [1146, 438] width 200 height 31
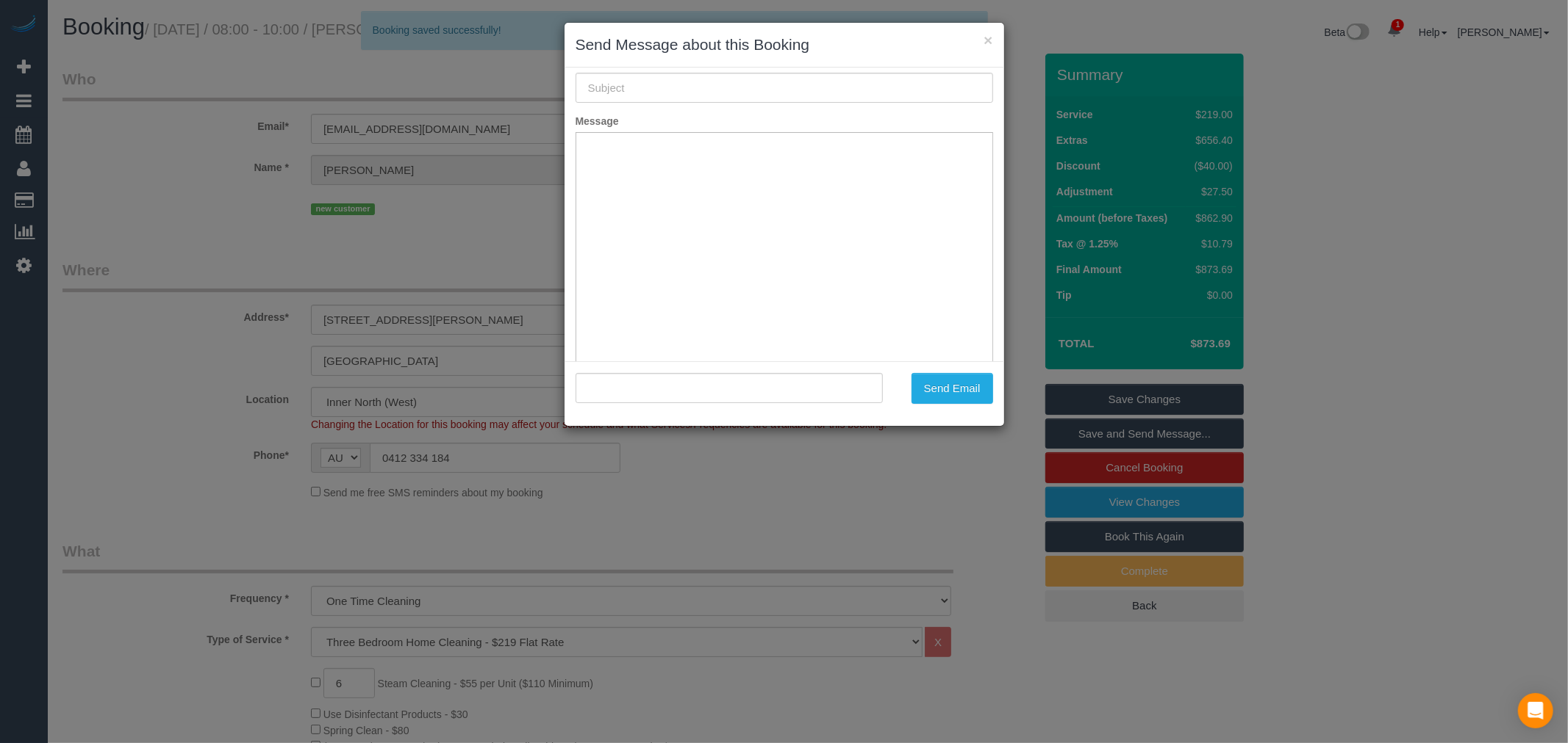
scroll to position [107, 0]
type input "Booking Confirmed"
type input ""Nate Flacks" <nate.flacks@gmail.com>"
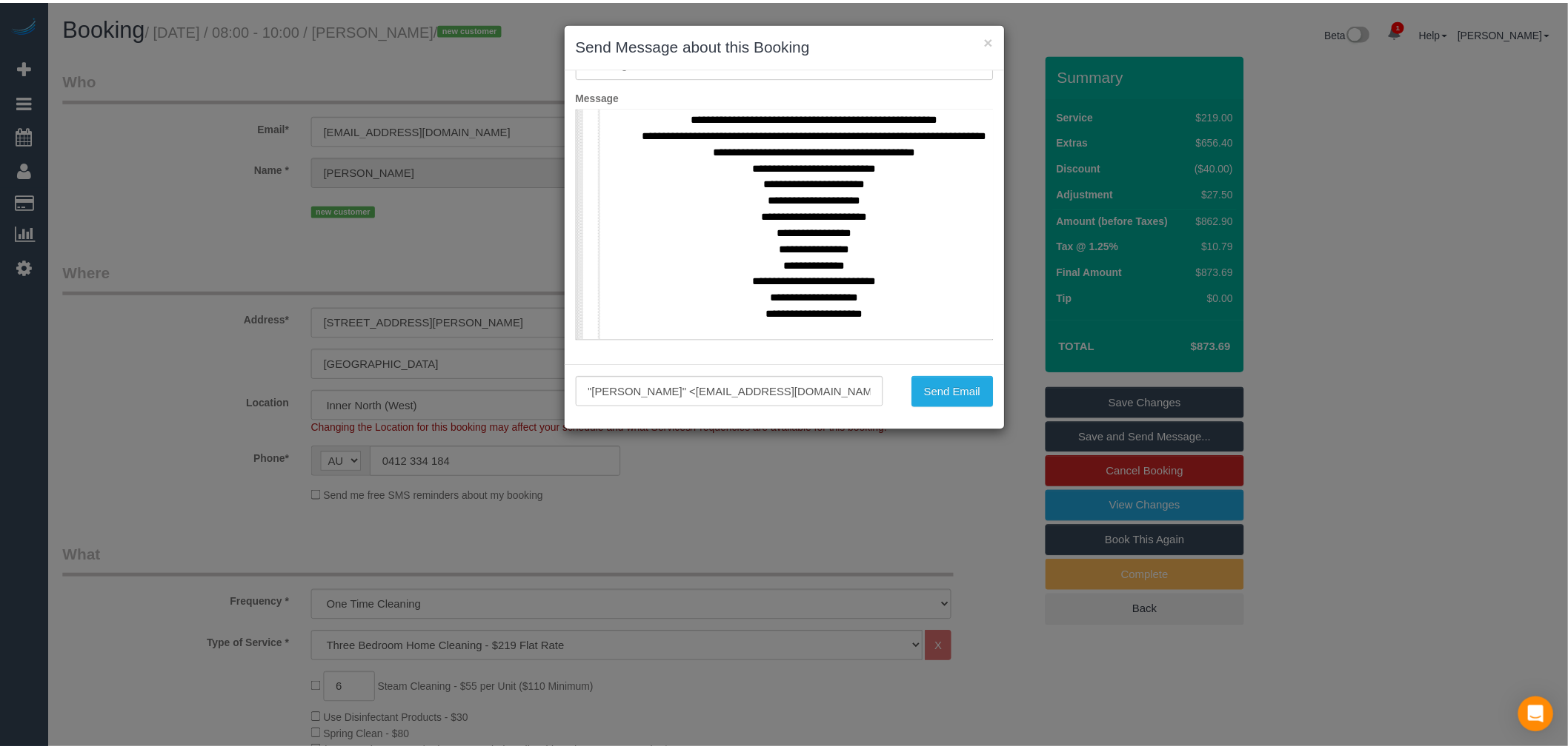
scroll to position [823, 0]
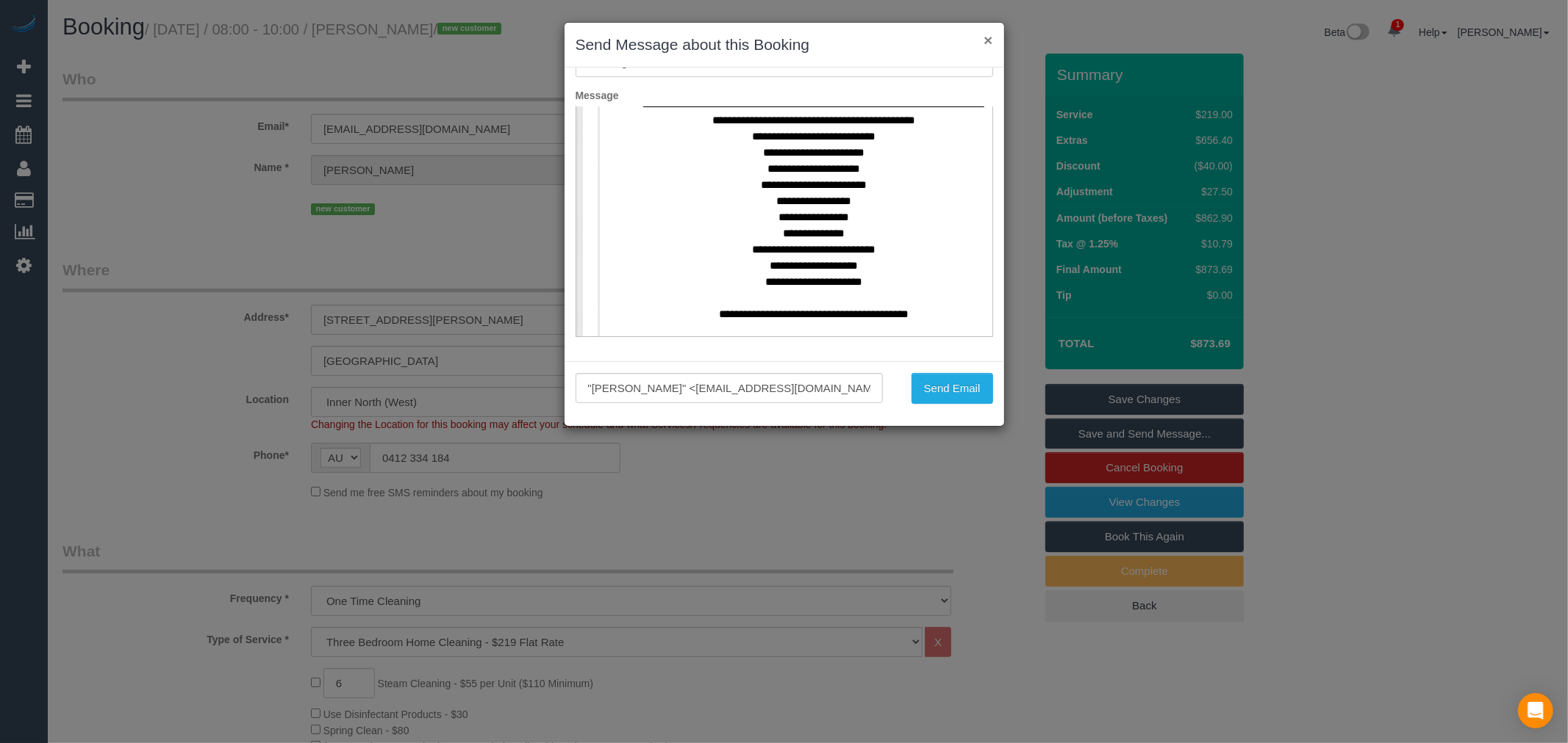
click at [983, 41] on button "×" at bounding box center [988, 40] width 9 height 15
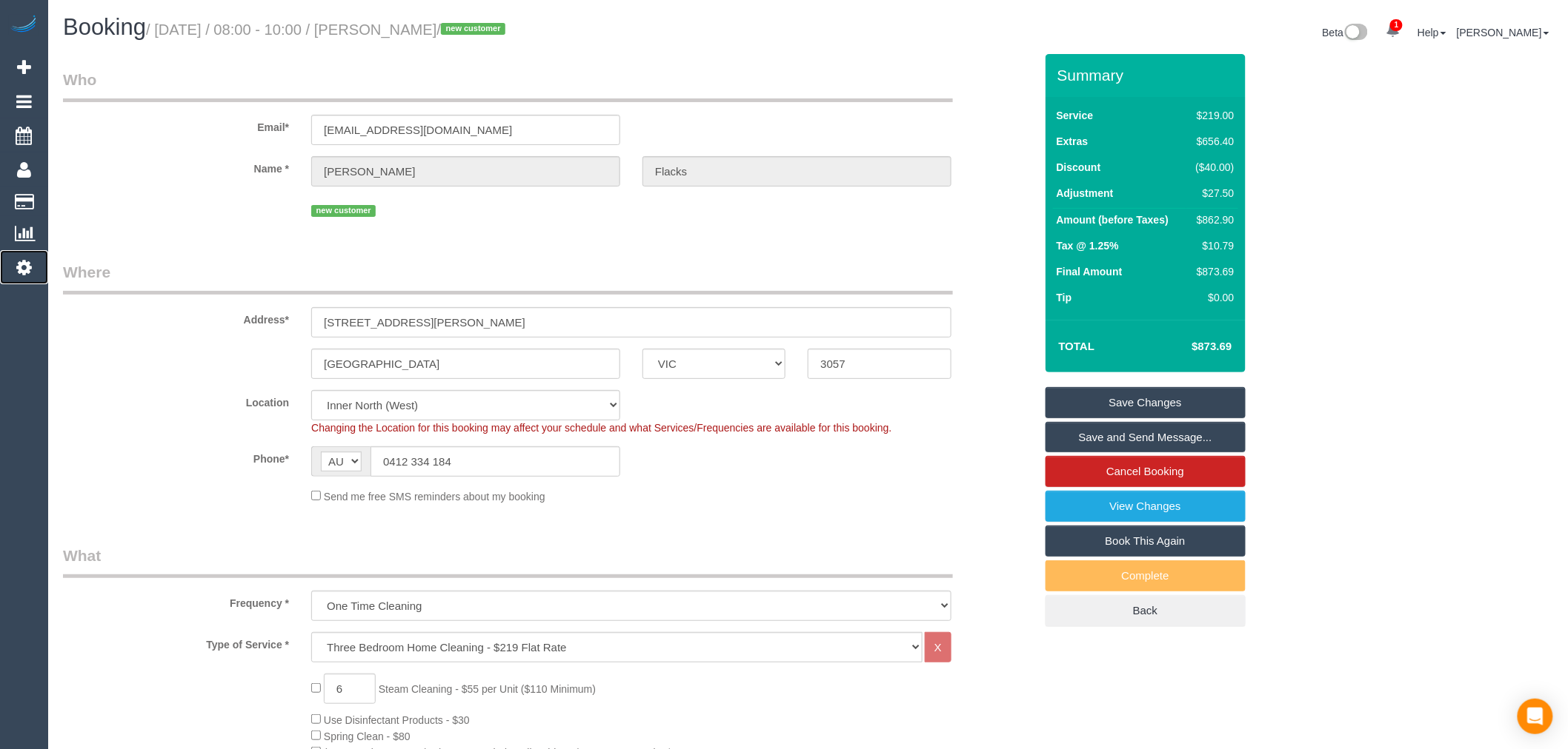
click at [37, 270] on link "Settings" at bounding box center [24, 268] width 48 height 34
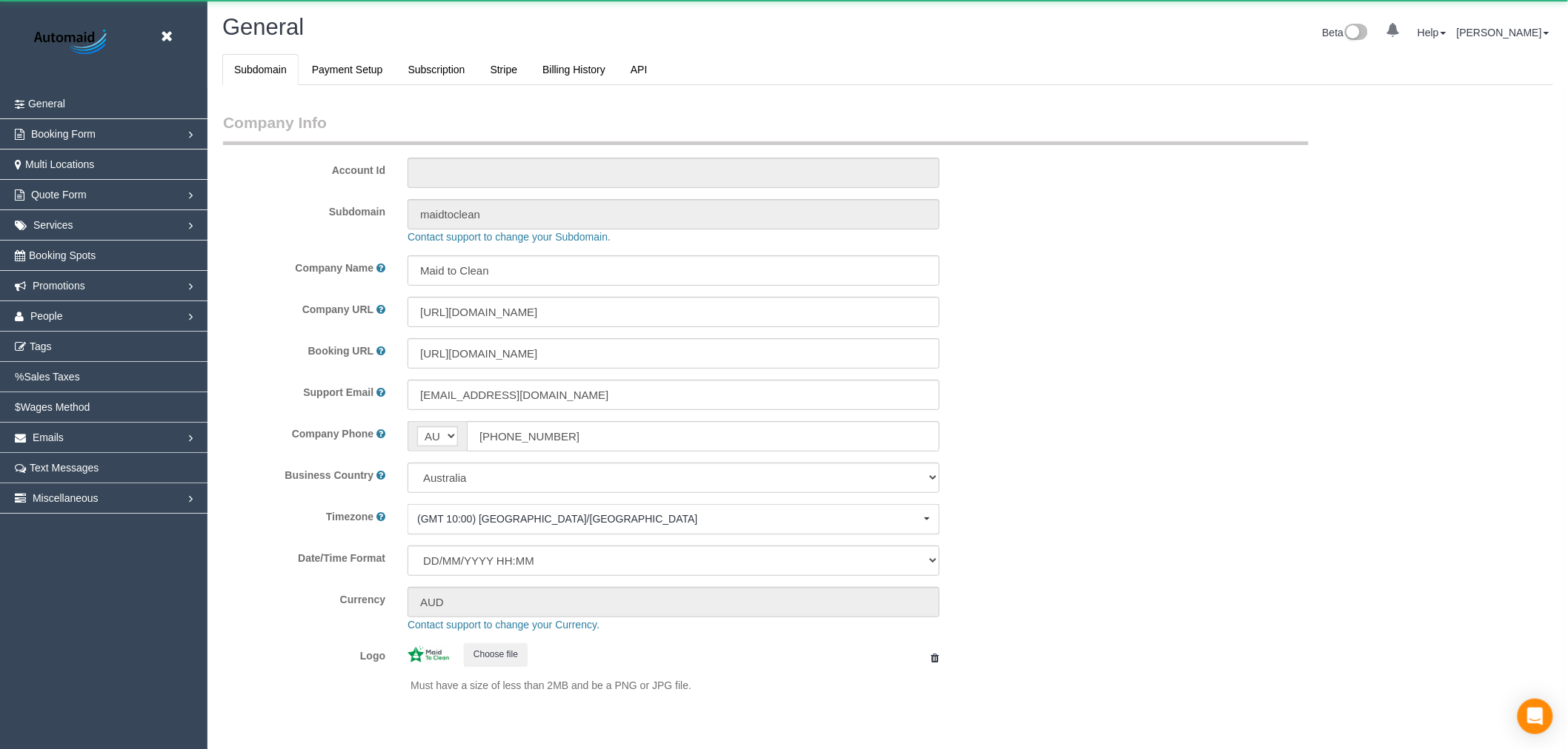
scroll to position [3336, 1568]
select select "1"
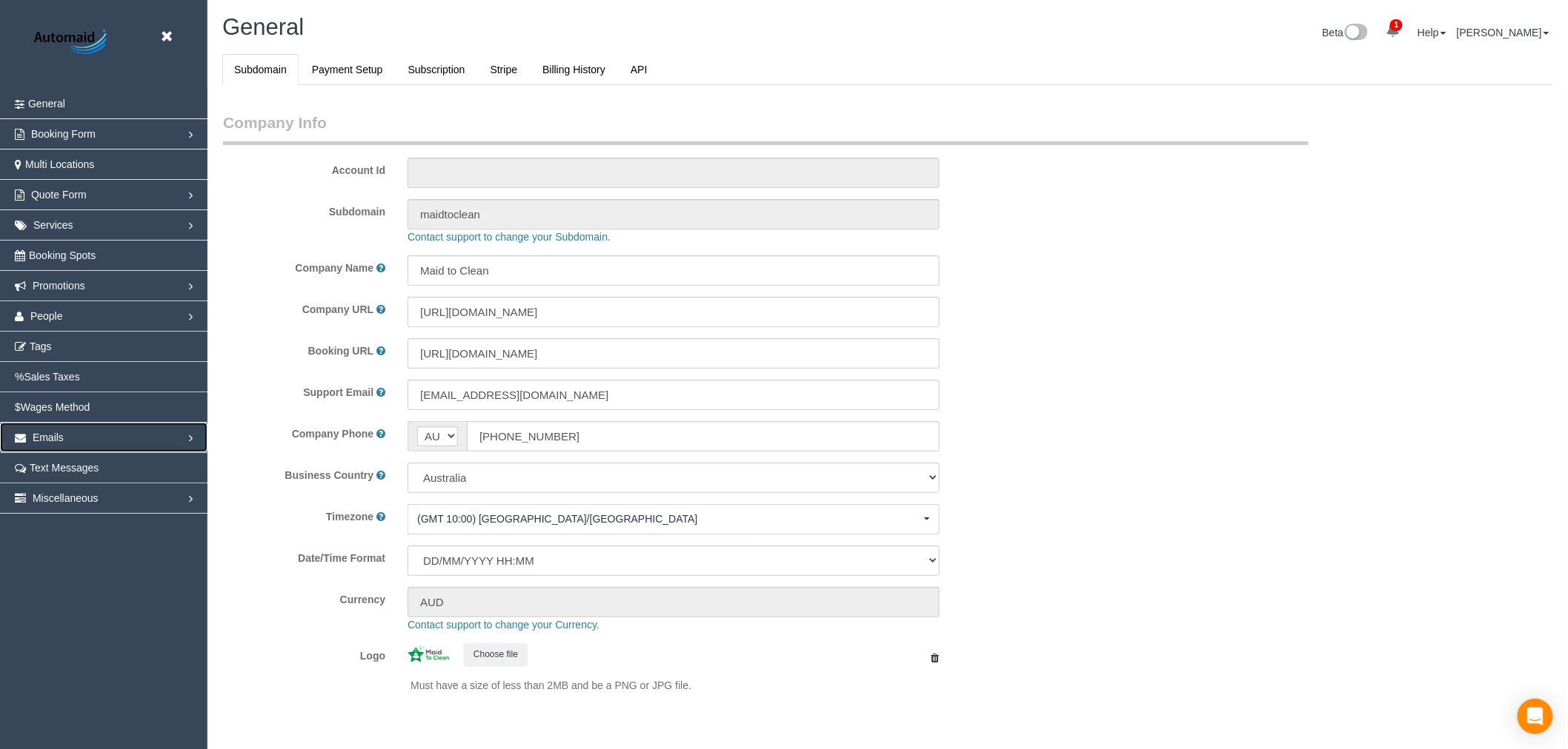
click at [109, 444] on link "Emails" at bounding box center [104, 438] width 207 height 30
click at [87, 477] on link "Email Templates" at bounding box center [104, 468] width 207 height 30
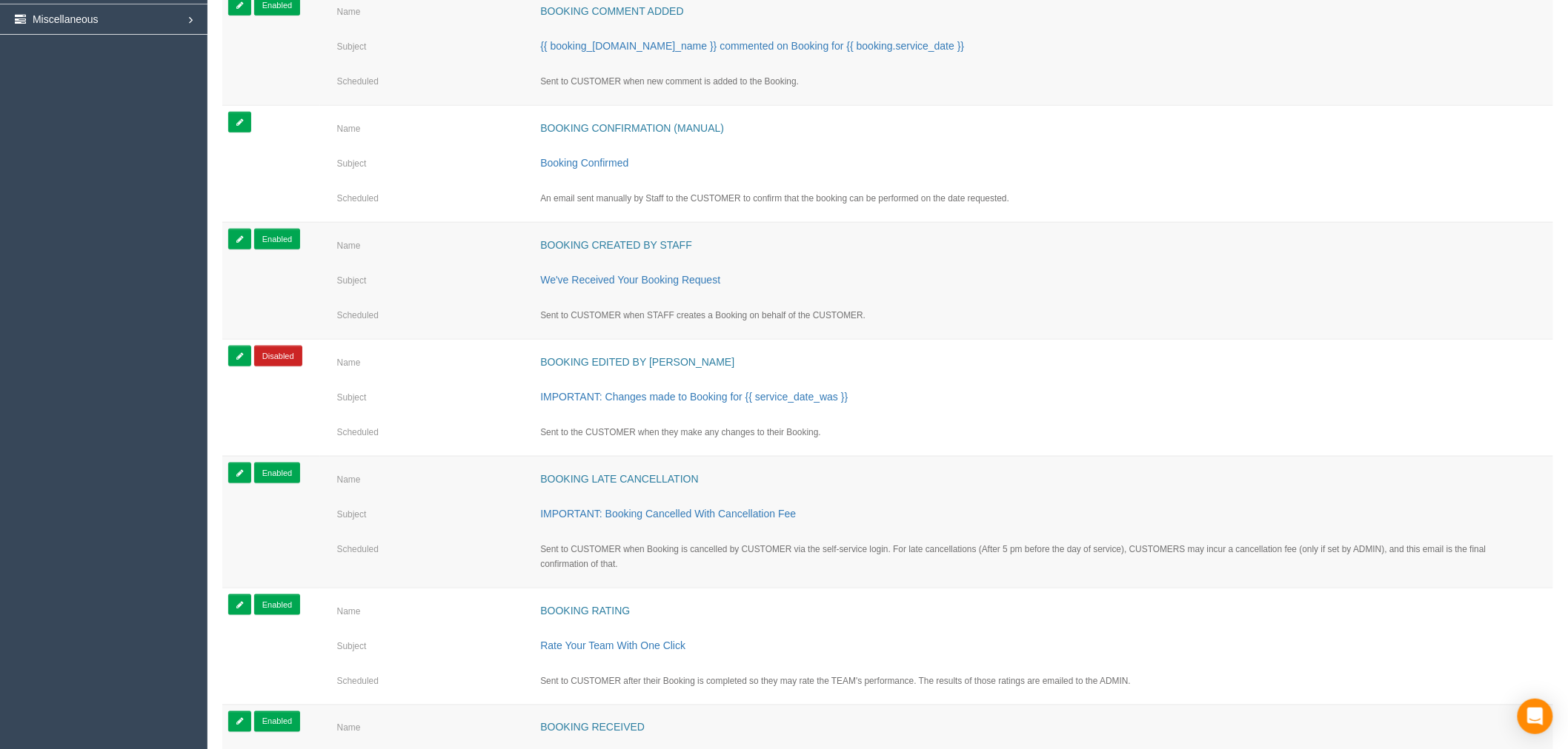
scroll to position [164, 0]
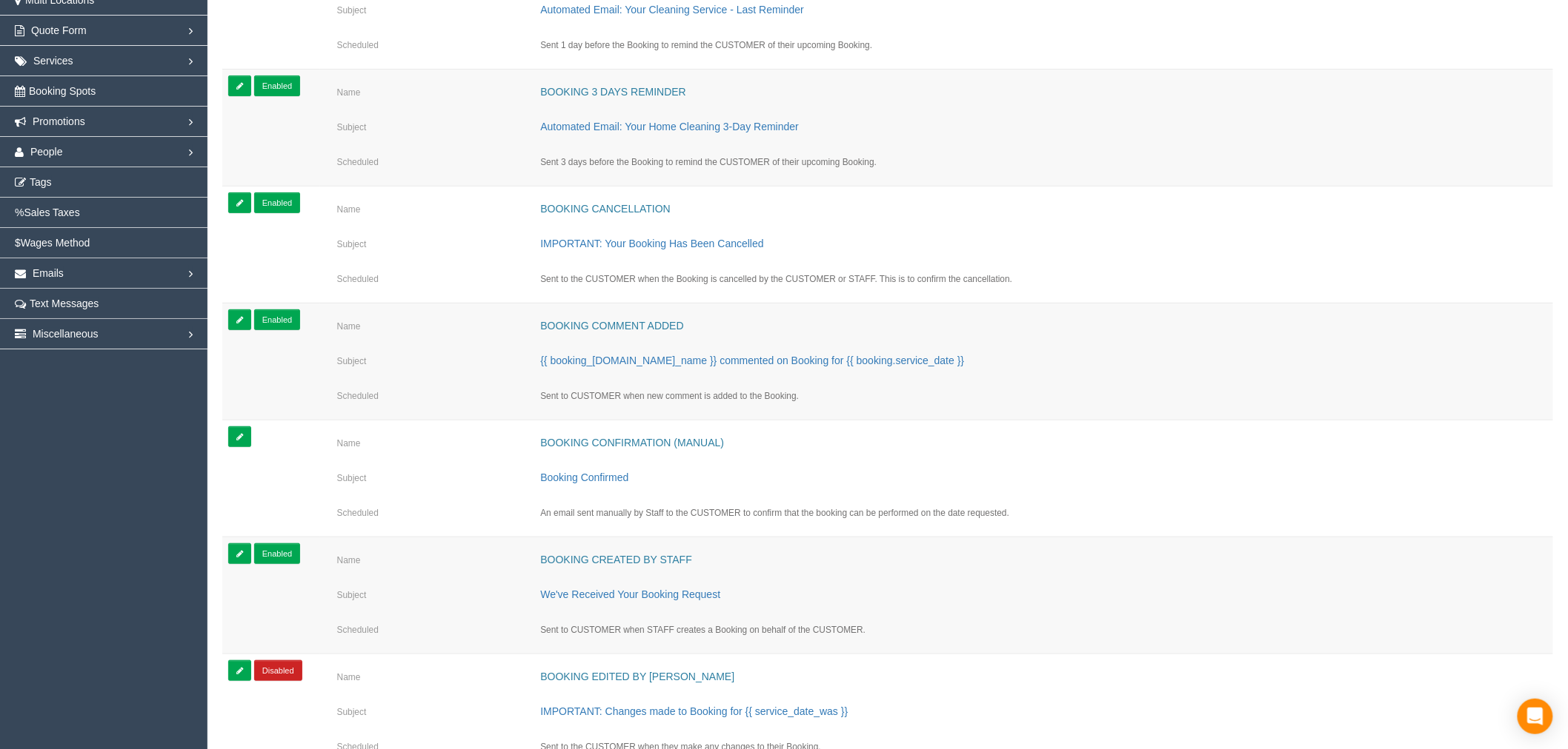
click at [653, 458] on td "Booking Confirmation (Manual)" at bounding box center [1037, 444] width 1018 height 34
click at [654, 446] on link "Booking Confirmation (Manual)" at bounding box center [632, 442] width 184 height 12
select select "number:35"
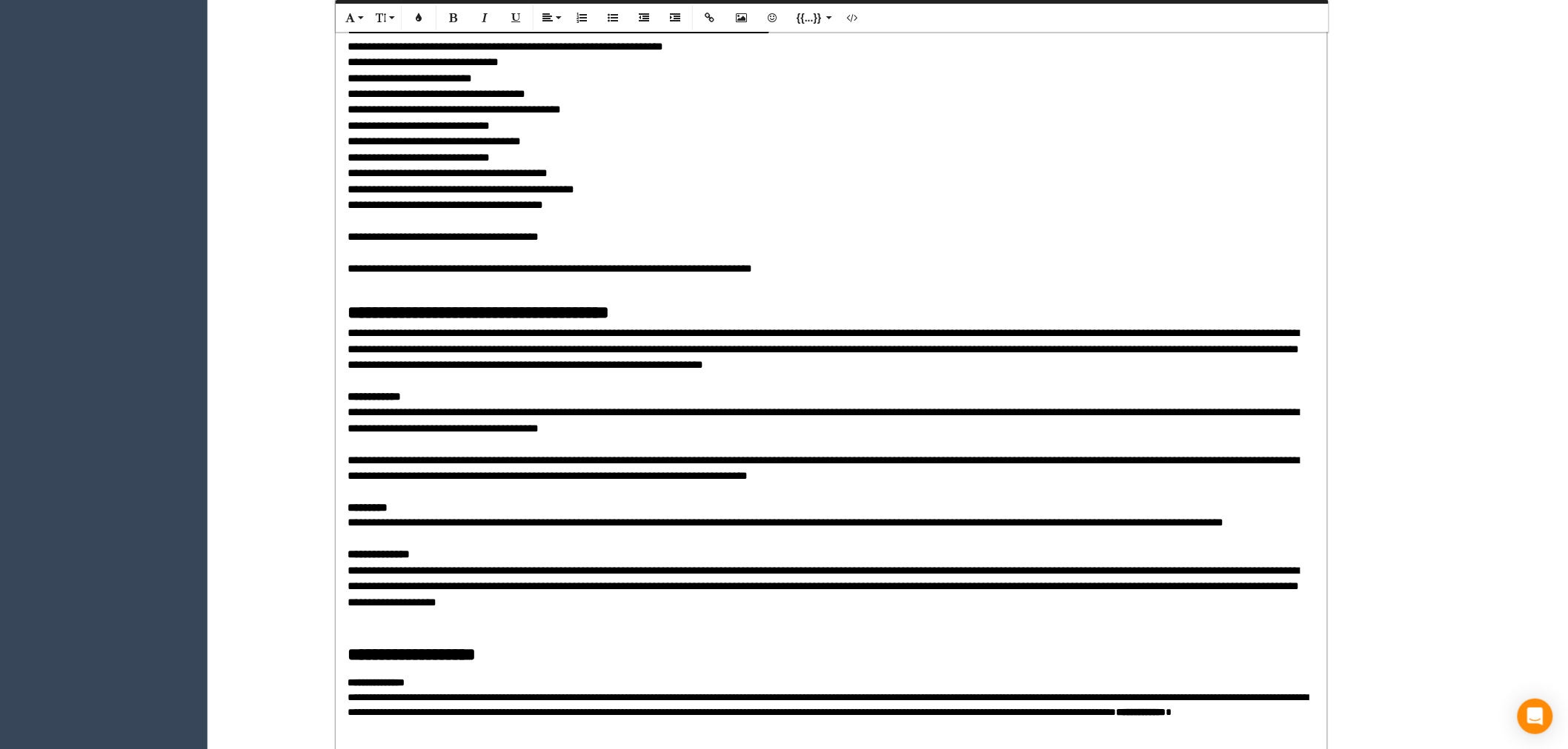
scroll to position [493, 0]
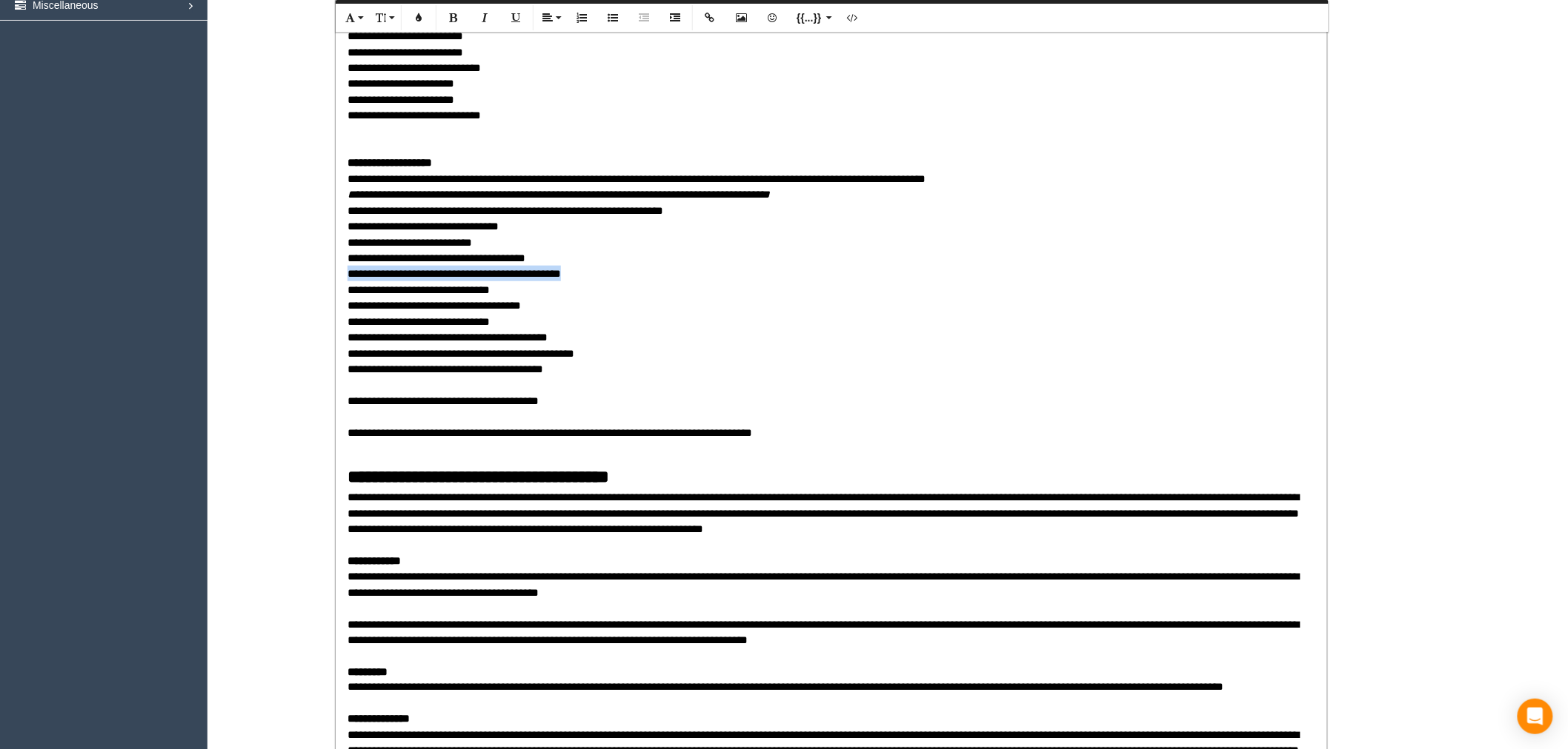
drag, startPoint x: 574, startPoint y: 271, endPoint x: 341, endPoint y: 279, distance: 233.1
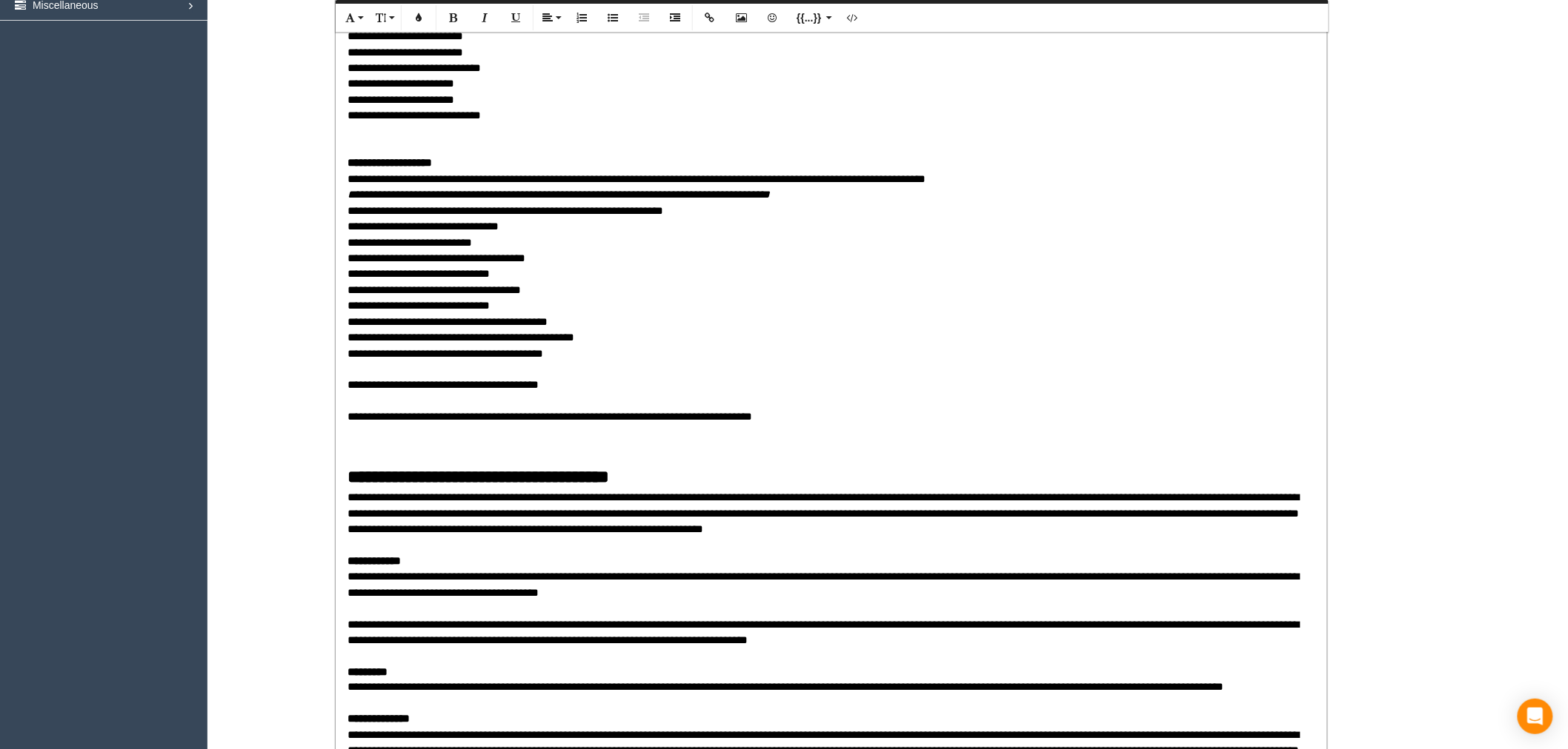
scroll to position [70147, 72526]
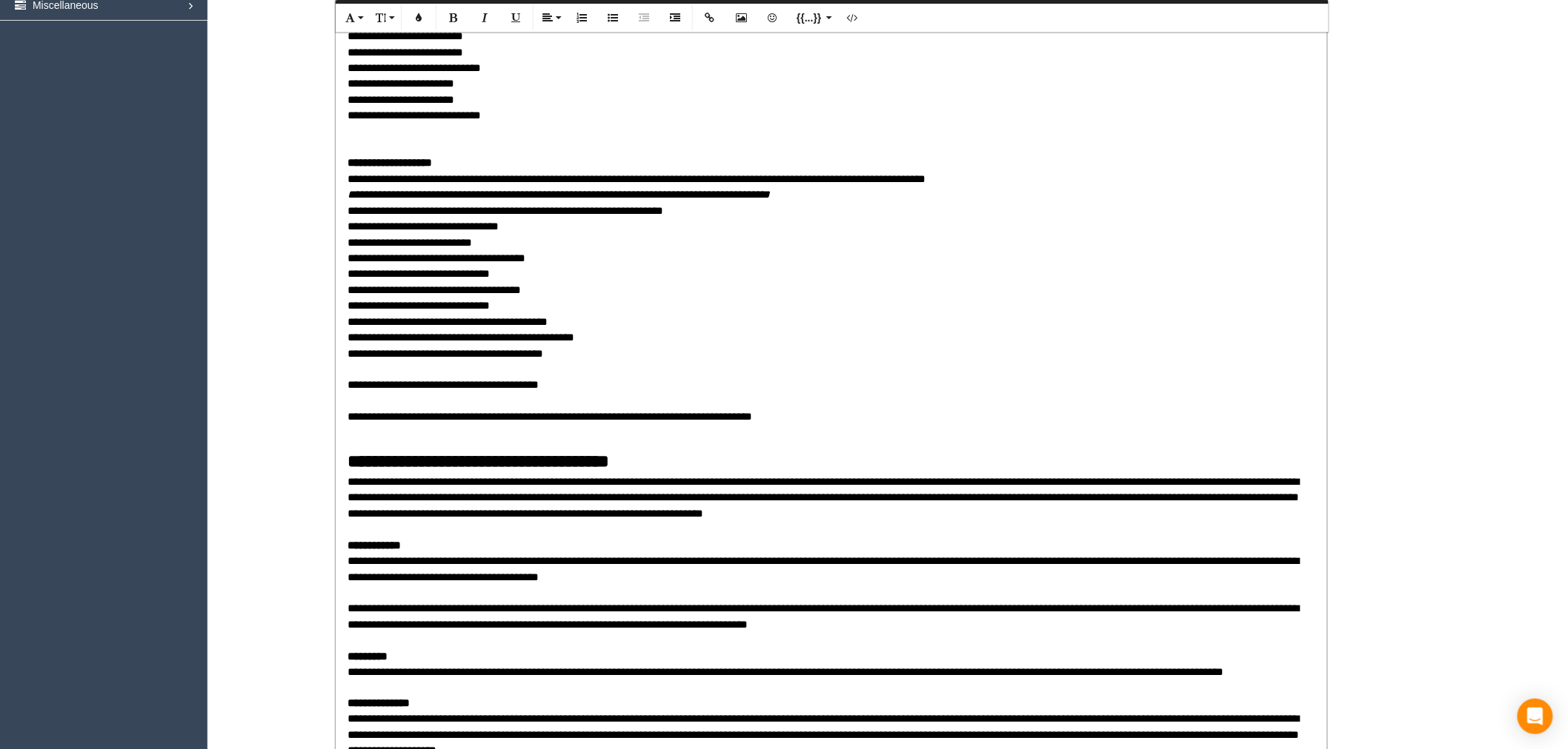
click at [550, 290] on p "**********" at bounding box center [831, 218] width 968 height 444
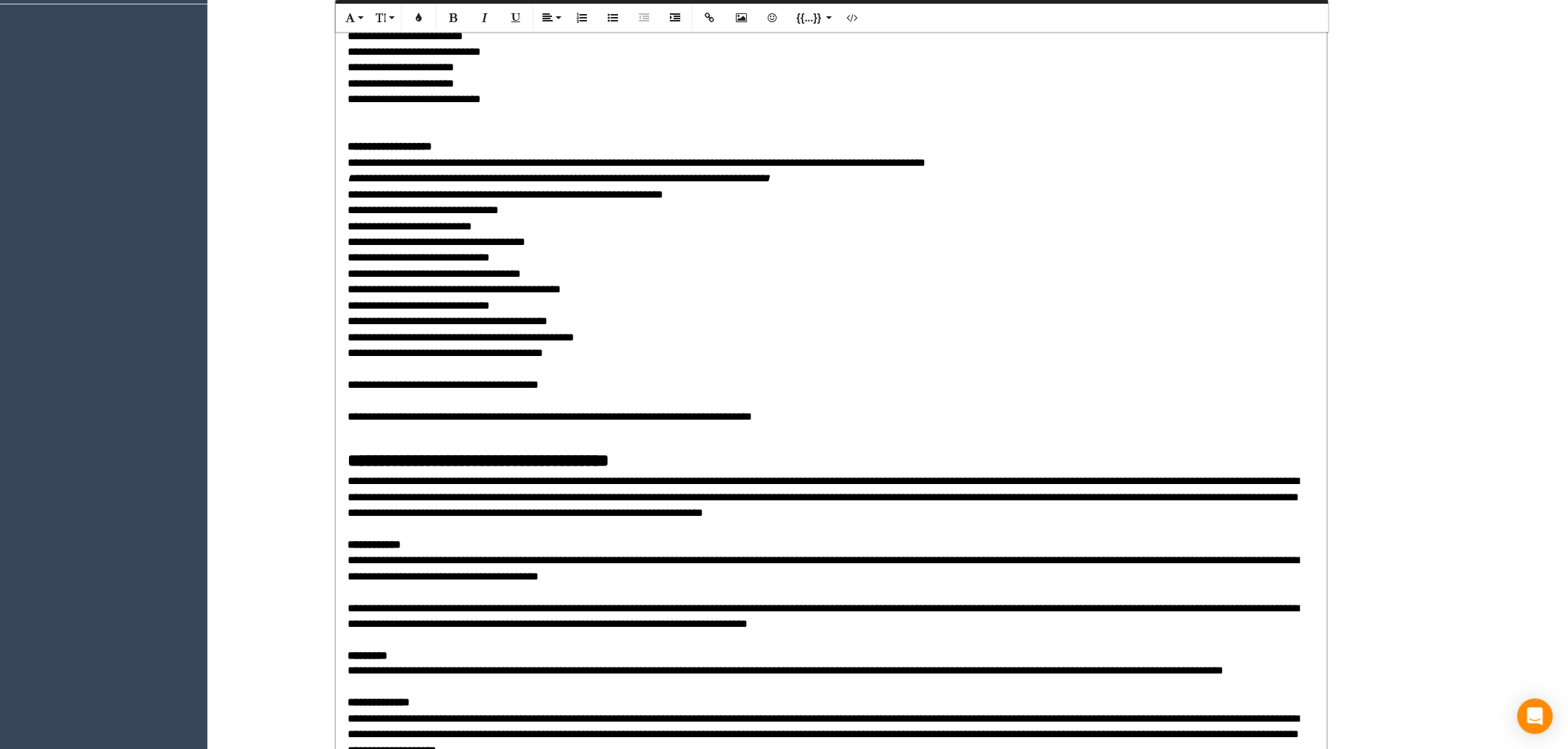
click at [697, 252] on p "**********" at bounding box center [831, 210] width 968 height 459
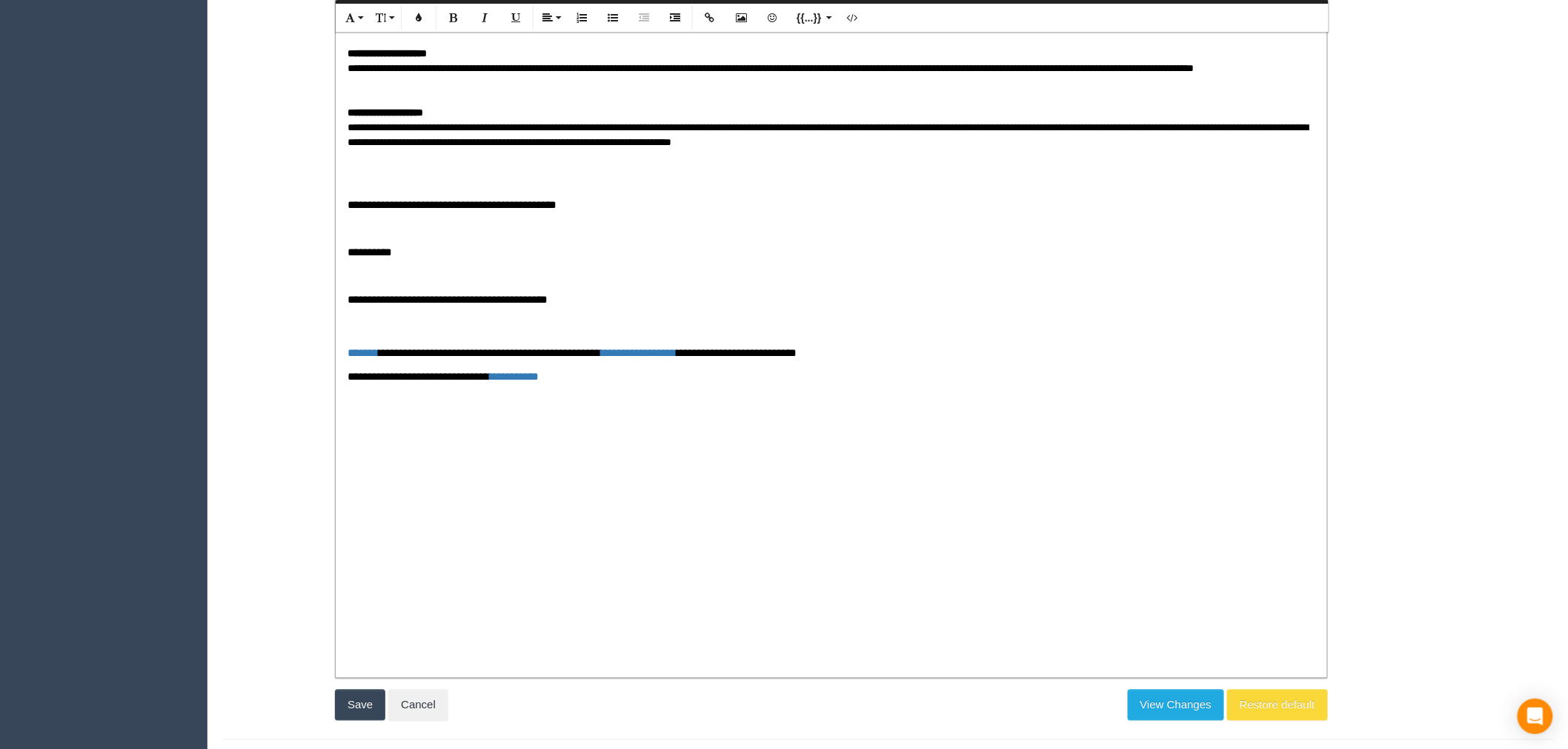
scroll to position [3167, 0]
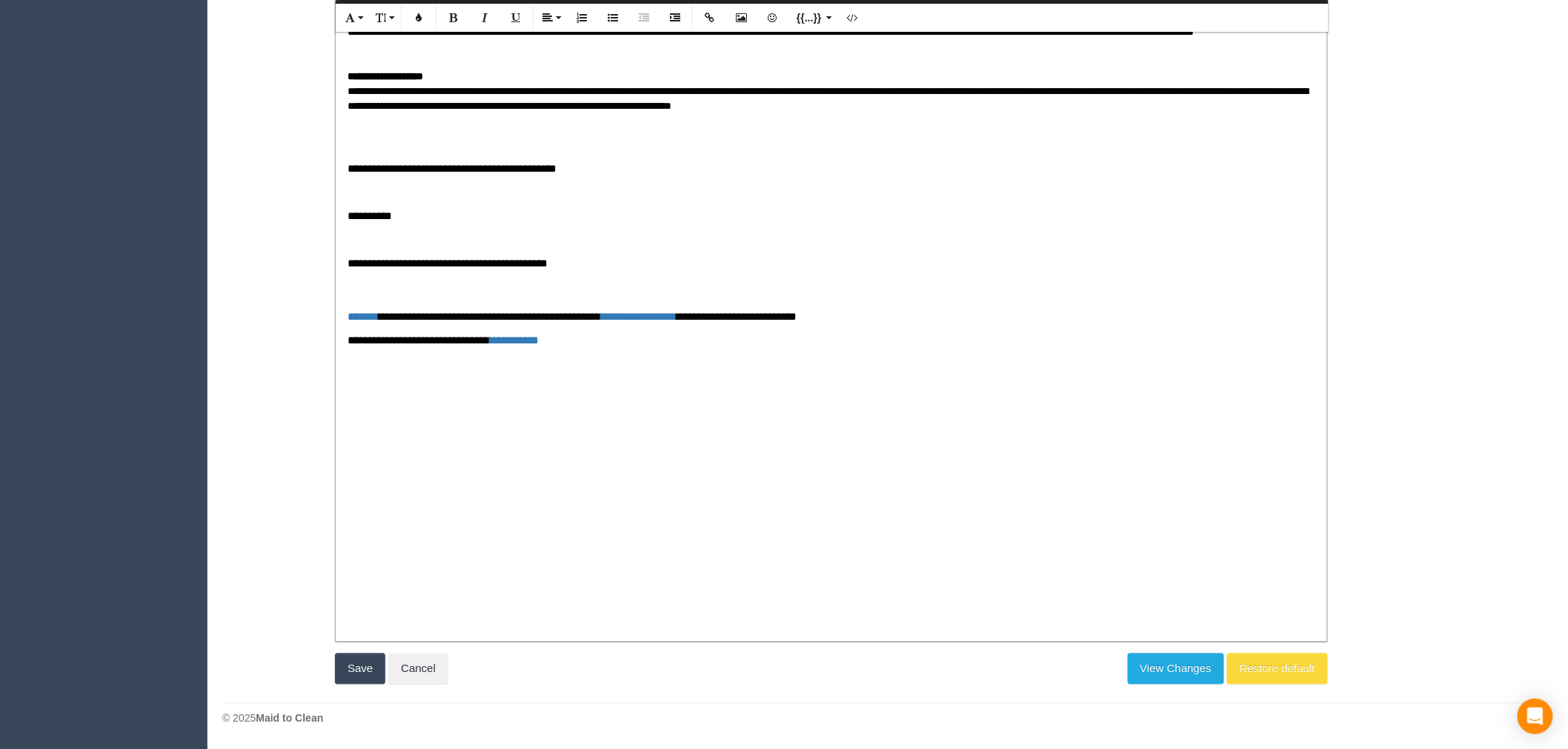
click at [348, 662] on button "Save" at bounding box center [360, 669] width 50 height 31
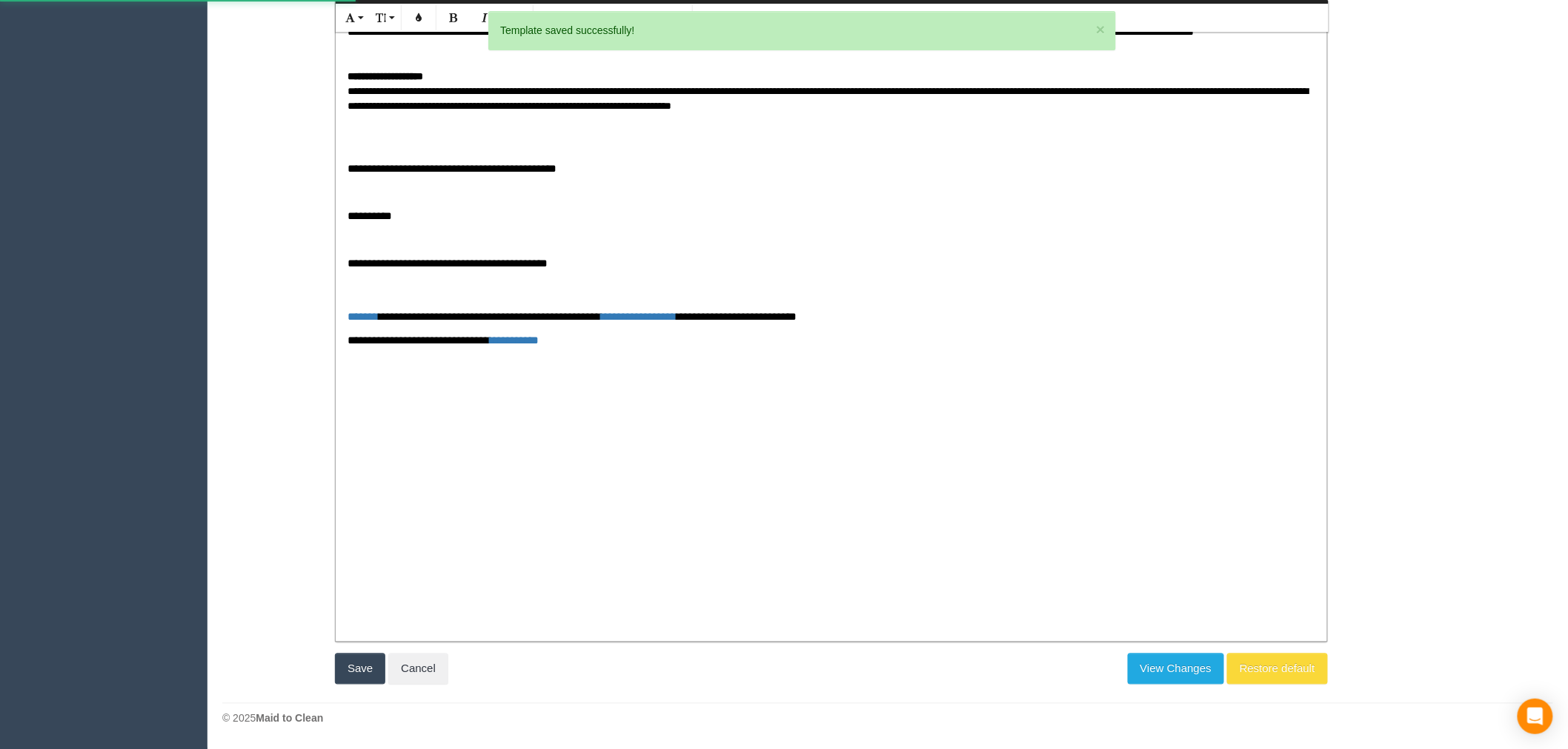
scroll to position [3256, 1568]
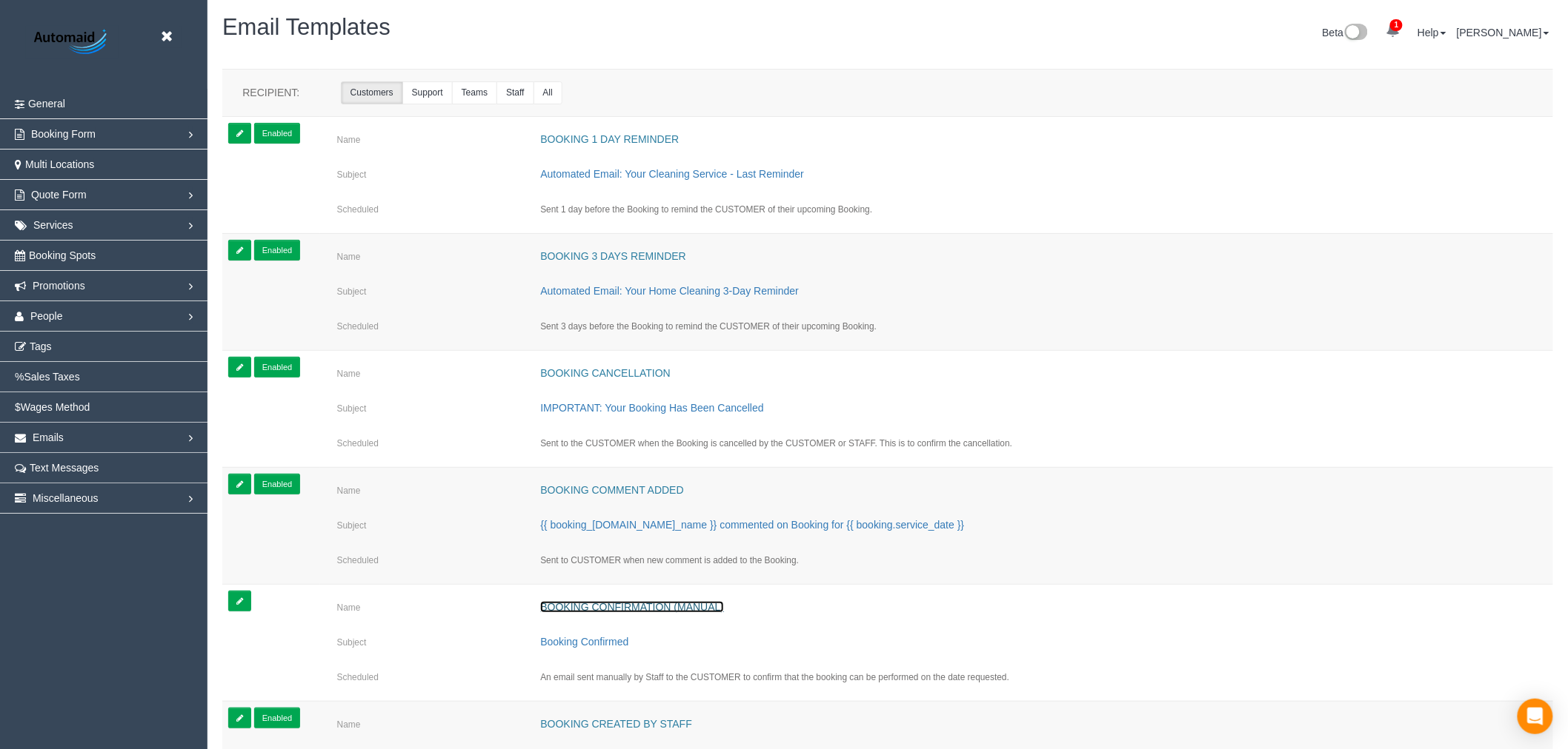
click at [690, 611] on link "Booking Confirmation (Manual)" at bounding box center [632, 606] width 184 height 12
select select "number:35"
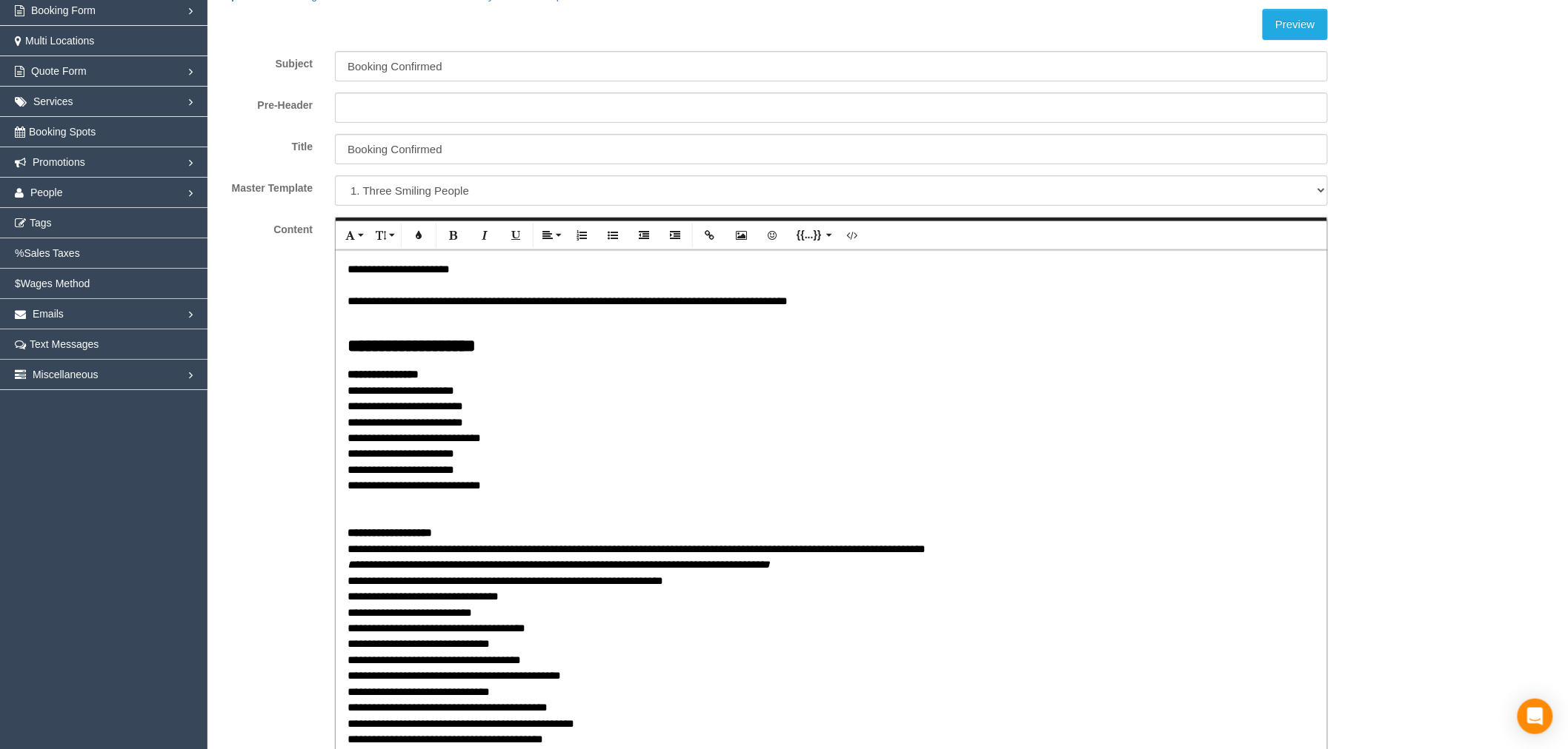
scroll to position [164, 0]
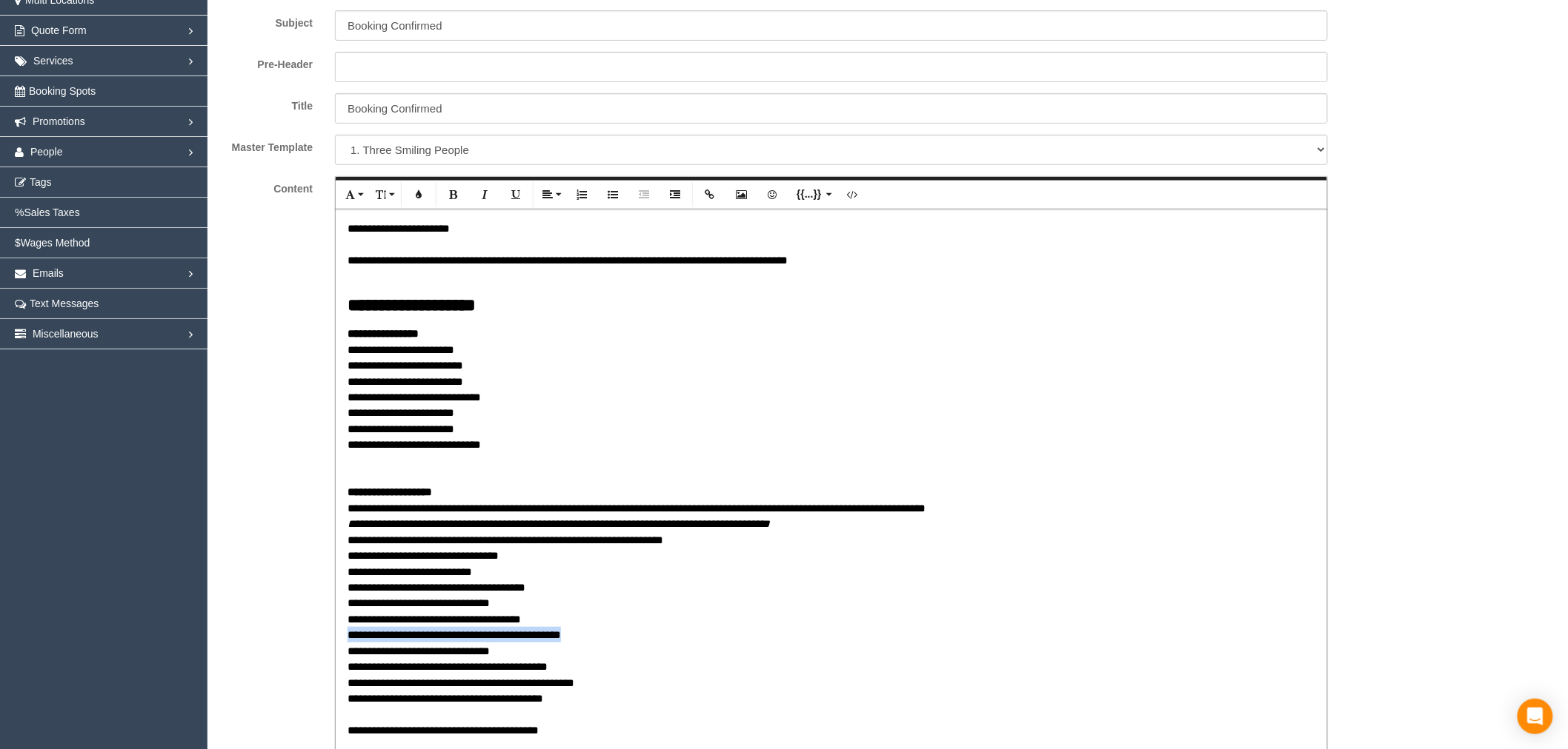
drag, startPoint x: 572, startPoint y: 637, endPoint x: 339, endPoint y: 629, distance: 233.1
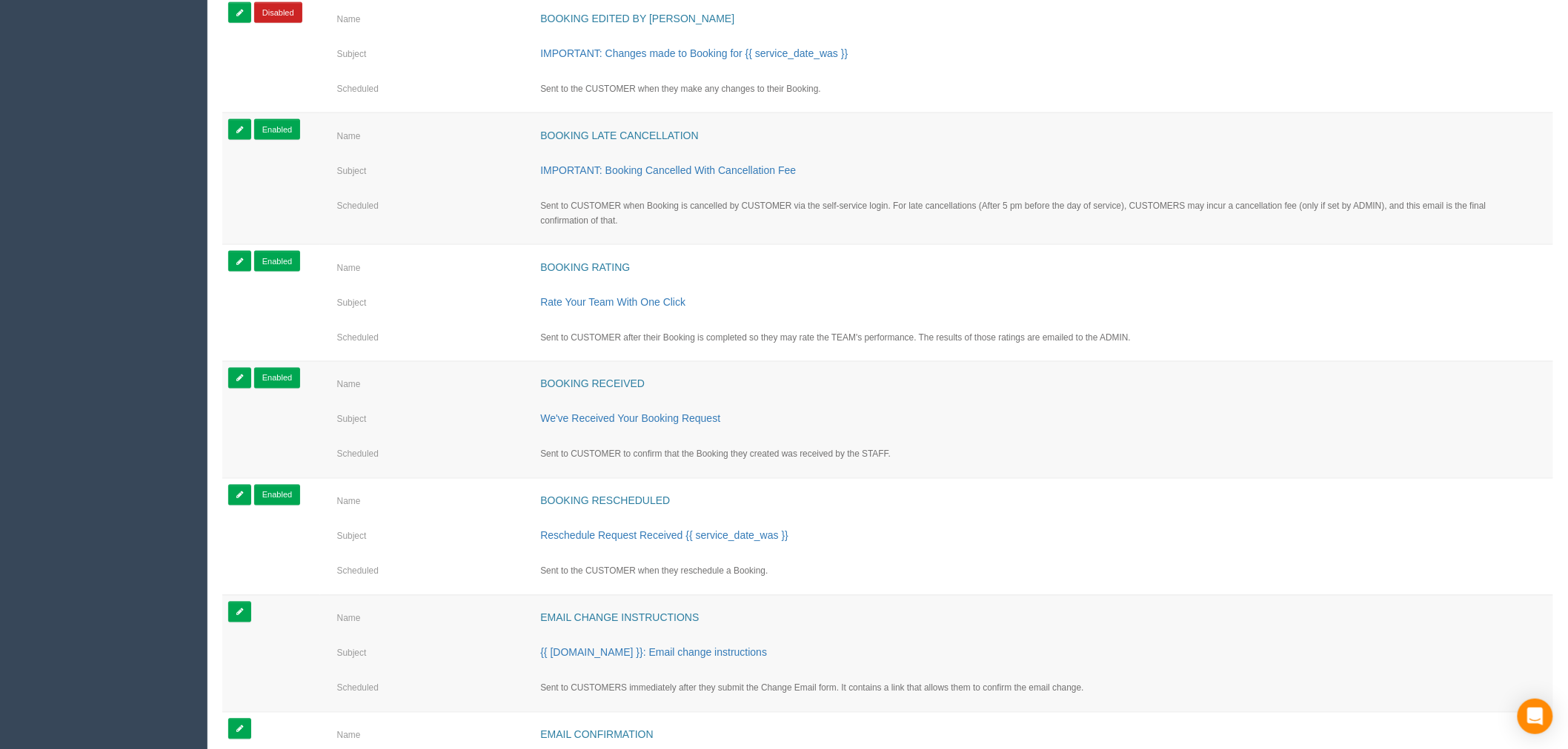
scroll to position [905, 0]
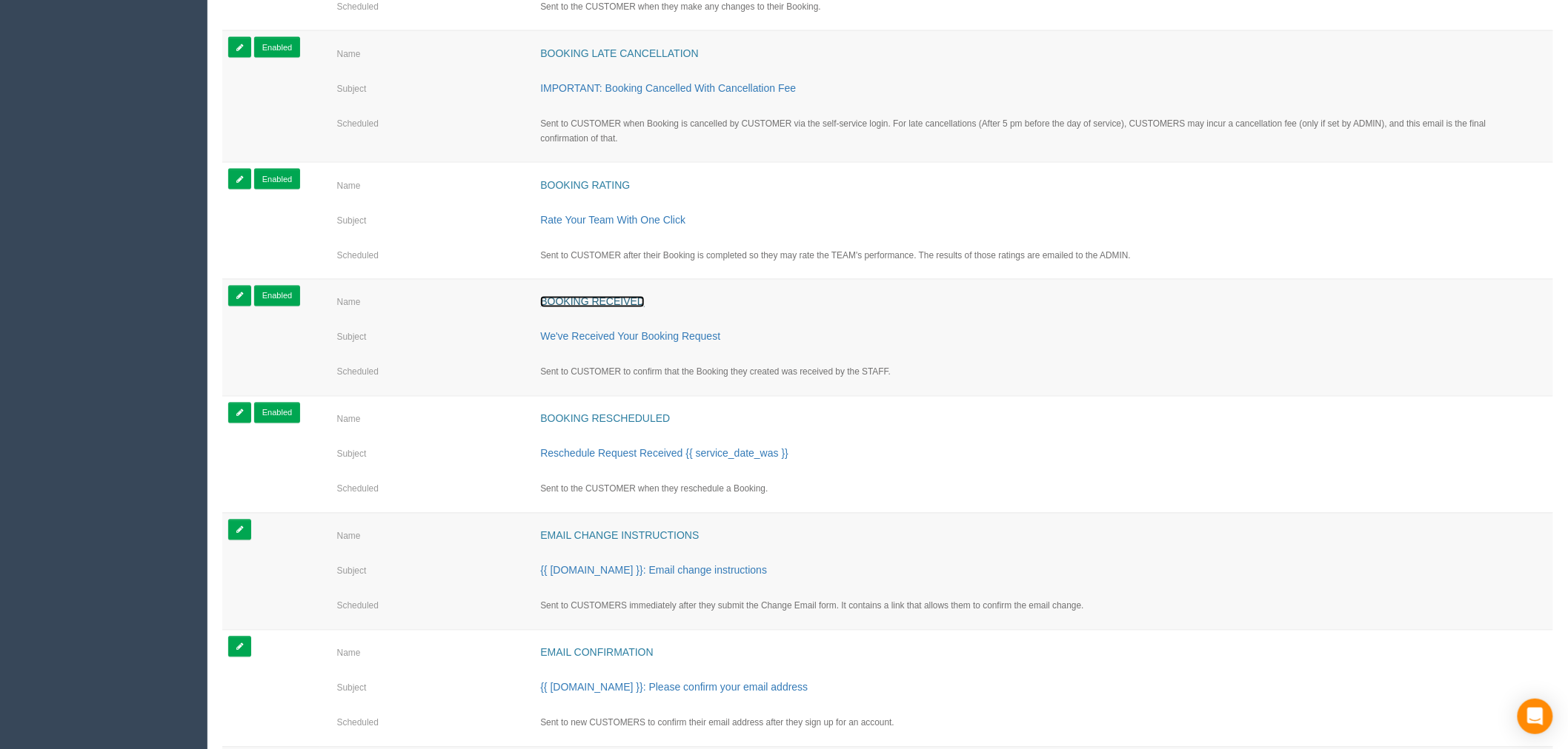
click at [605, 297] on link "Booking received" at bounding box center [592, 301] width 104 height 12
select select "number:35"
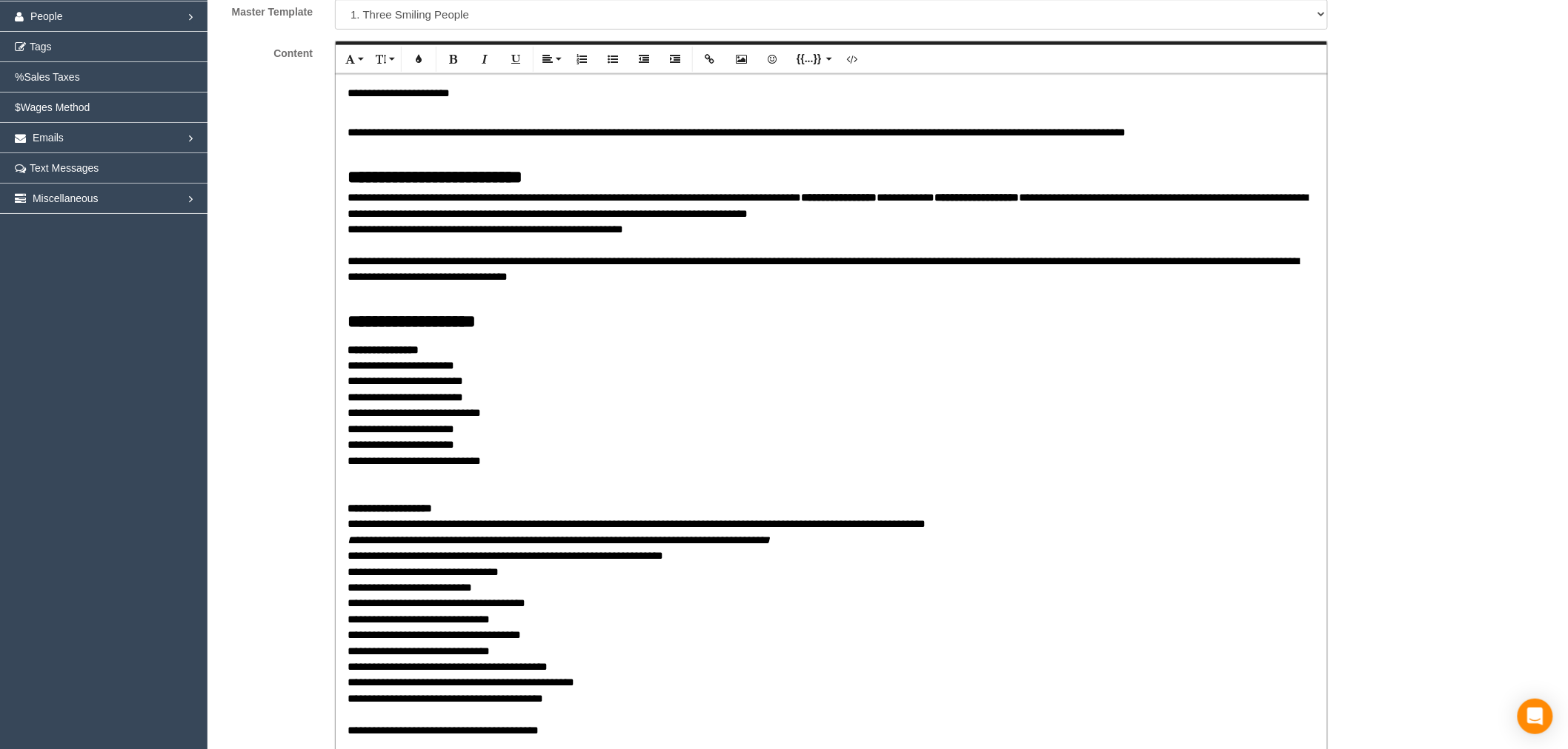
scroll to position [329, 0]
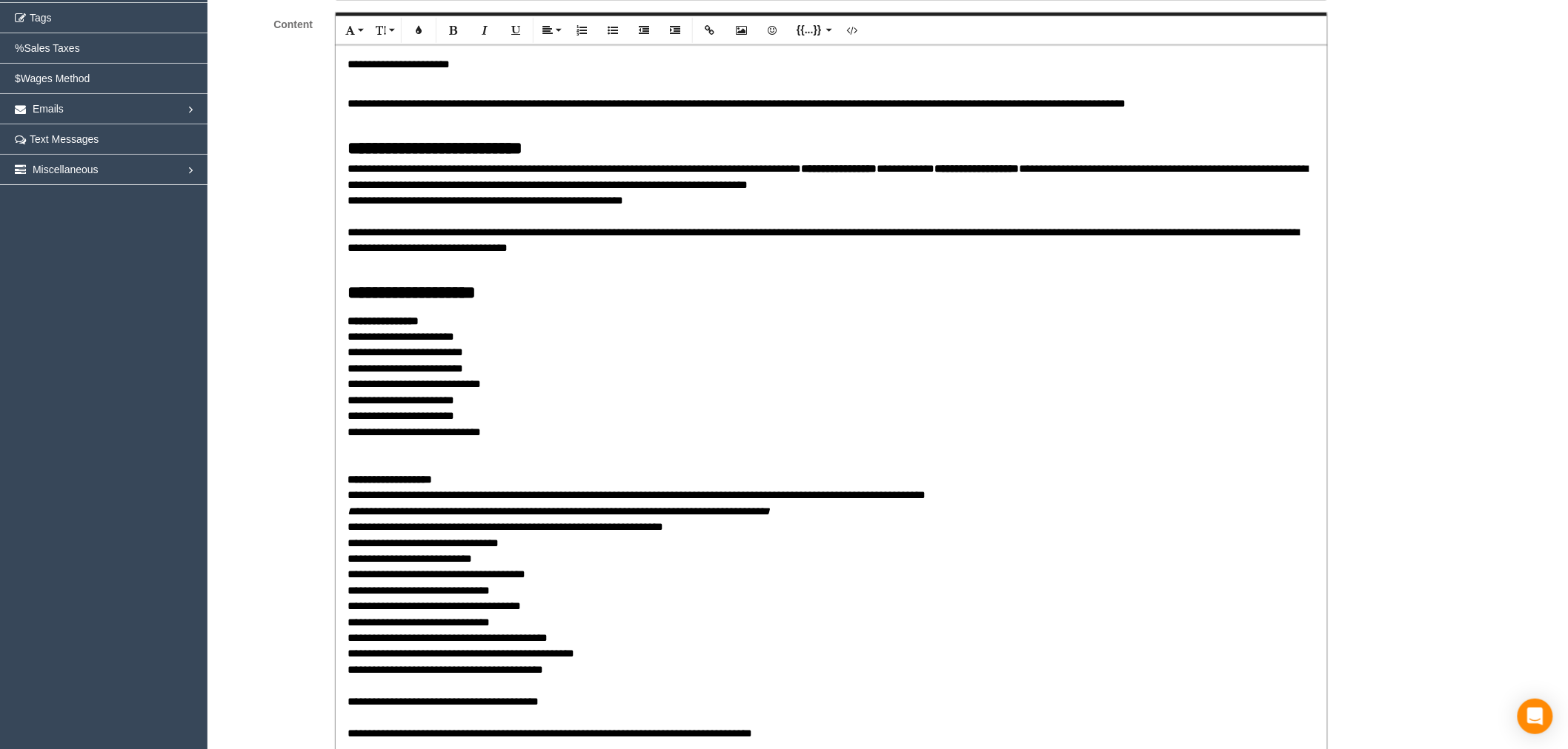
click at [526, 606] on p "**********" at bounding box center [831, 535] width 968 height 444
click at [542, 605] on p "**********" at bounding box center [831, 535] width 968 height 444
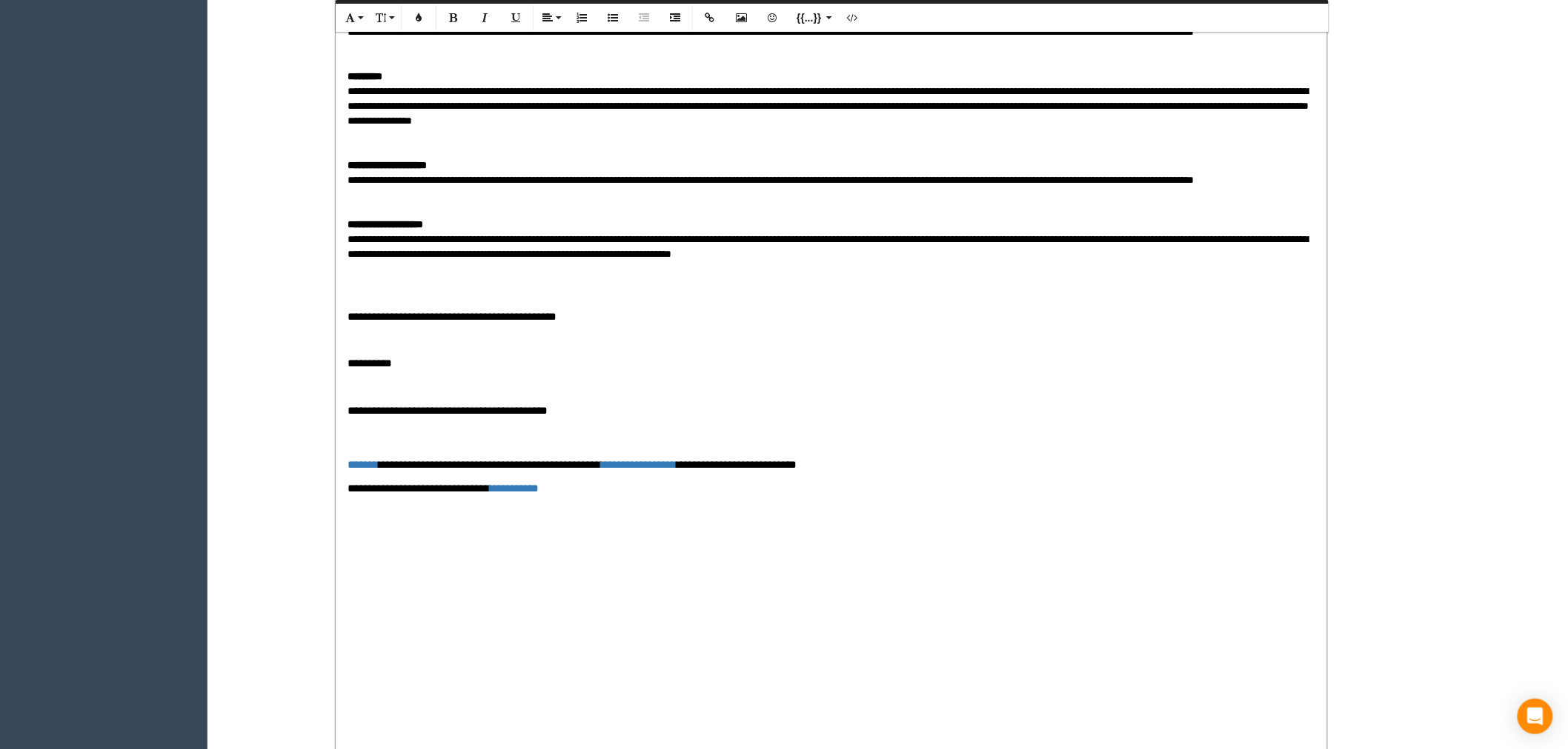
scroll to position [3318, 0]
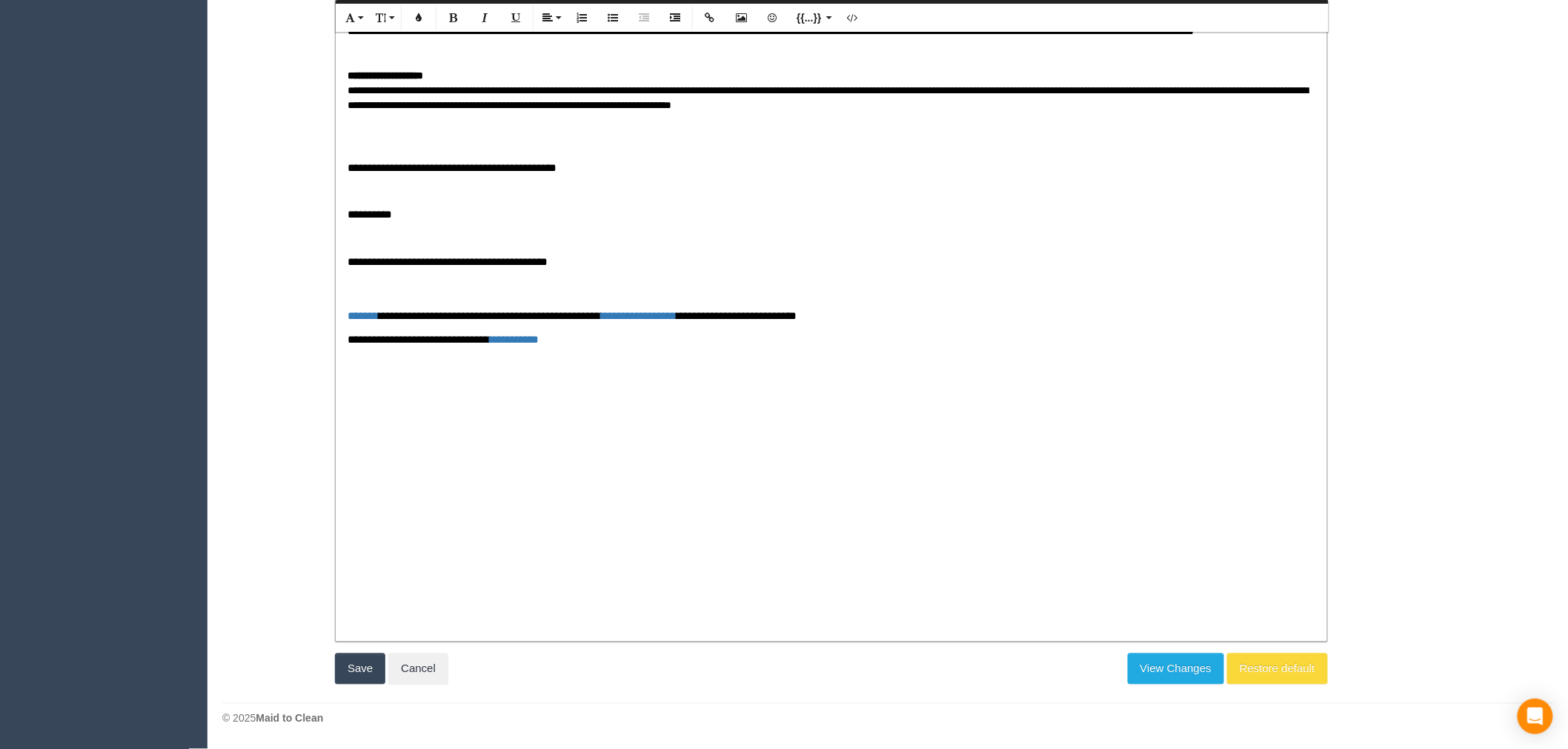
click at [347, 675] on button "Save" at bounding box center [360, 669] width 50 height 31
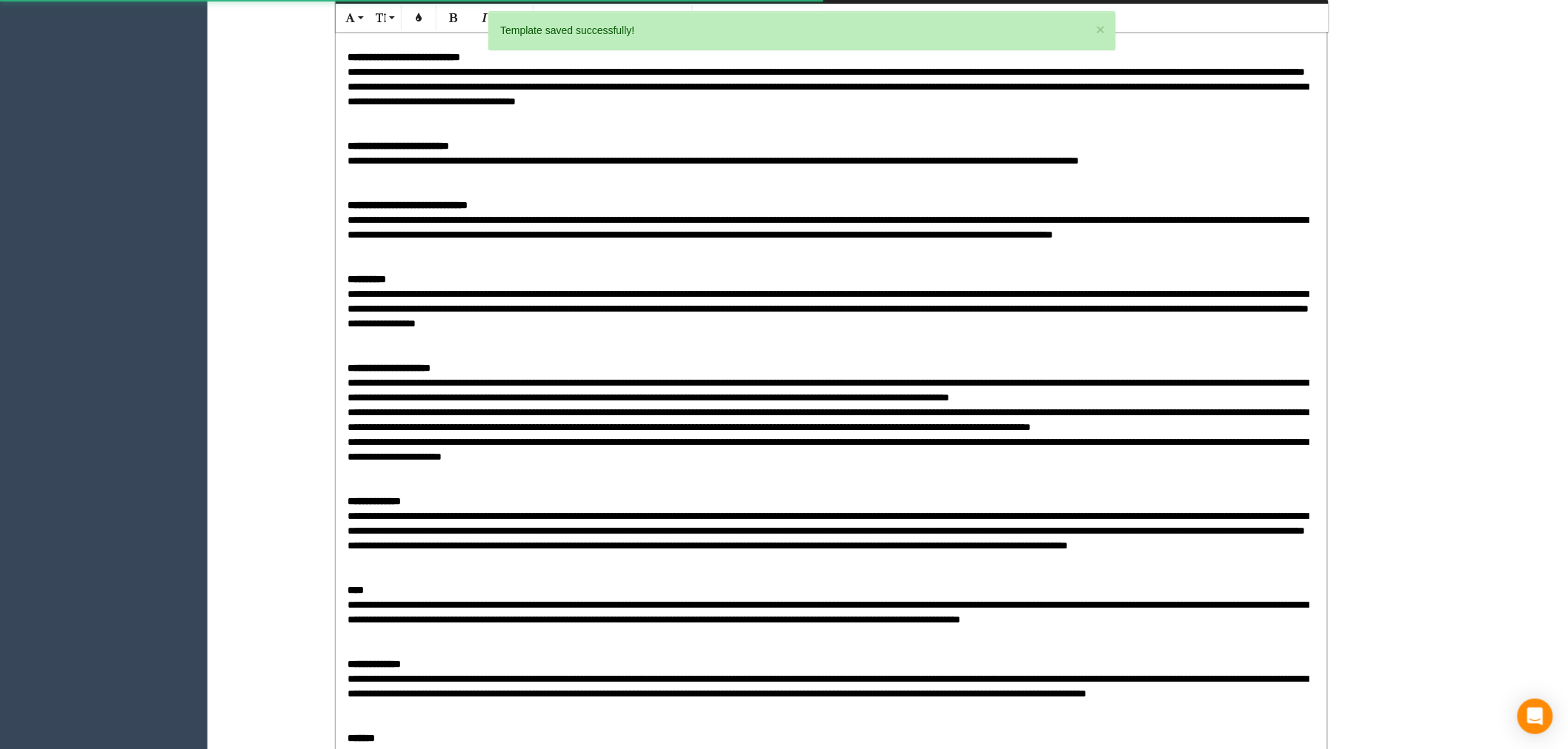
scroll to position [1589, 0]
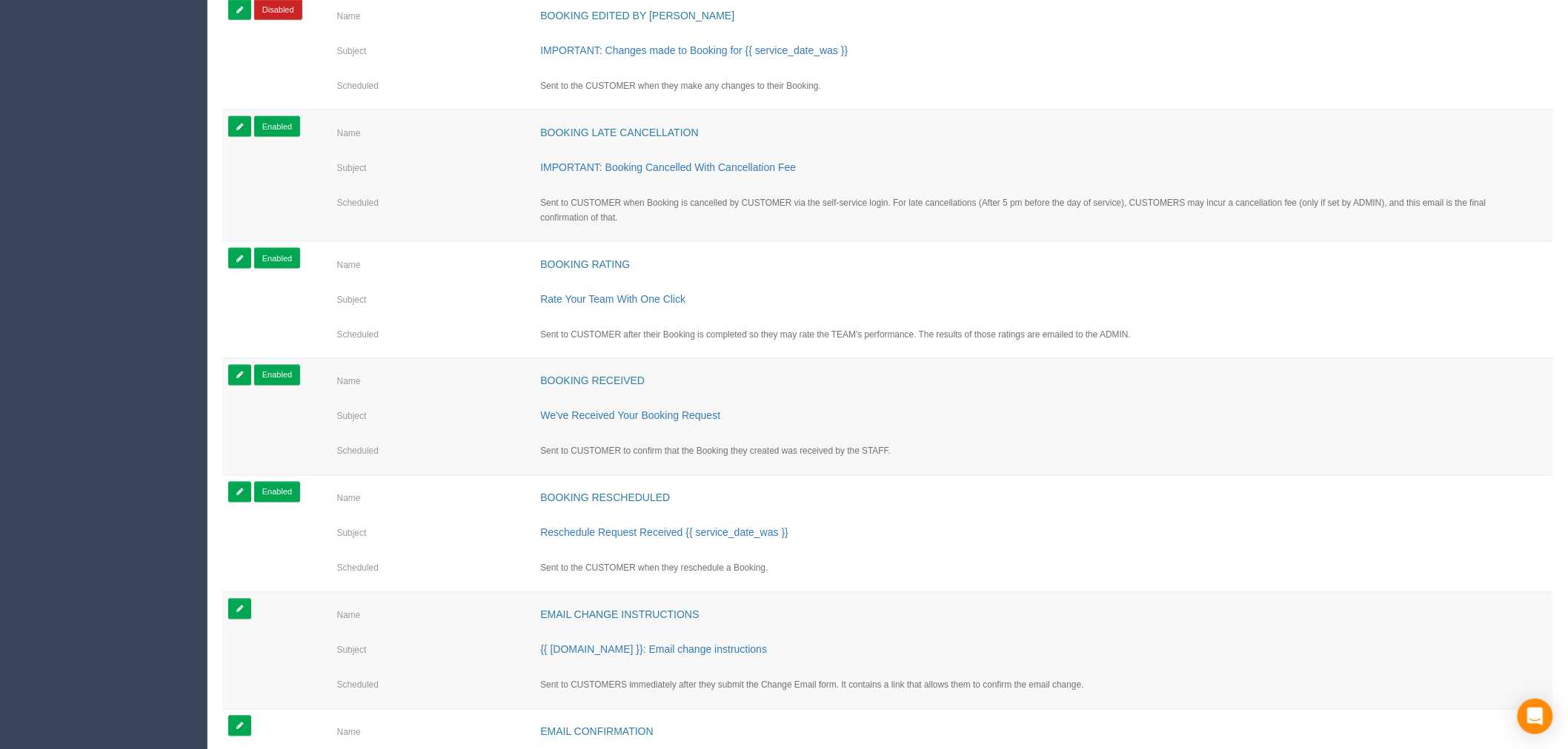
scroll to position [823, 0]
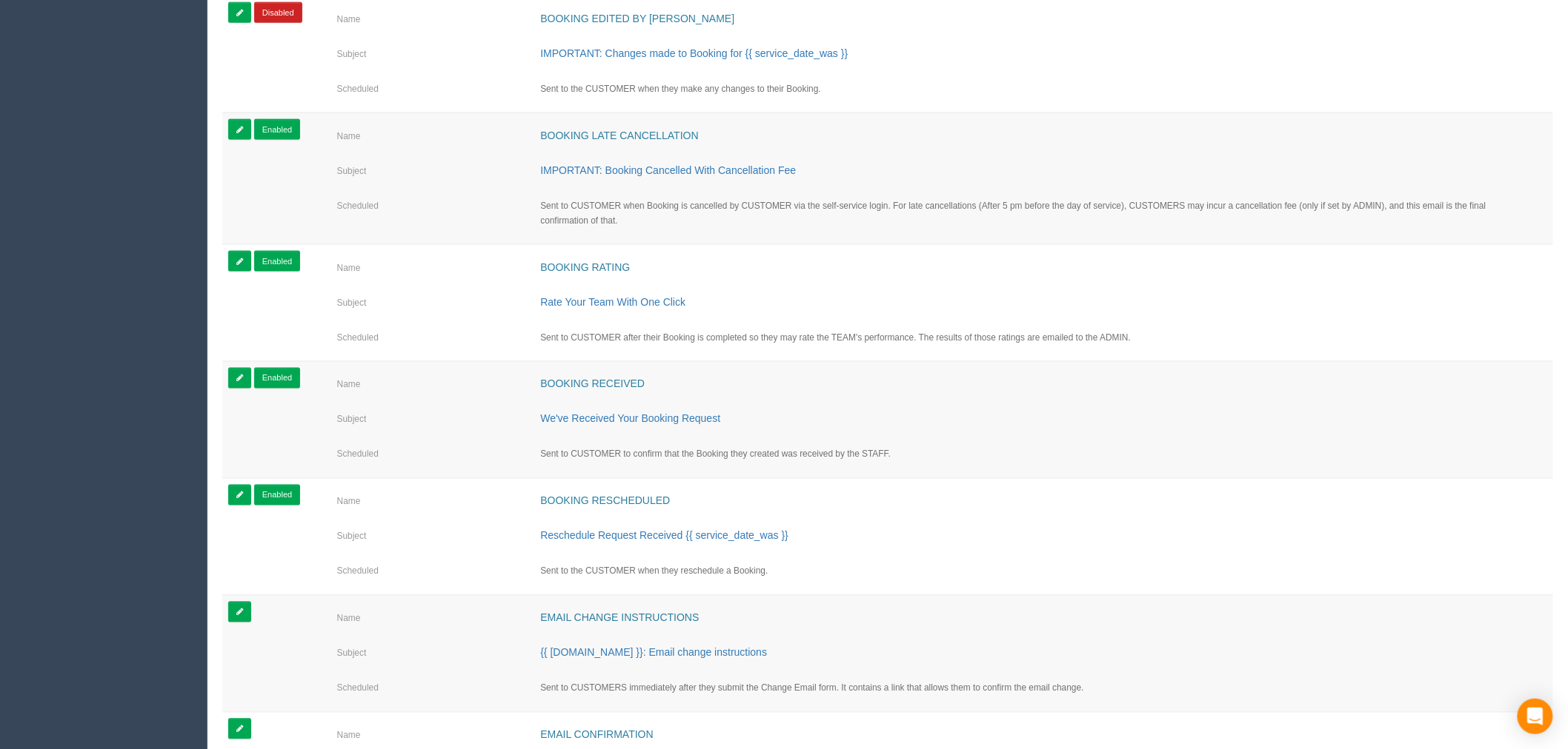
click at [610, 398] on td "Booking received" at bounding box center [1037, 385] width 1018 height 34
click at [610, 386] on link "Booking received" at bounding box center [592, 384] width 104 height 12
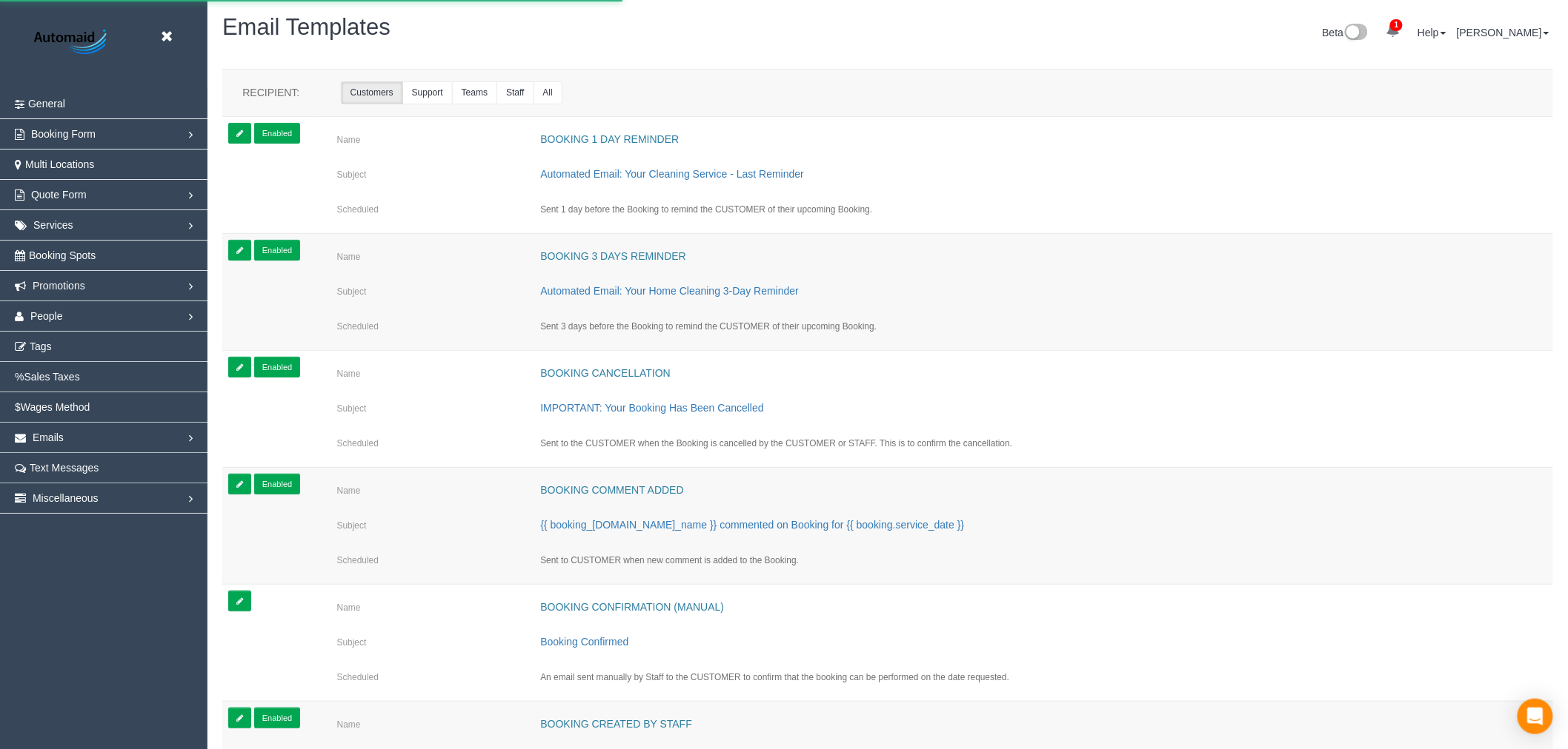
select select "number:35"
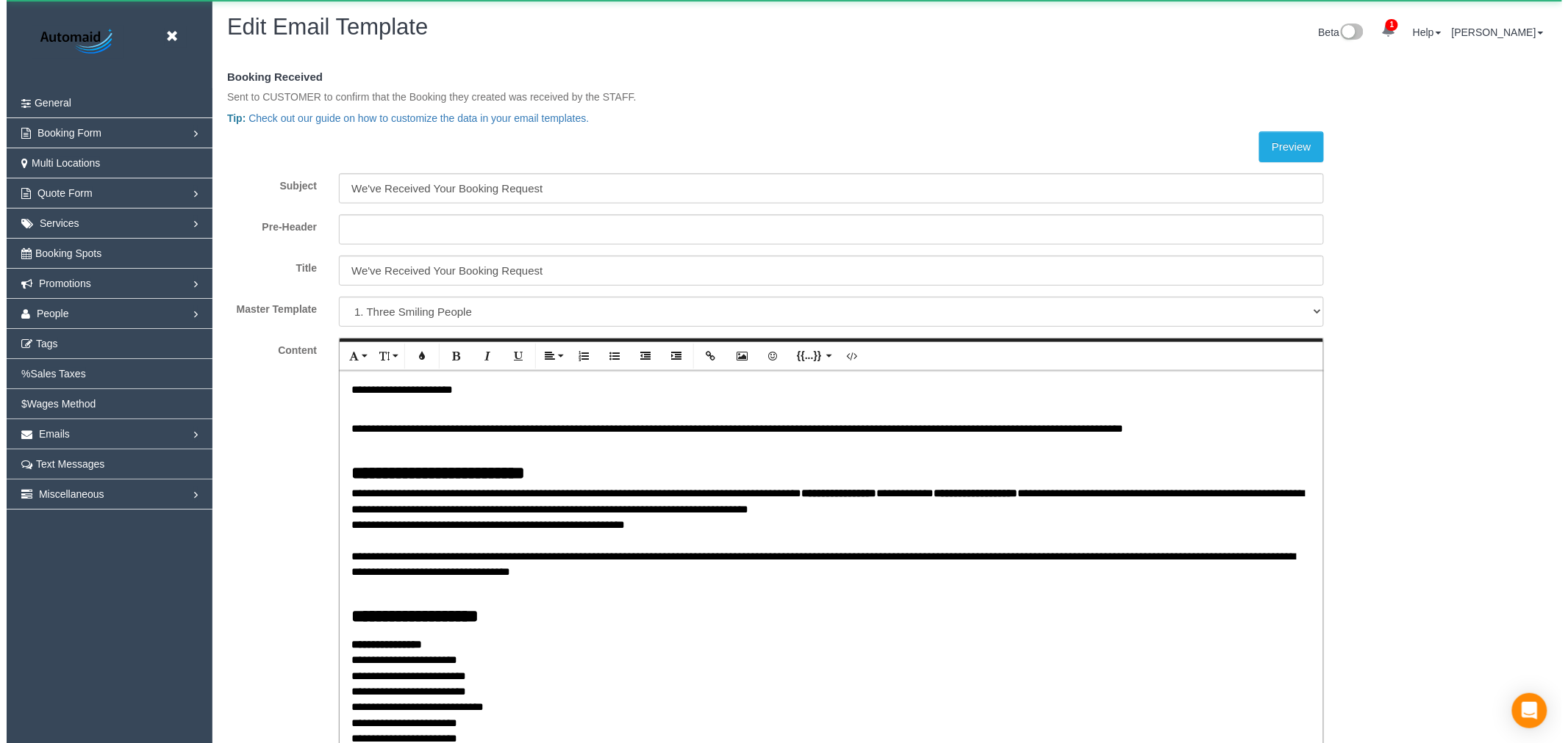
scroll to position [4035, 1555]
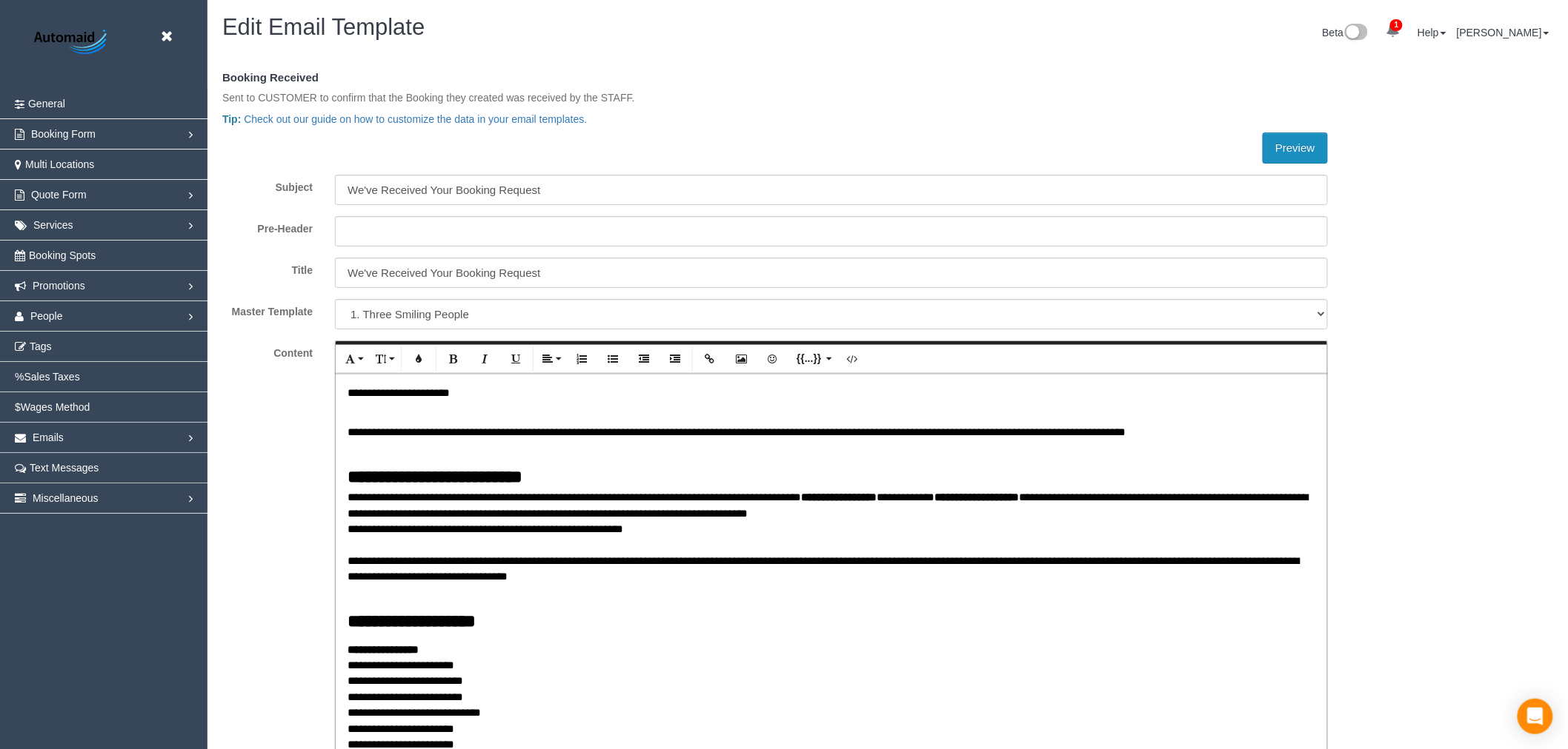
click at [1316, 144] on button "Preview" at bounding box center [1295, 148] width 65 height 31
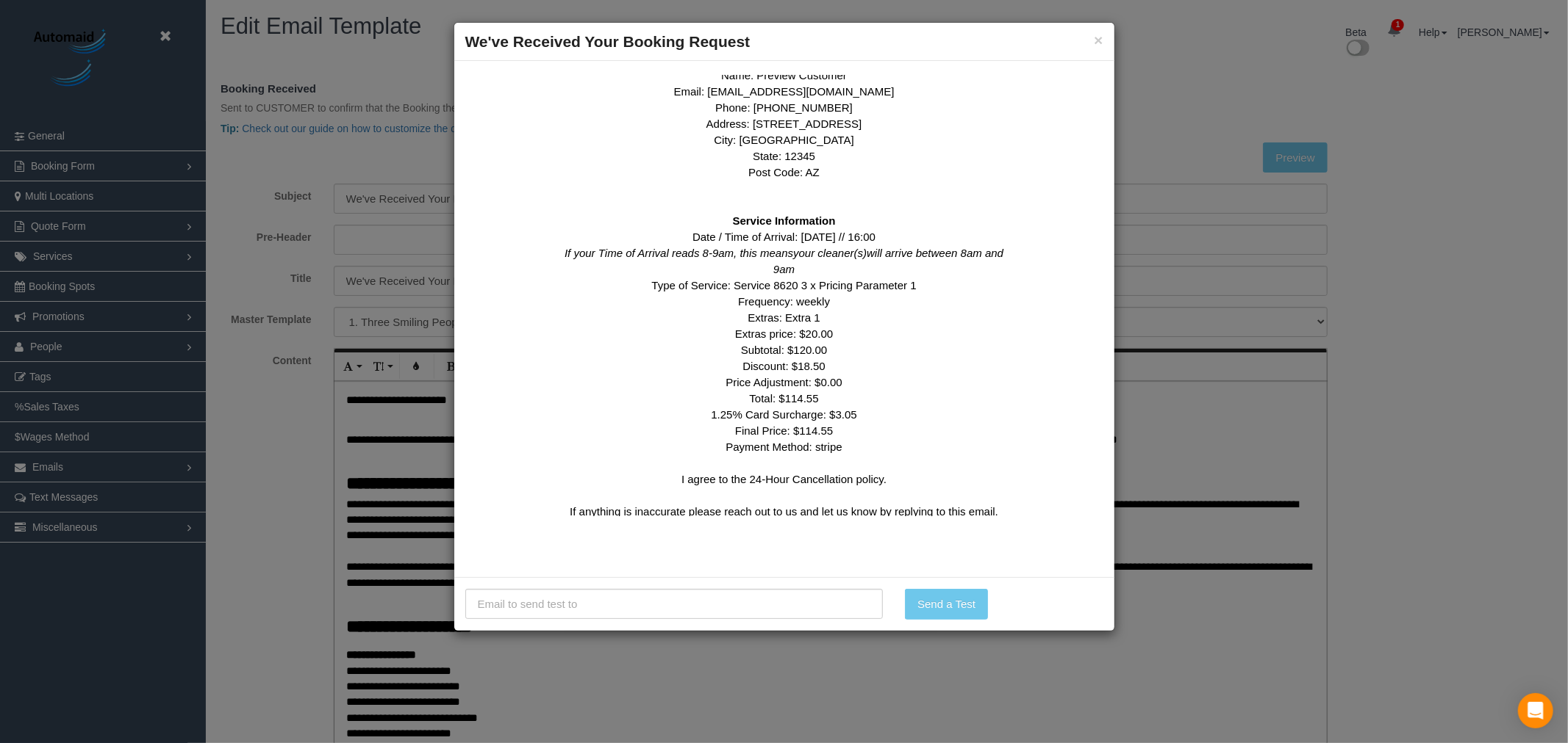
scroll to position [816, 0]
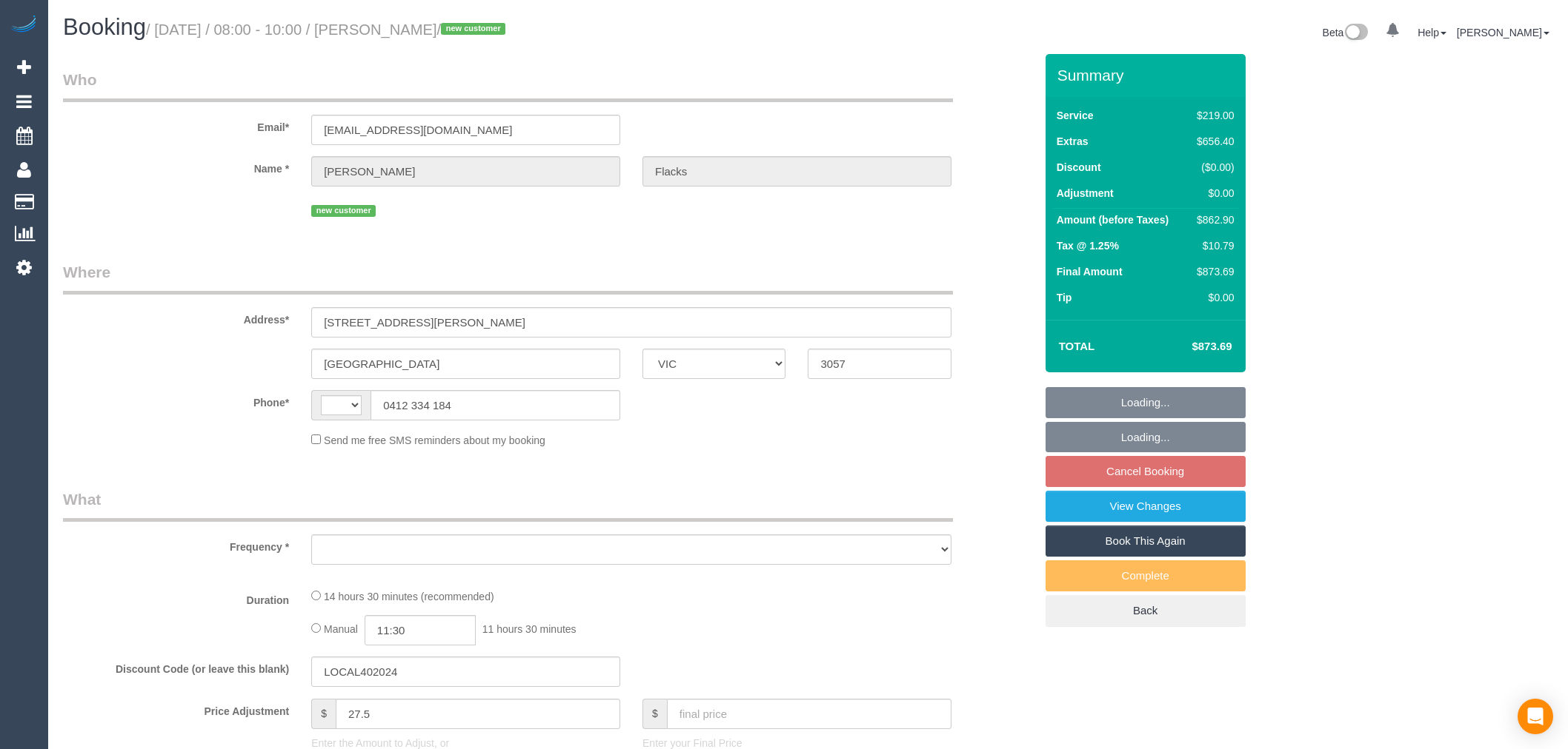
select select "VIC"
select select "string:AU"
select select "object:299"
select select "string:stripe-pm_1S4y5m2GScqysDRVY30JfYcm"
select select "number:28"
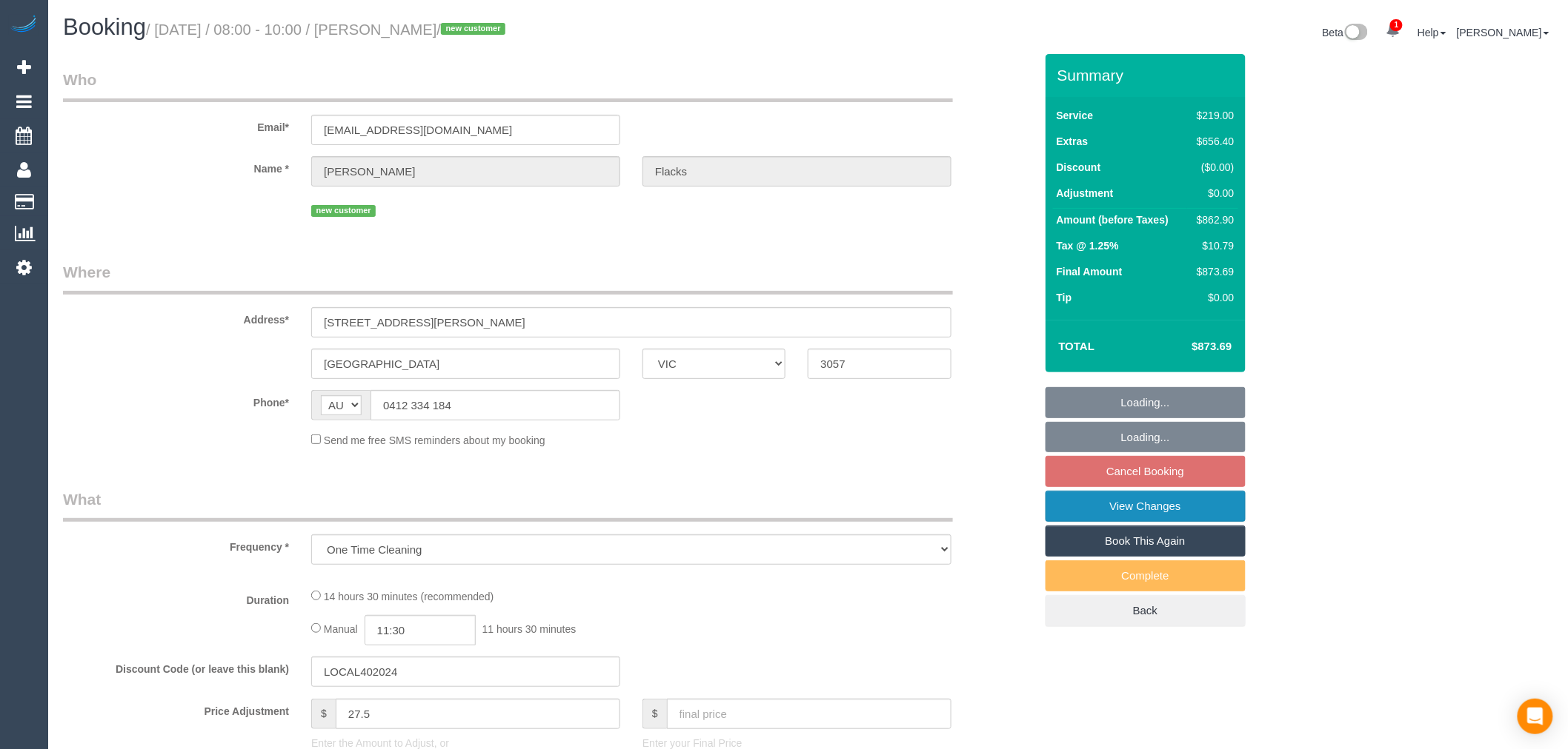
select select "number:14"
select select "number:19"
select select "number:36"
select select "number:13"
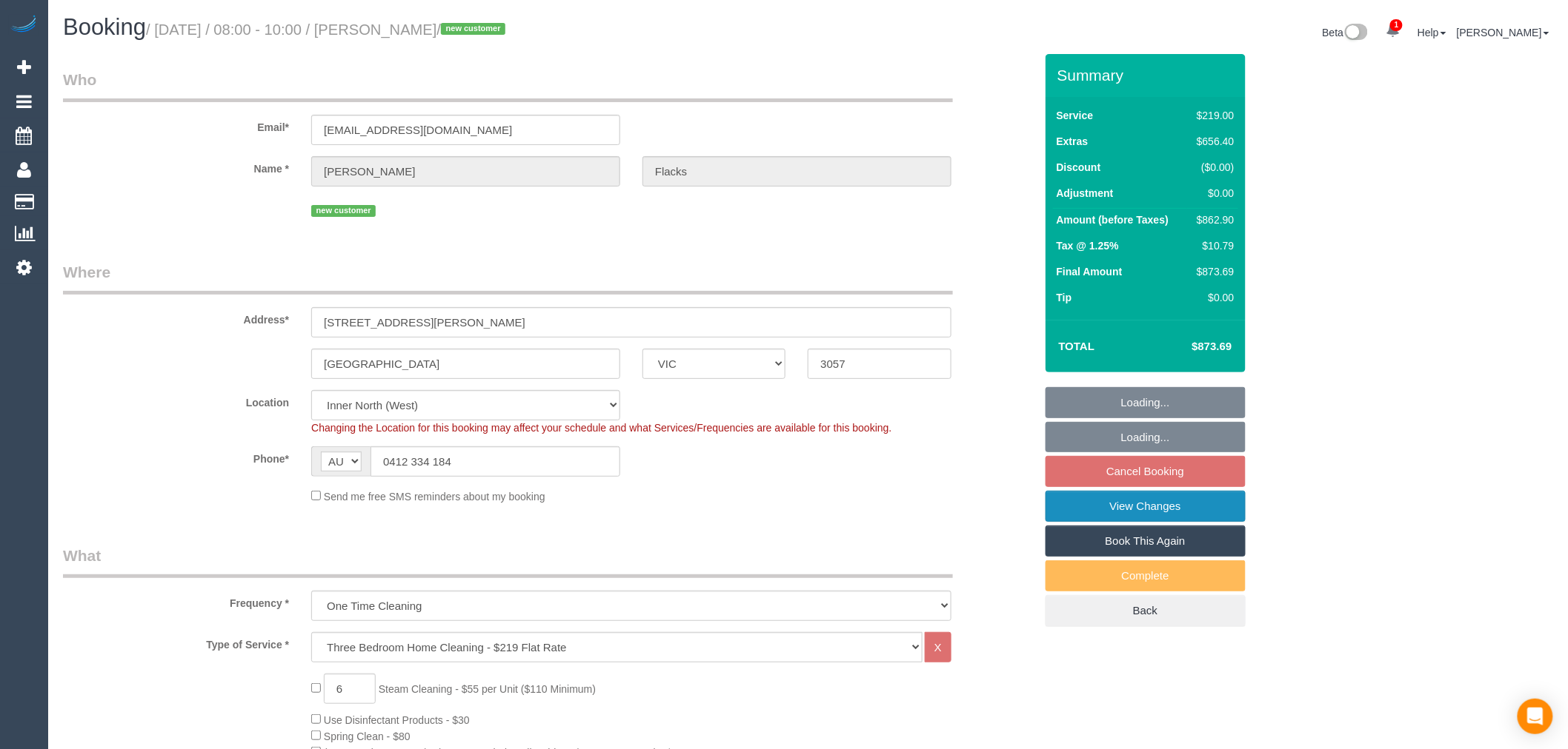
click at [1164, 514] on link "View Changes" at bounding box center [1146, 507] width 200 height 31
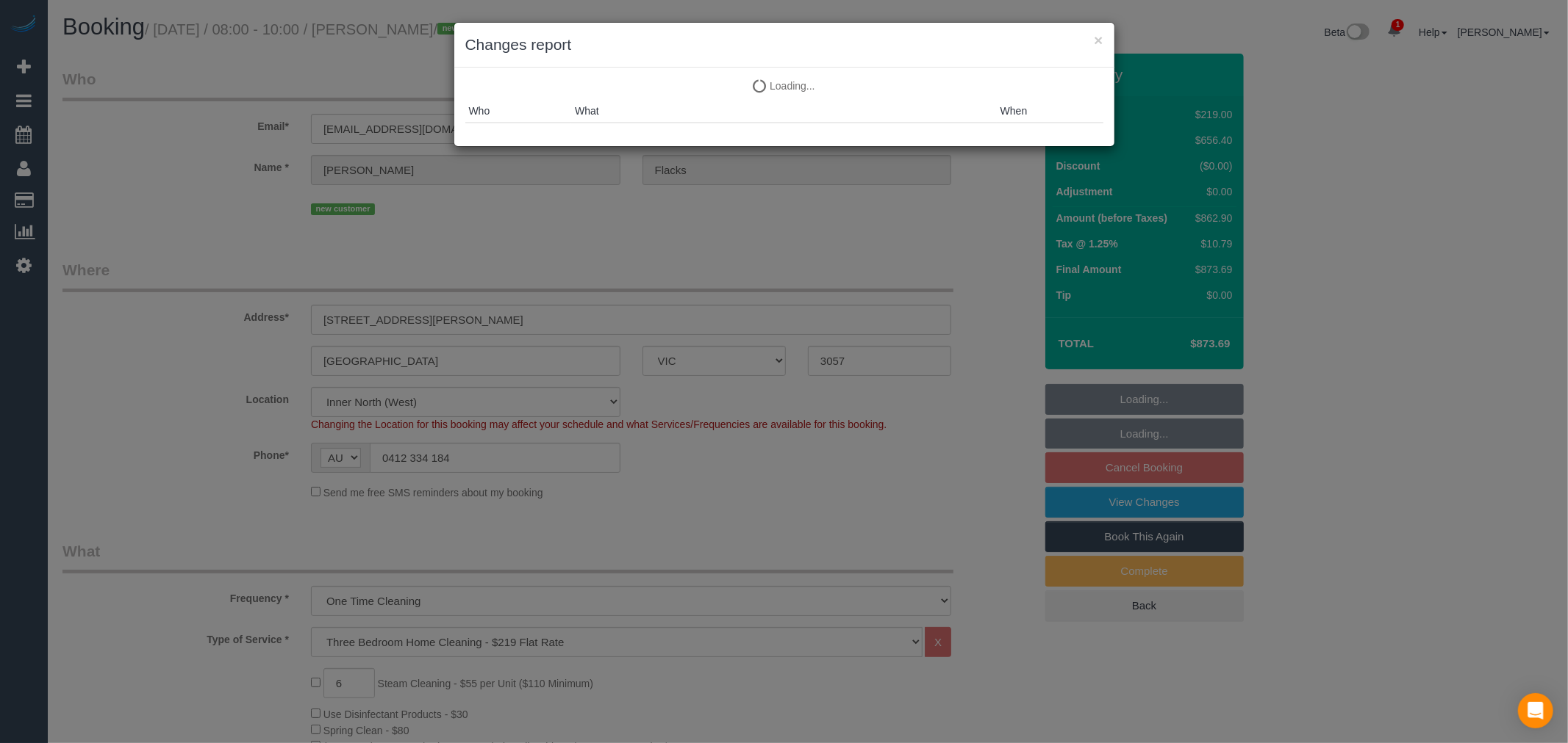
select select "object:1689"
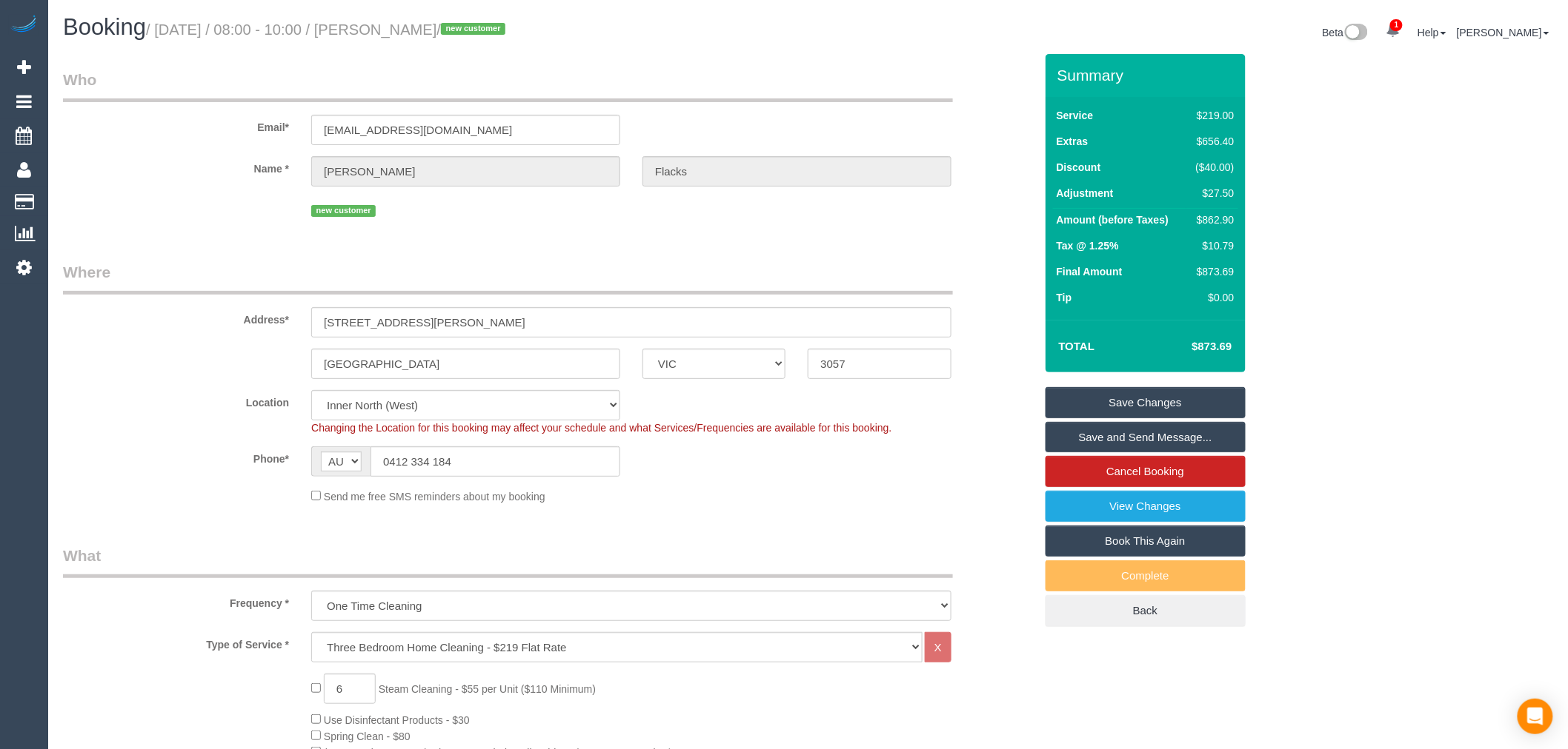
click at [1176, 440] on link "Save and Send Message..." at bounding box center [1146, 438] width 200 height 31
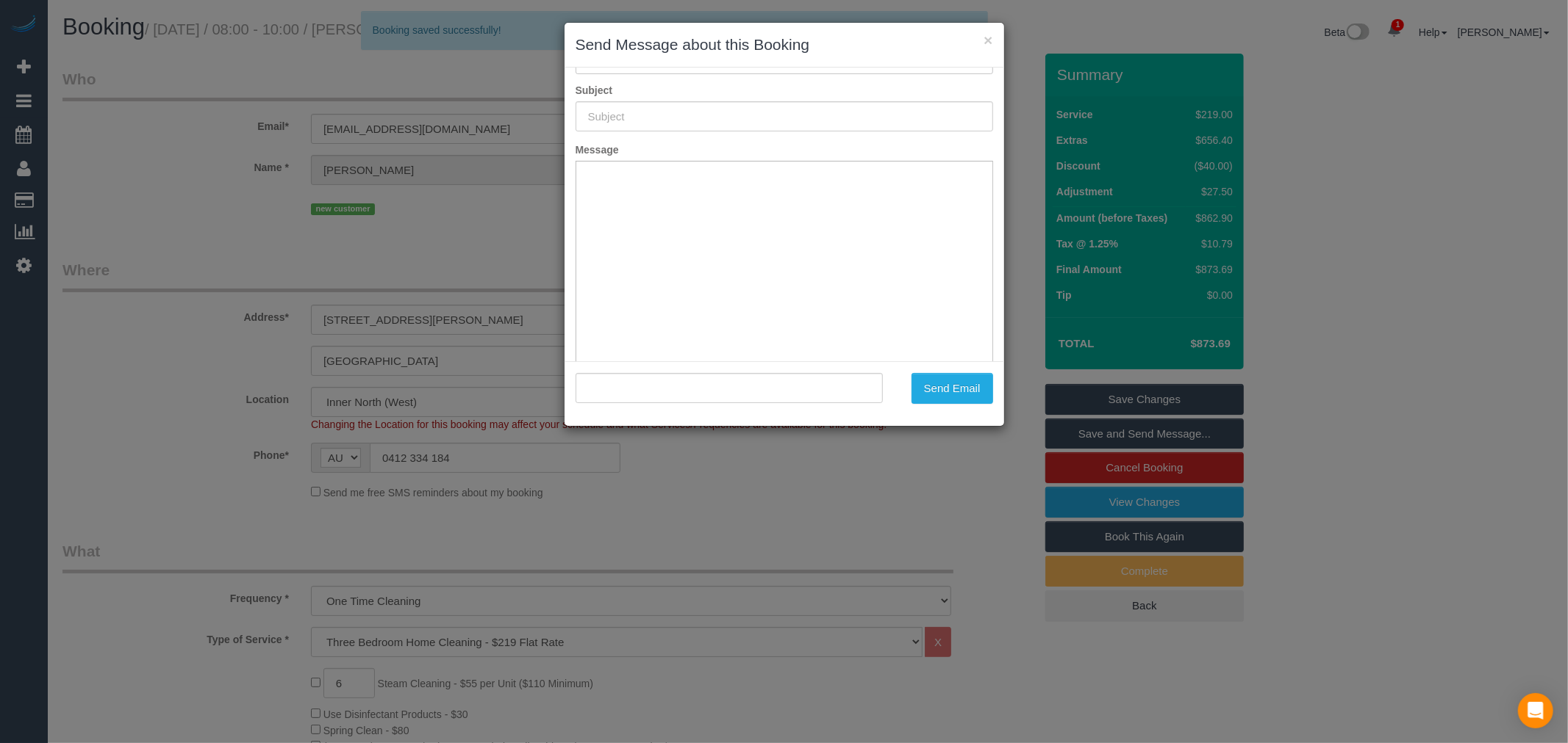
scroll to position [82, 0]
type input "Booking Confirmed"
type input ""[PERSON_NAME]" <[EMAIL_ADDRESS][DOMAIN_NAME]>"
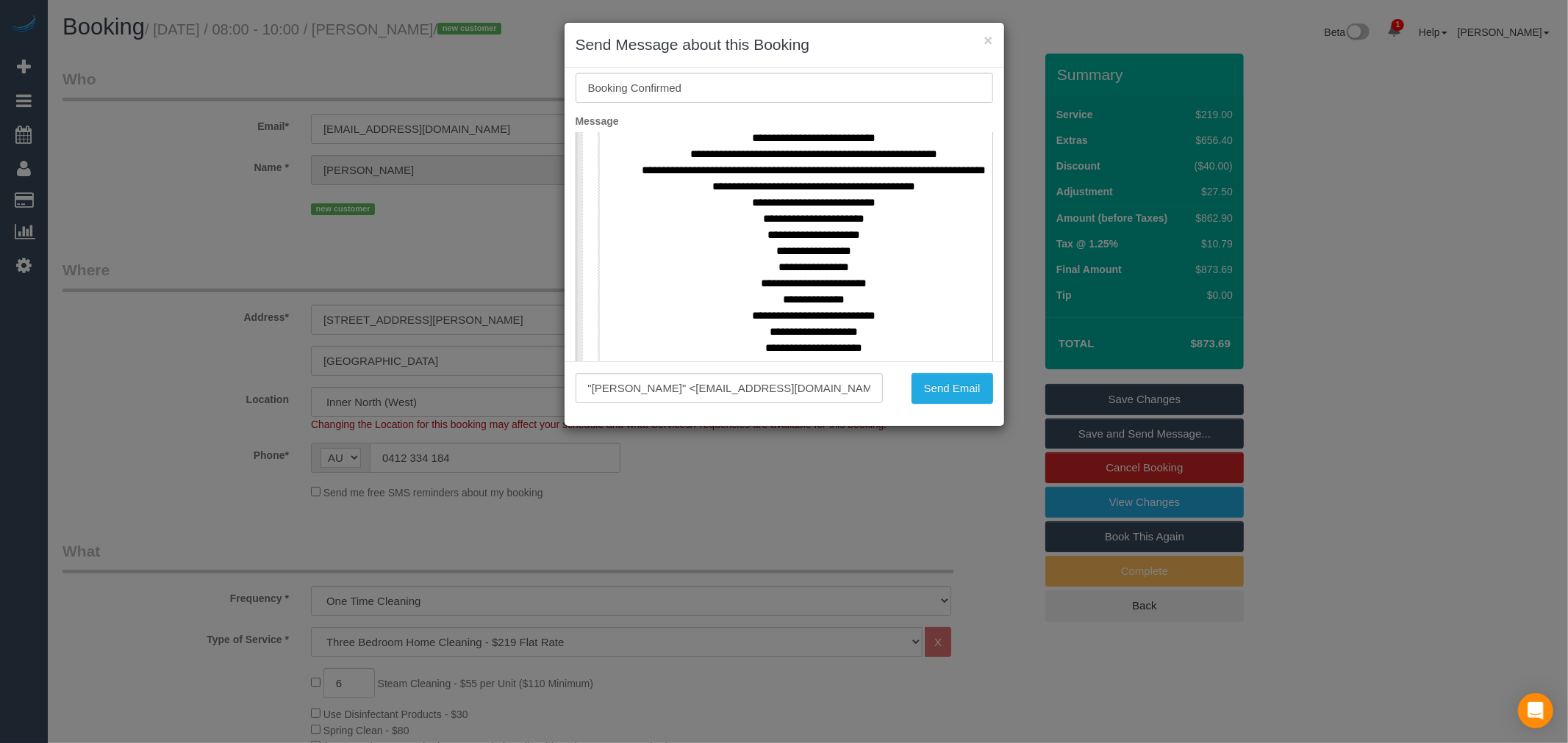
scroll to position [816, 0]
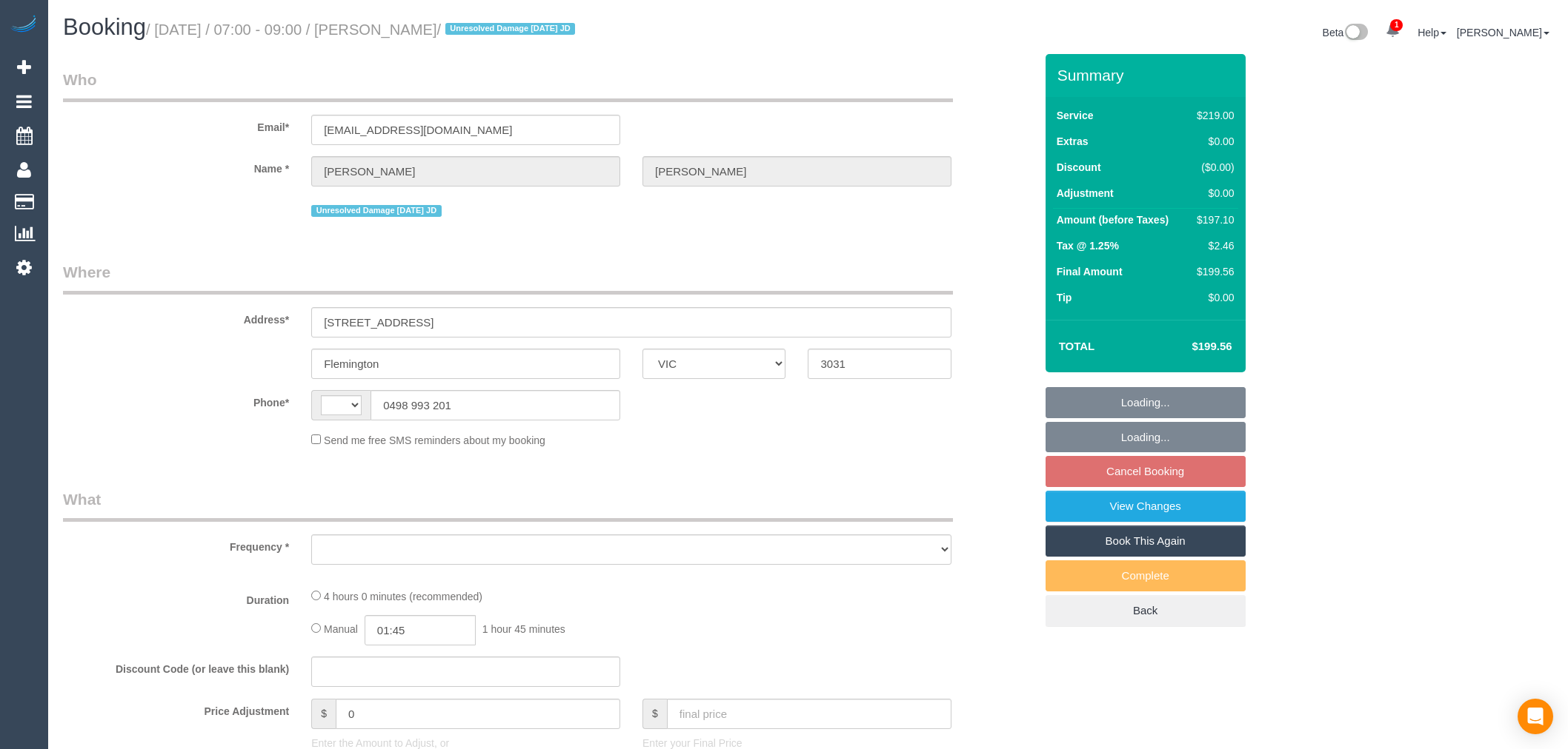
select select "VIC"
select select "string:AU"
select select "object:1041"
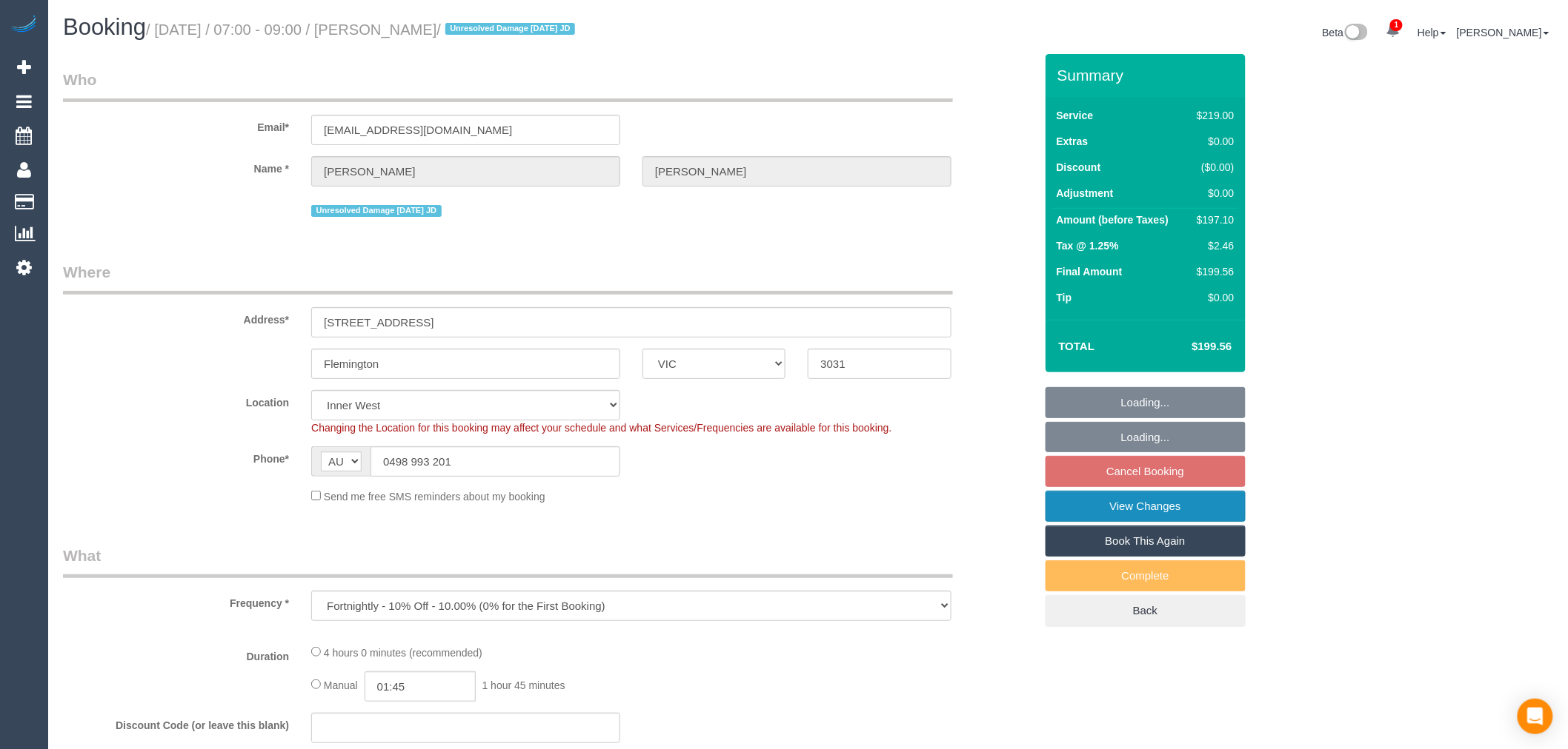
select select "string:stripe-pm_1NqNVa2GScqysDRVgWGyRnsv"
select select "number:28"
select select "number:14"
select select "number:19"
select select "number:24"
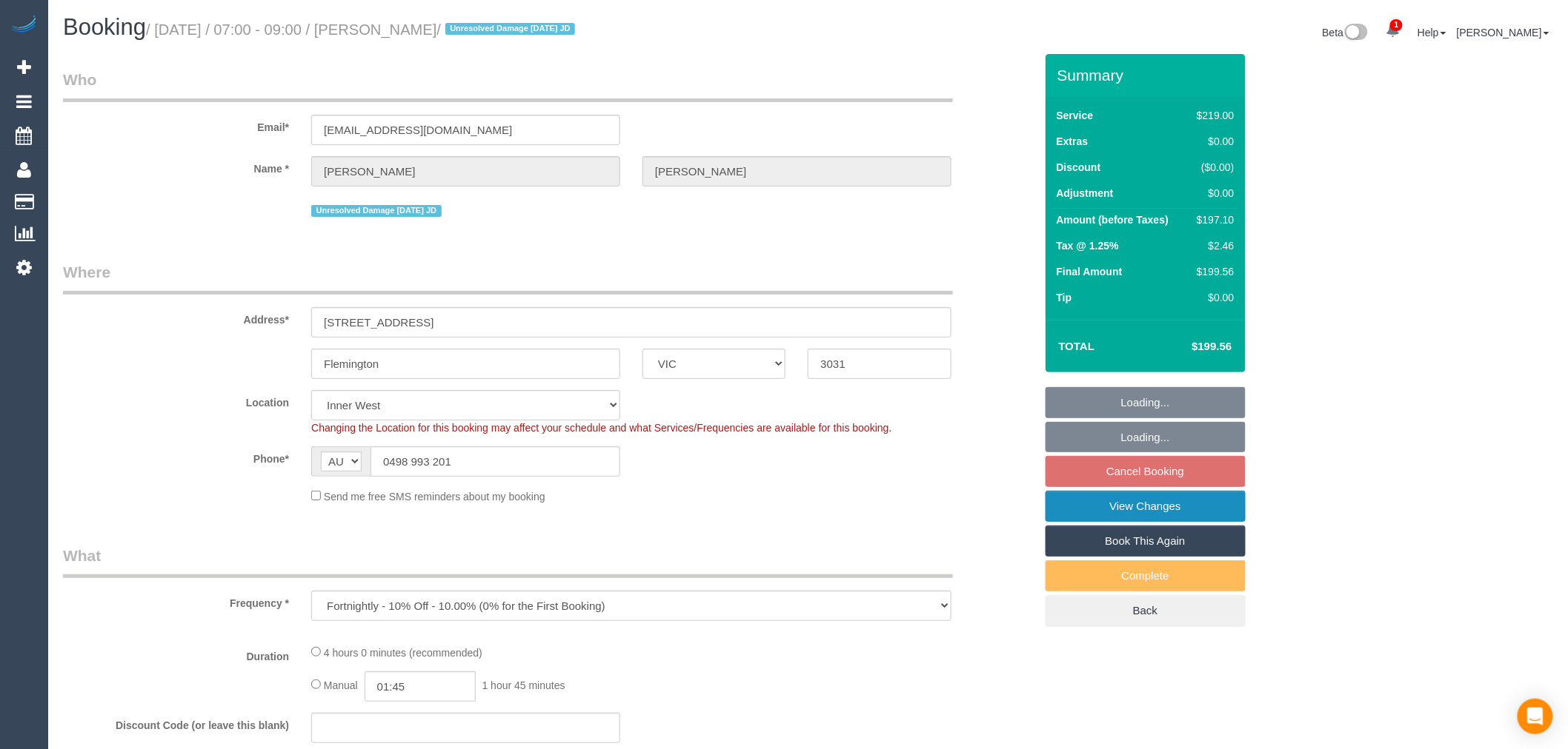
select select "number:34"
select select "number:13"
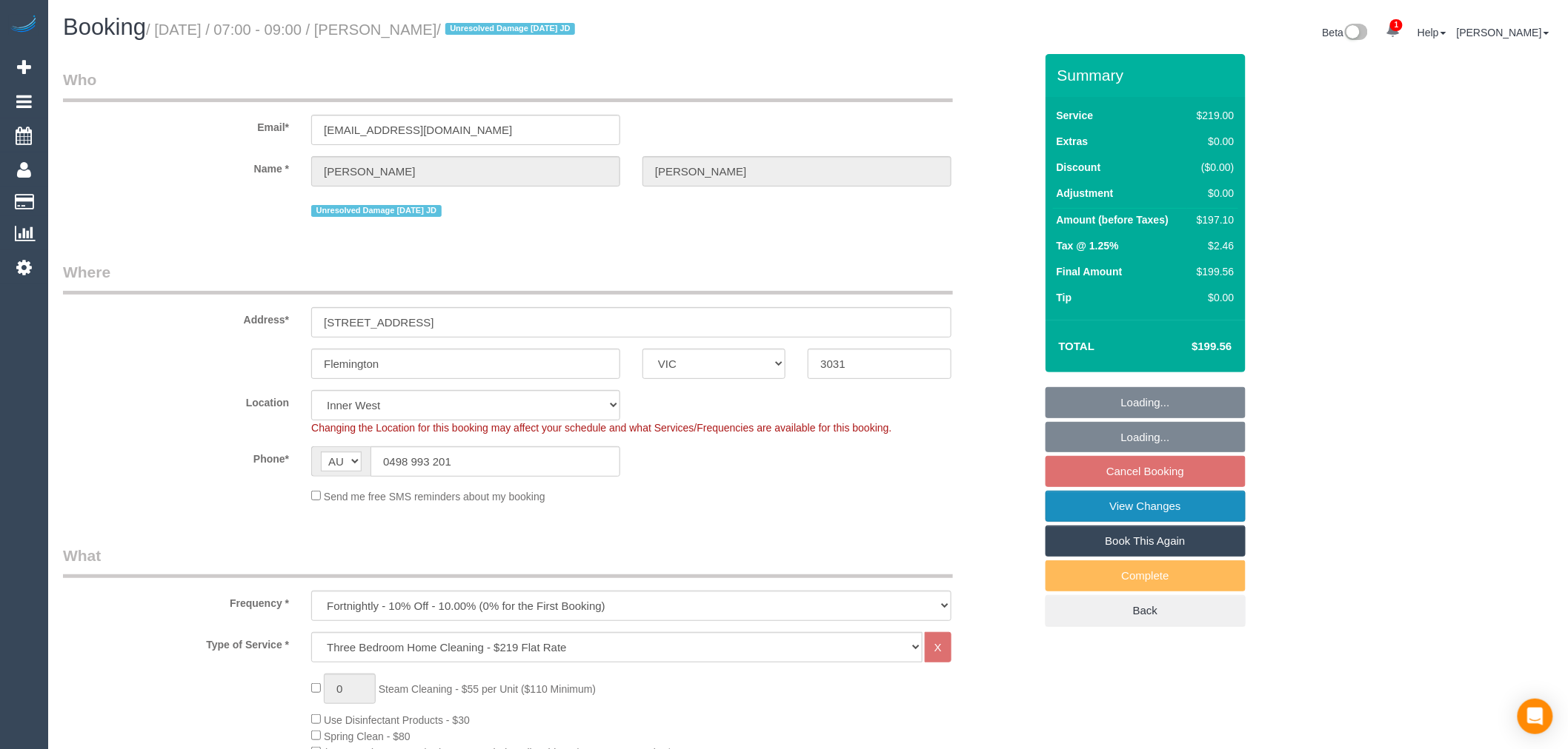
select select "object:1809"
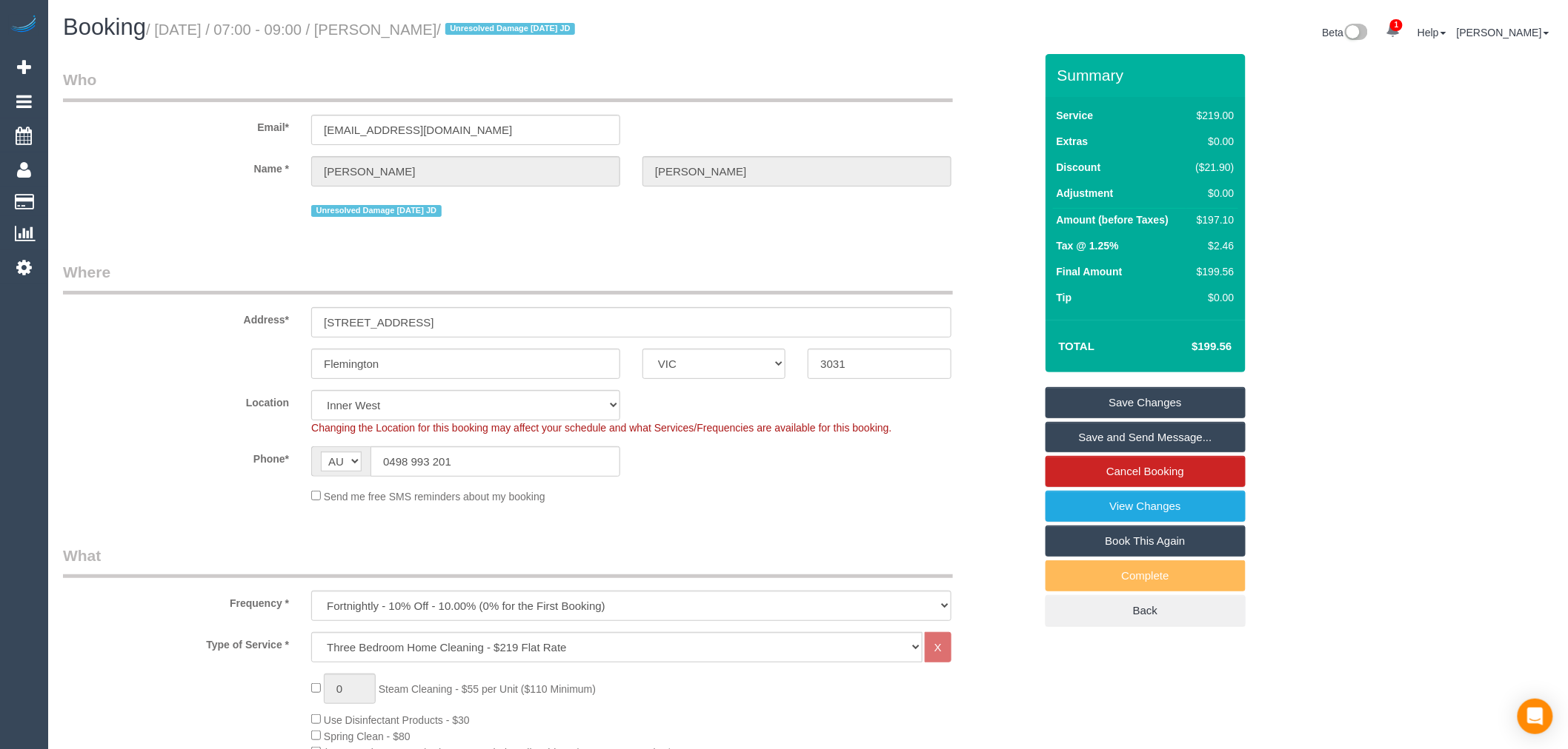
click at [1147, 438] on link "Save and Send Message..." at bounding box center [1146, 438] width 200 height 31
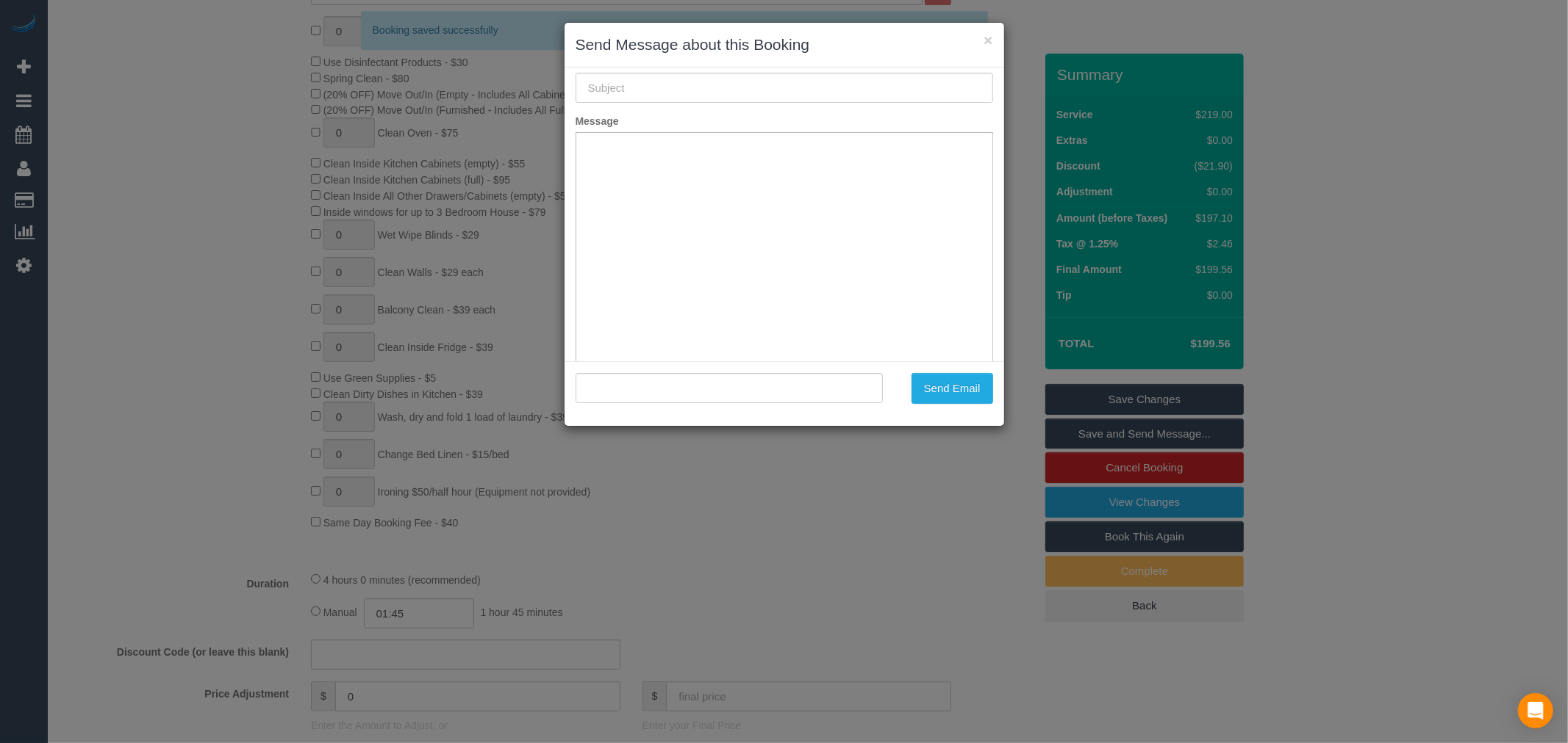
type input "Booking Confirmed"
type input ""[PERSON_NAME]" <[EMAIL_ADDRESS][DOMAIN_NAME]>"
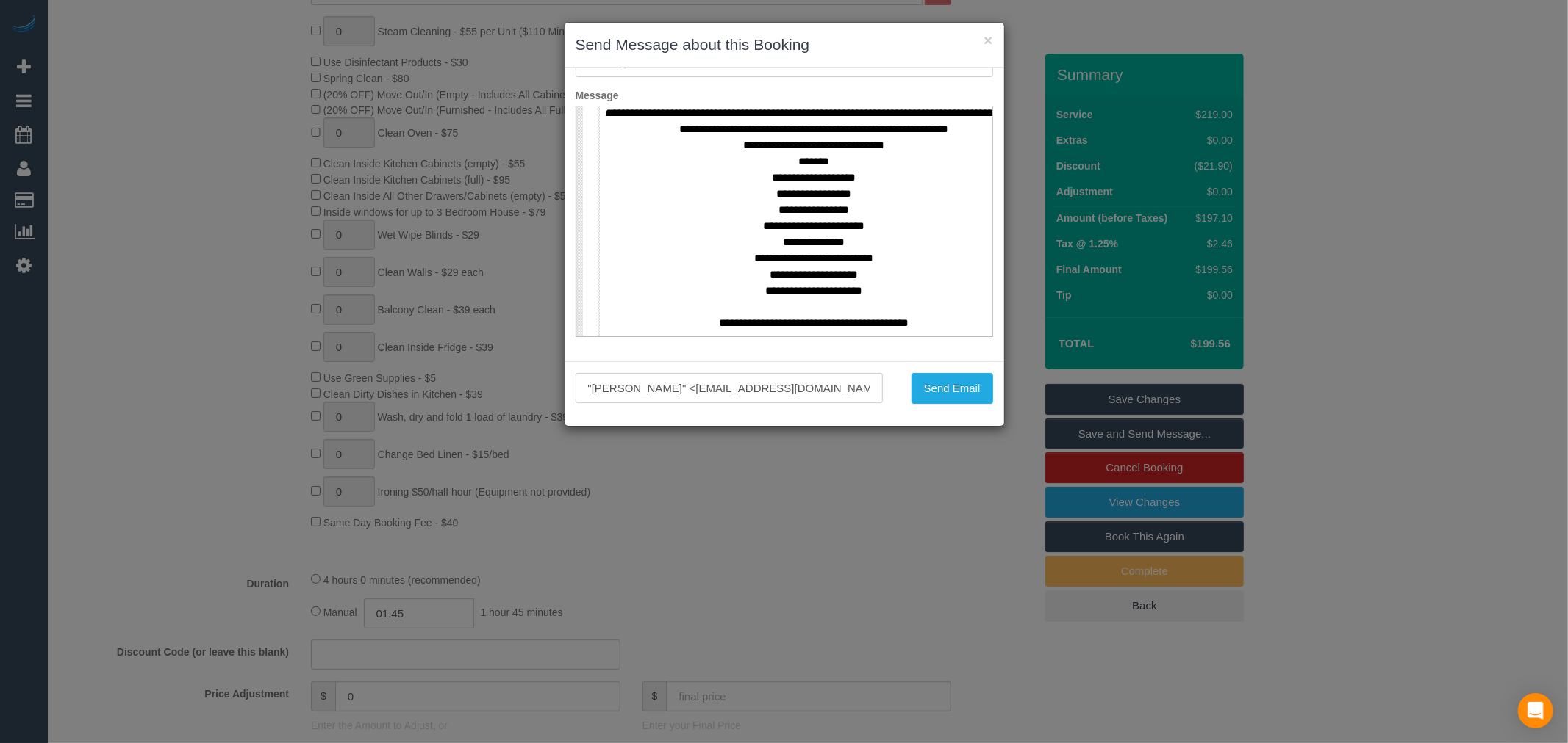
scroll to position [816, 0]
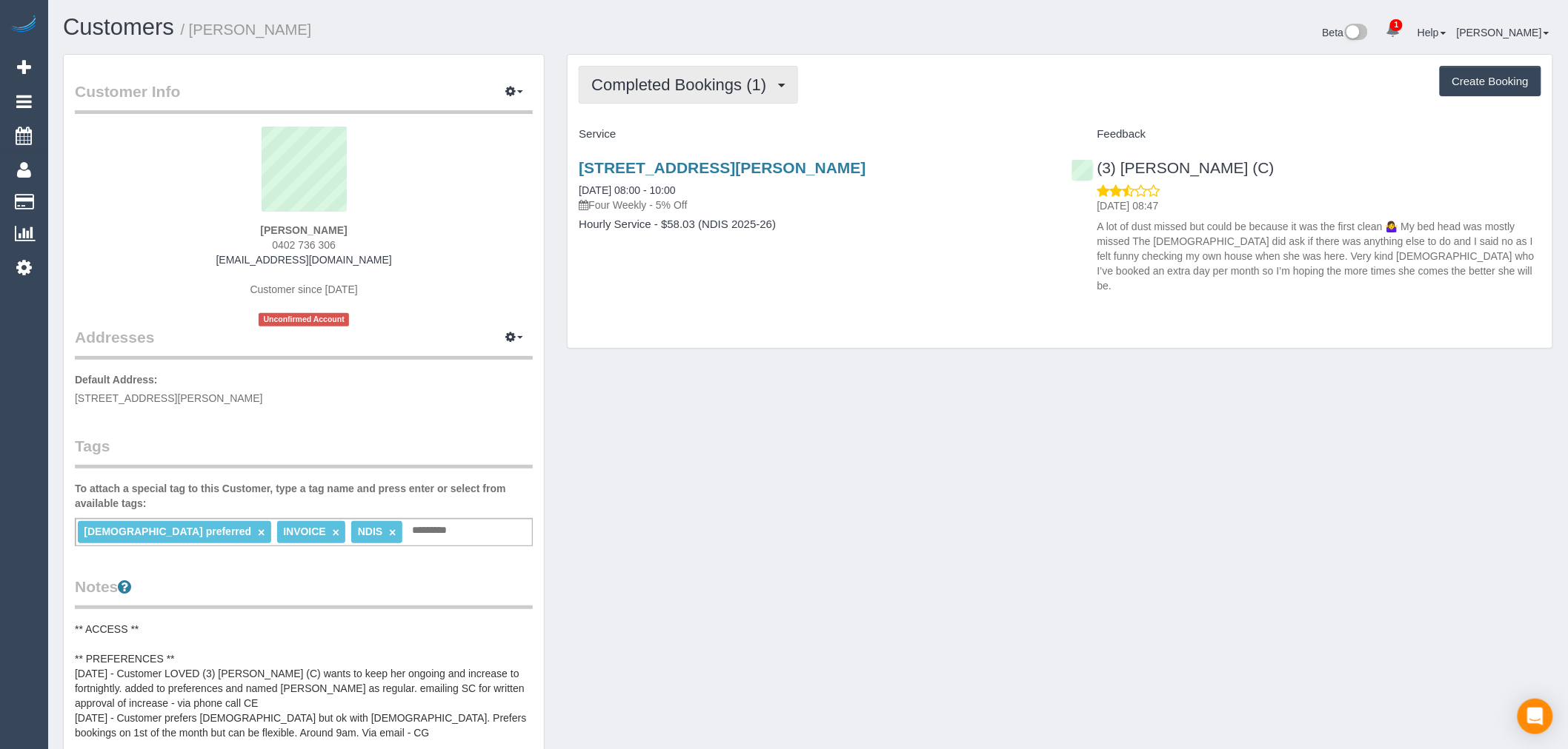
click at [753, 103] on button "Completed Bookings (1)" at bounding box center [688, 85] width 219 height 38
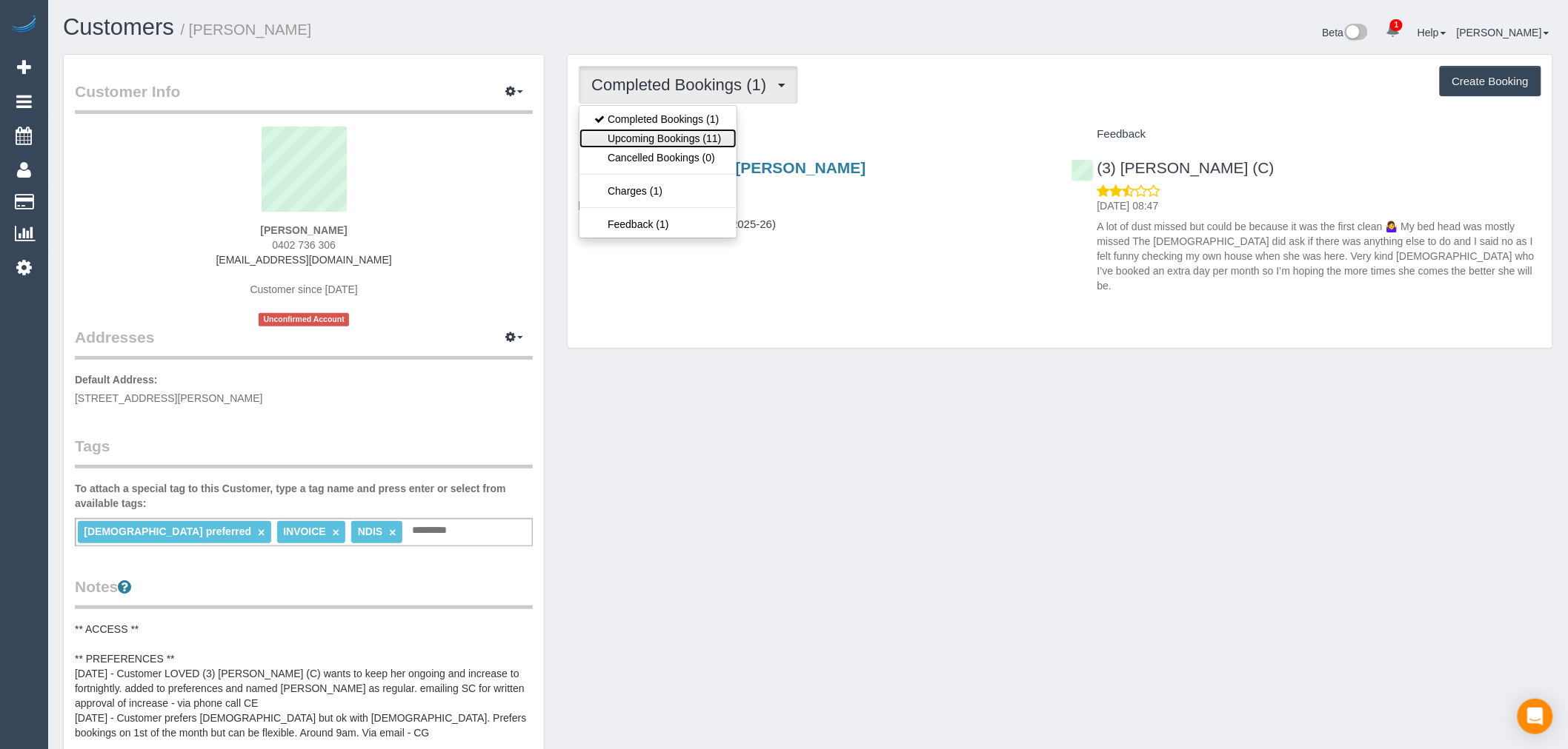
click at [723, 139] on link "Upcoming Bookings (11)" at bounding box center [658, 138] width 156 height 19
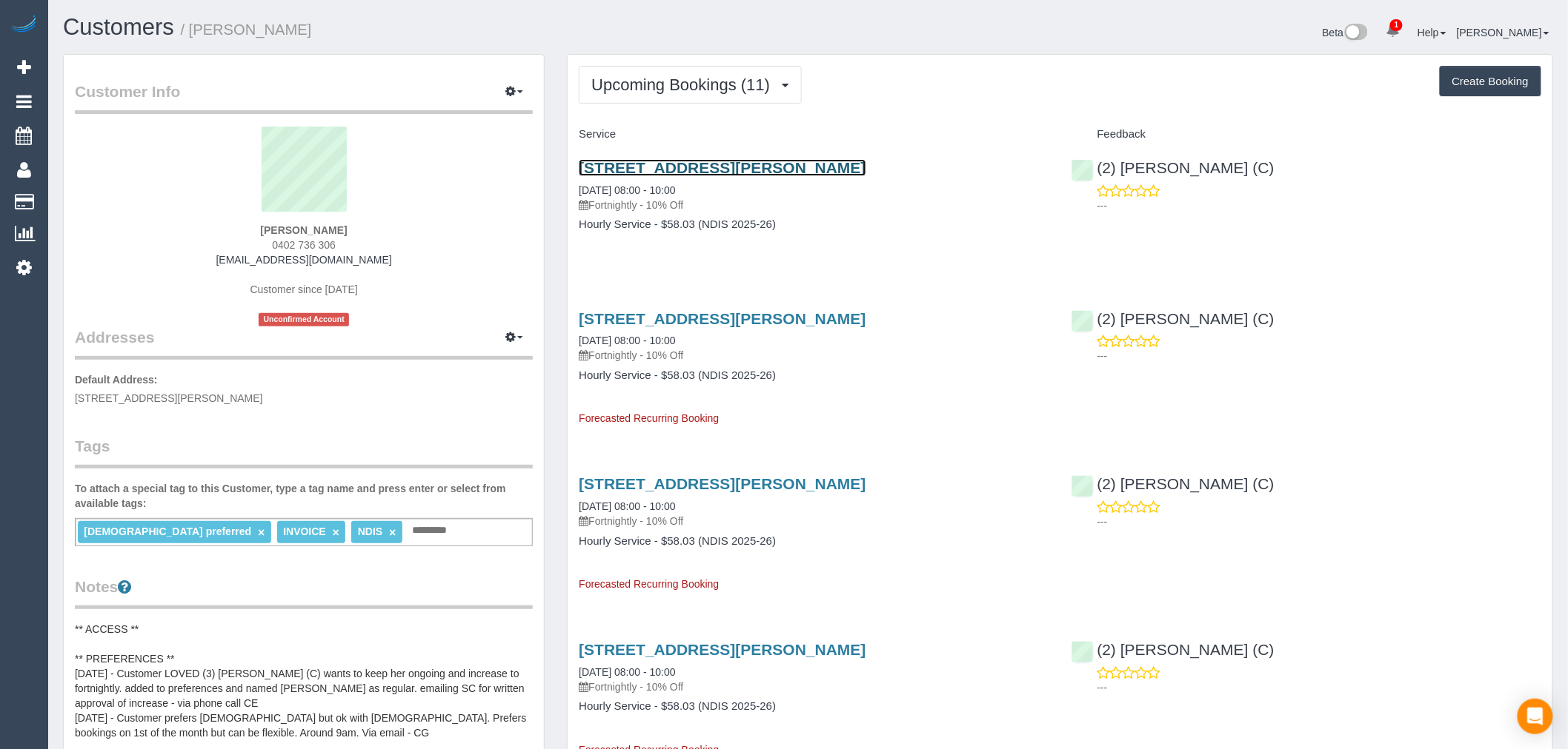
click at [674, 167] on link "[STREET_ADDRESS][PERSON_NAME]" at bounding box center [722, 167] width 287 height 17
click at [617, 98] on button "Upcoming Bookings (11)" at bounding box center [690, 85] width 223 height 38
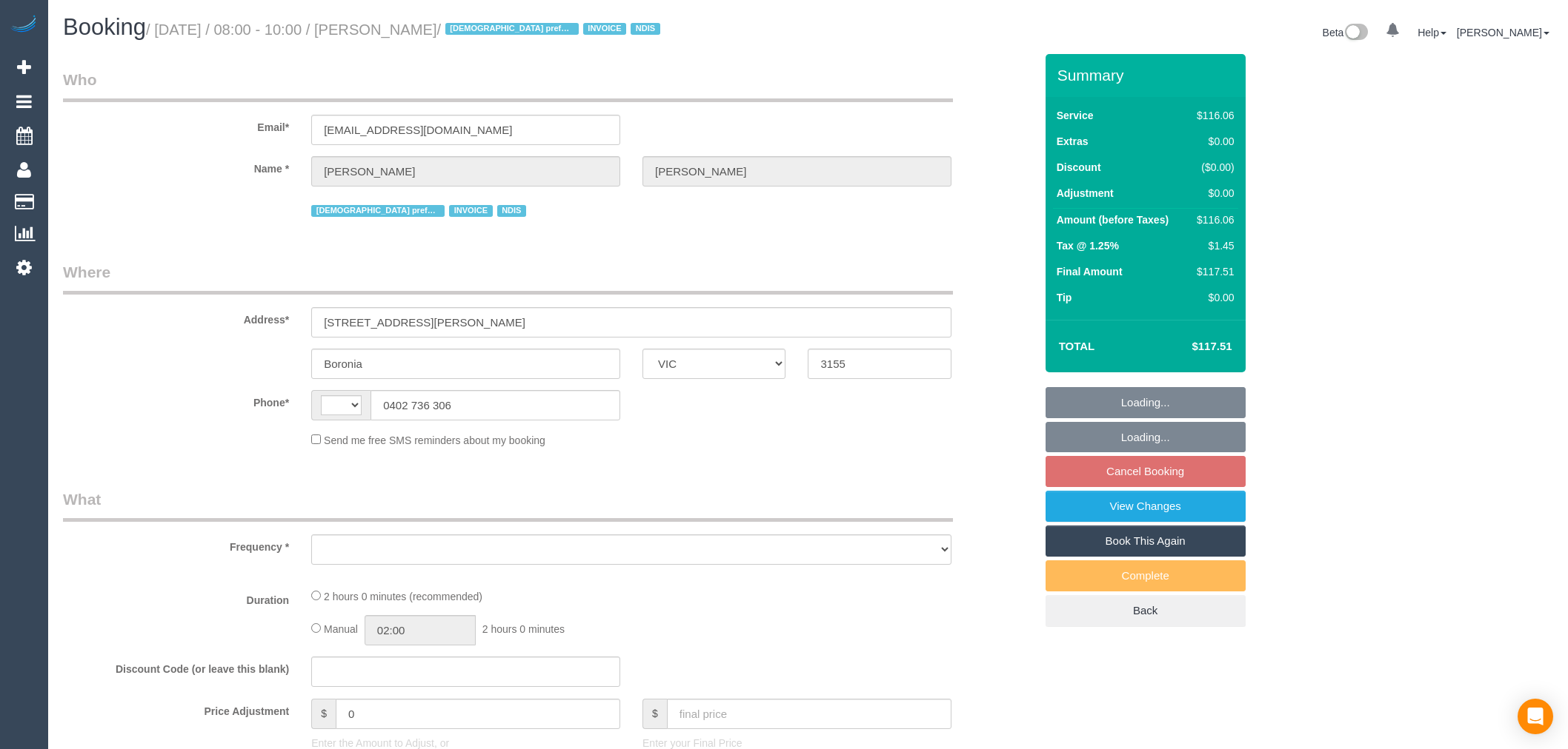
select select "VIC"
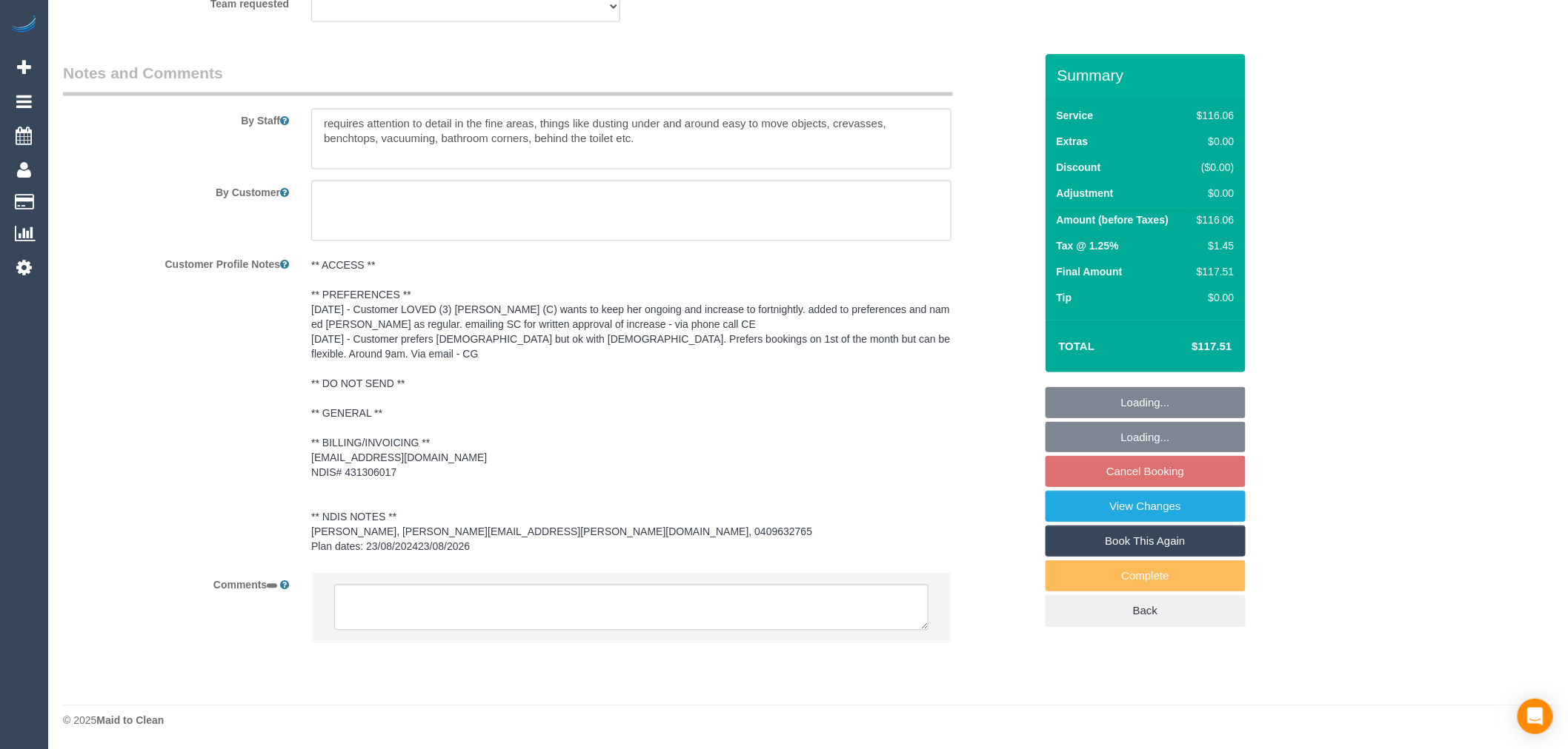
select select "string:AU"
select select "object:595"
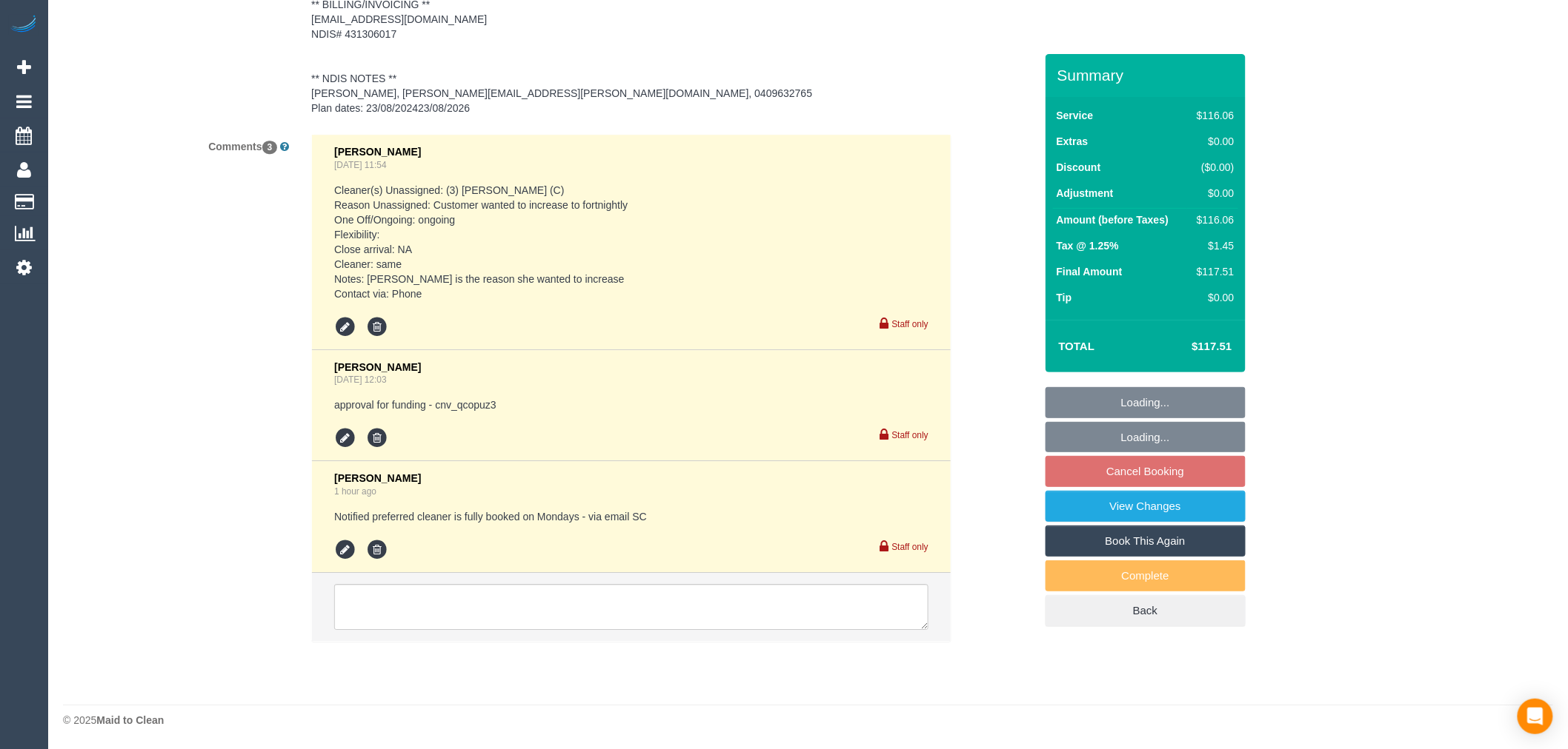
select select "number:27"
select select "number:14"
select select "number:18"
select select "number:25"
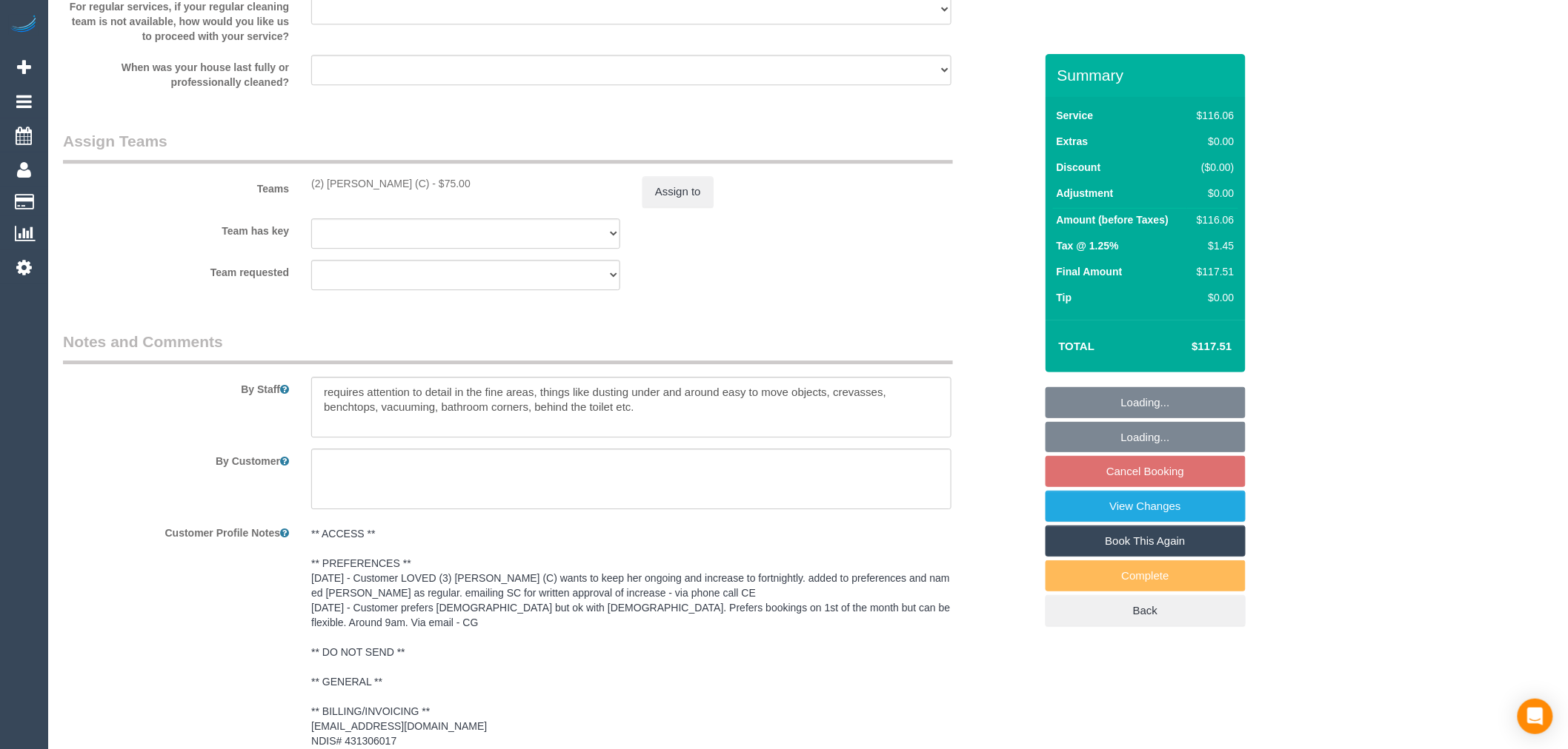
scroll to position [2401, 0]
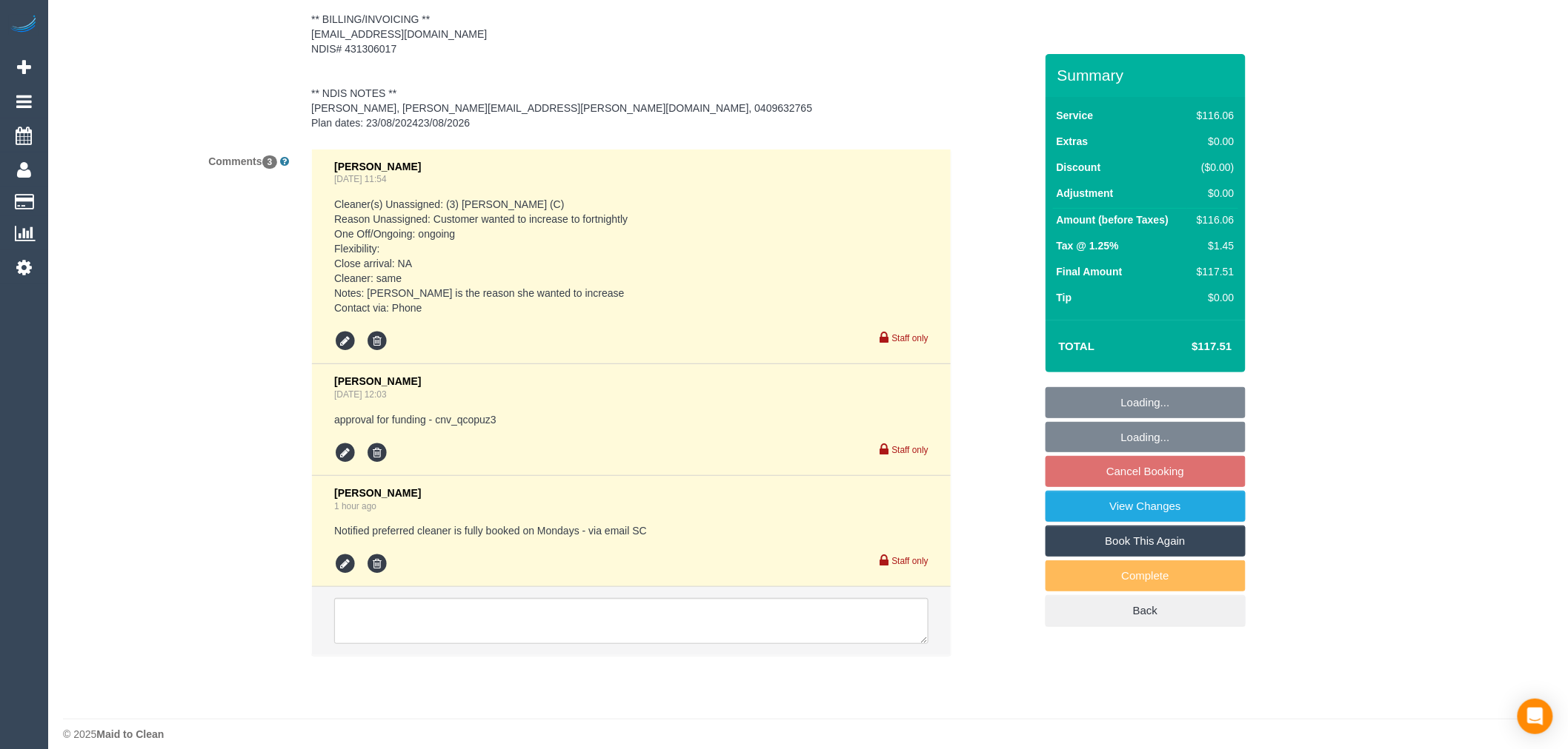
select select "object:1324"
